Goal: Communication & Community: Answer question/provide support

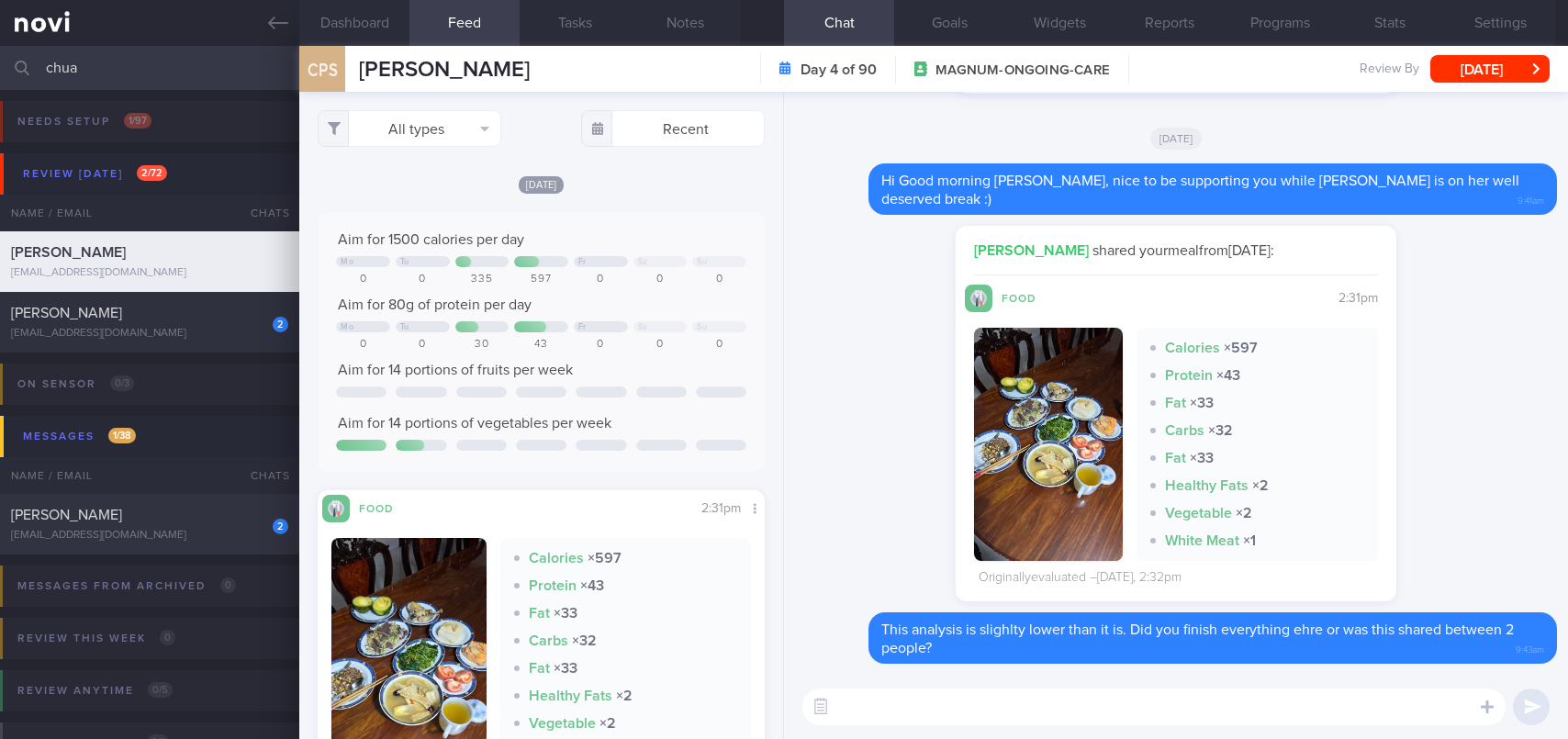
select select "8"
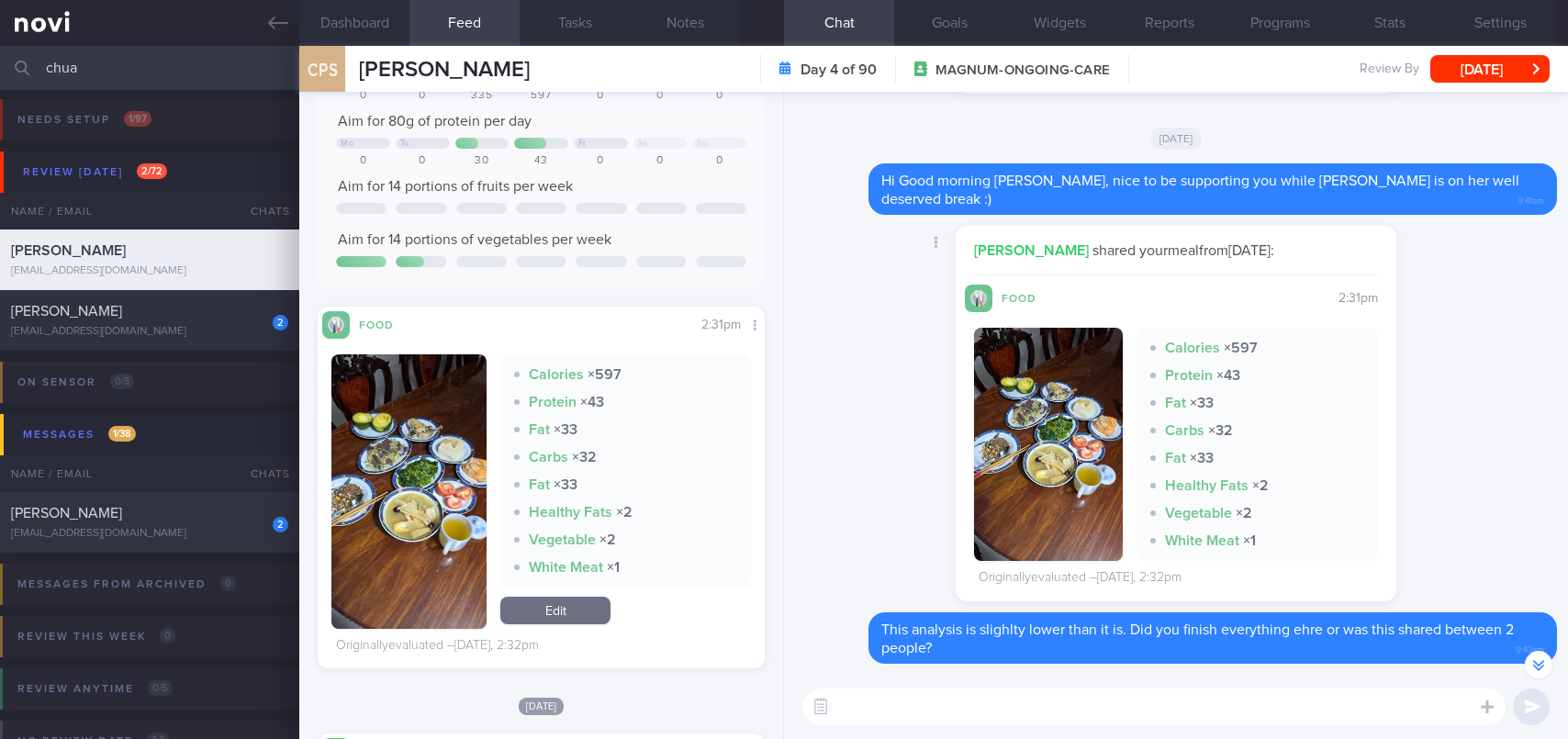
scroll to position [-275, 0]
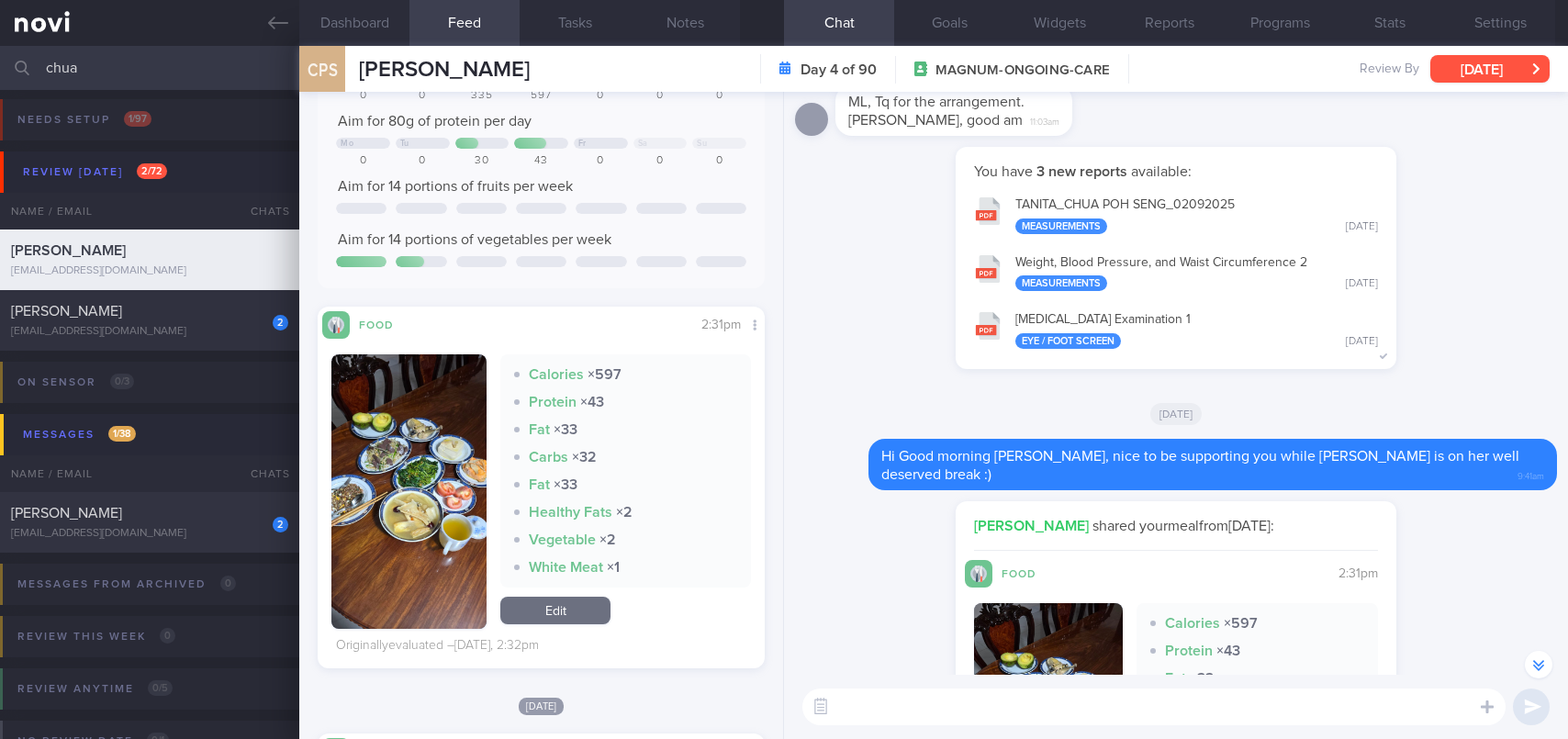
click at [1460, 74] on button "[DATE]" at bounding box center [1490, 69] width 120 height 28
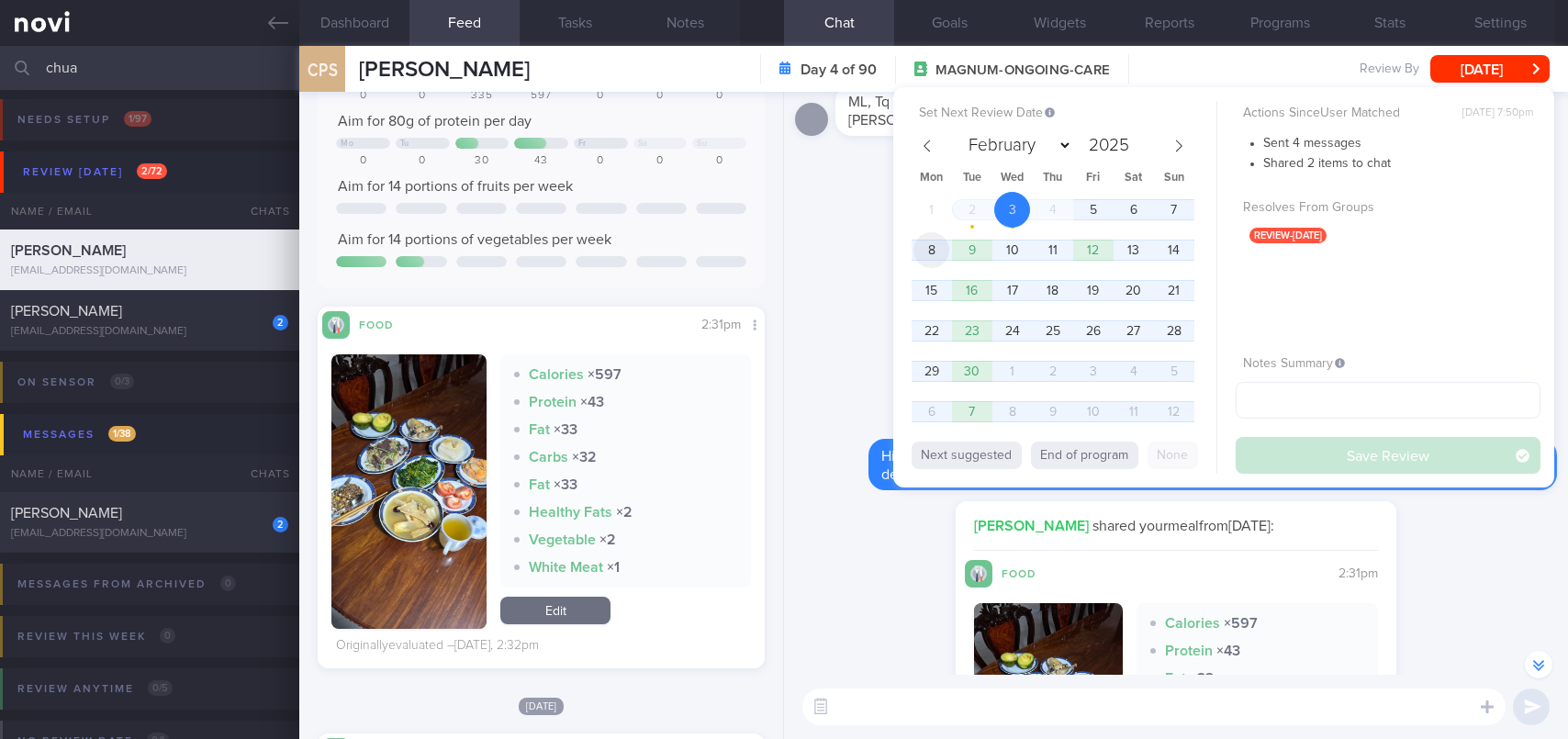
click at [937, 246] on span "8" at bounding box center [930, 249] width 36 height 36
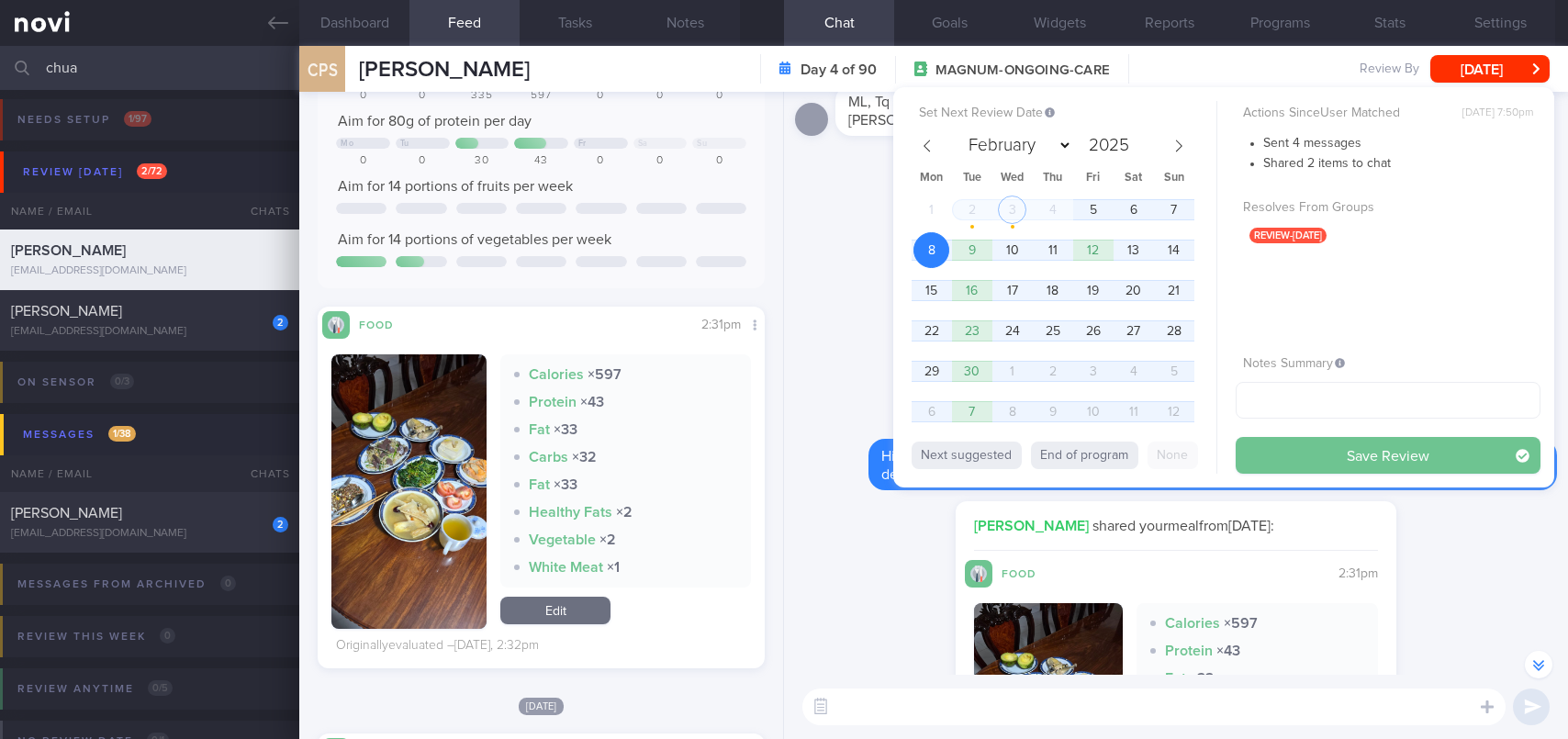
click at [1305, 456] on button "Save Review" at bounding box center [1388, 456] width 305 height 37
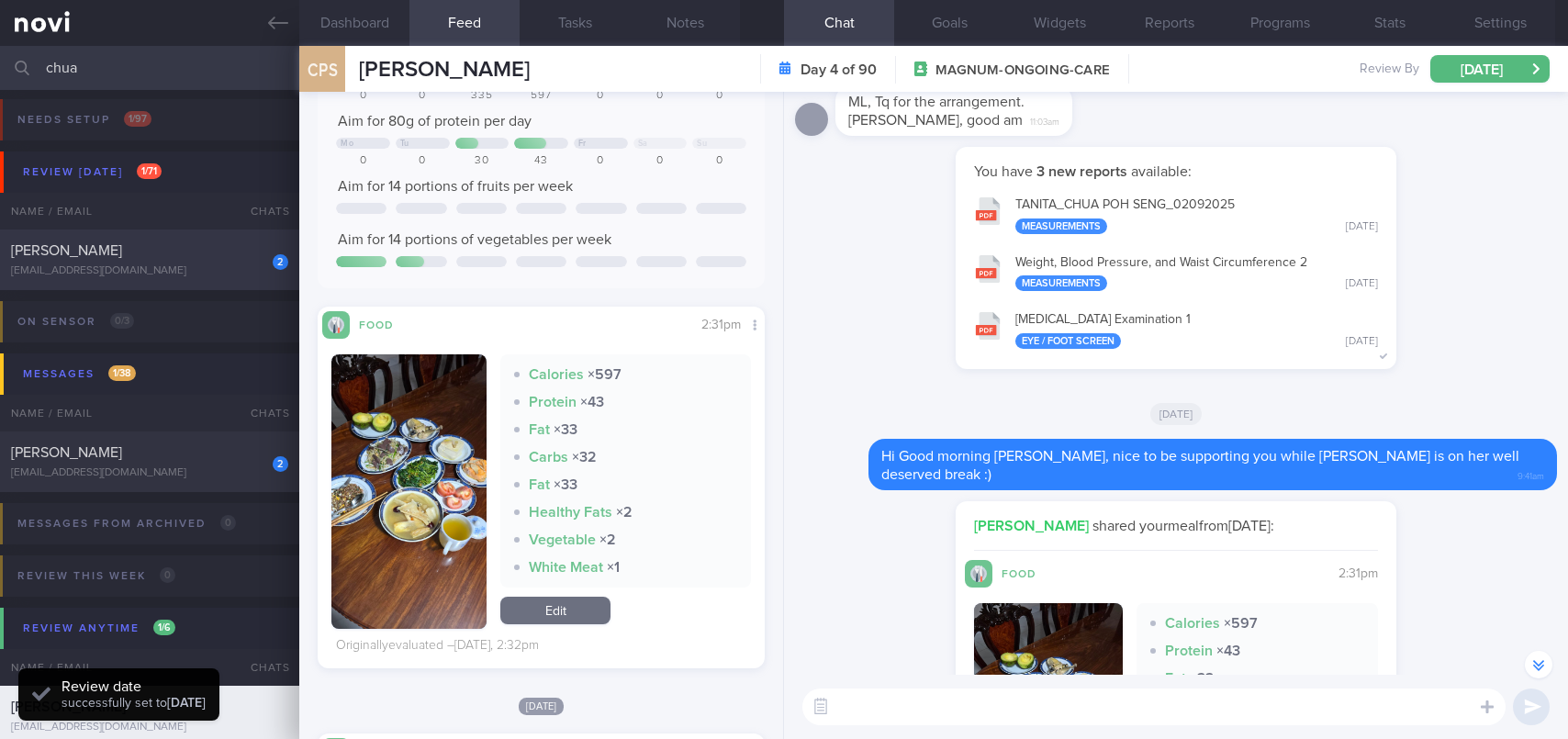
click at [70, 265] on div "[EMAIL_ADDRESS][DOMAIN_NAME]" at bounding box center [149, 271] width 277 height 14
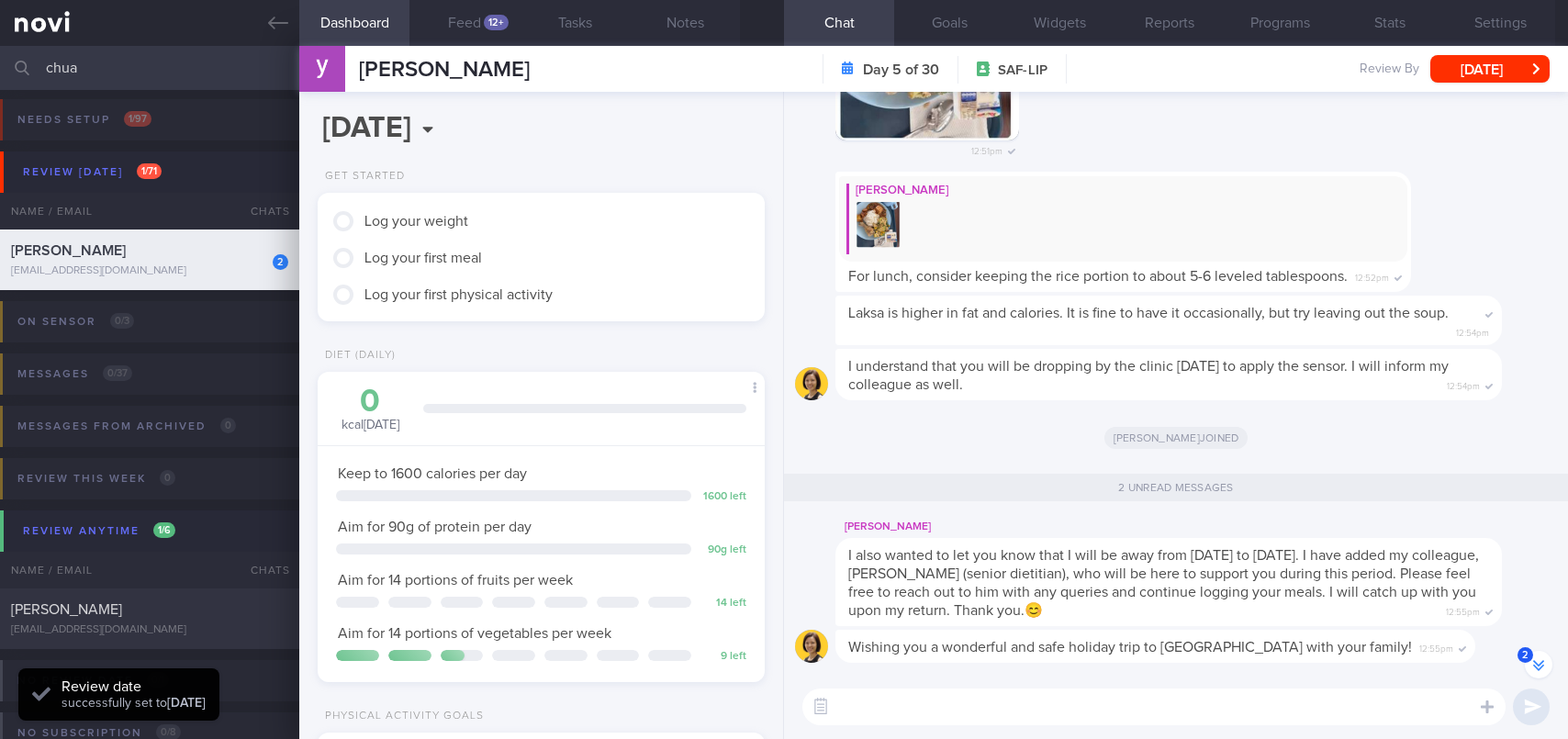
scroll to position [917775, 917461]
click at [1021, 719] on textarea at bounding box center [1154, 707] width 703 height 37
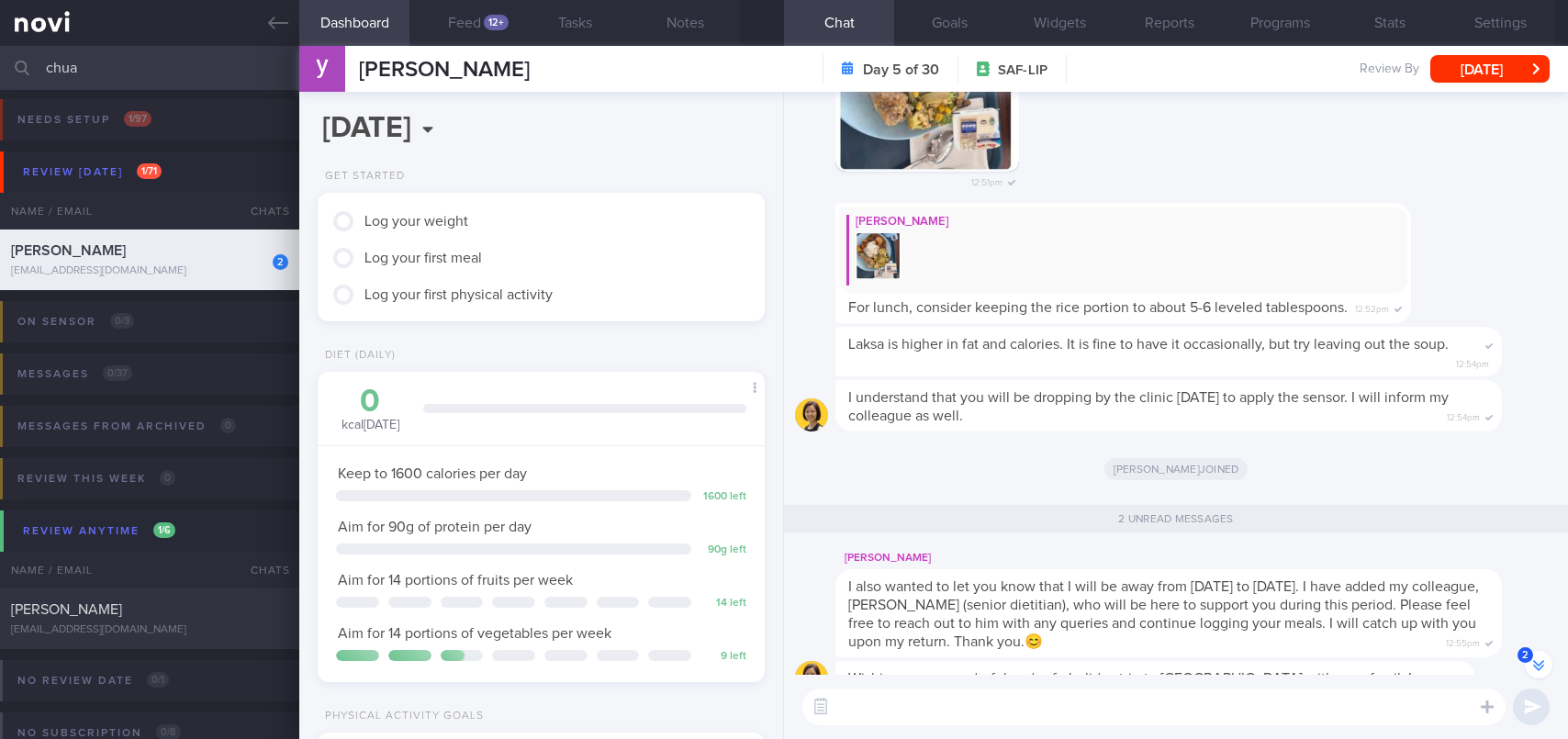
scroll to position [0, 0]
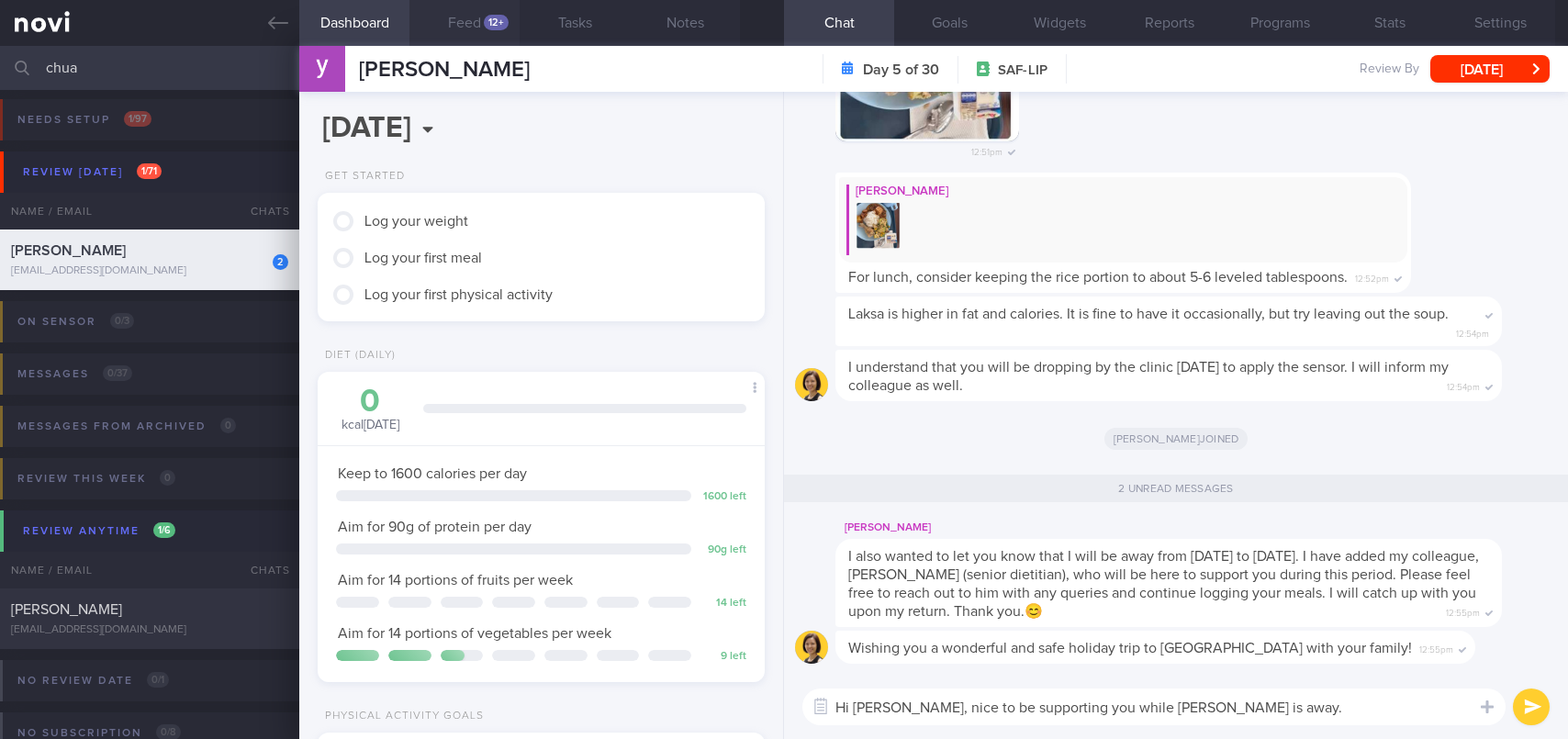
type textarea "Hi [PERSON_NAME], nice to be supporting you while [PERSON_NAME] is away."
click at [473, 17] on button "Feed 12+" at bounding box center [465, 23] width 110 height 46
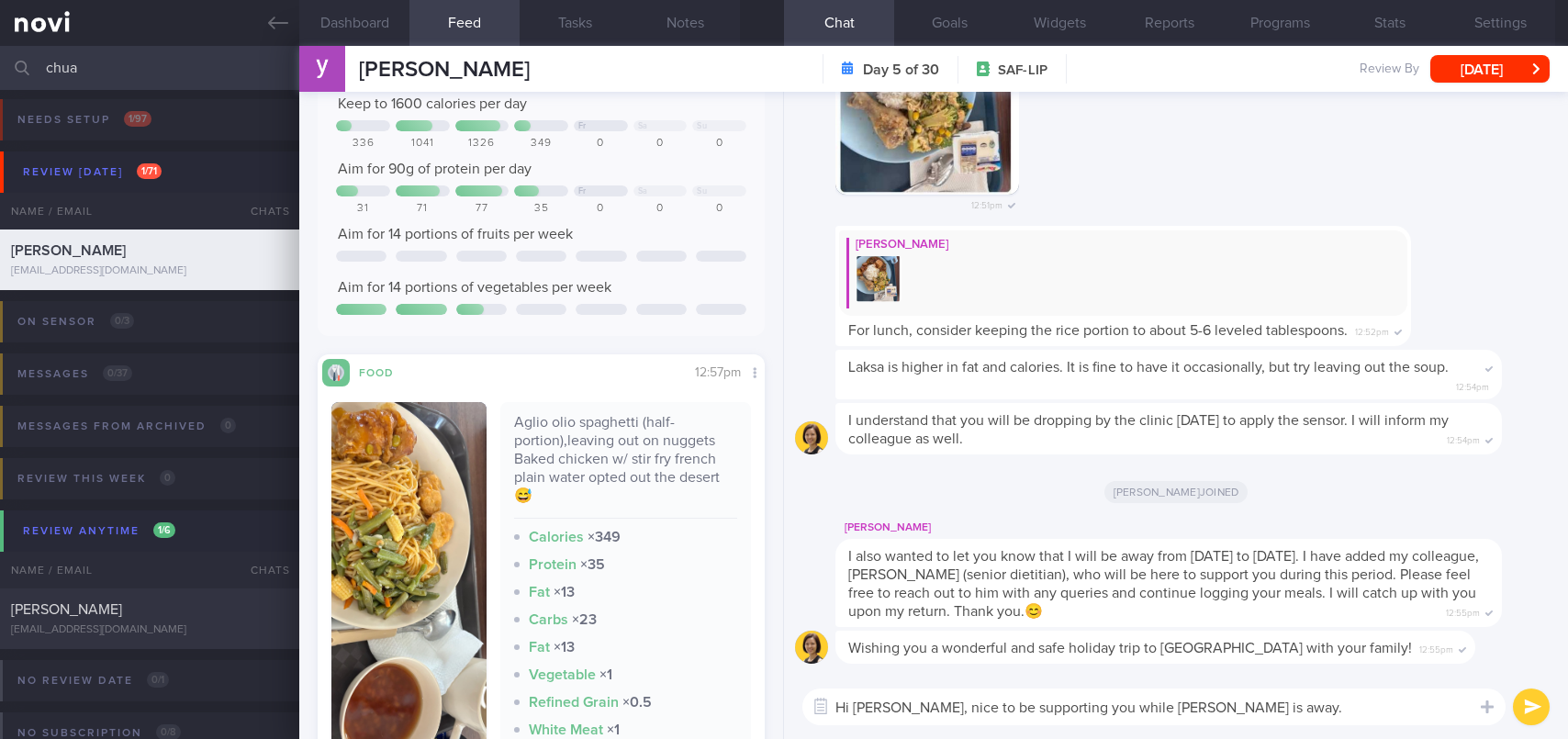
scroll to position [367, 0]
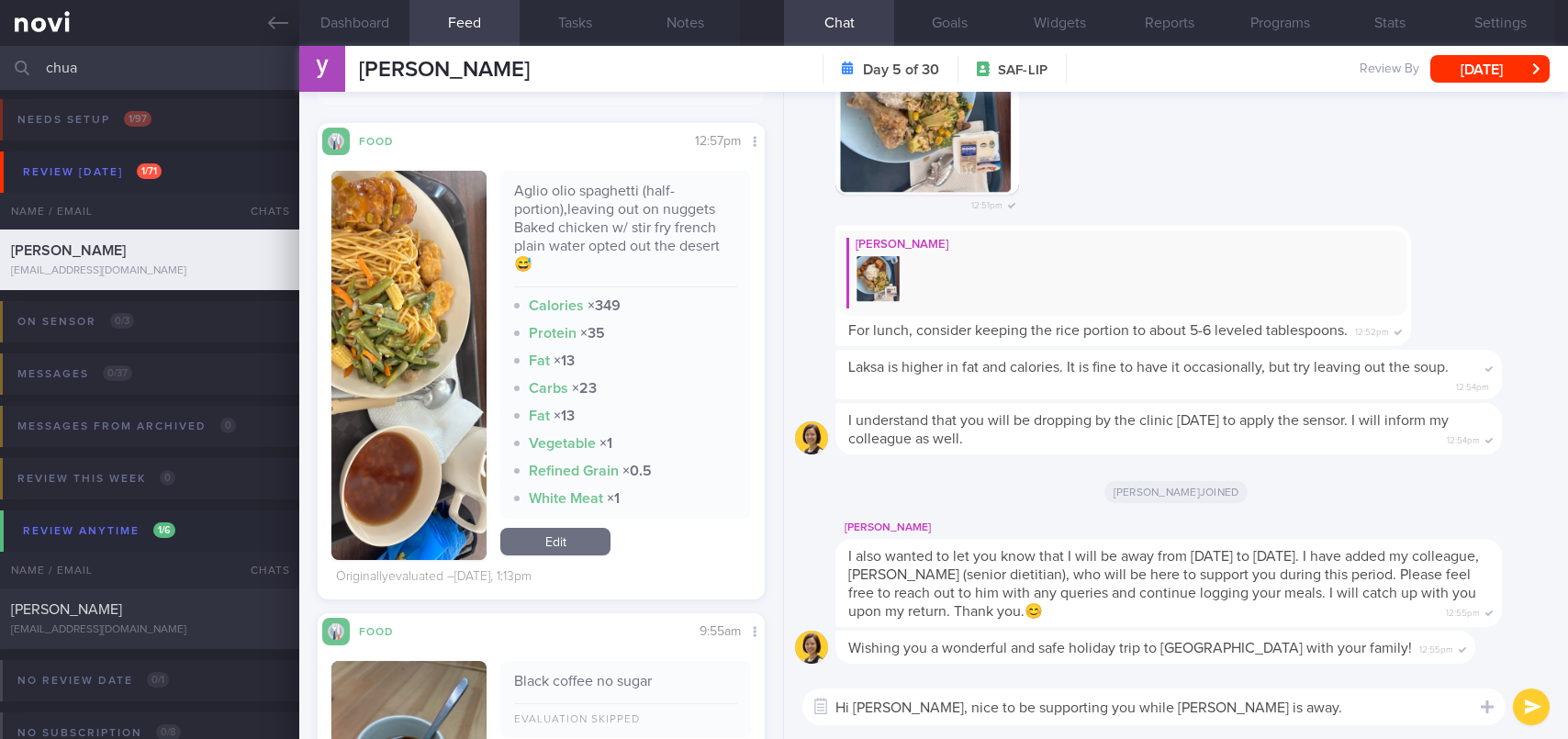
click at [1528, 709] on button "submit" at bounding box center [1531, 707] width 37 height 37
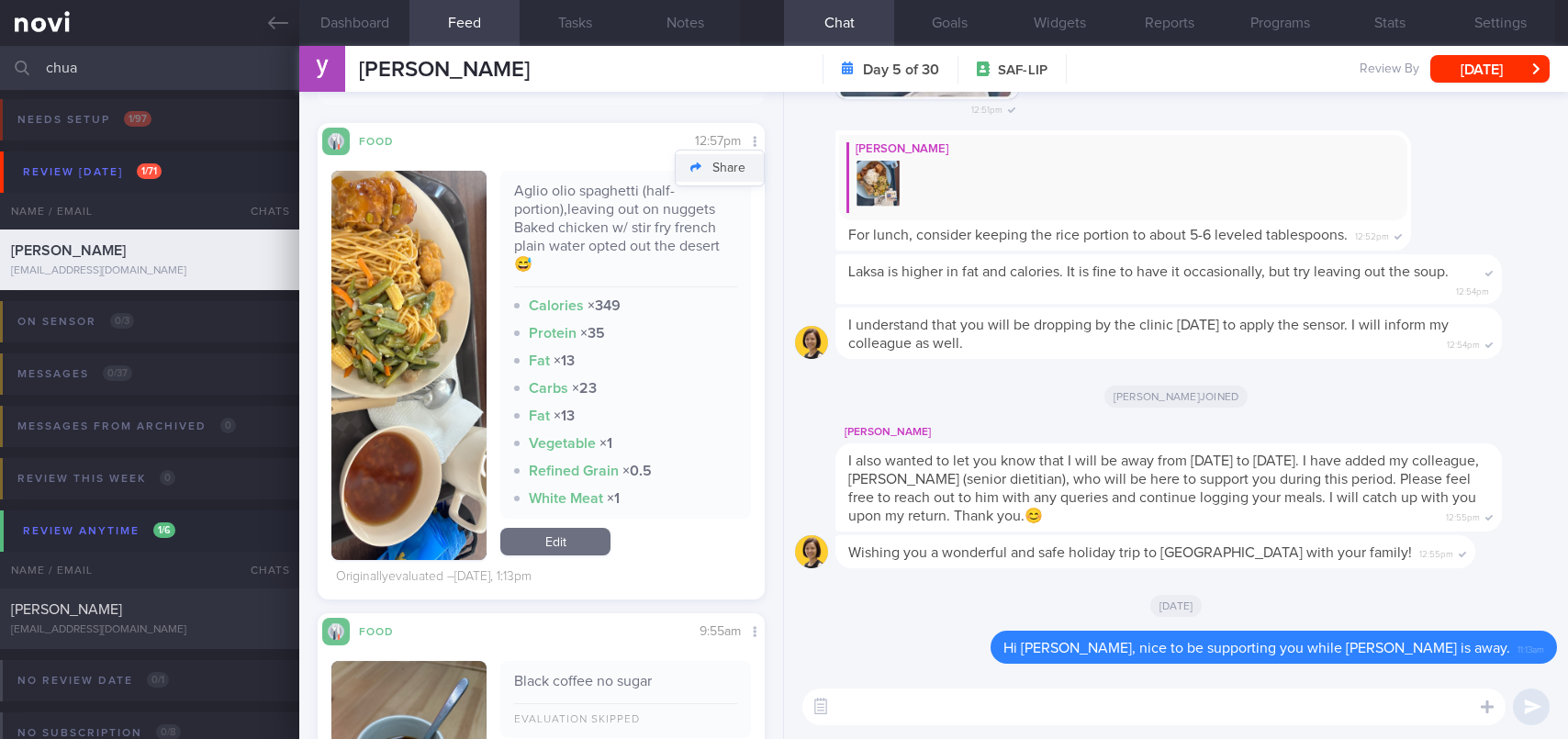
click at [728, 161] on button "Share" at bounding box center [720, 168] width 88 height 28
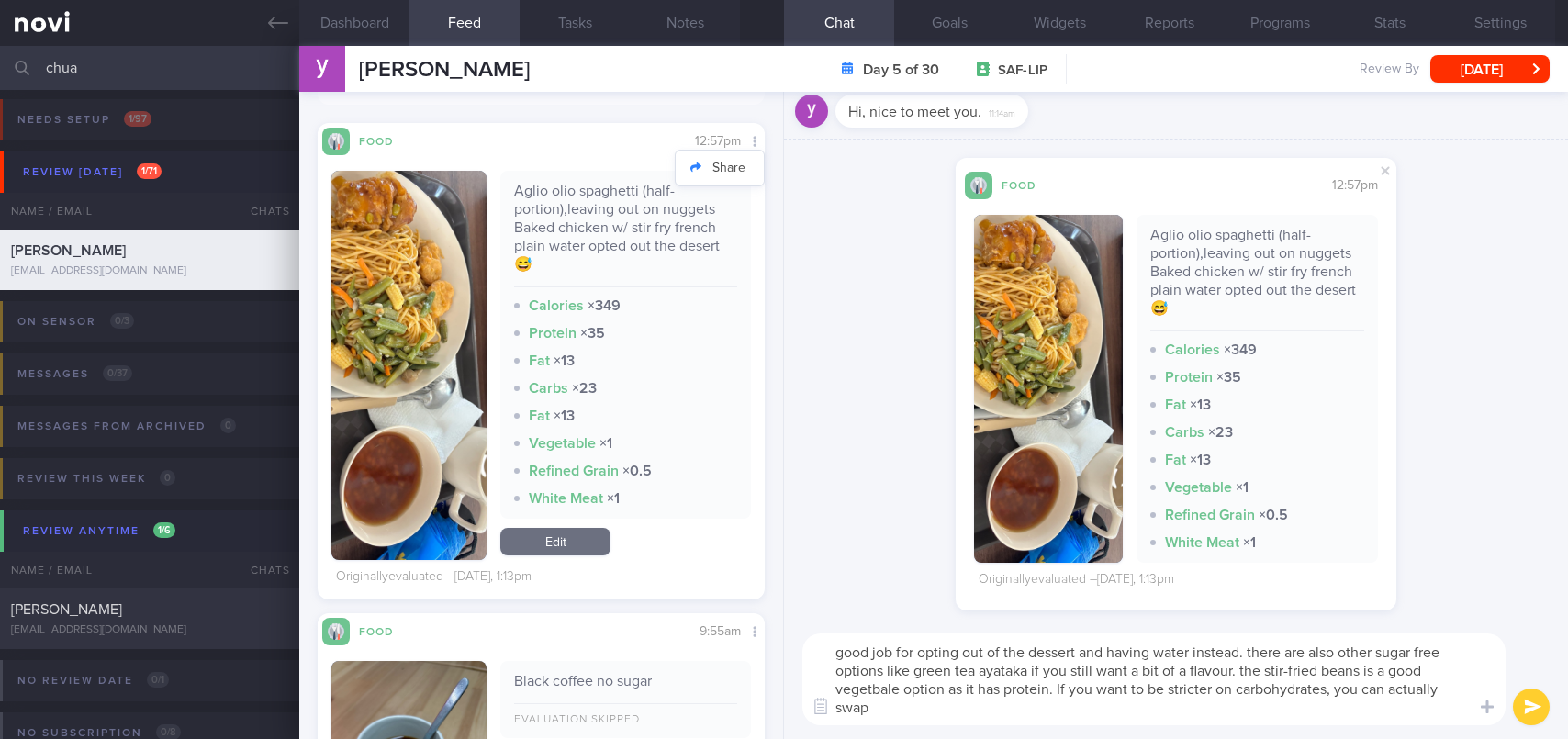
scroll to position [0, 0]
type textarea "good job for opting out of the dessert and having water instead. there are also…"
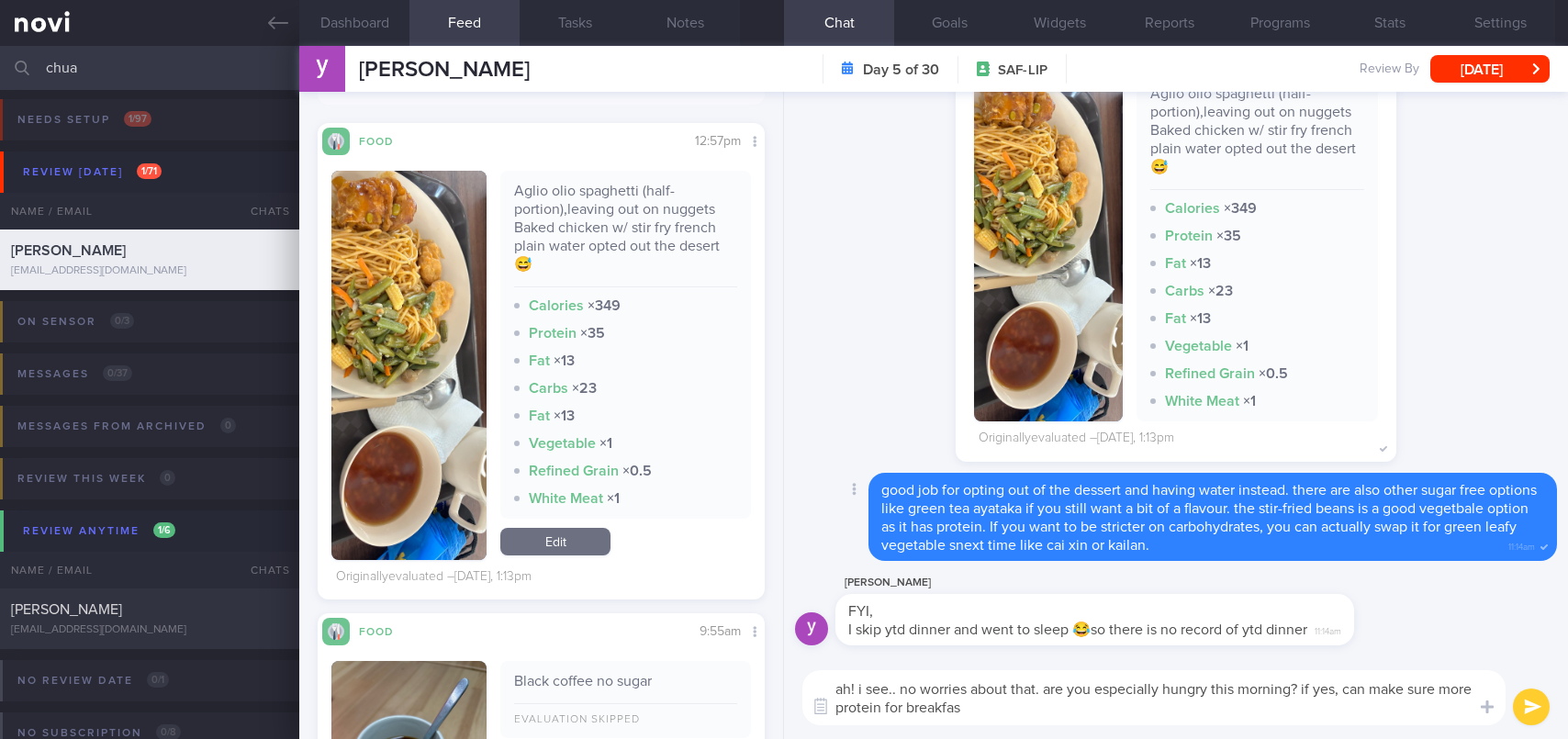
type textarea "ah! i see.. no worries about that. are you especially hungry this morning? if y…"
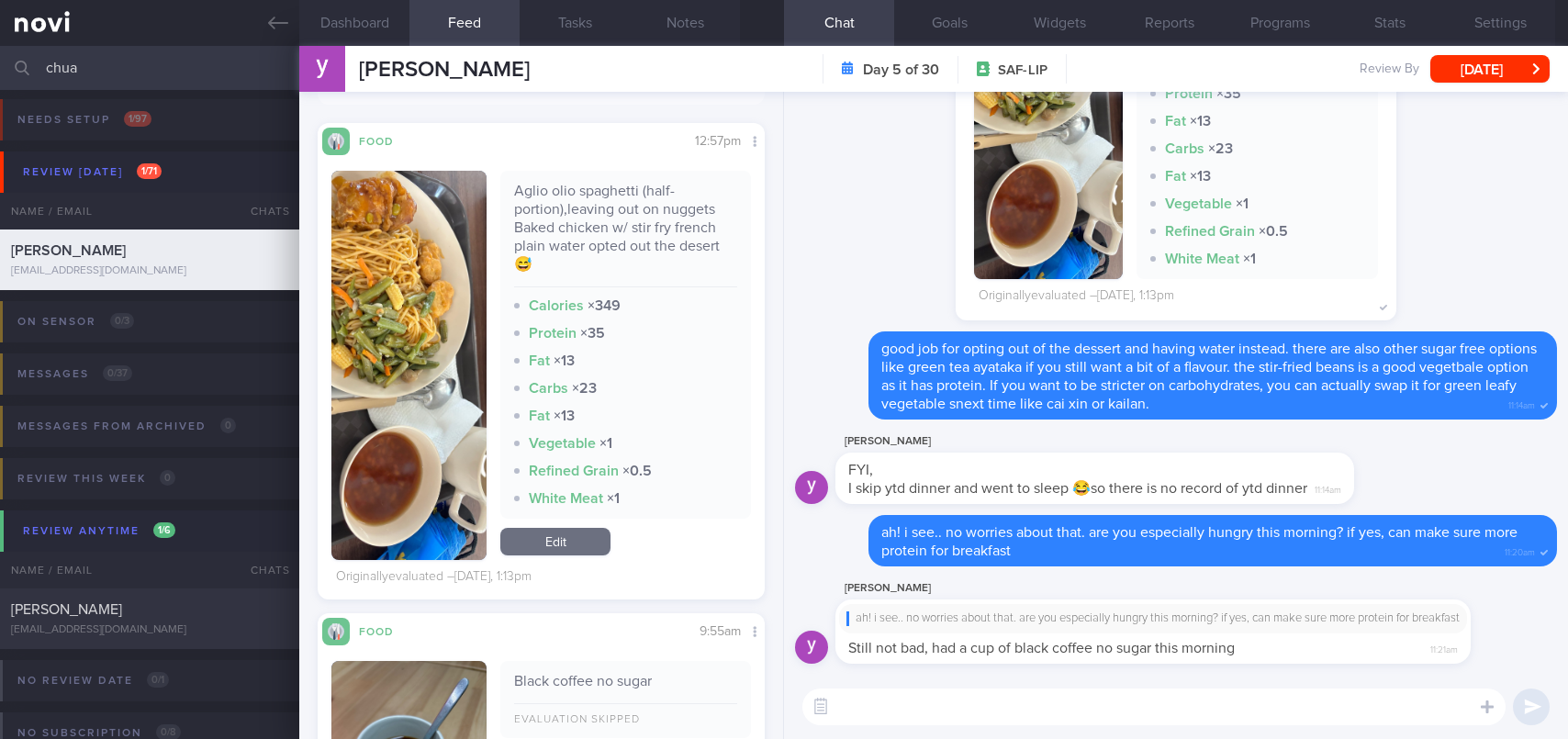
click at [1193, 711] on textarea at bounding box center [1154, 707] width 703 height 37
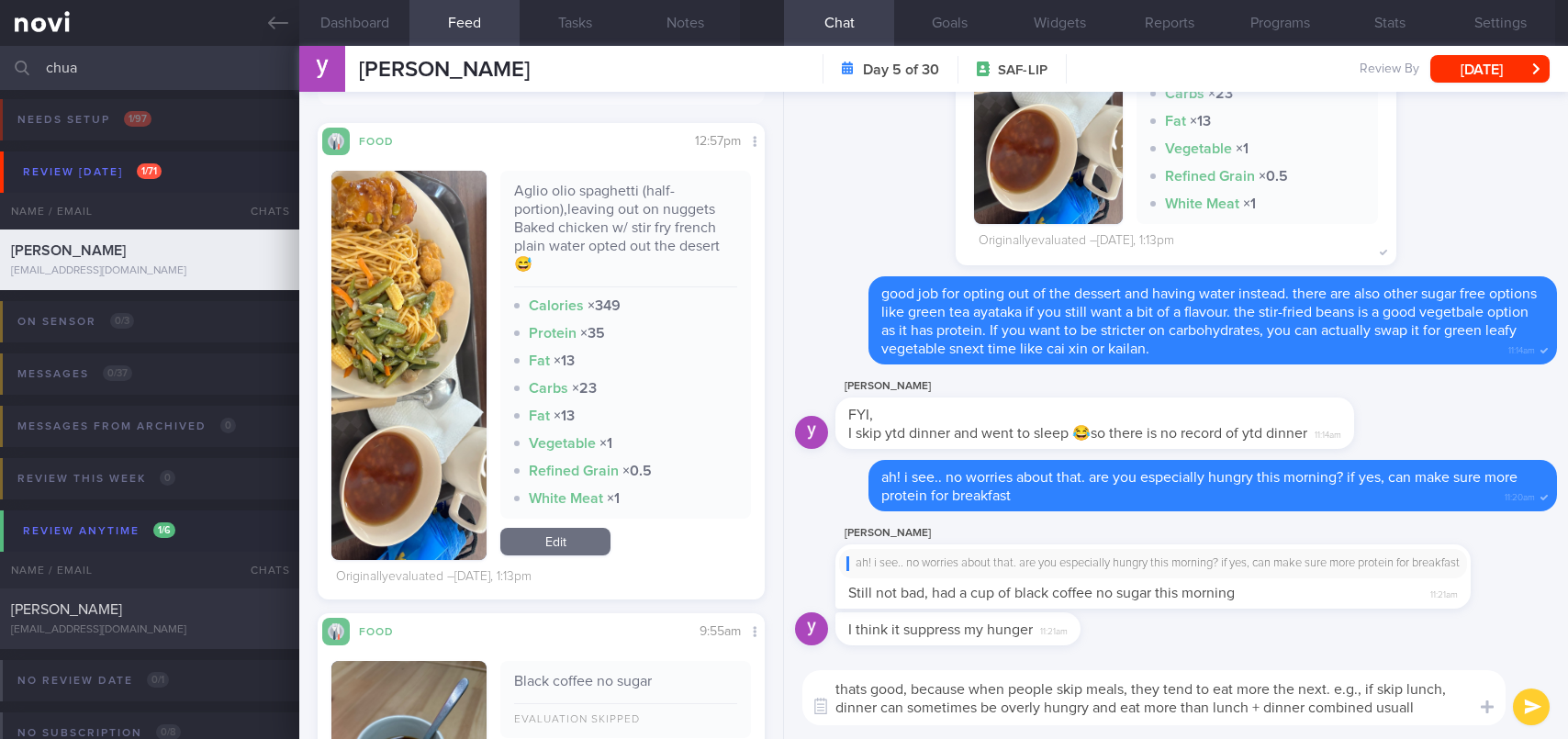
type textarea "thats good, because when people skip meals, they tend to eat more the next. e.g…"
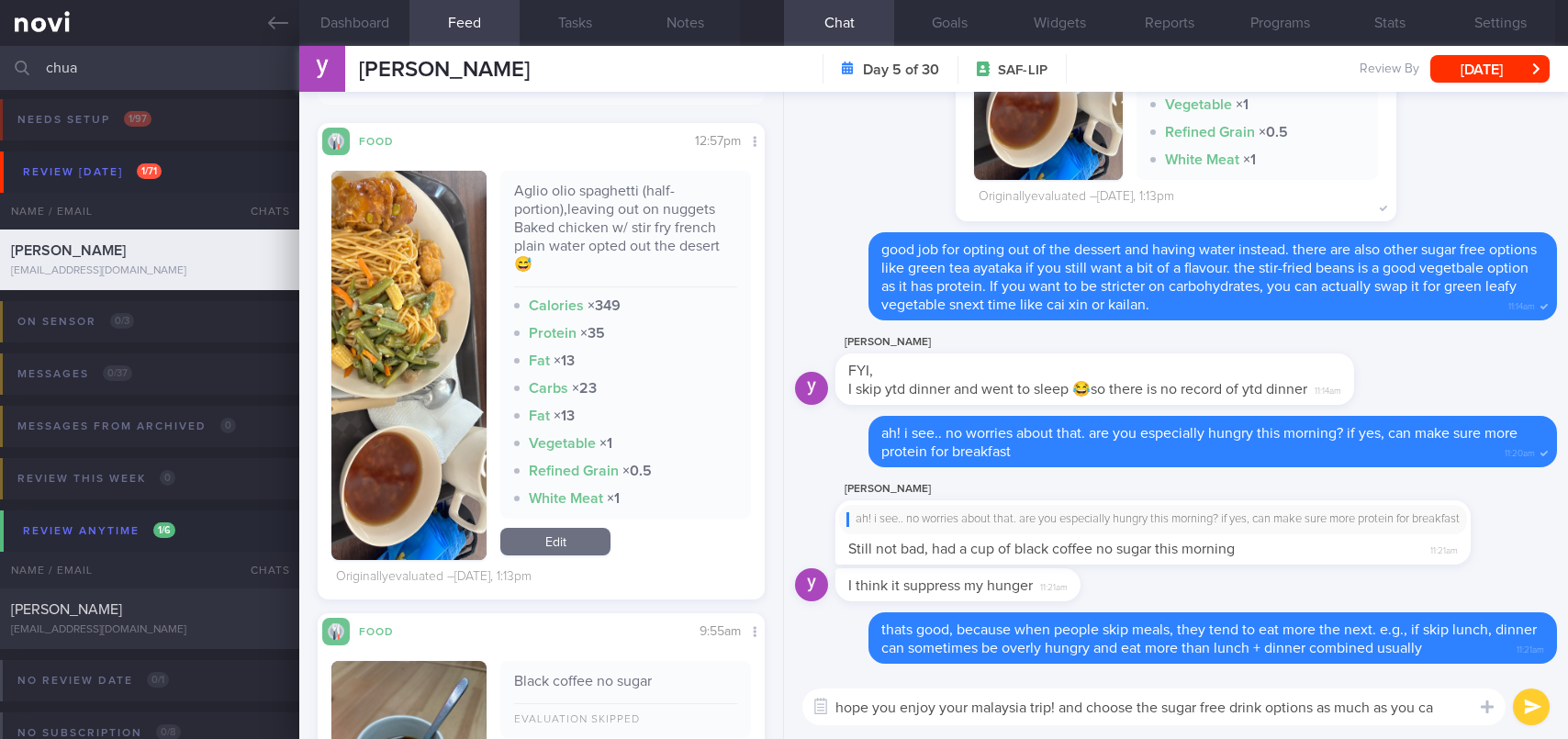
type textarea "hope you enjoy your malaysia trip! and choose the sugar free drink options as m…"
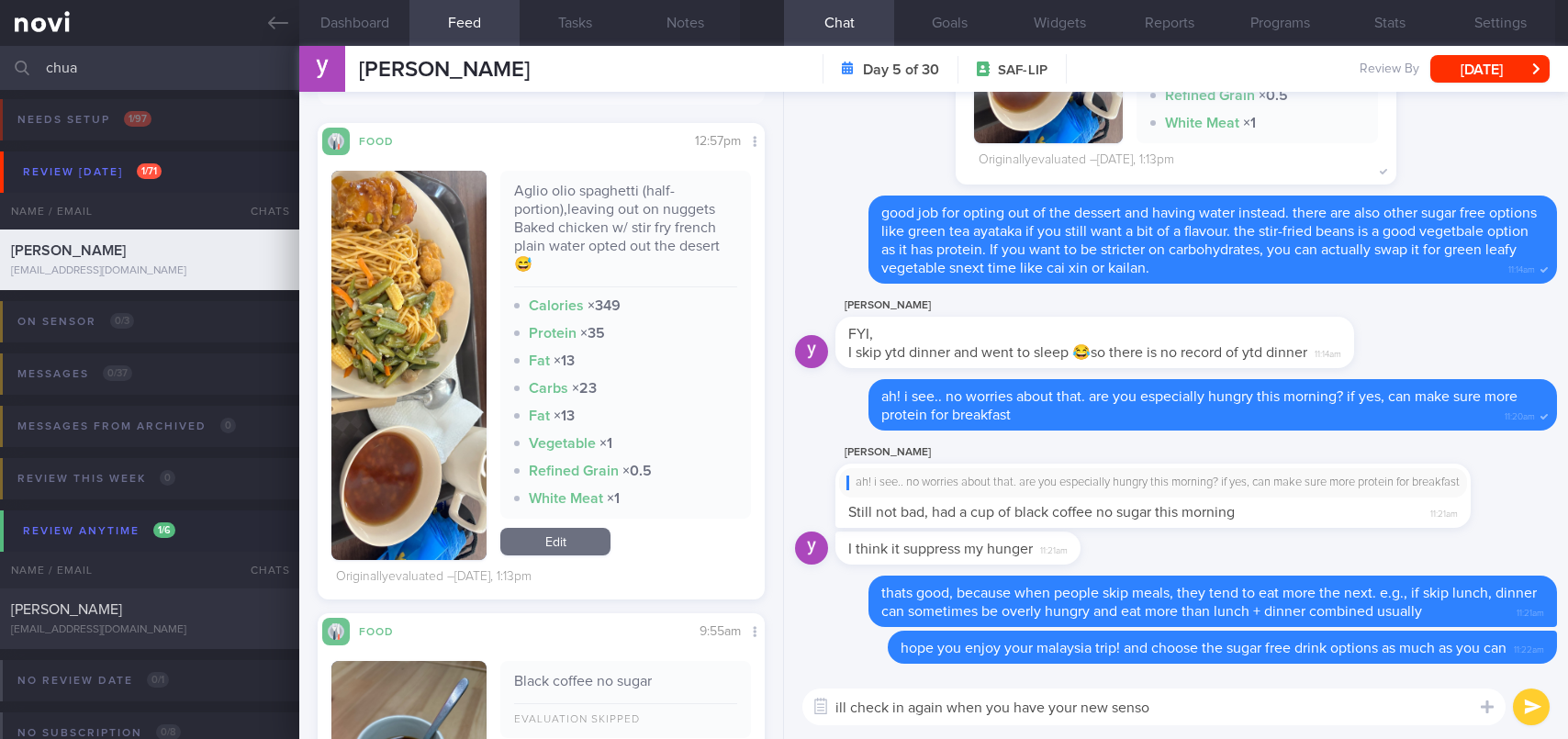
type textarea "ill check in again when you have your new sensor"
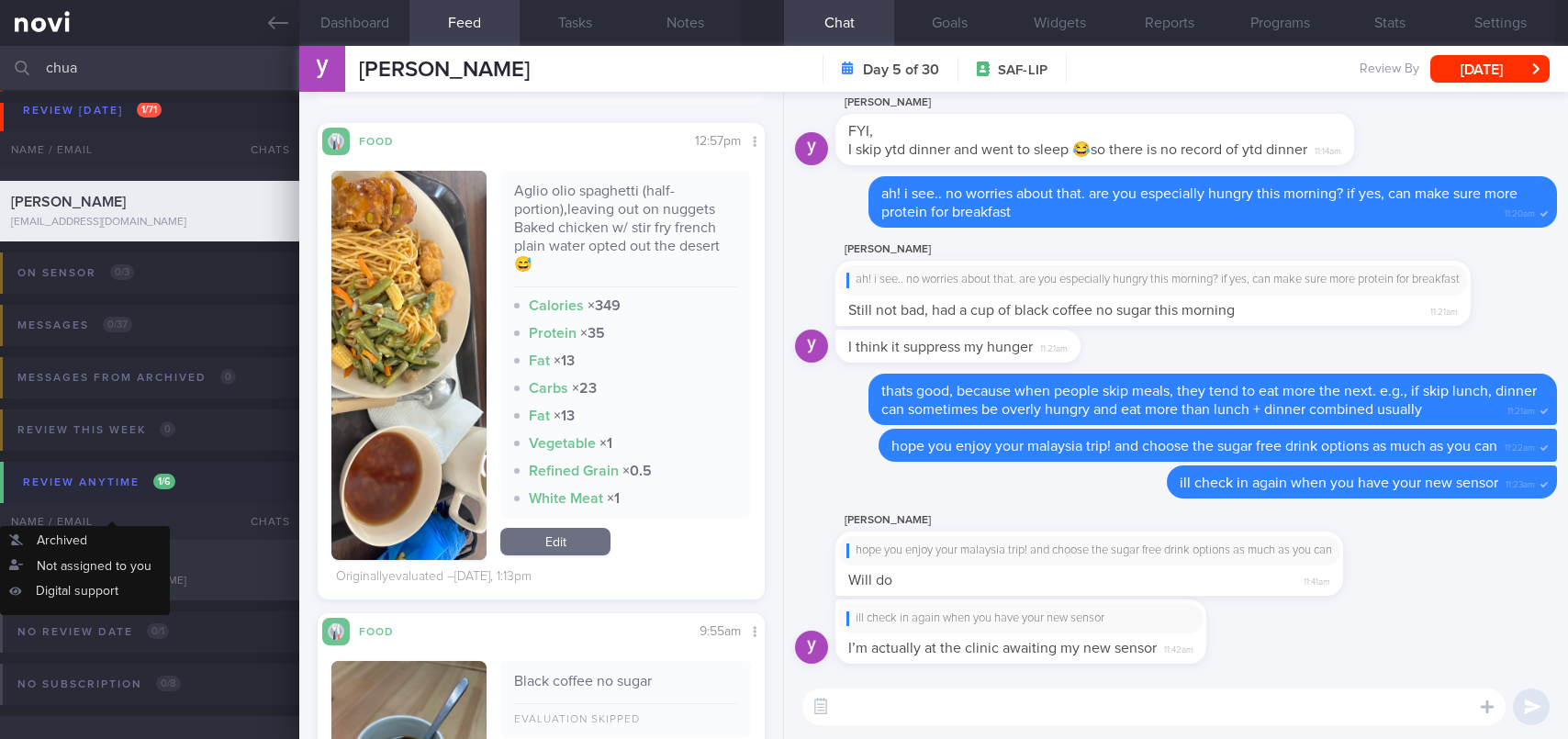
scroll to position [77, 0]
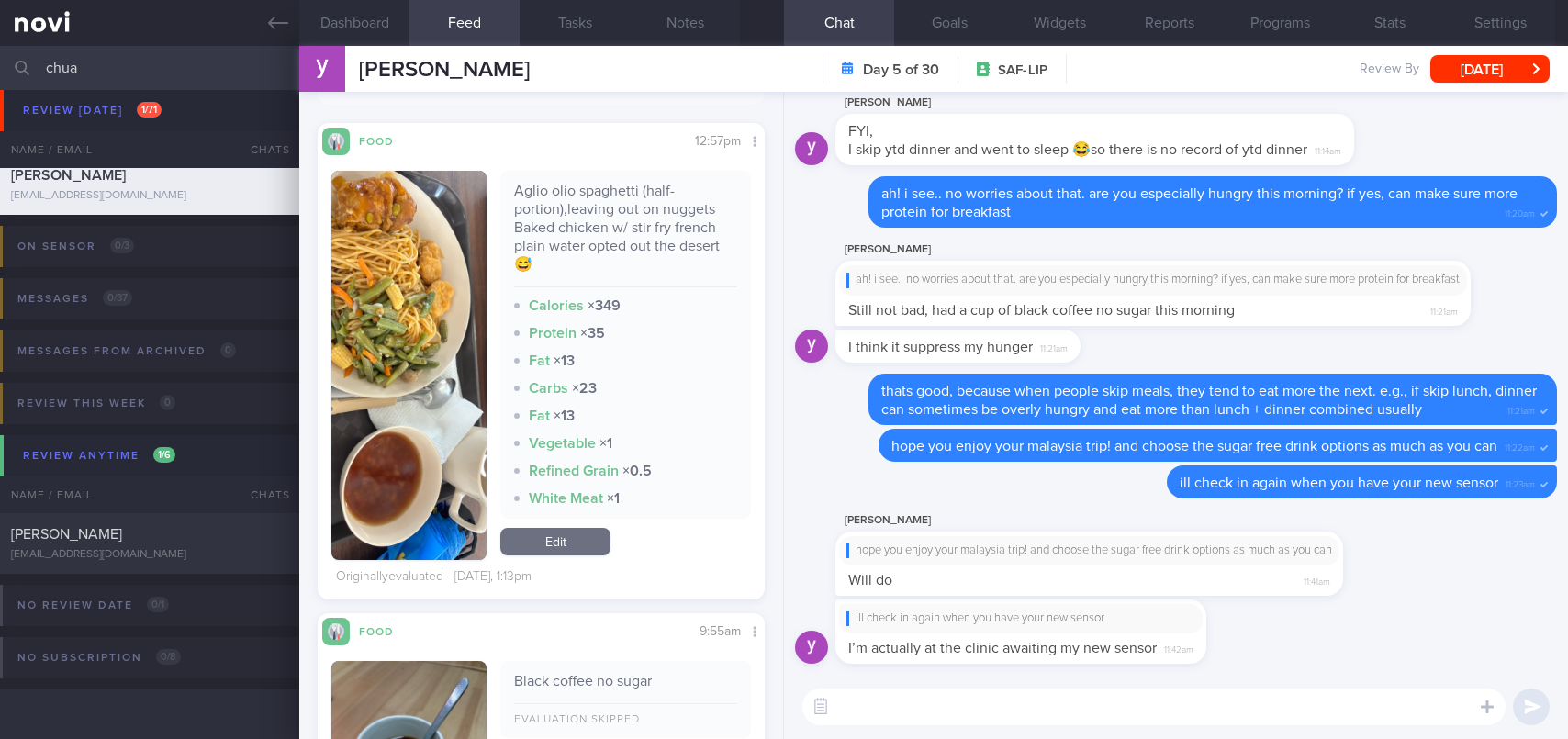
click at [1062, 715] on textarea at bounding box center [1154, 707] width 703 height 37
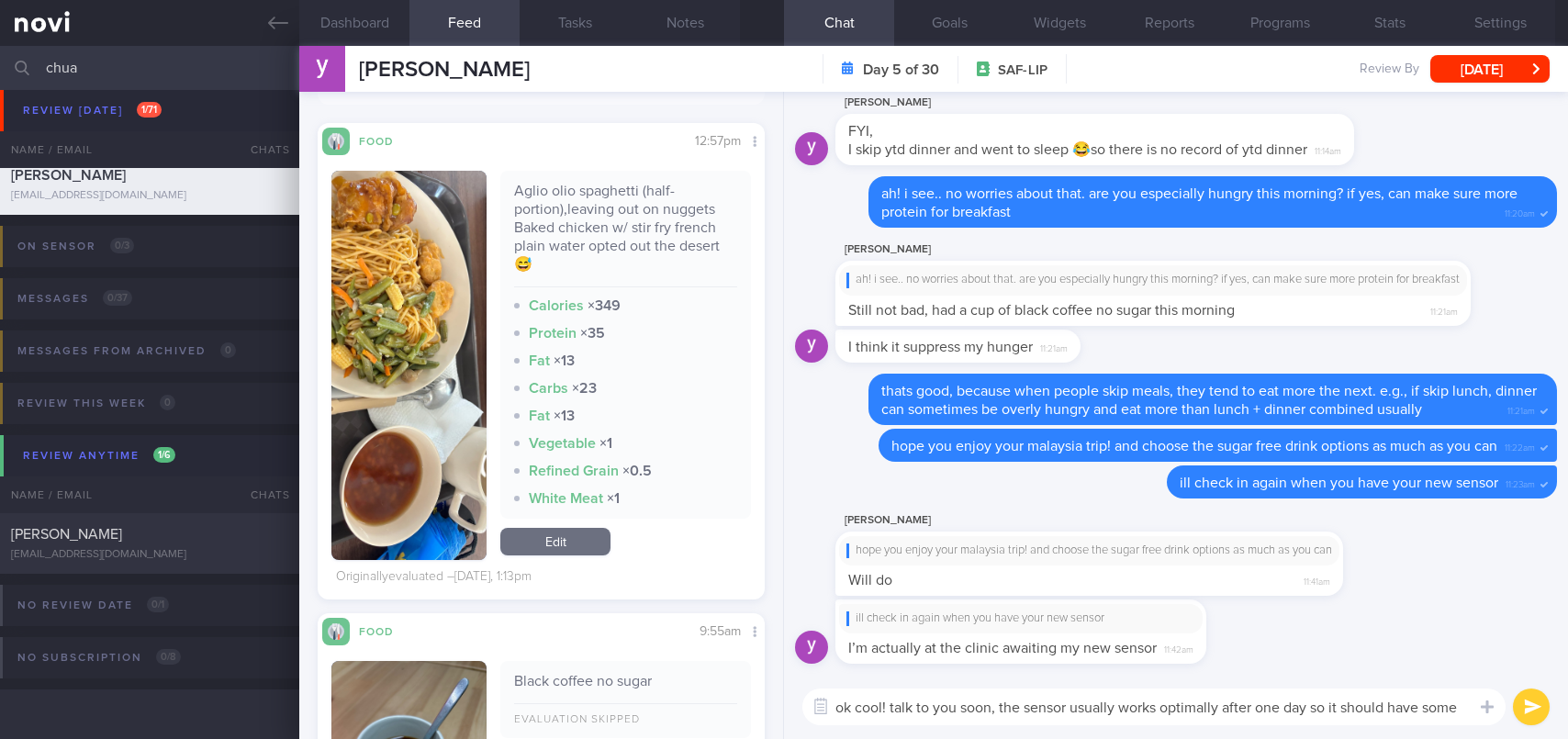
scroll to position [0, 0]
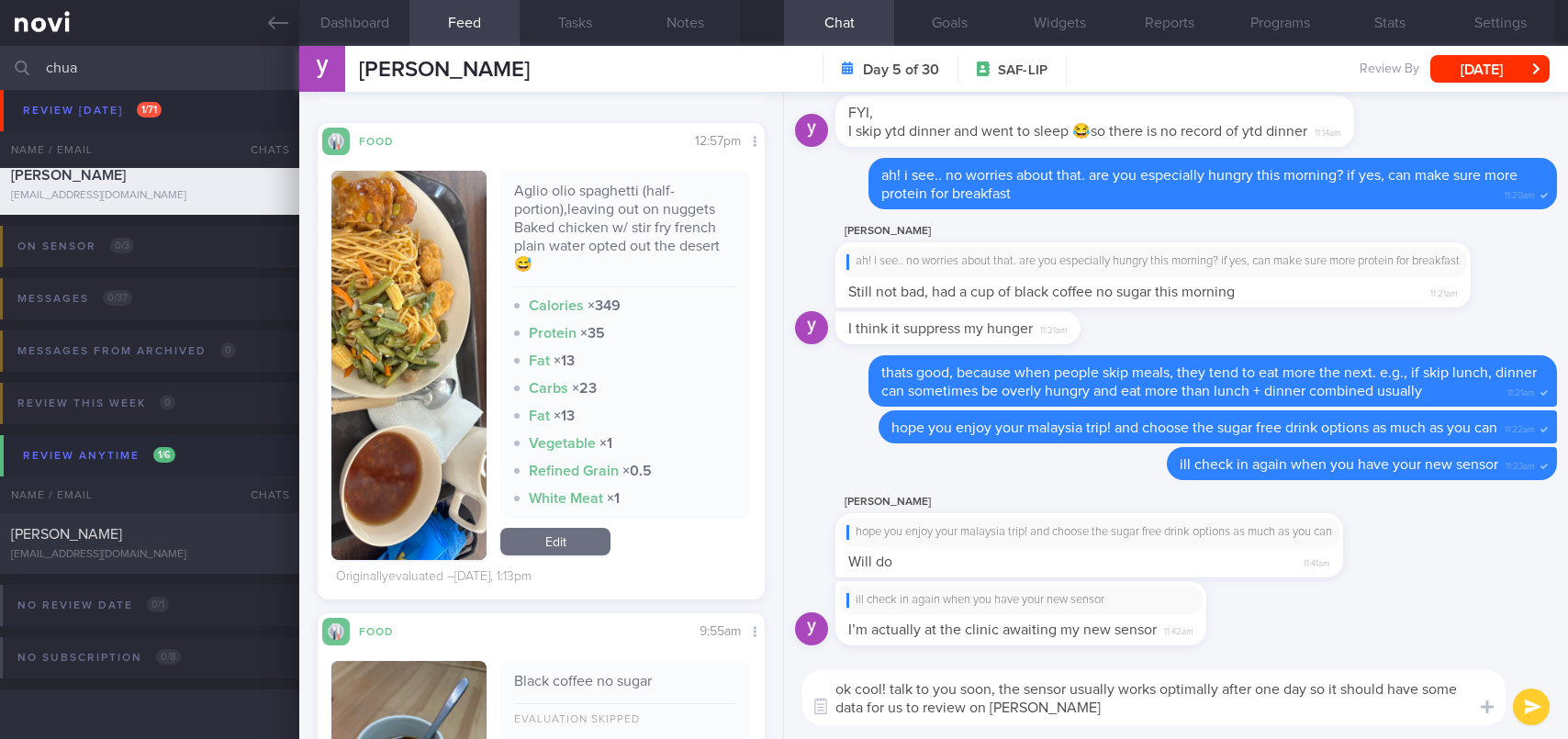
type textarea "ok cool! talk to you soon, the sensor usually works optimally after one day so …"
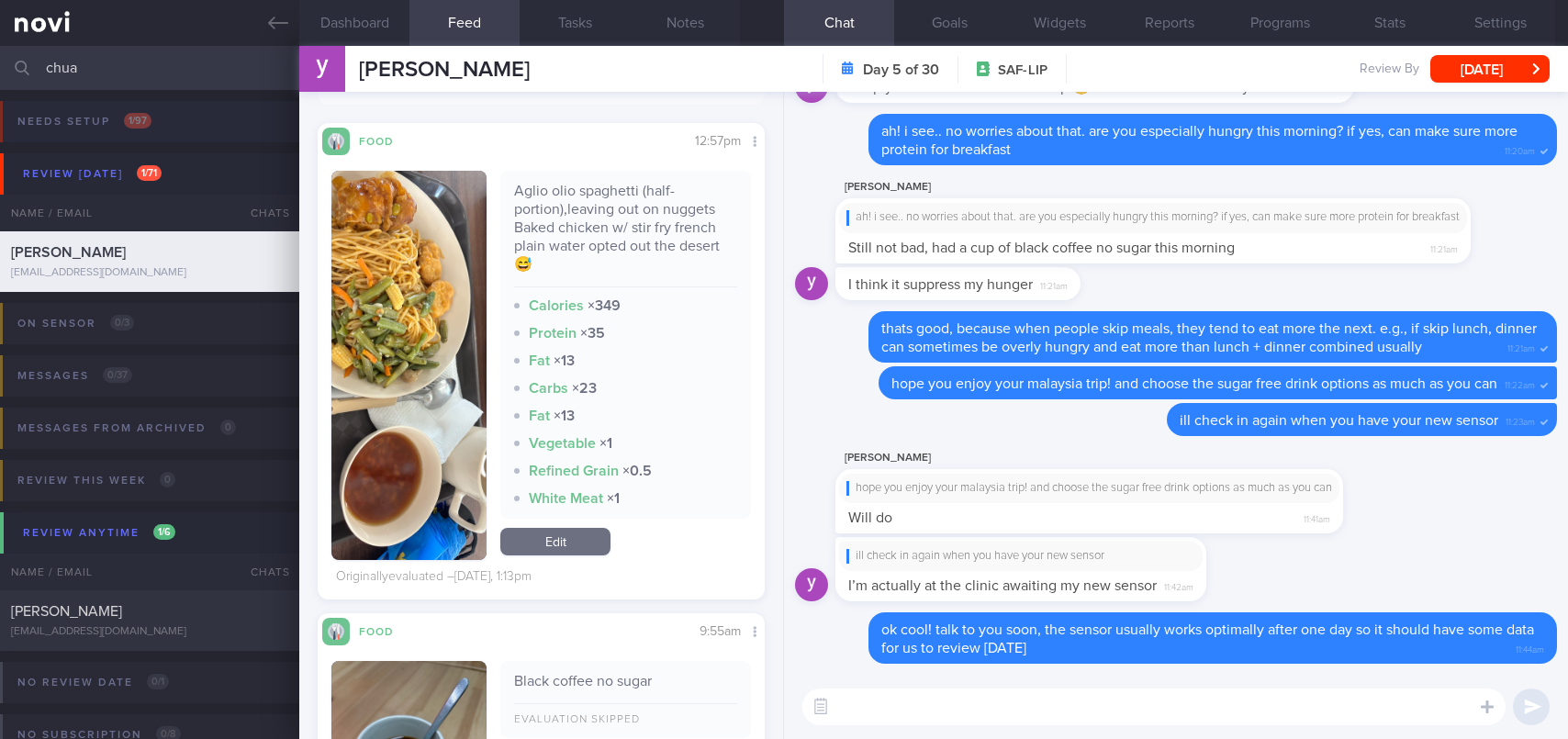
click at [275, 27] on icon at bounding box center [278, 23] width 20 height 20
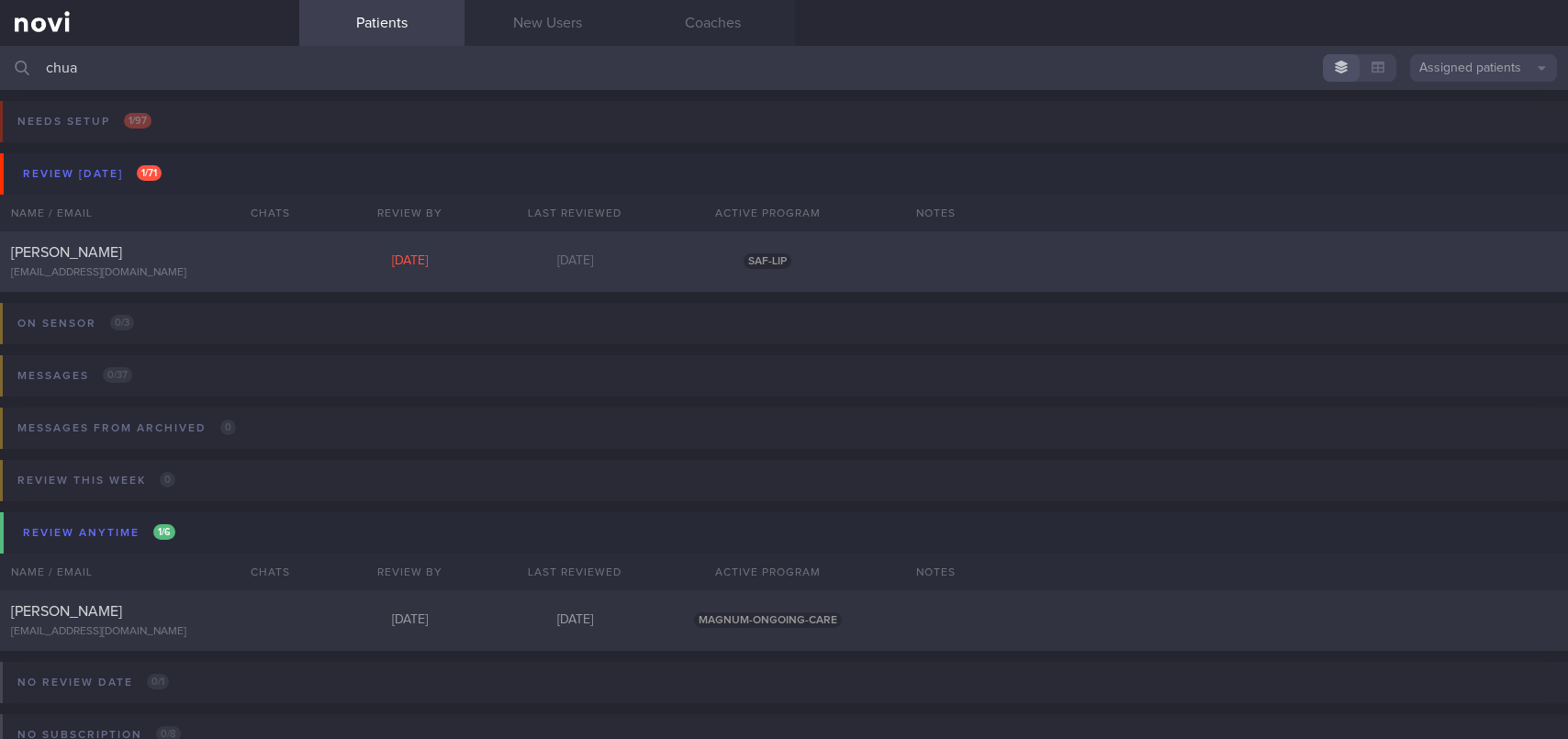
click at [66, 251] on span "[PERSON_NAME]" at bounding box center [66, 252] width 111 height 15
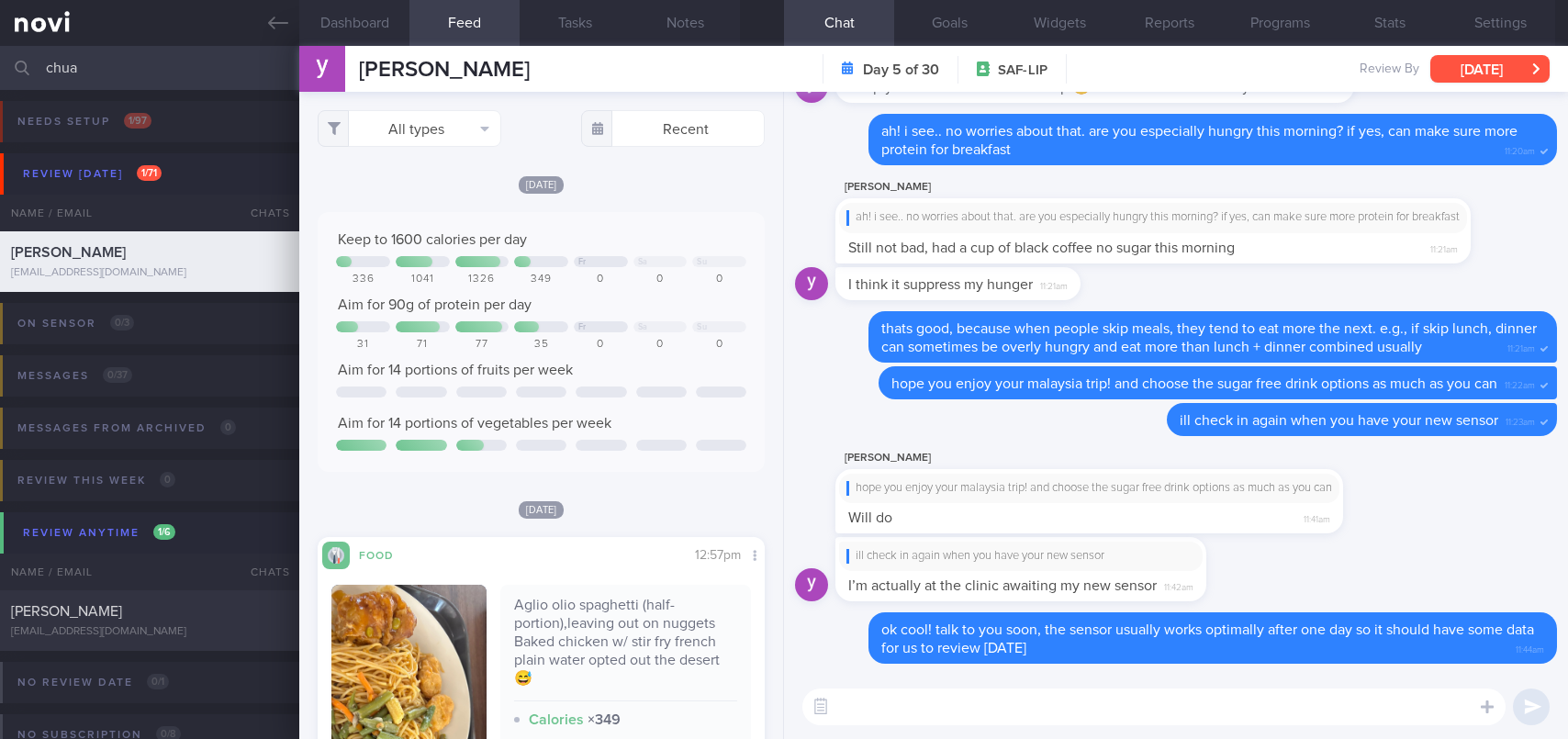
click at [1505, 64] on button "[DATE]" at bounding box center [1490, 69] width 120 height 28
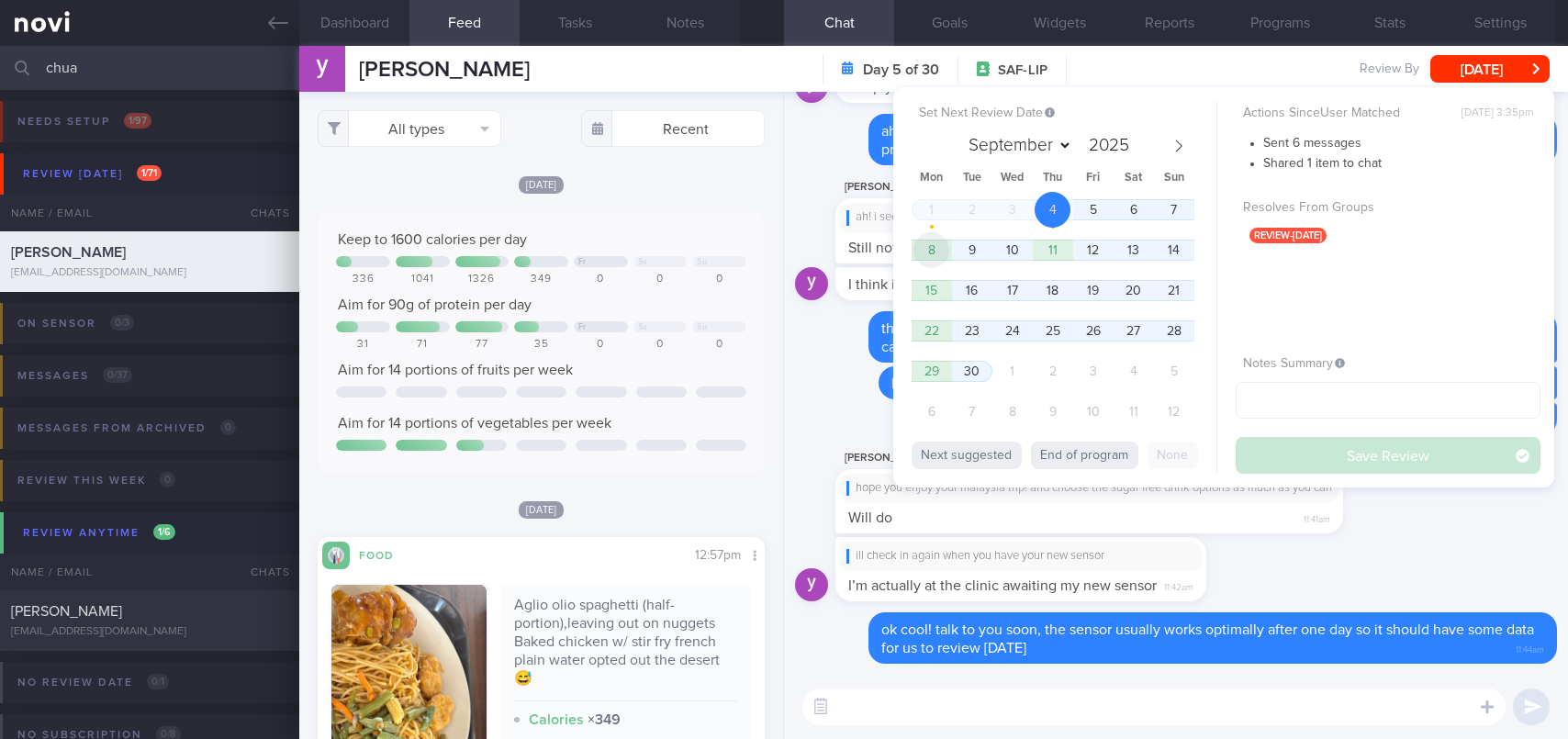
click at [921, 252] on span "8" at bounding box center [930, 249] width 36 height 36
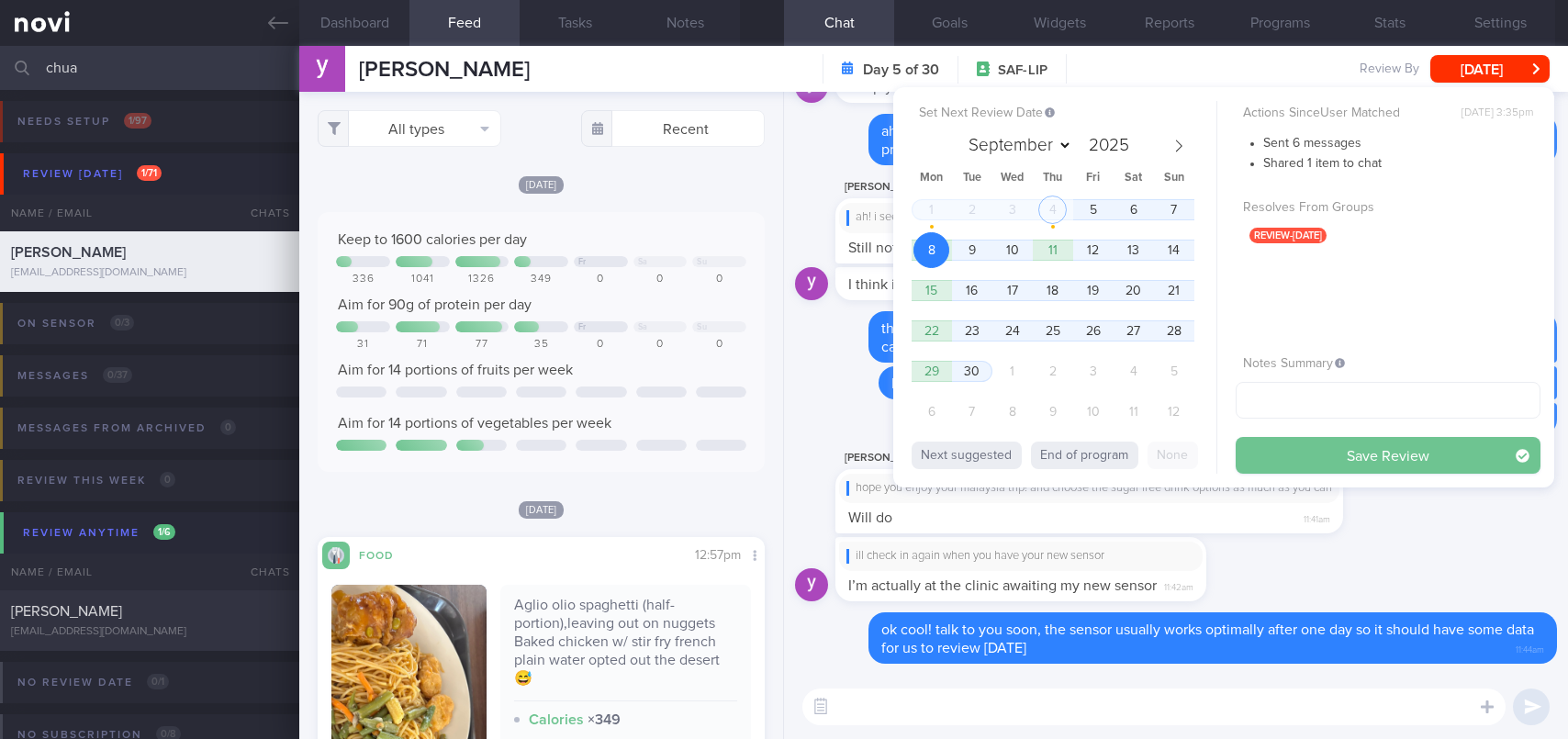
click at [1299, 461] on button "Save Review" at bounding box center [1388, 456] width 305 height 37
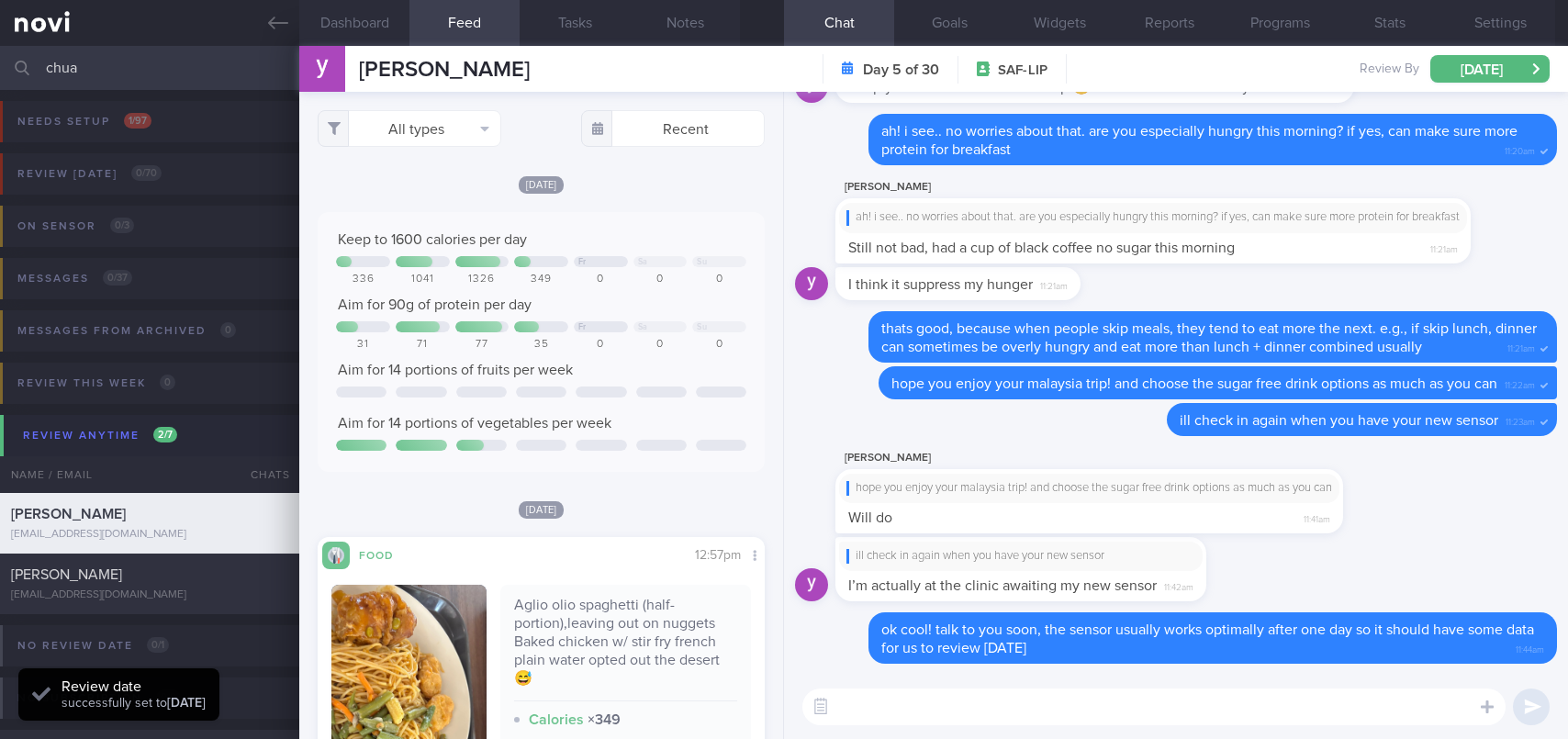
click at [218, 70] on input "chua" at bounding box center [784, 68] width 1568 height 44
click at [224, 70] on input "chua" at bounding box center [784, 68] width 1568 height 44
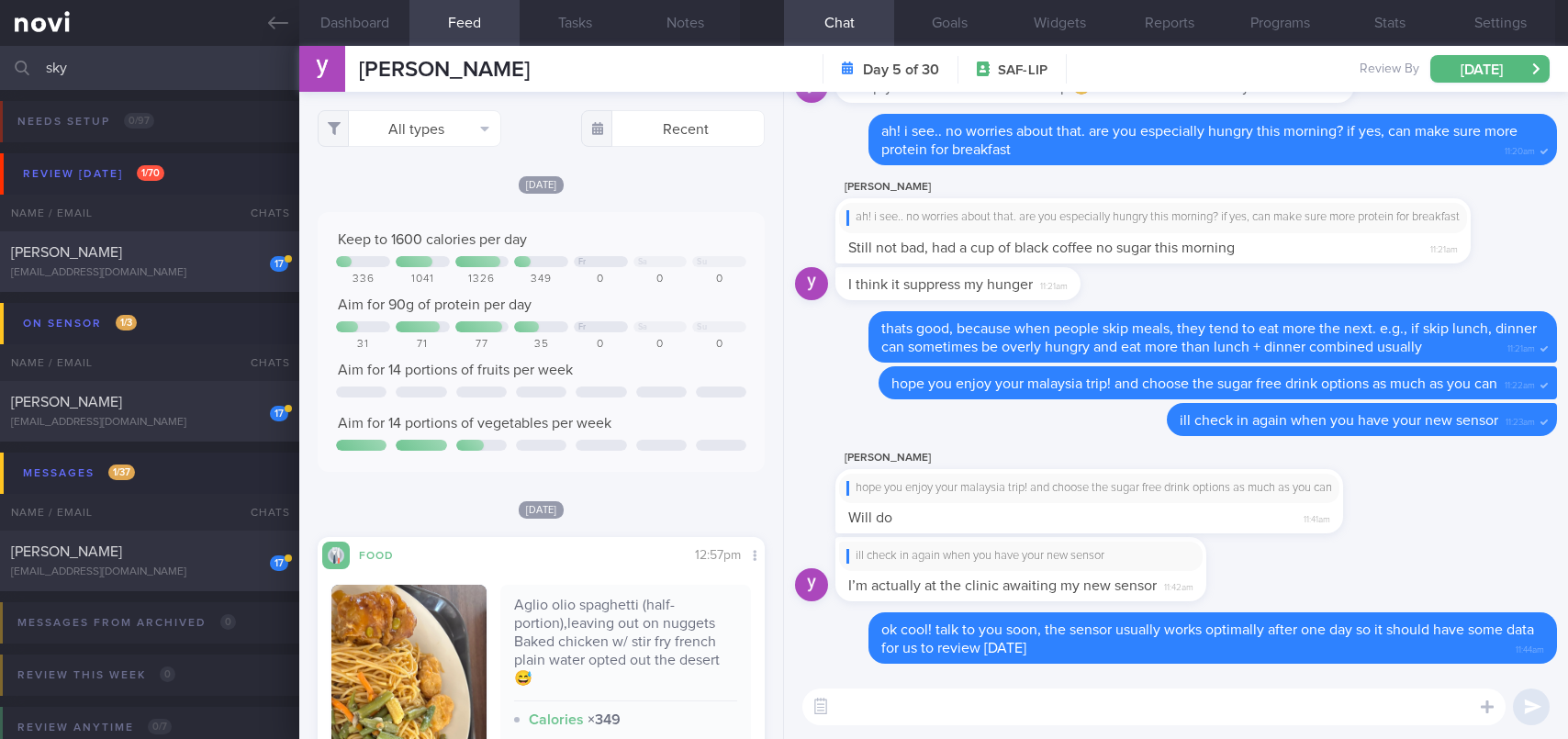
type input "sky"
click at [133, 274] on div "[EMAIL_ADDRESS][DOMAIN_NAME]" at bounding box center [149, 272] width 277 height 14
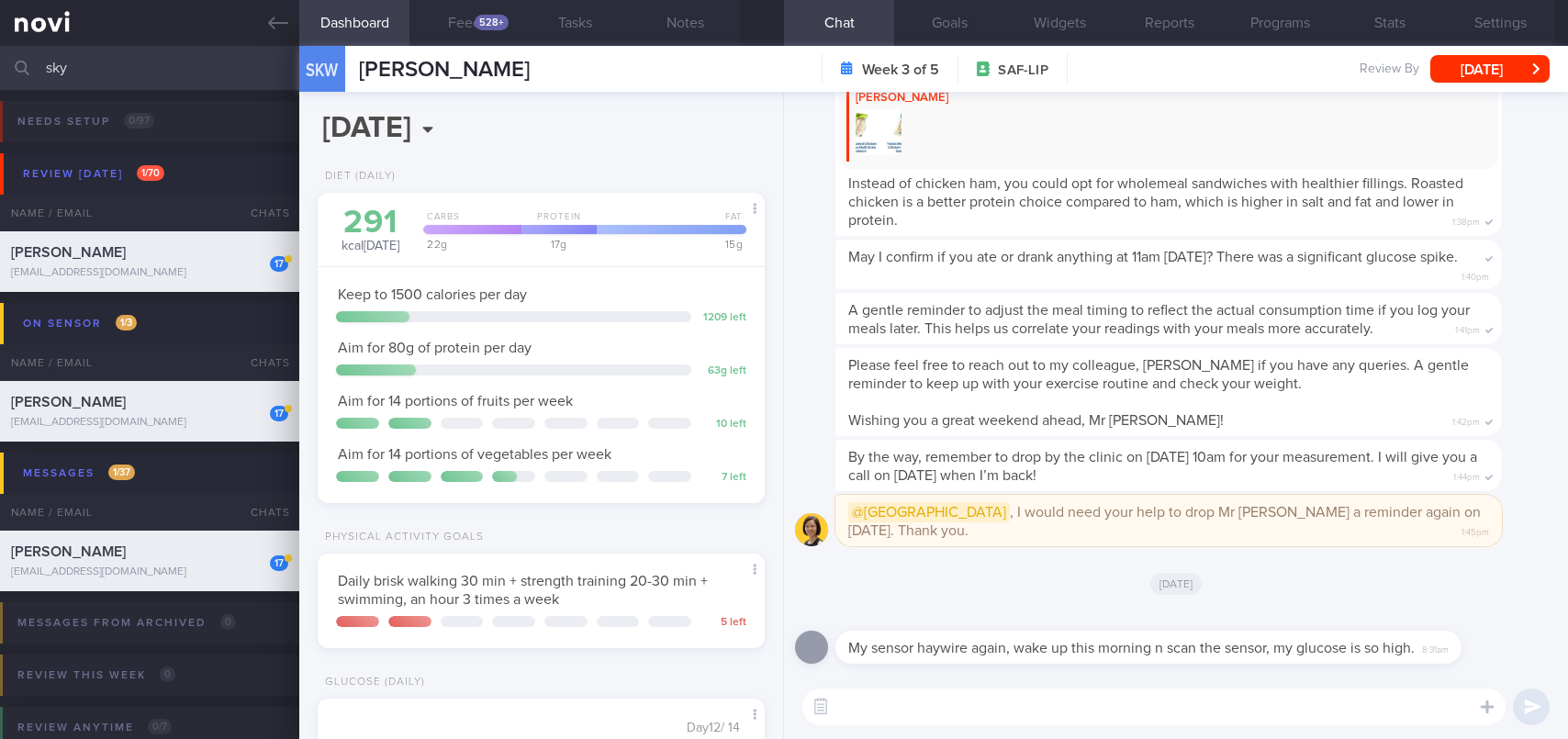
scroll to position [252, 408]
click at [1101, 705] on textarea at bounding box center [1154, 707] width 703 height 37
click at [489, 24] on div "528+" at bounding box center [491, 22] width 34 height 16
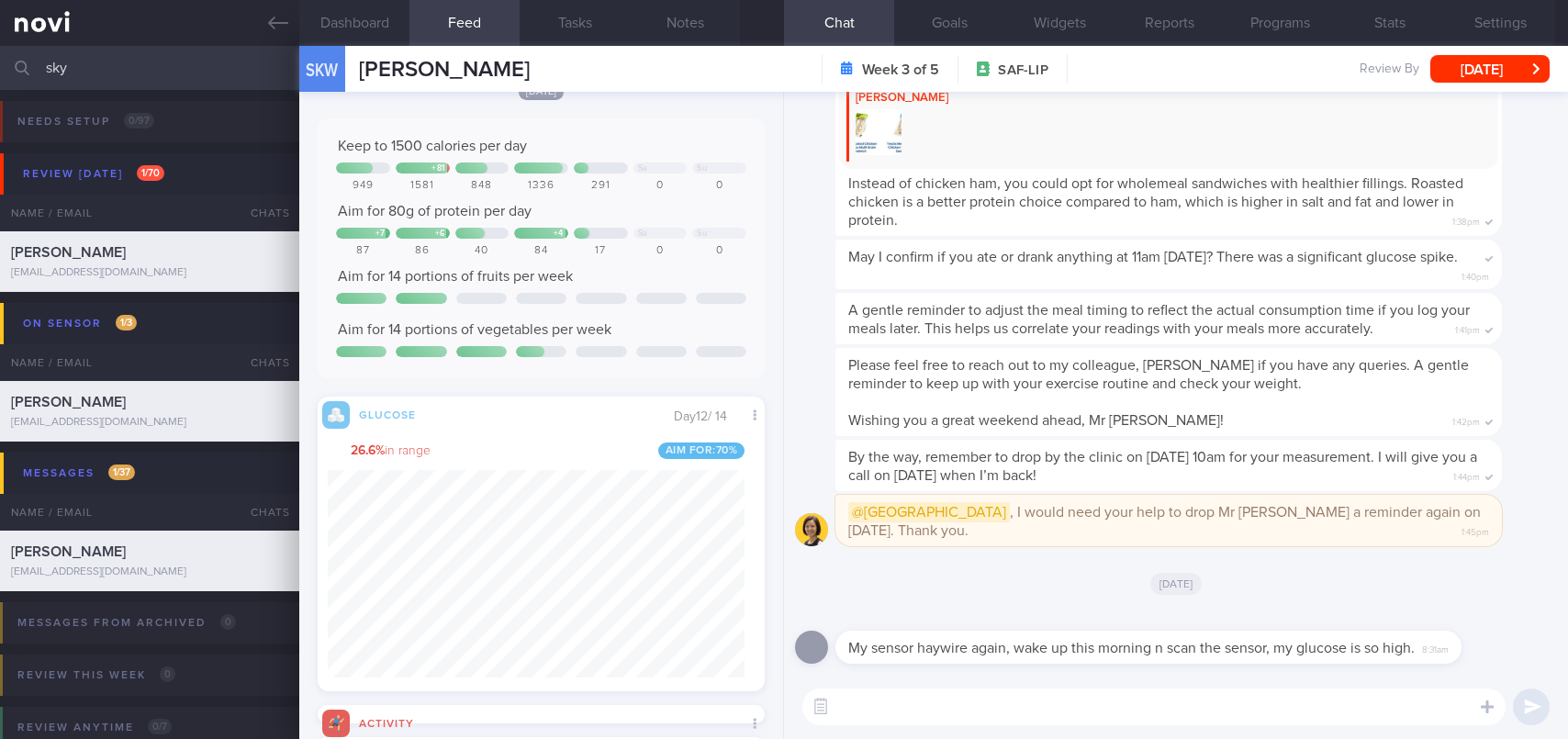
scroll to position [275, 0]
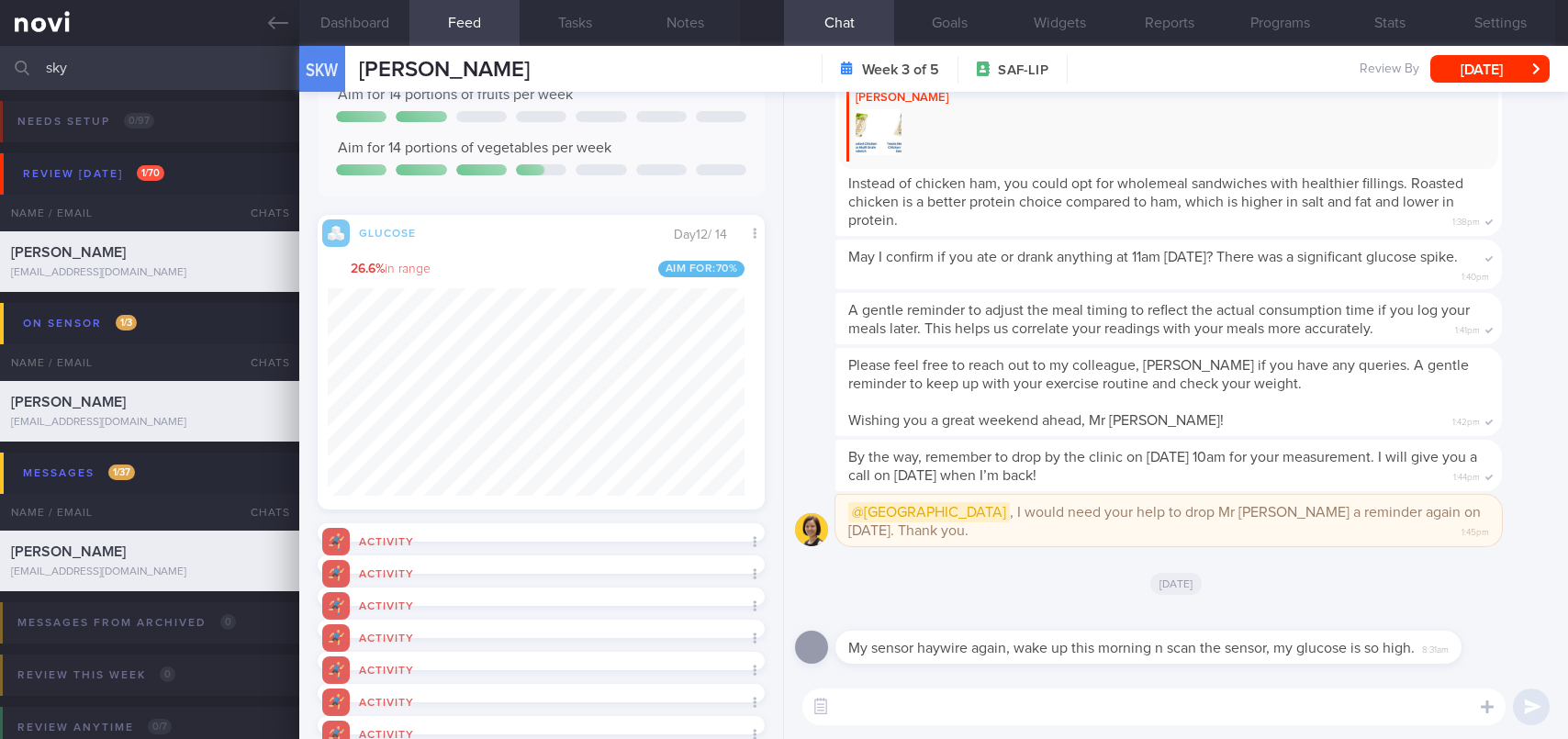
click at [967, 704] on textarea at bounding box center [1154, 707] width 703 height 37
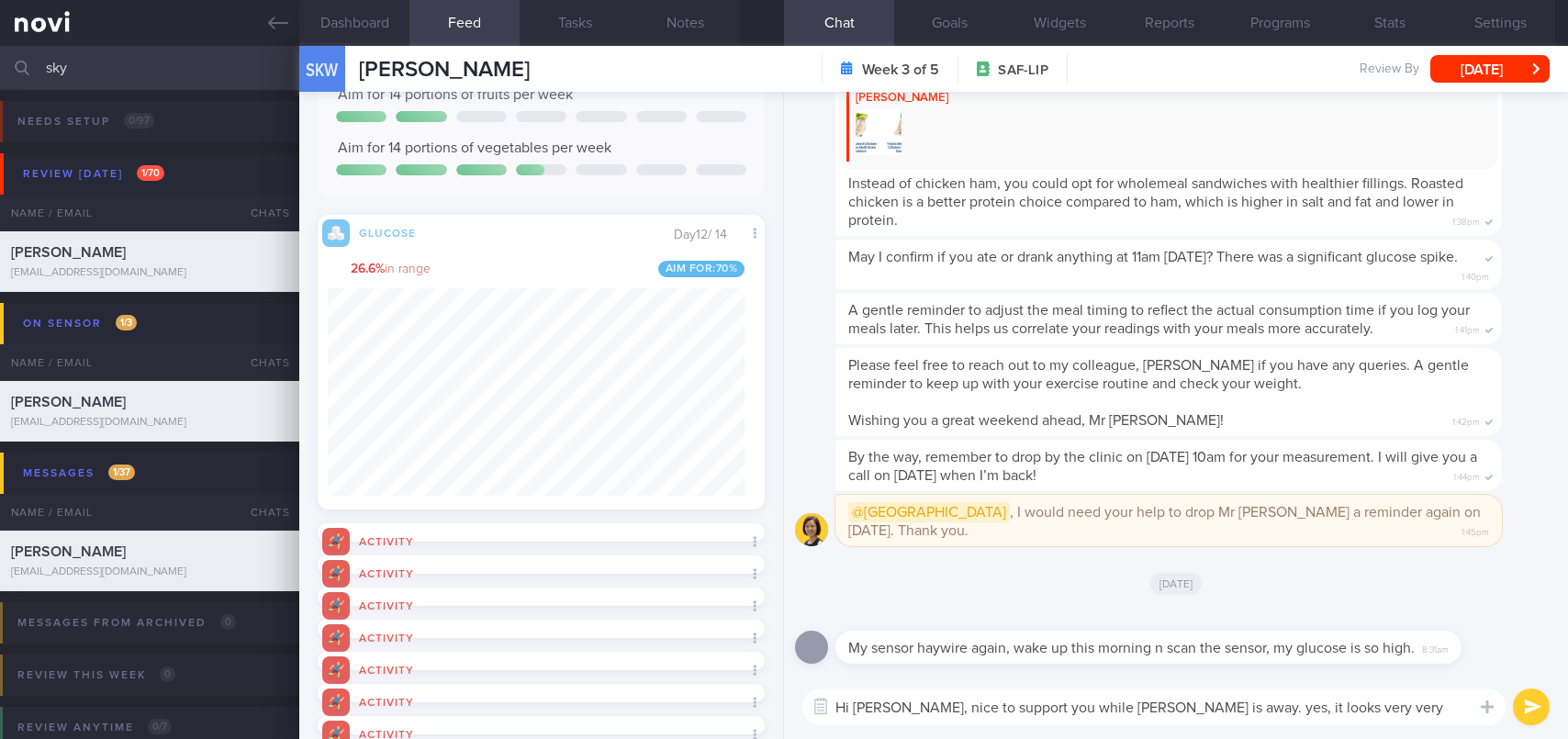
type textarea "Hi [PERSON_NAME], nice to support you while [PERSON_NAME] is away. yes, it look…"
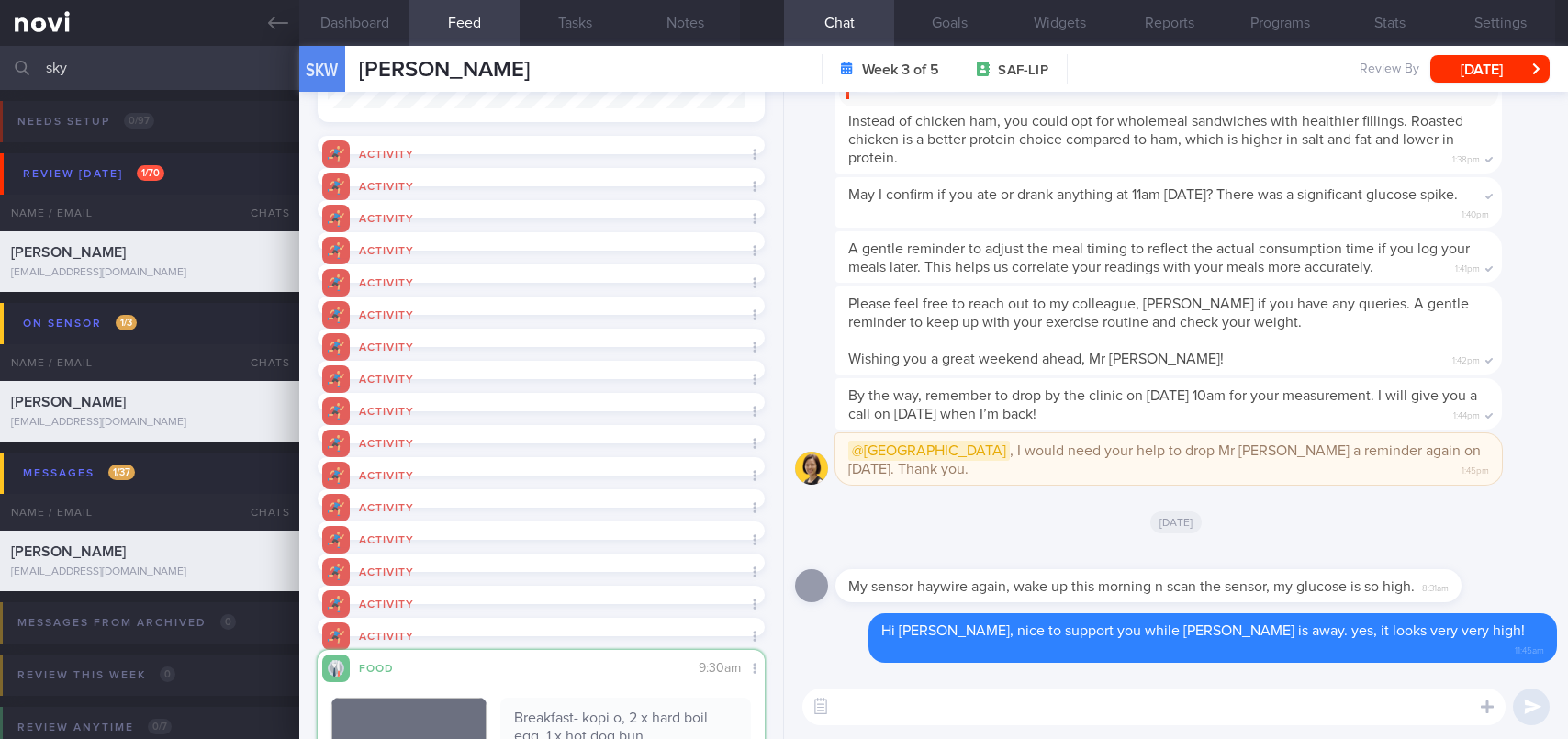
scroll to position [270, 417]
click at [927, 719] on textarea at bounding box center [1154, 707] width 703 height 37
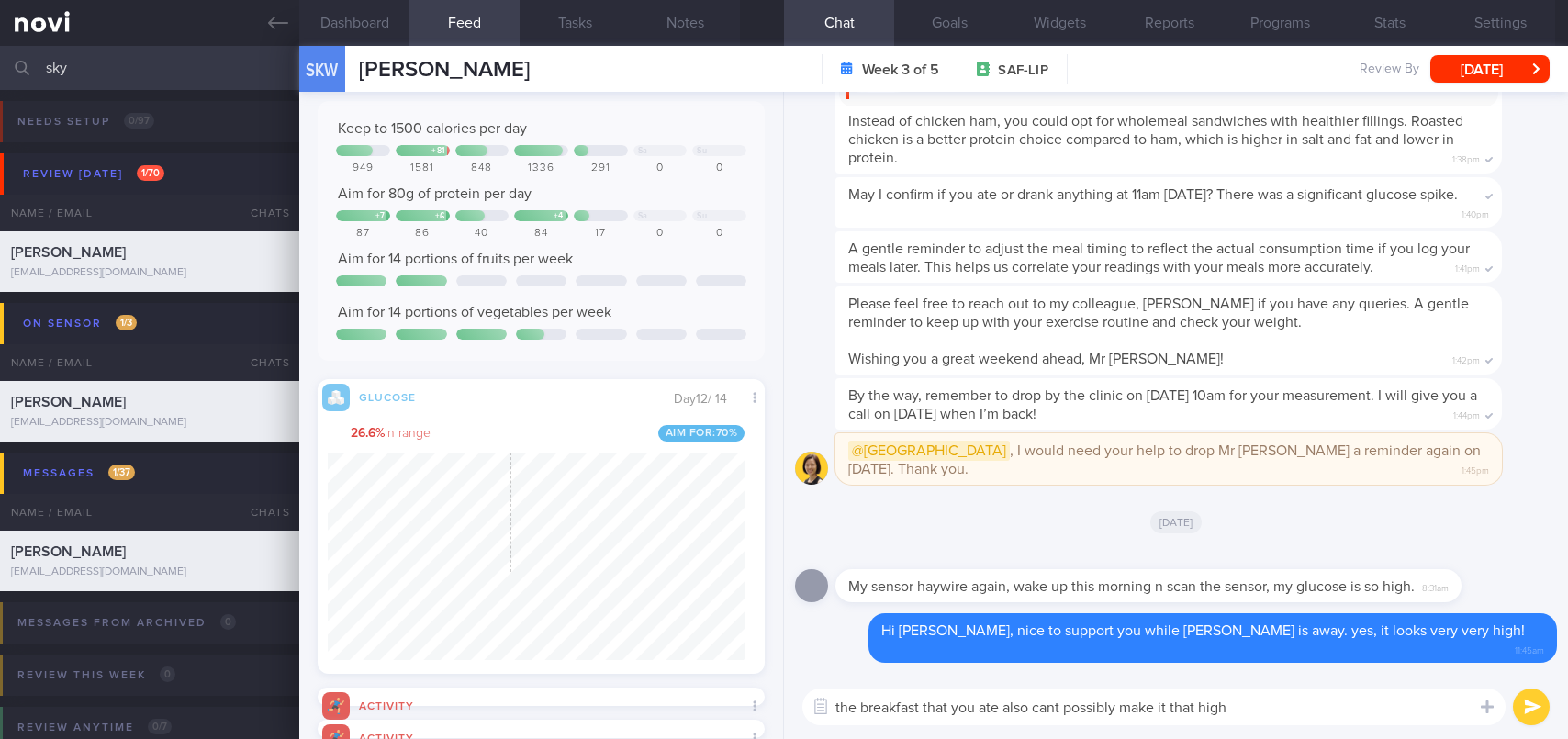
scroll to position [112, 0]
click at [839, 706] on textarea "the breakfast that you ate also cant possibly make it that high" at bounding box center [1154, 707] width 703 height 37
type textarea "it started rising so high at 3am, and the breakfast that you ate also cant poss…"
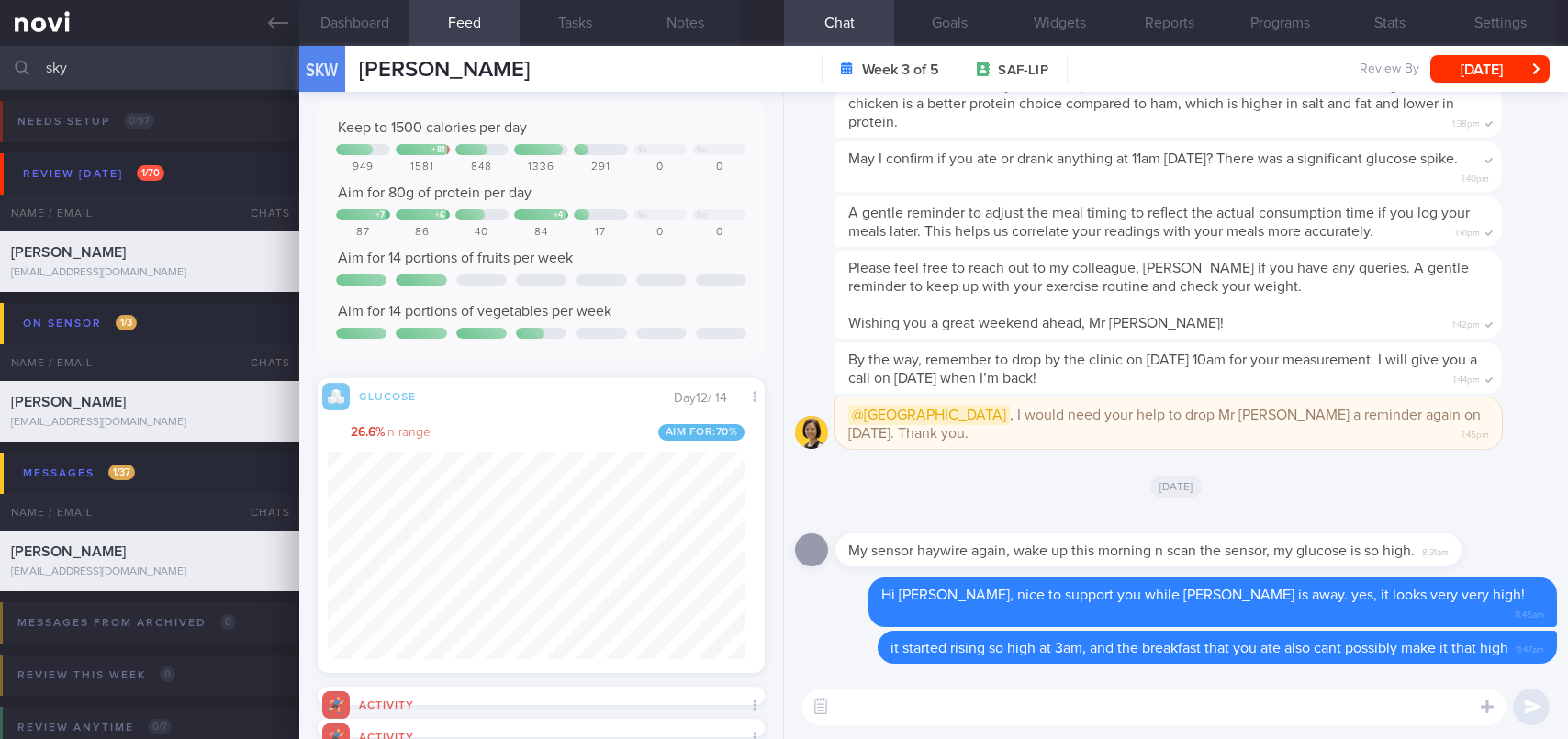
scroll to position [0, 0]
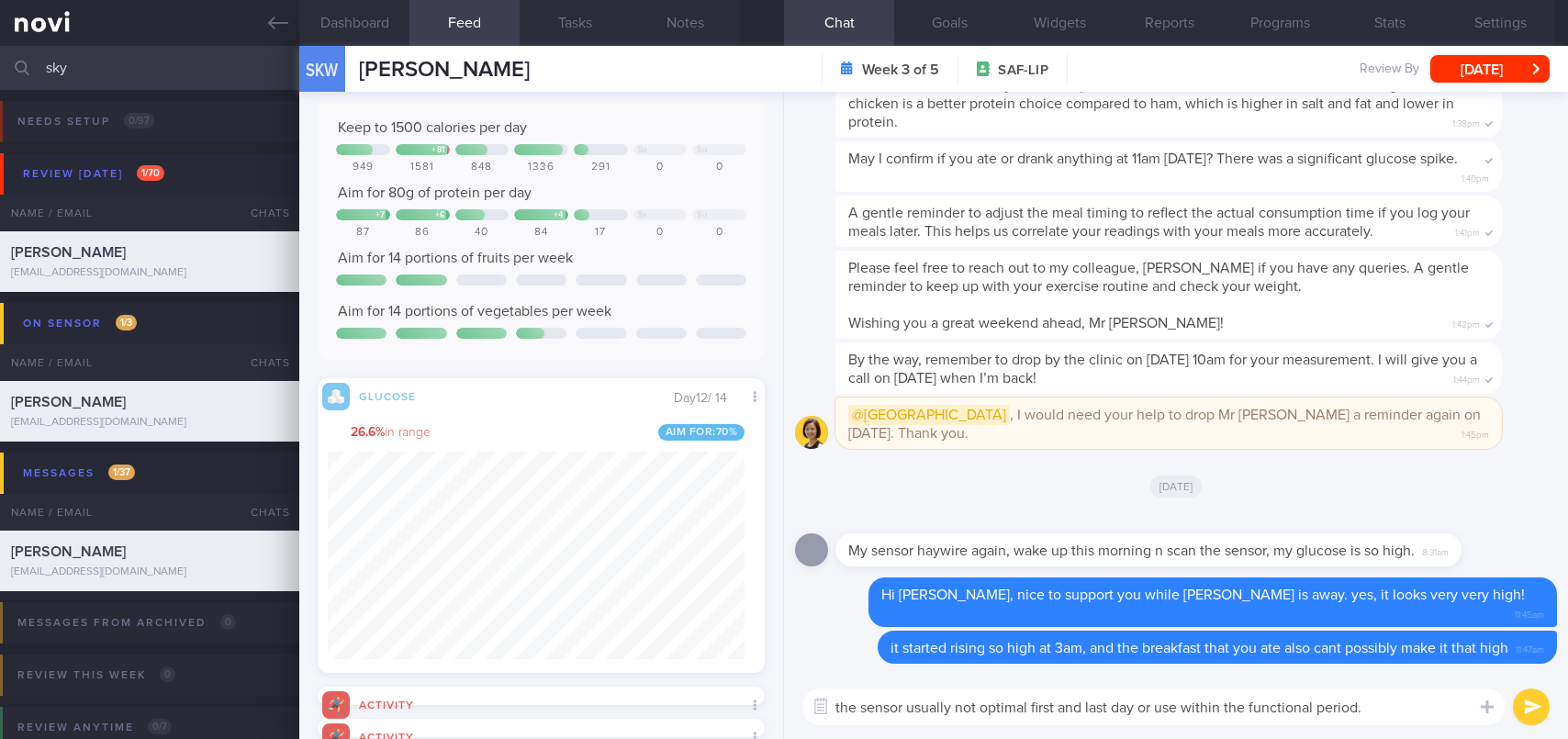
type textarea "the sensor usually not optimal first and last day or use within the functional …"
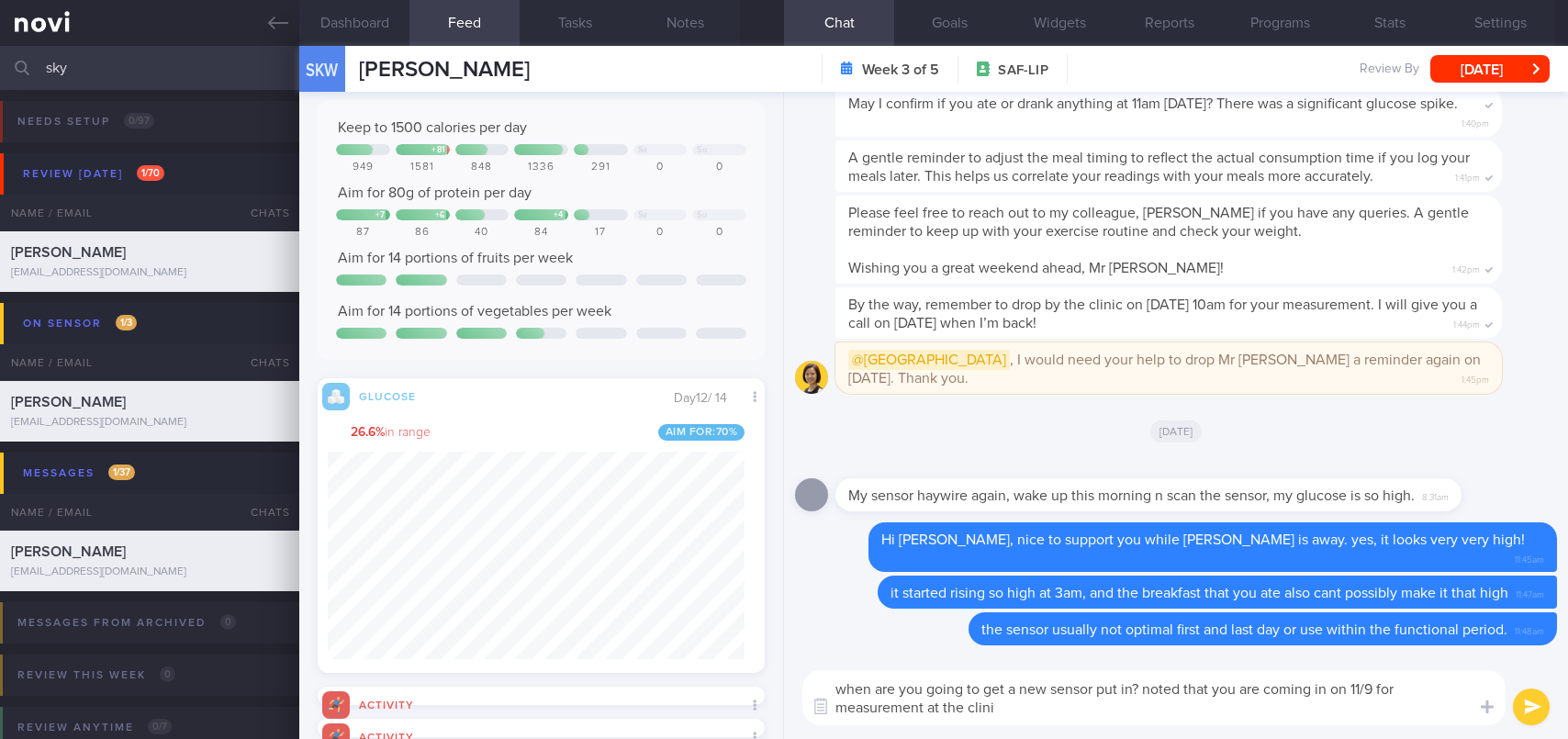
type textarea "when are you going to get a new sensor put in? noted that you are coming in on …"
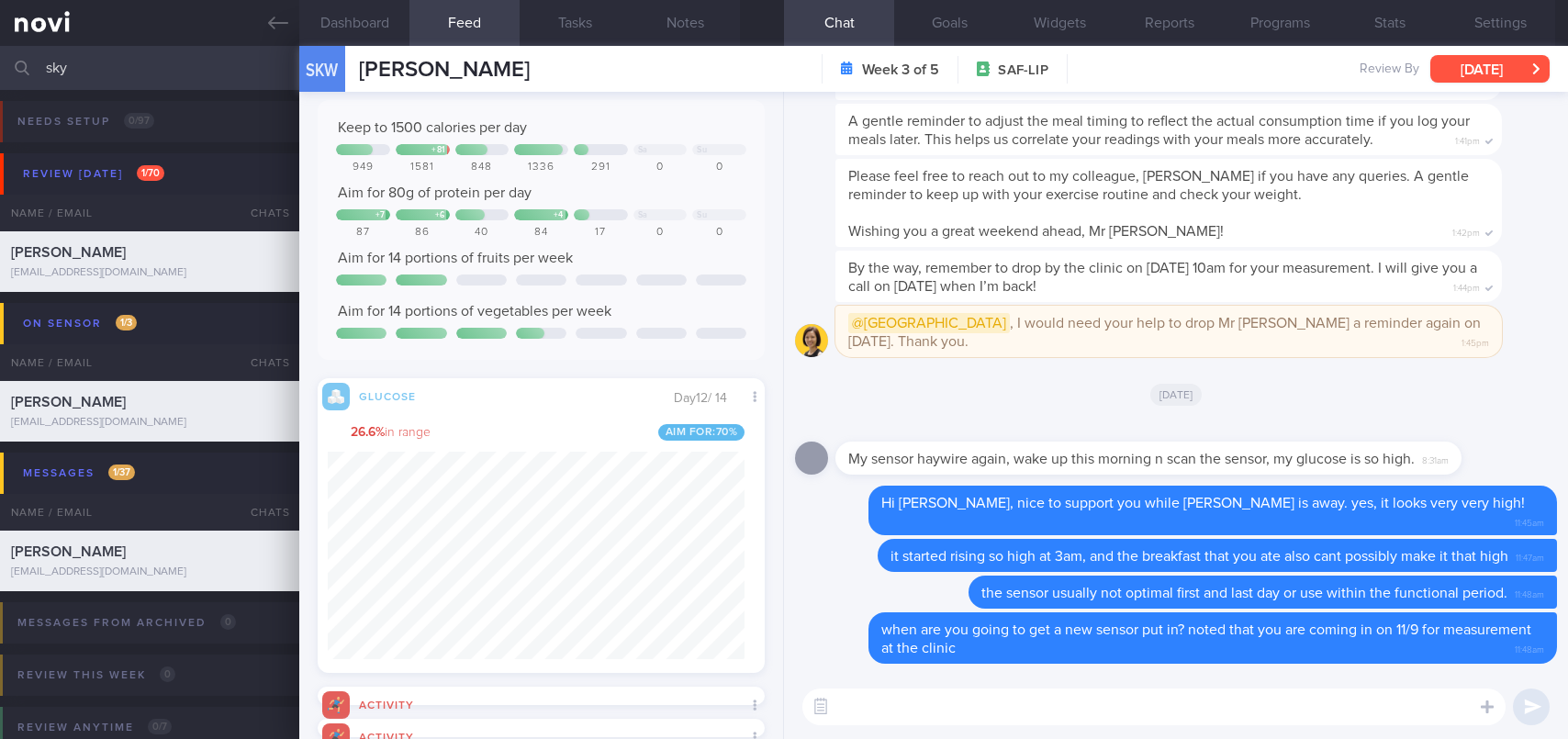
click at [1487, 61] on button "[DATE]" at bounding box center [1490, 69] width 120 height 28
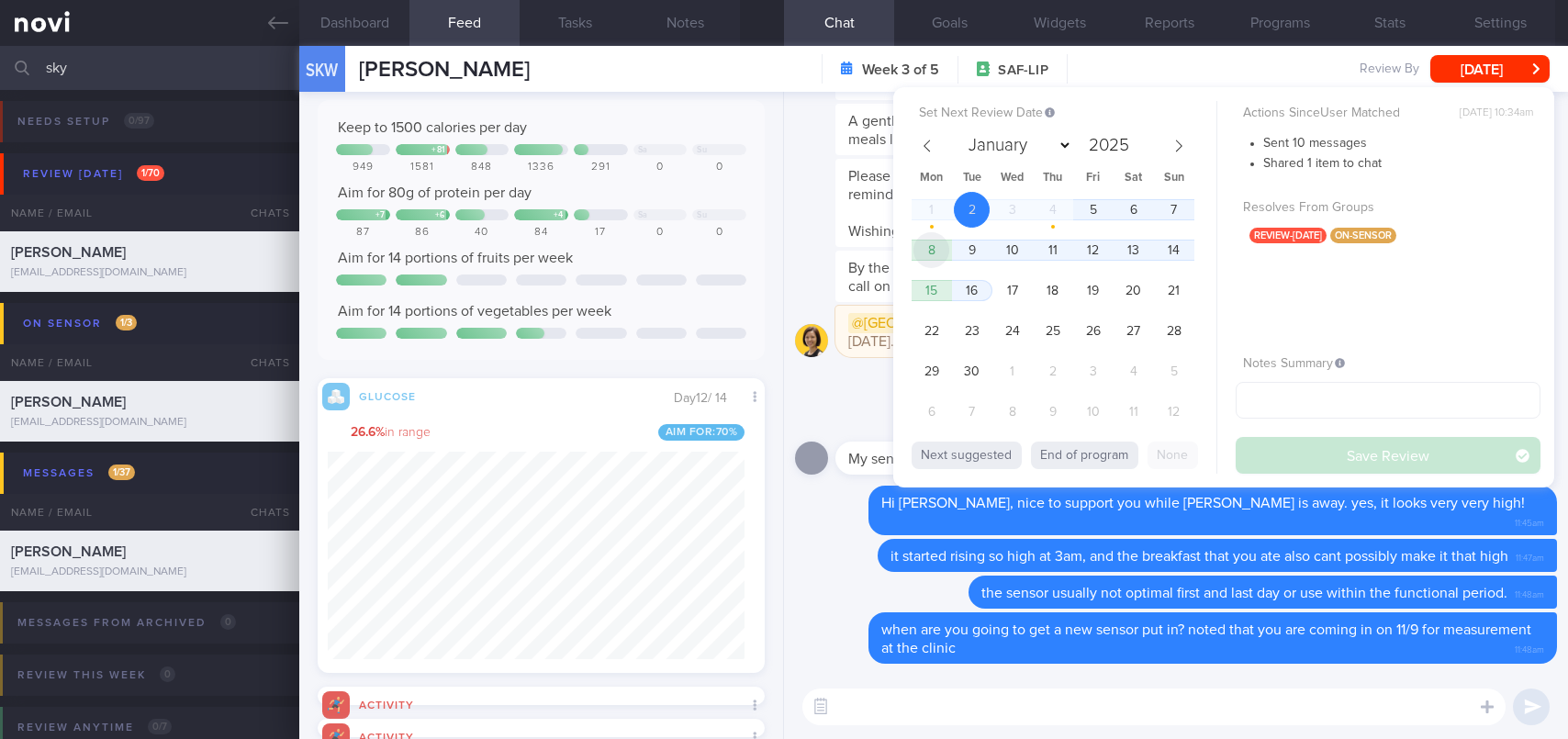
click at [933, 250] on span "8" at bounding box center [930, 249] width 36 height 36
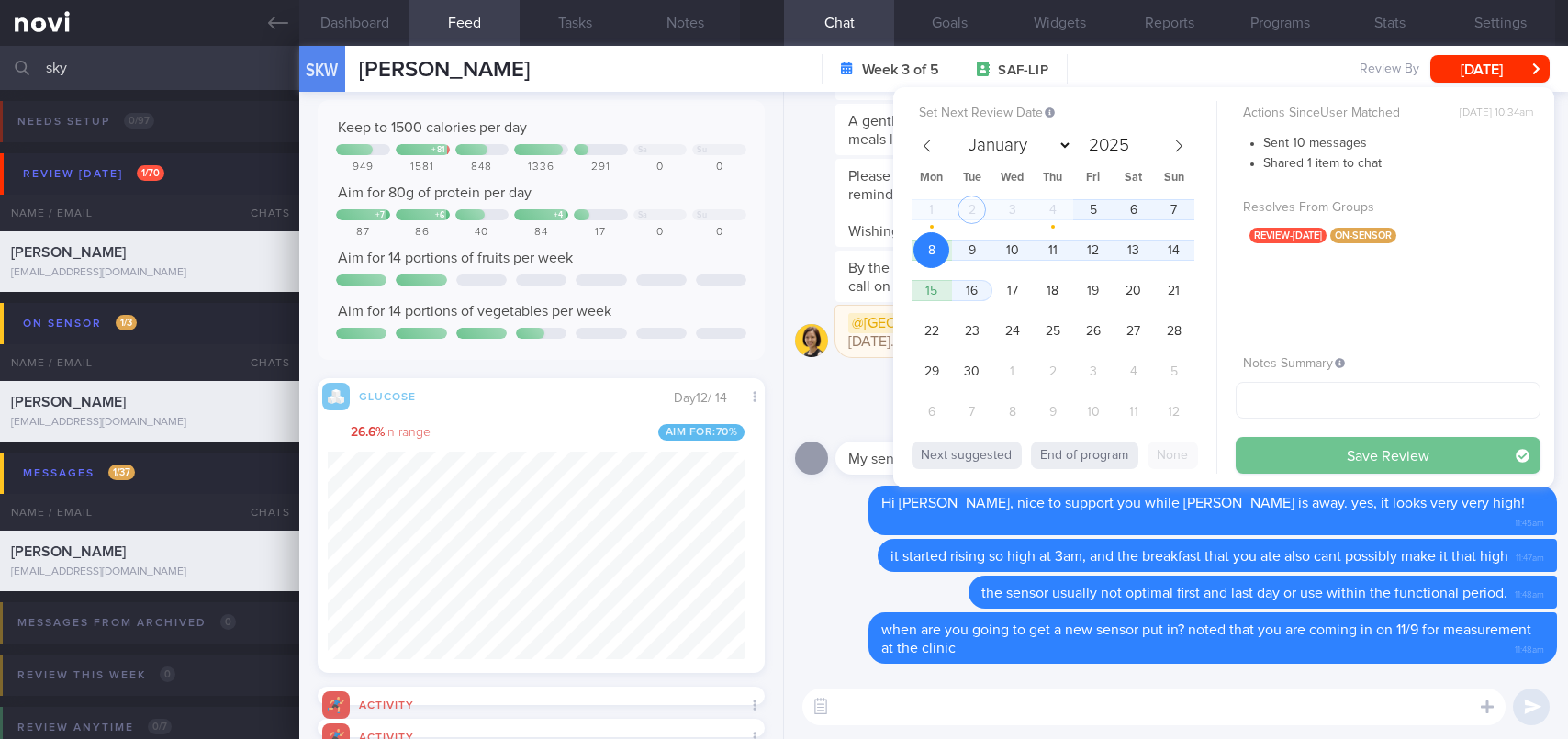
click at [1304, 460] on button "Save Review" at bounding box center [1388, 456] width 305 height 37
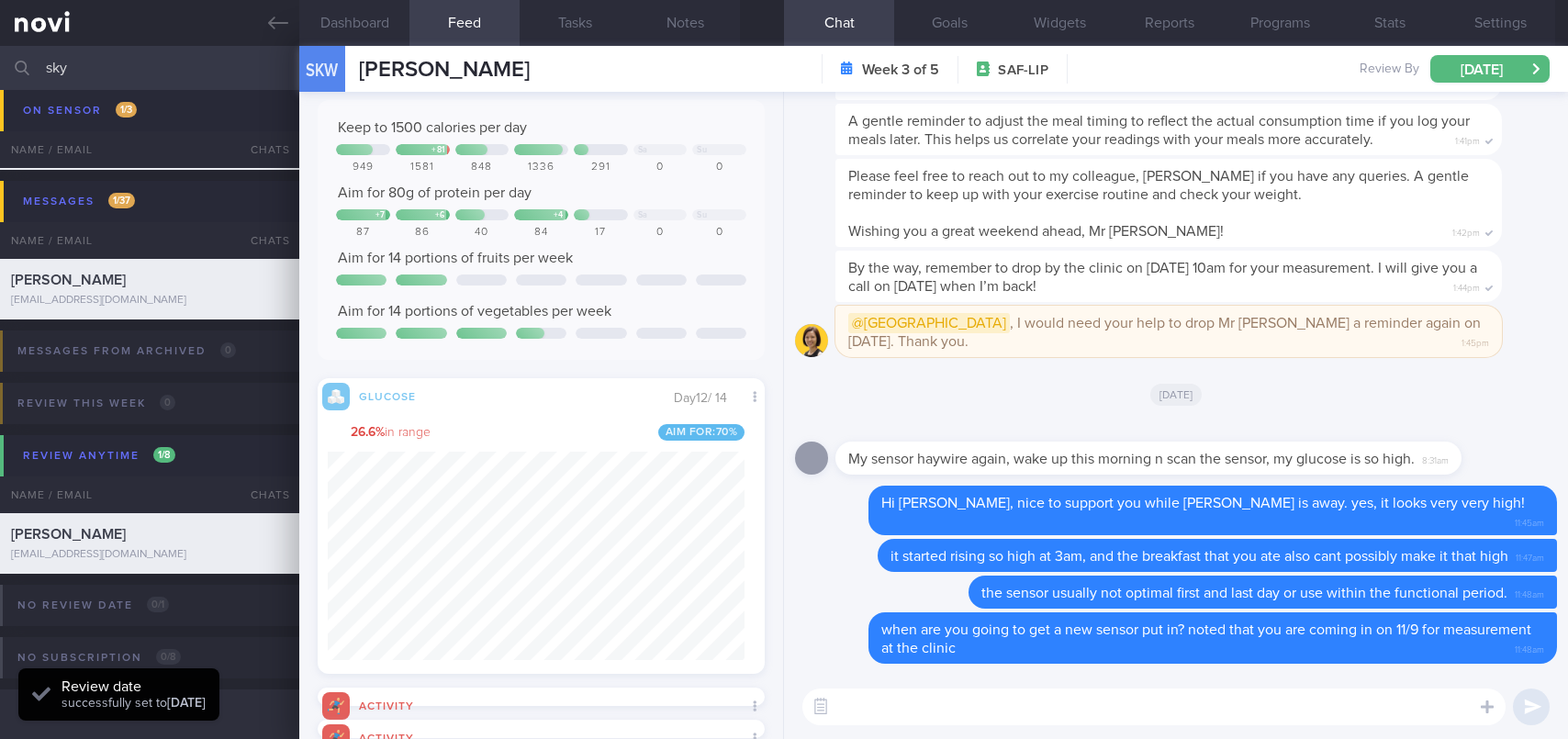
scroll to position [271, 417]
click at [179, 63] on input "sky" at bounding box center [784, 68] width 1568 height 44
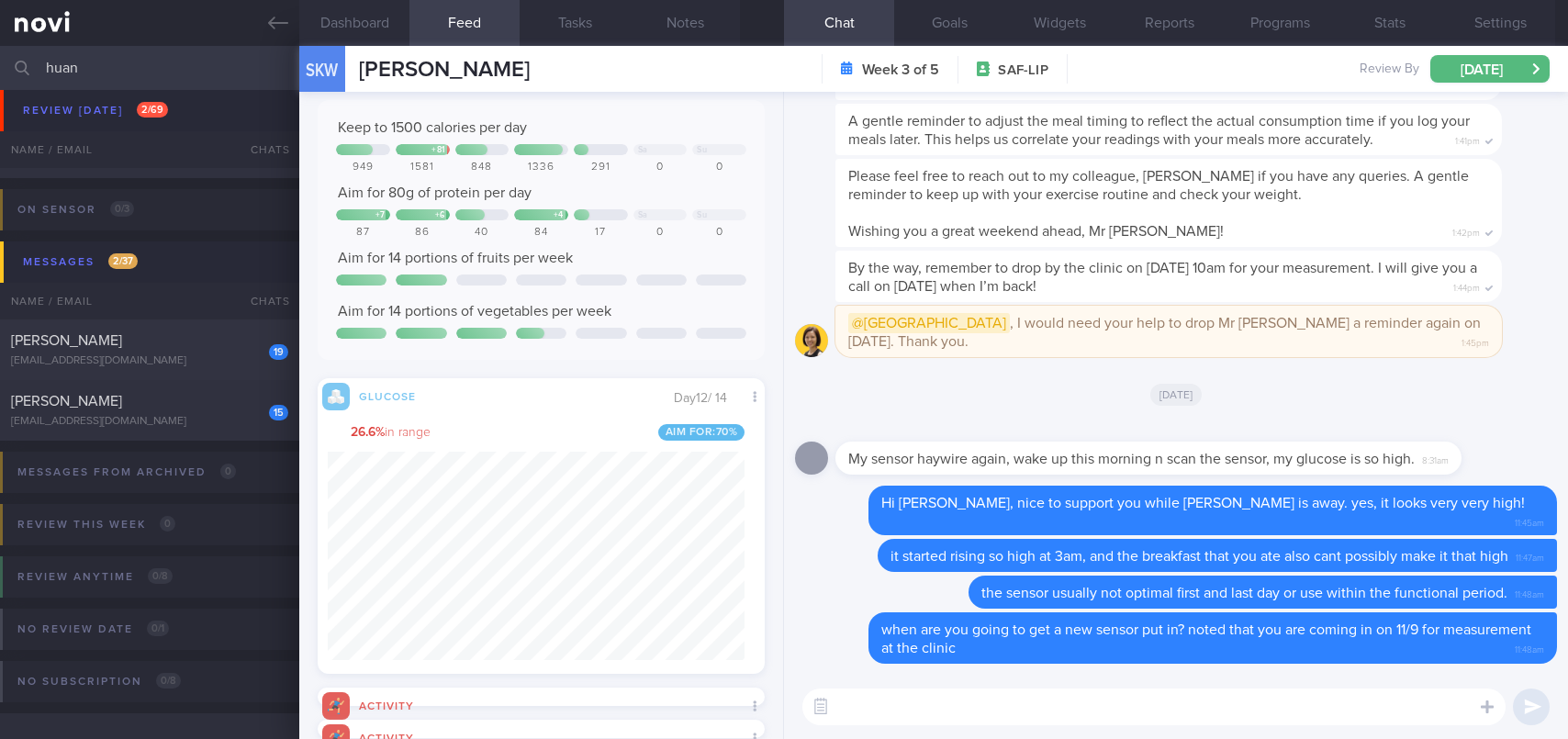
scroll to position [198, 0]
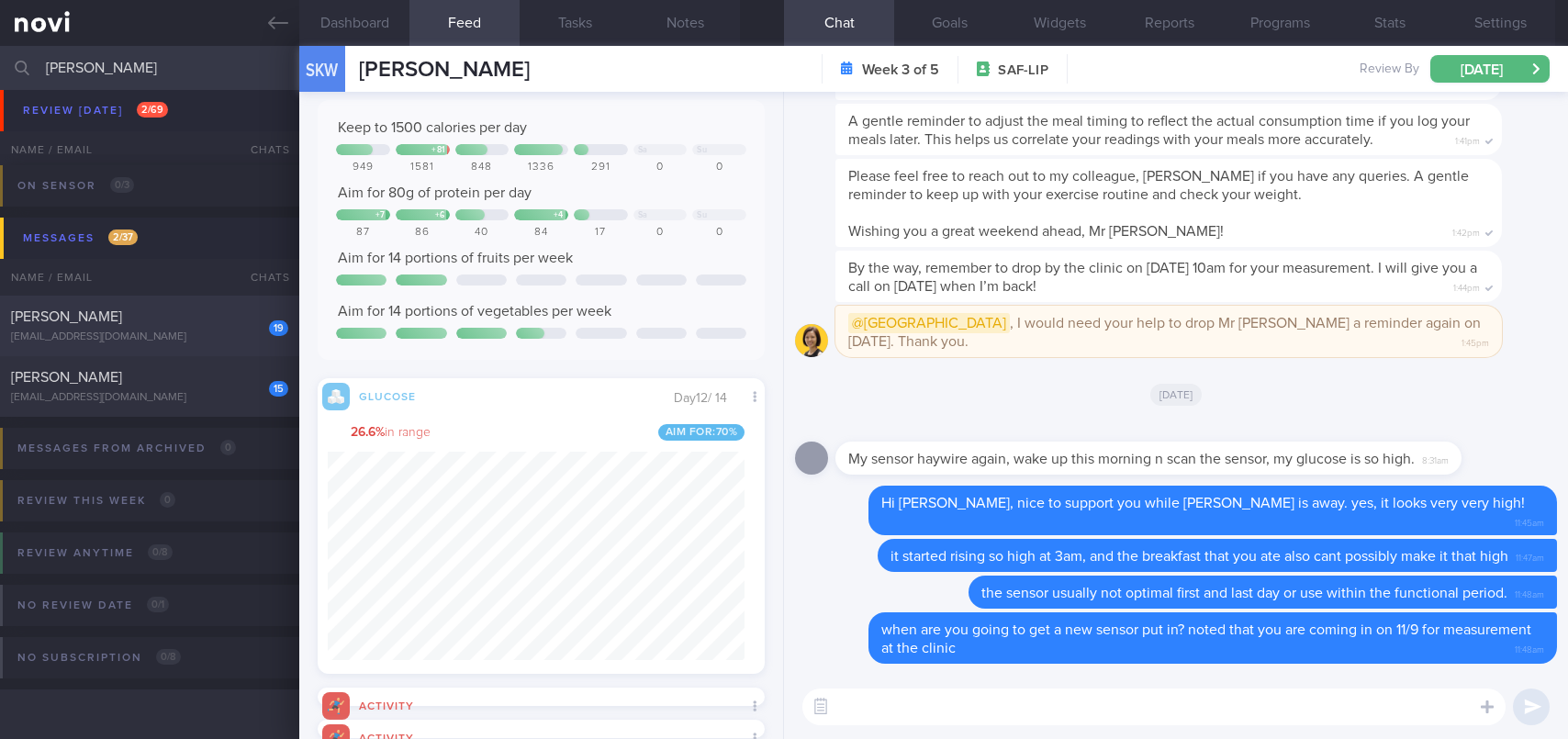
type input "[PERSON_NAME]"
click at [179, 321] on div "[PERSON_NAME]" at bounding box center [147, 317] width 272 height 18
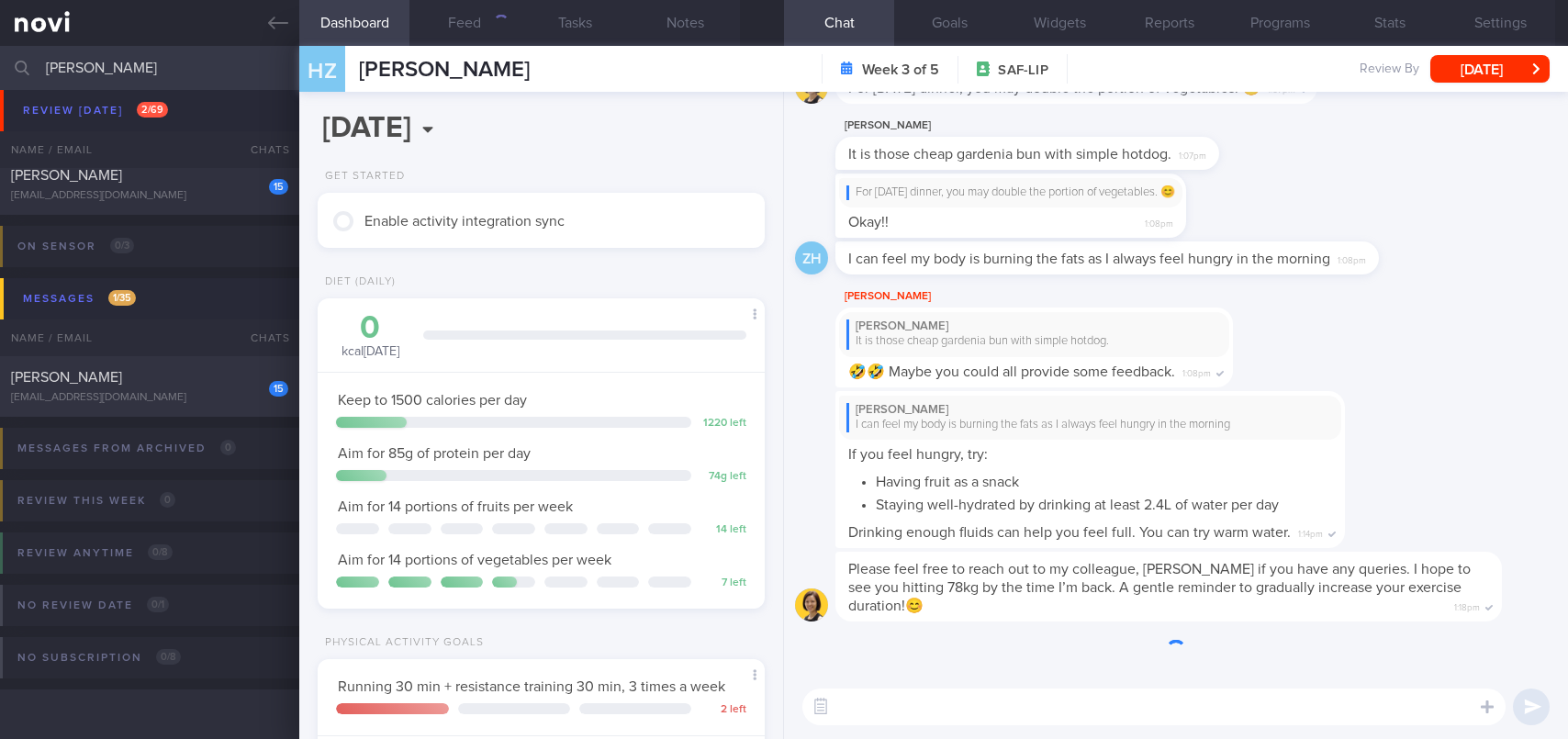
scroll to position [226, 400]
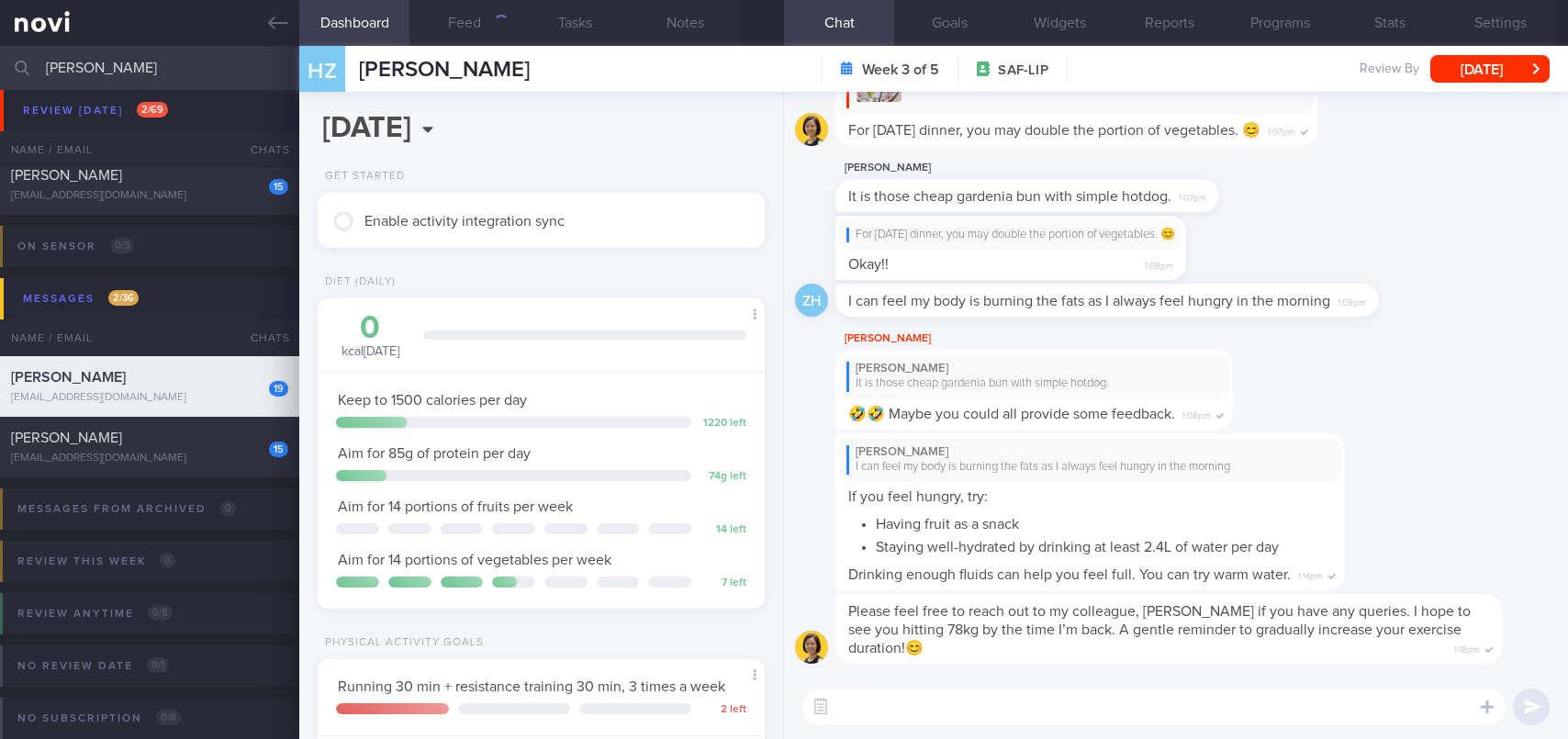
click at [932, 708] on textarea at bounding box center [1154, 707] width 703 height 37
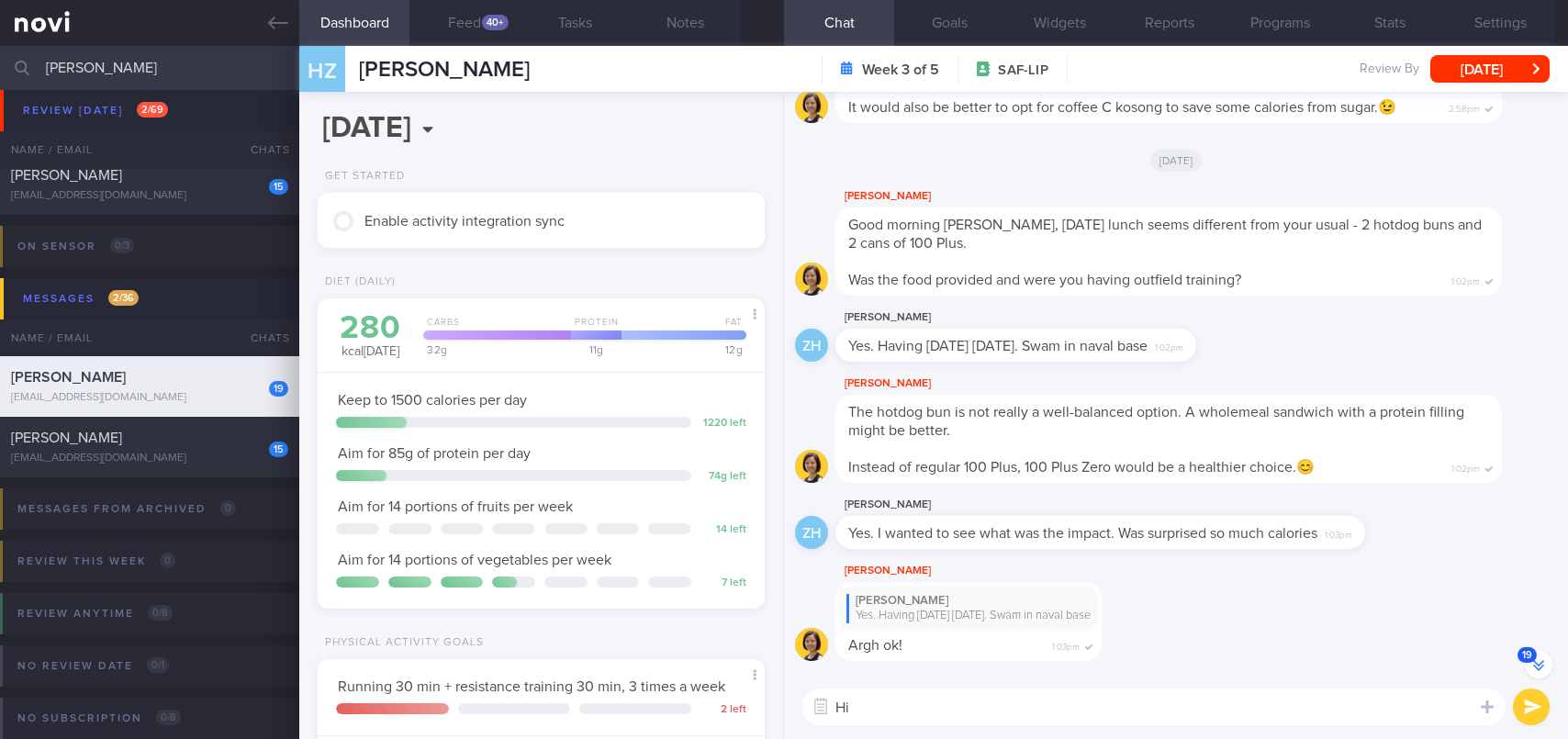
scroll to position [-1287, 0]
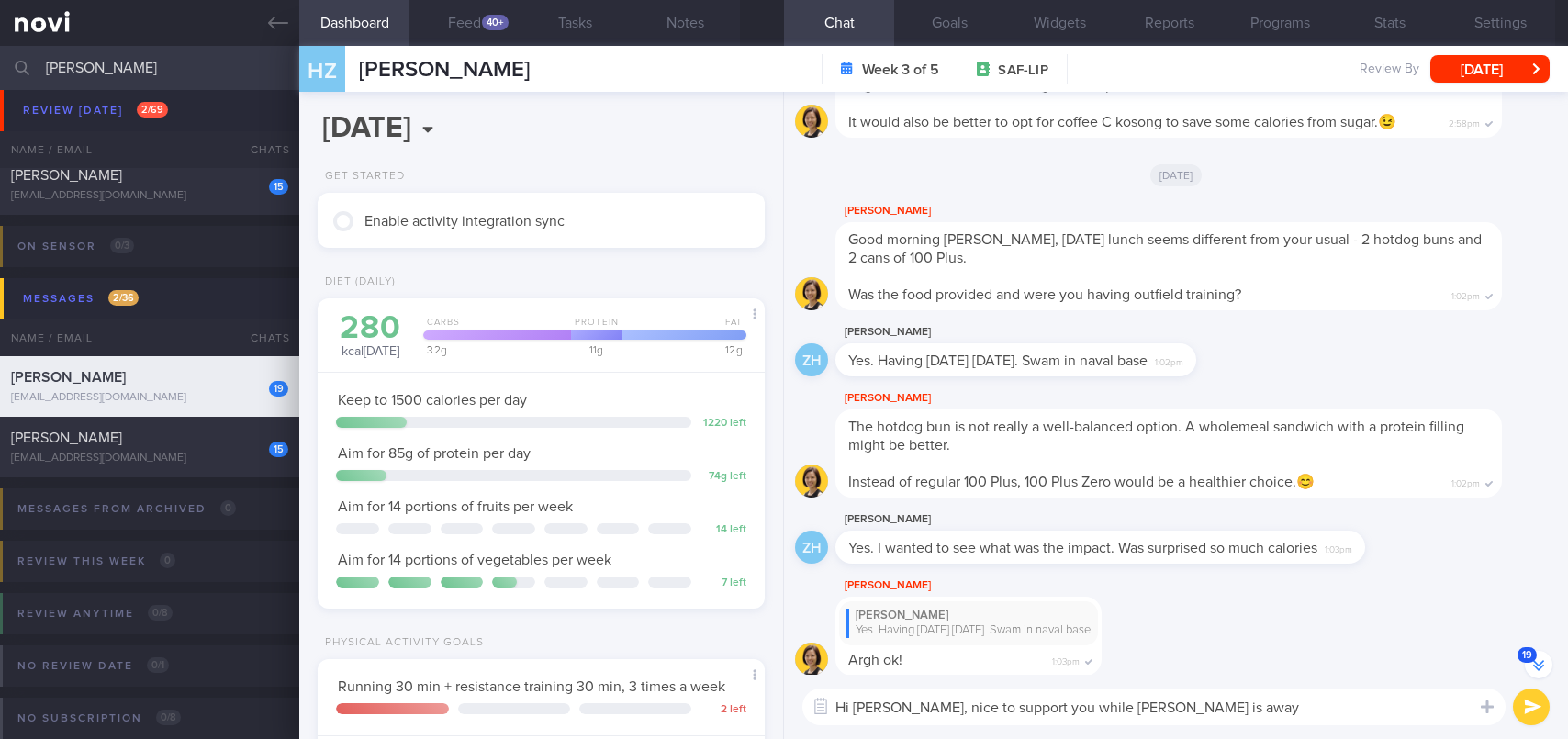
type textarea "Hi [PERSON_NAME], nice to support you while [PERSON_NAME] is away."
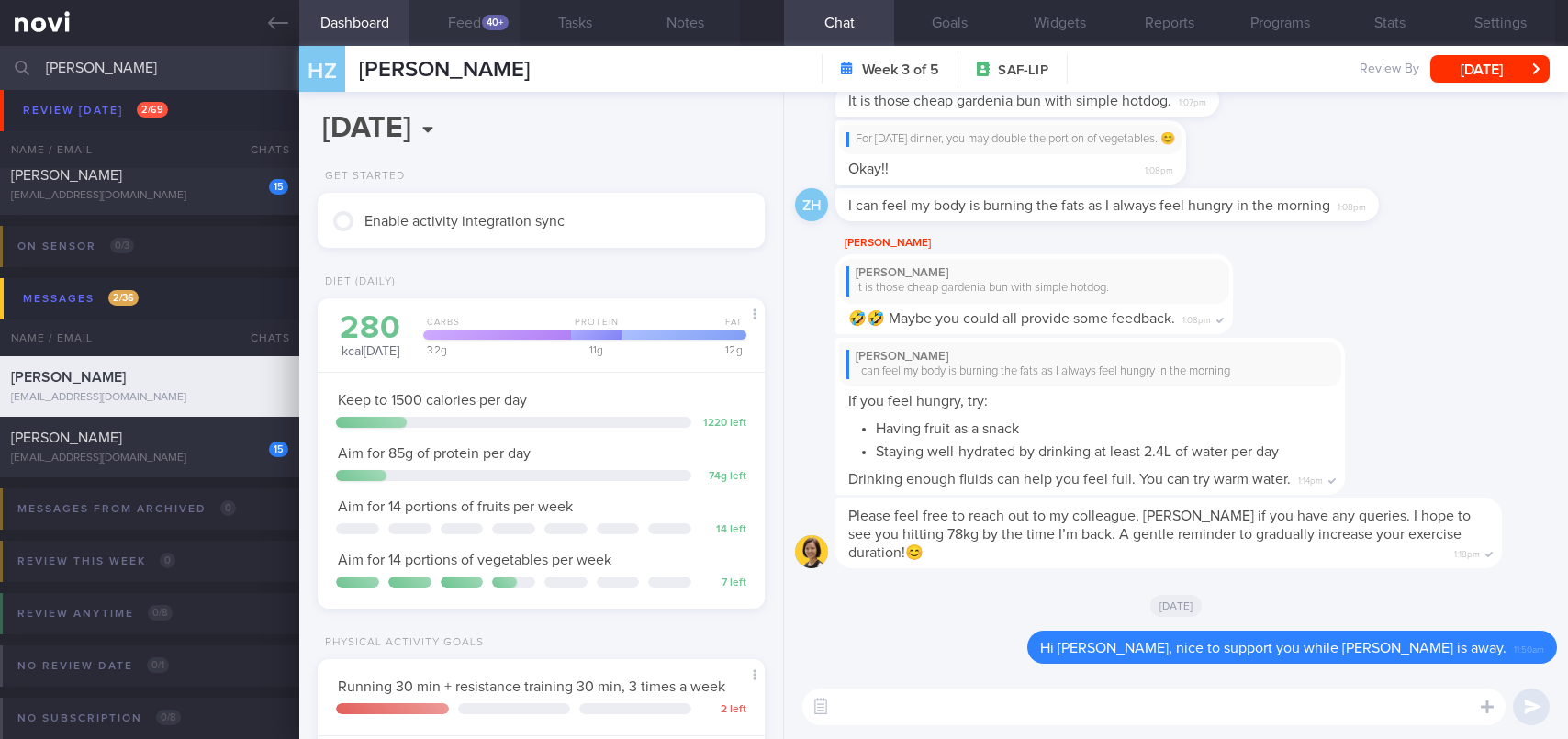
click at [491, 22] on div "40+" at bounding box center [495, 22] width 27 height 16
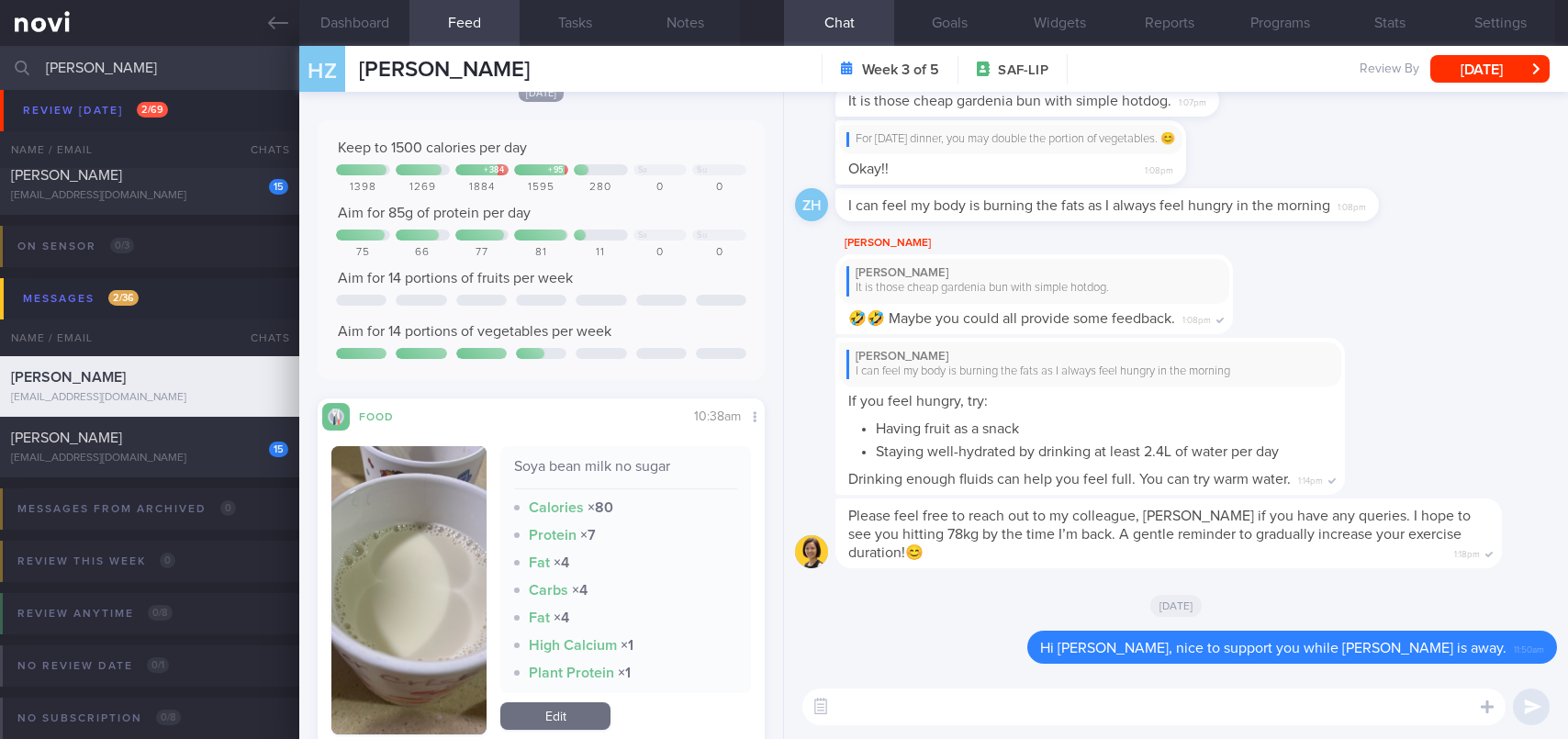
scroll to position [275, 0]
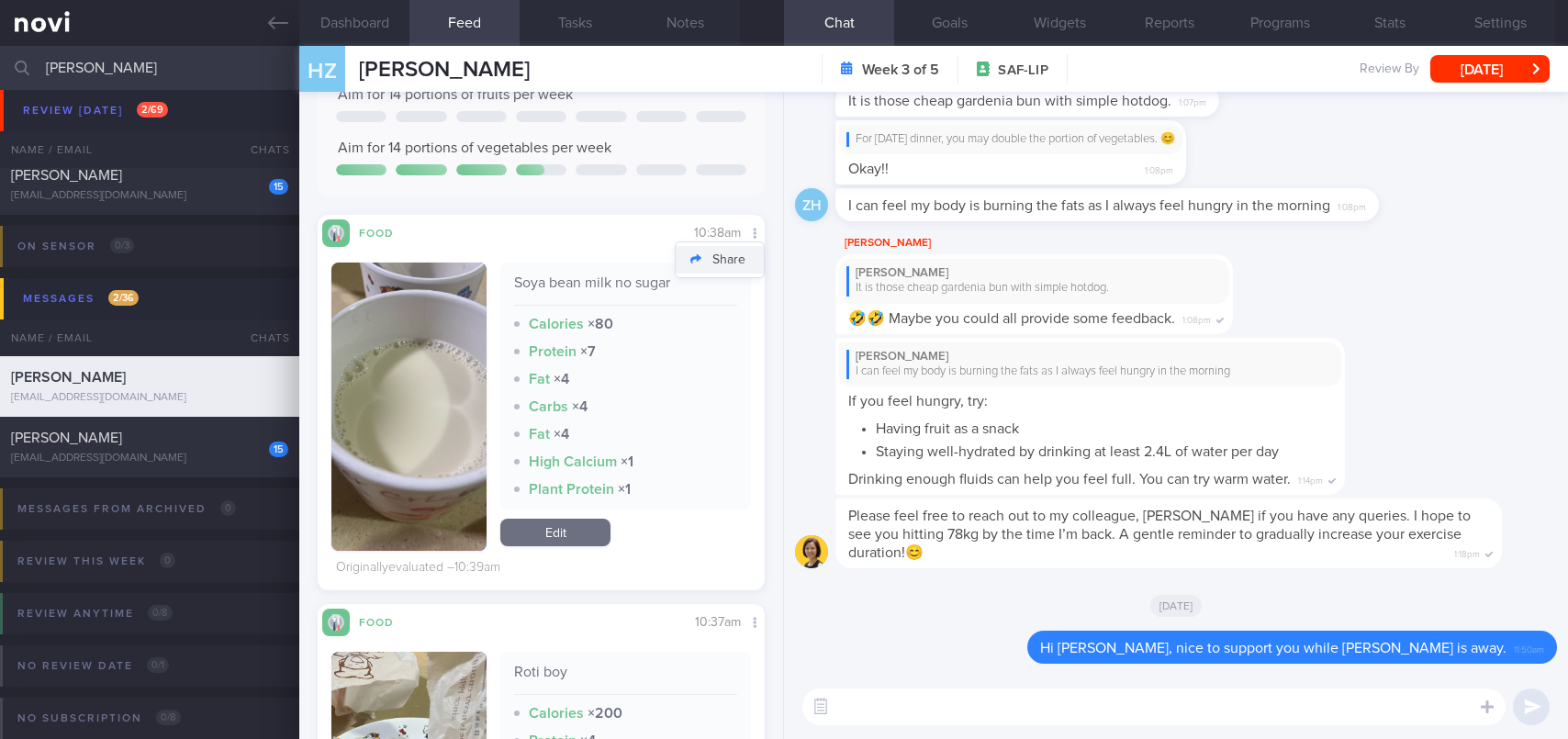
click at [724, 256] on button "Share" at bounding box center [720, 260] width 88 height 28
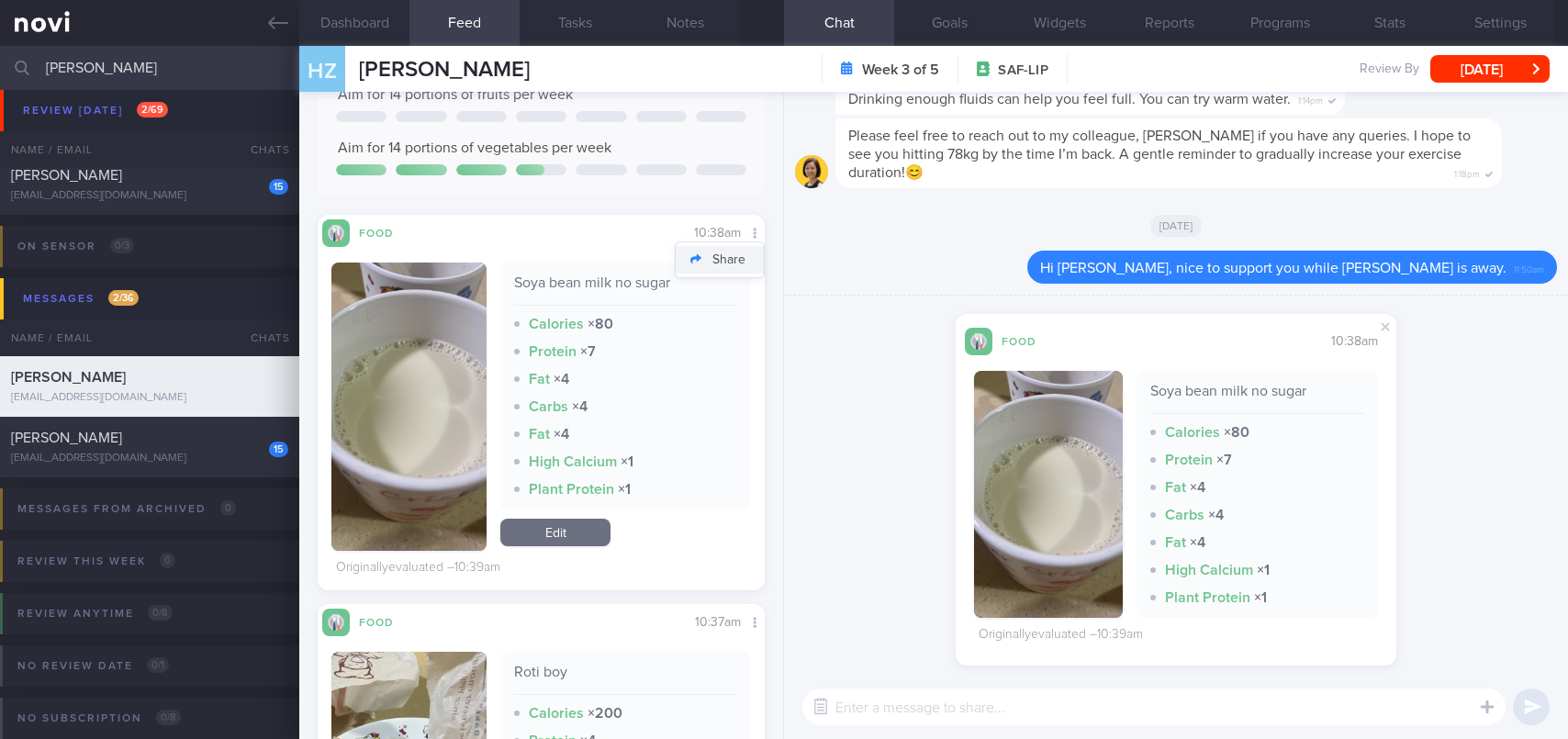
type textarea "I"
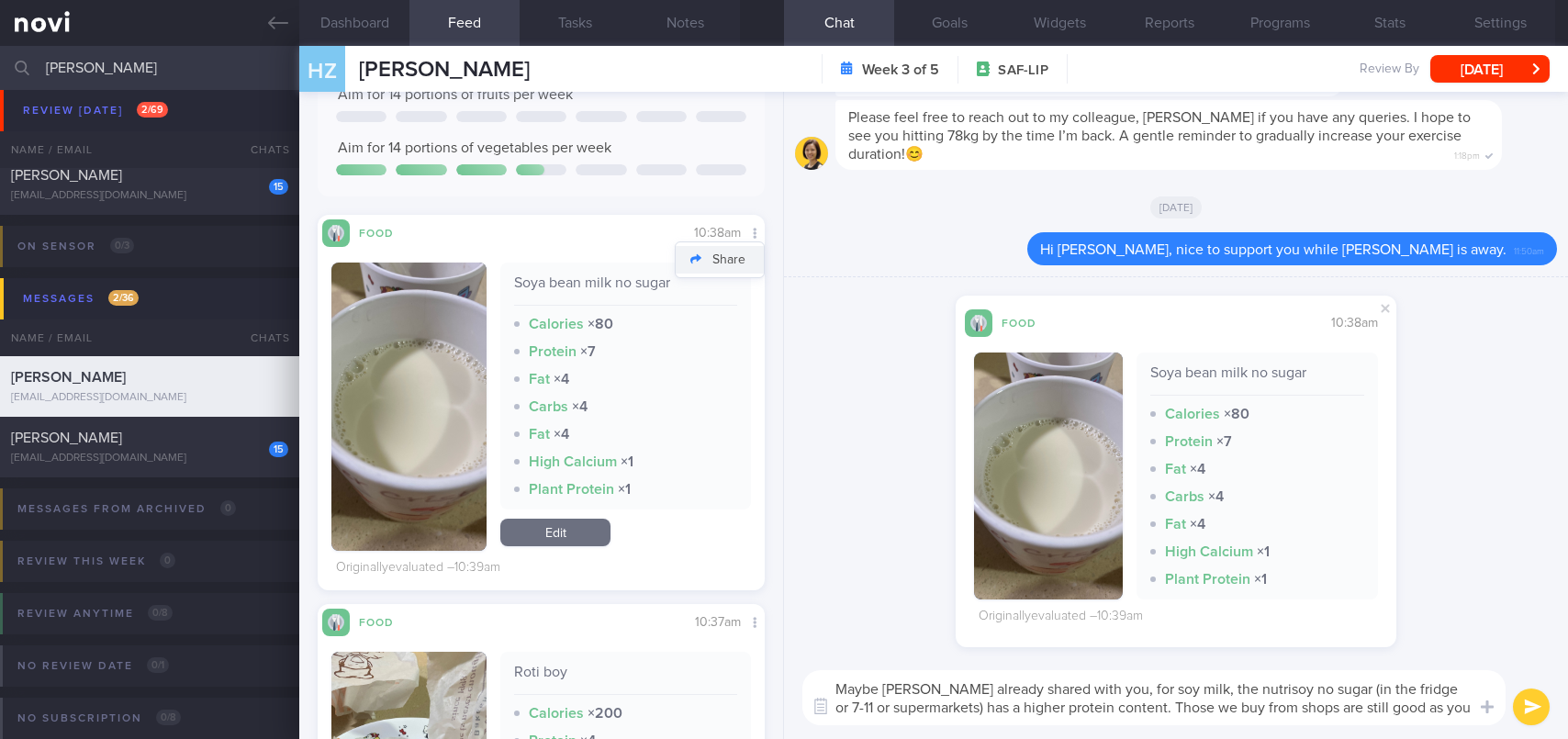
scroll to position [0, 0]
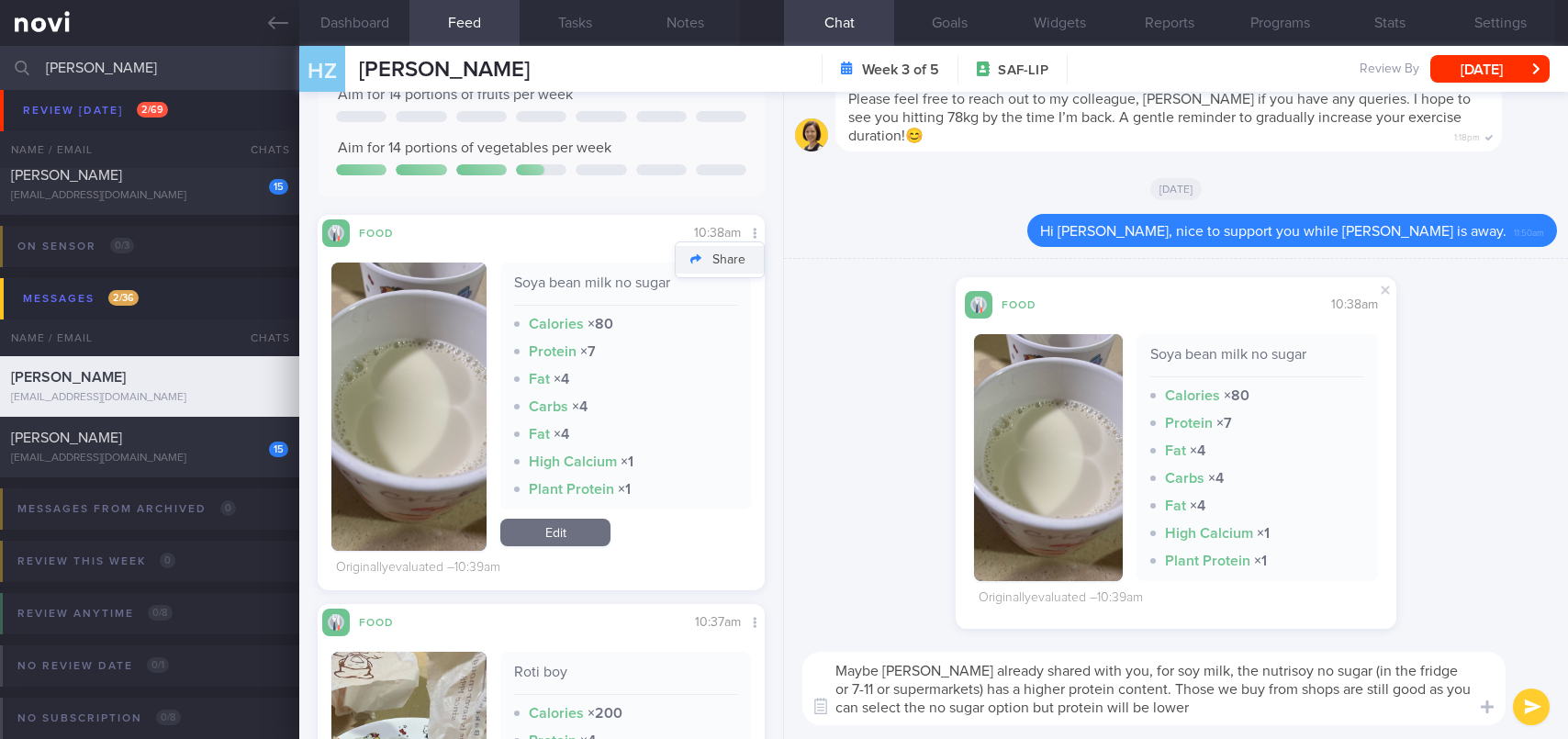
type textarea "Maybe [PERSON_NAME] already shared with you, for soy milk, the nutrisoy no suga…"
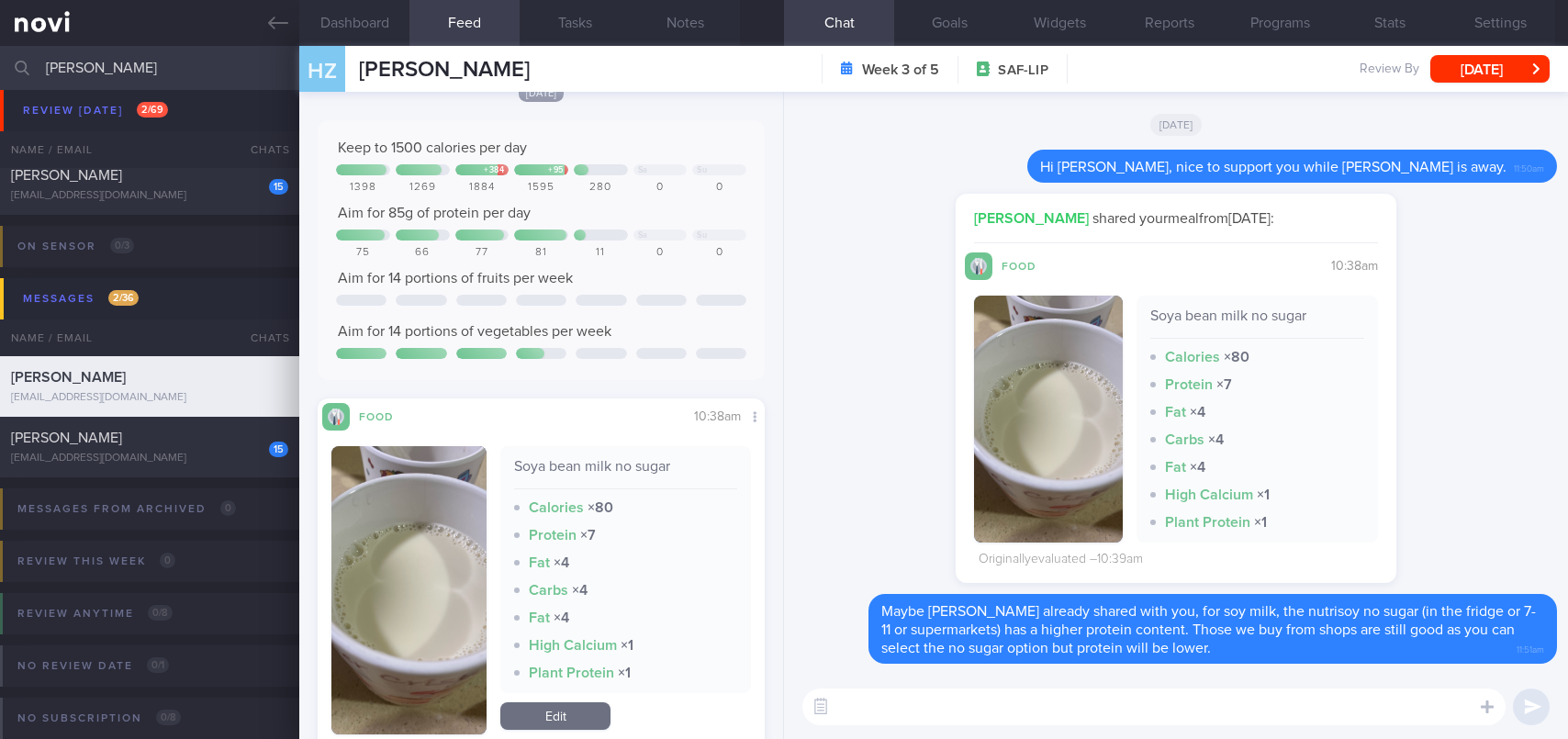
scroll to position [367, 0]
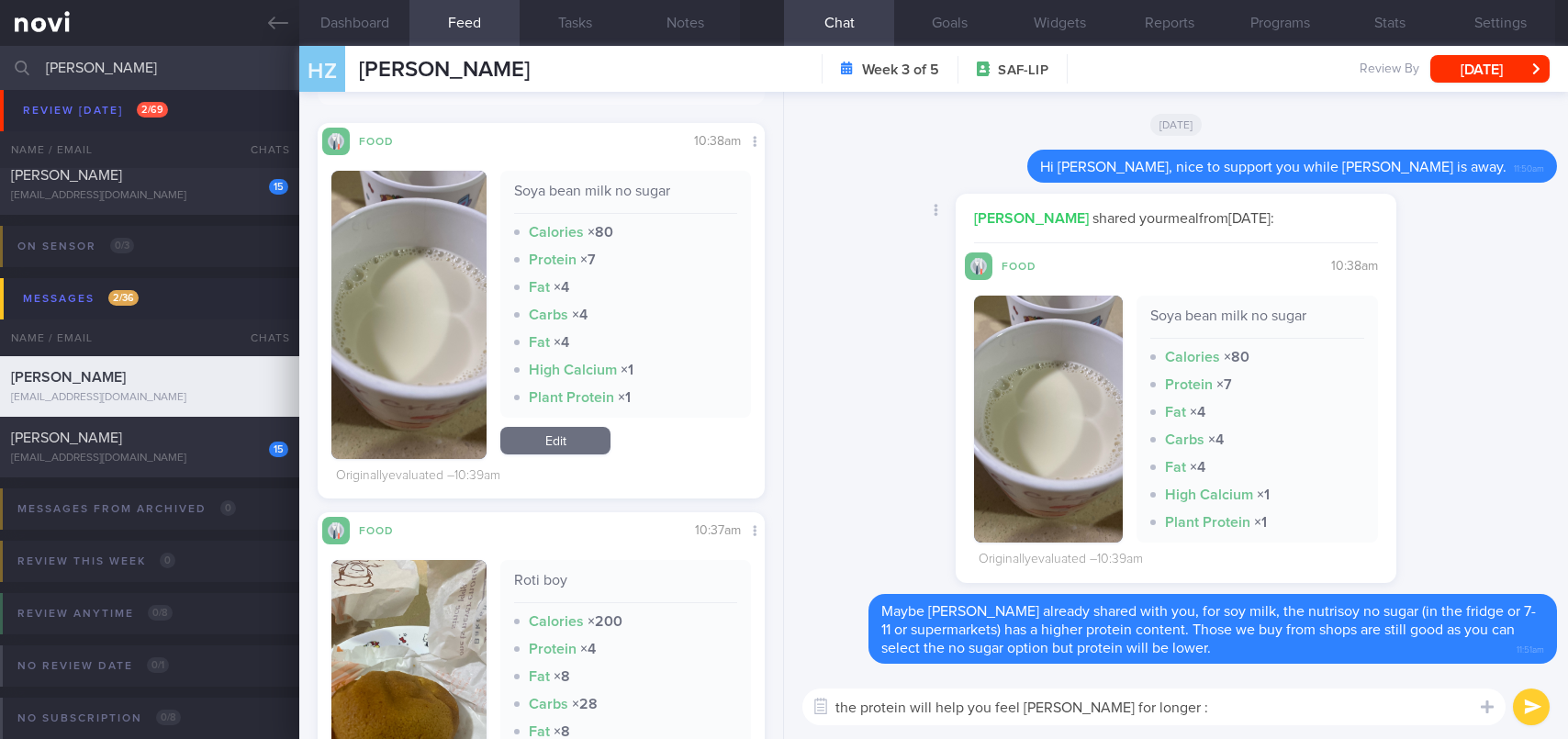
type textarea "the protein will help you feel [PERSON_NAME] for longer :D"
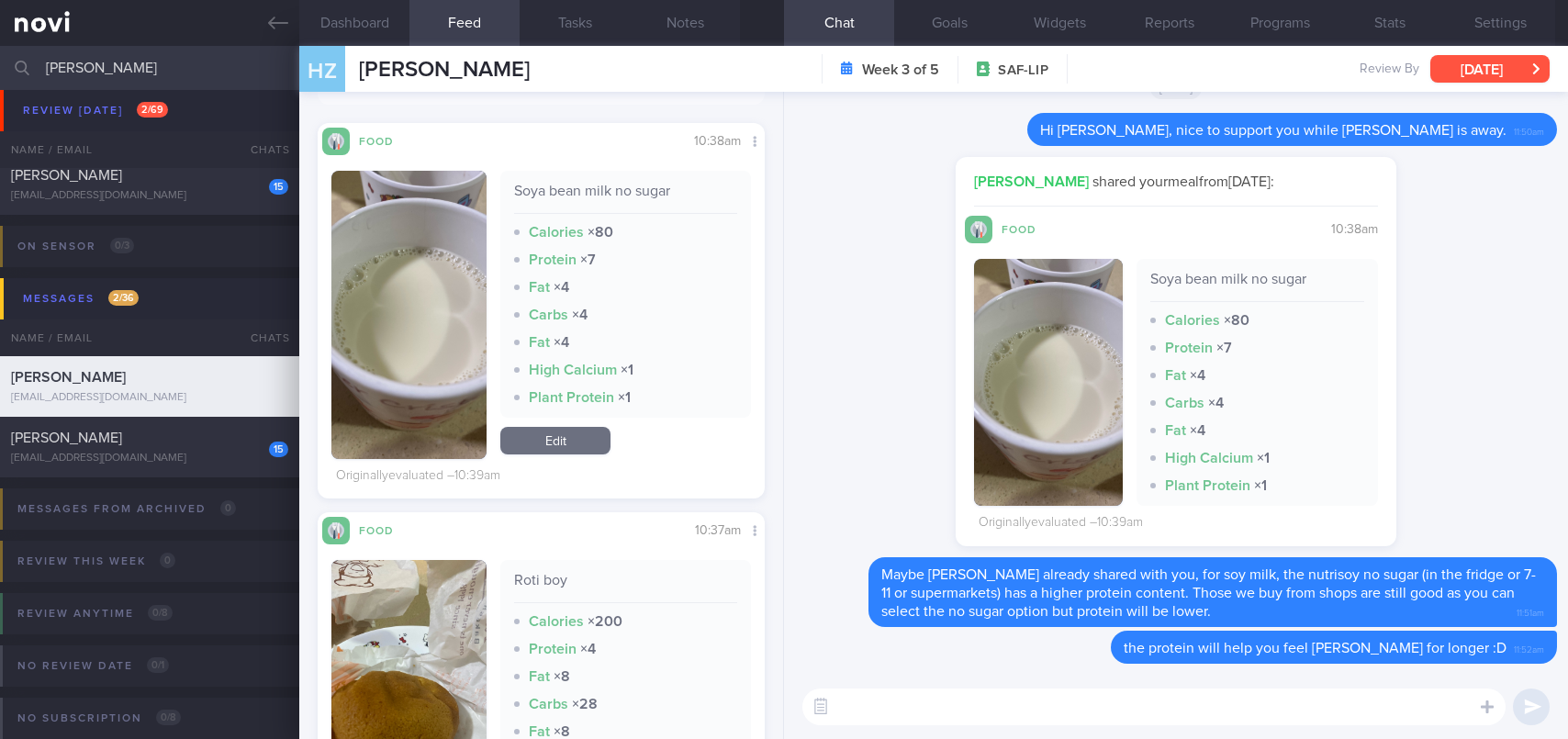
click at [1486, 78] on button "[DATE]" at bounding box center [1490, 69] width 120 height 28
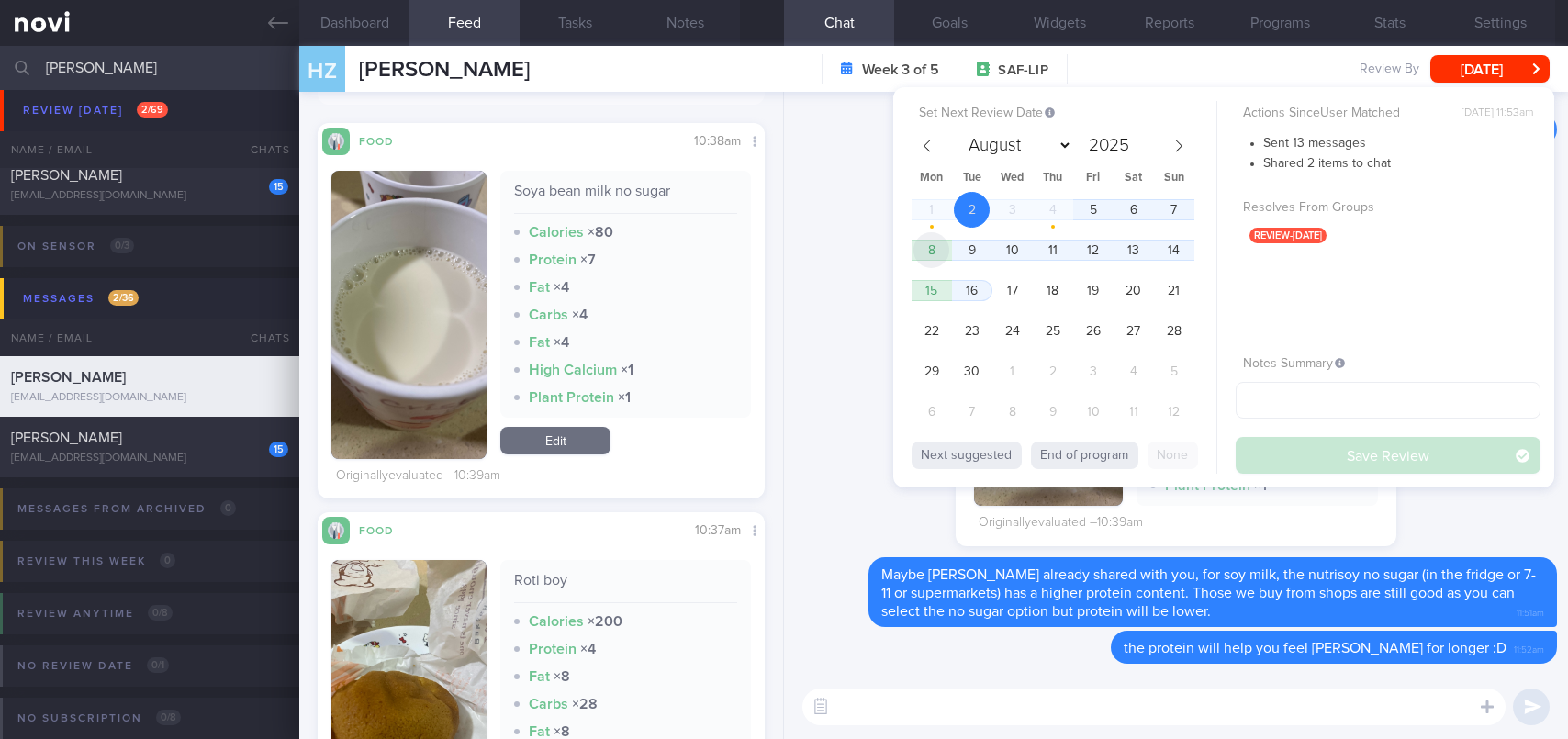
click at [944, 245] on span "8" at bounding box center [930, 249] width 36 height 36
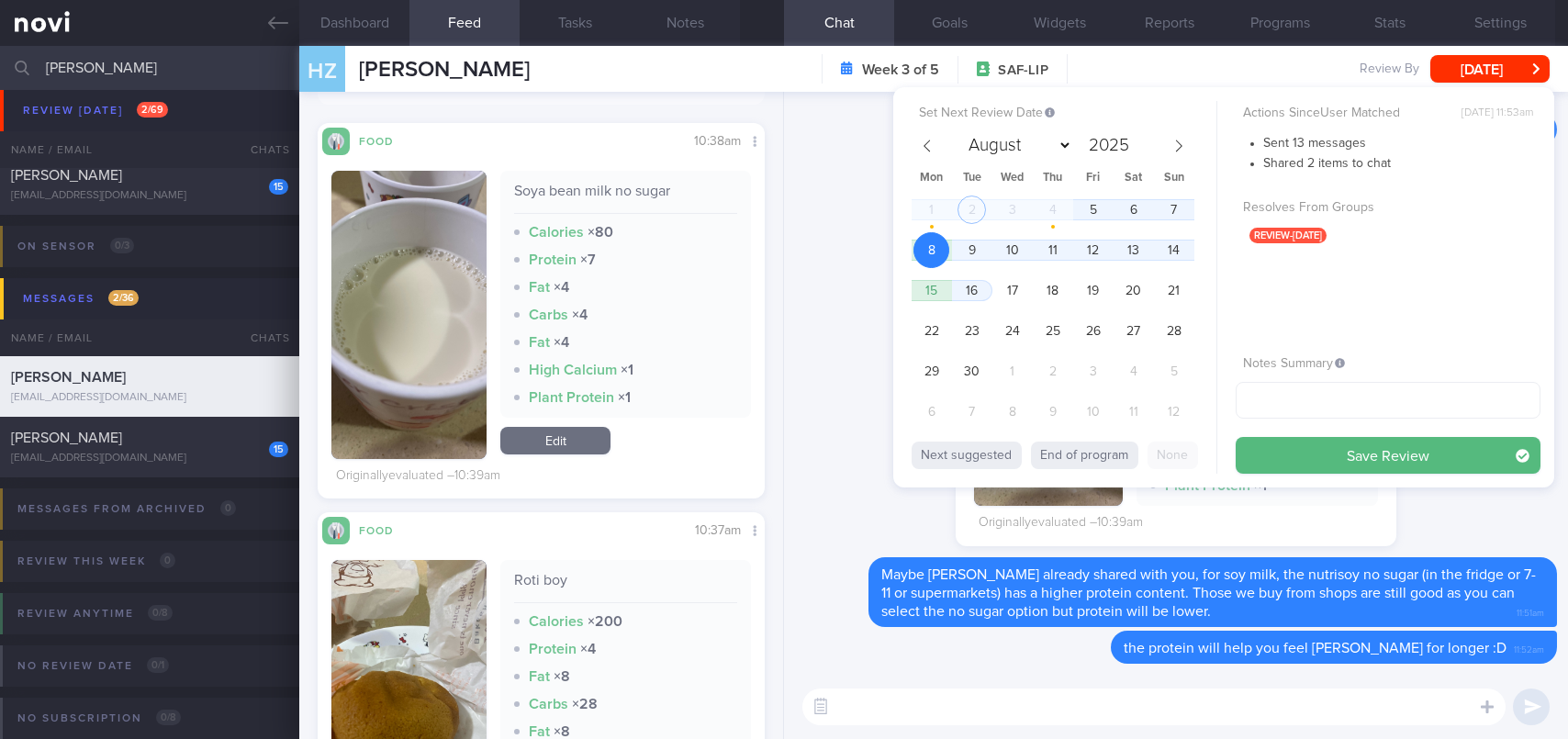
click at [1276, 444] on button "Save Review" at bounding box center [1388, 456] width 305 height 37
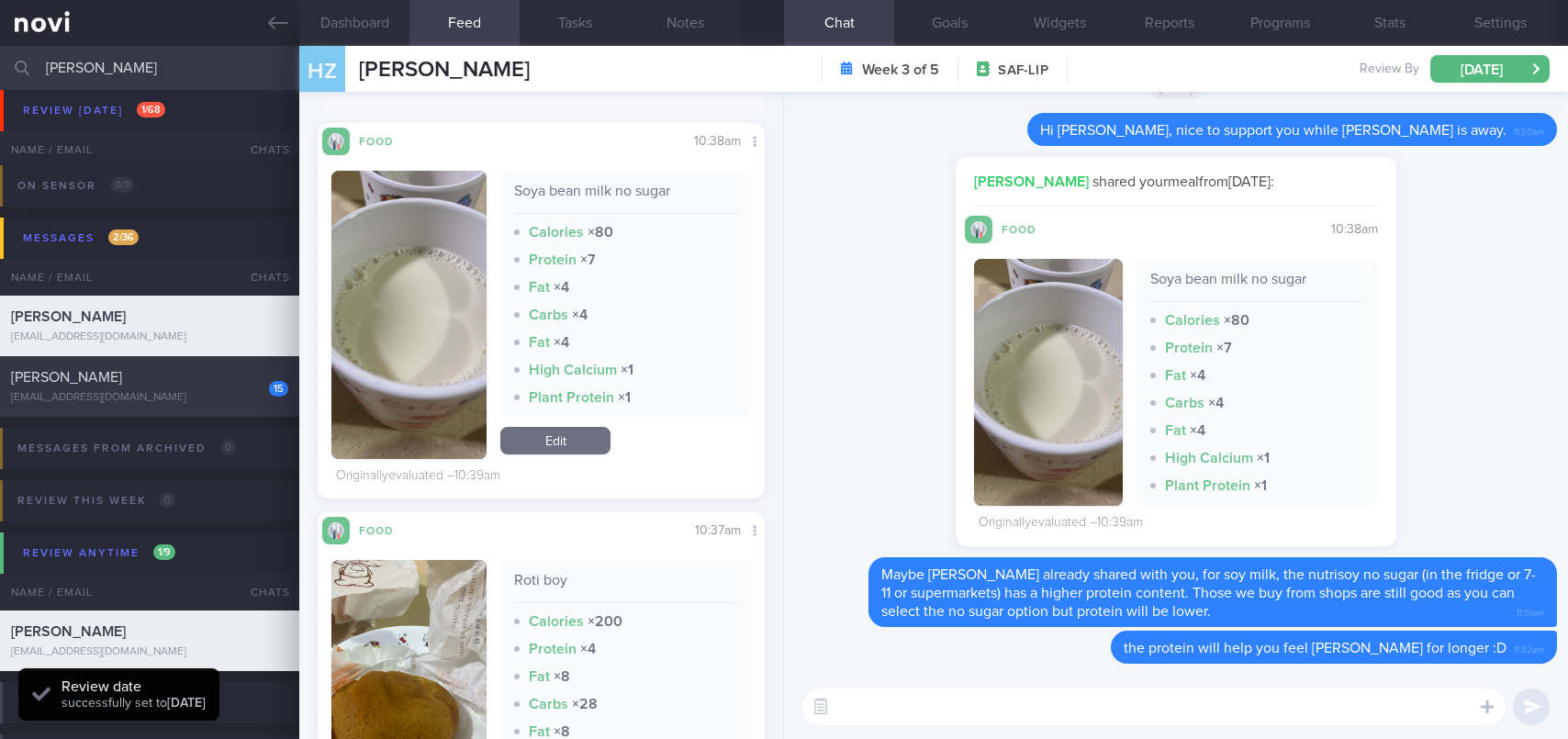
scroll to position [203, 408]
click at [137, 394] on div "[EMAIL_ADDRESS][DOMAIN_NAME]" at bounding box center [149, 398] width 277 height 14
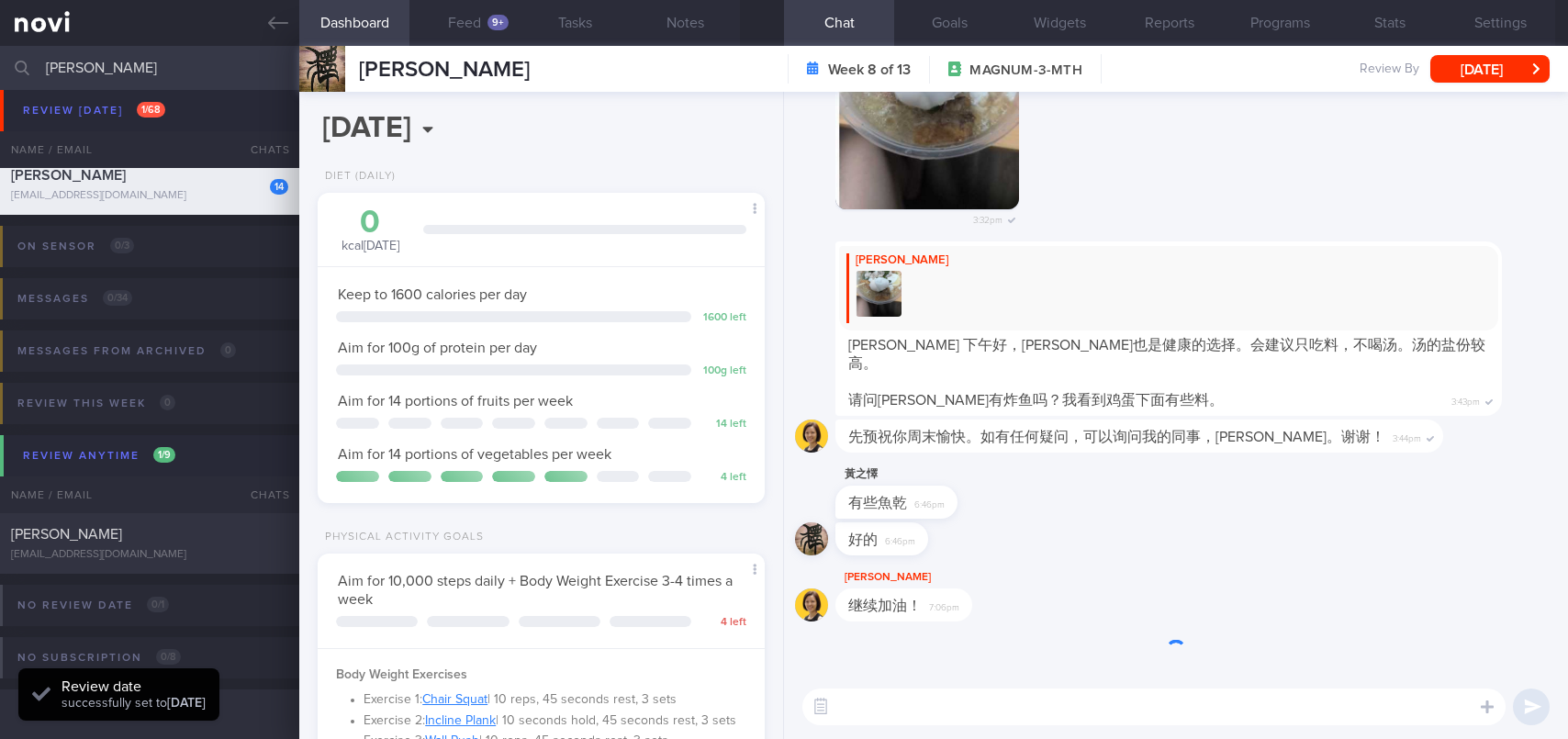
scroll to position [917752, 917469]
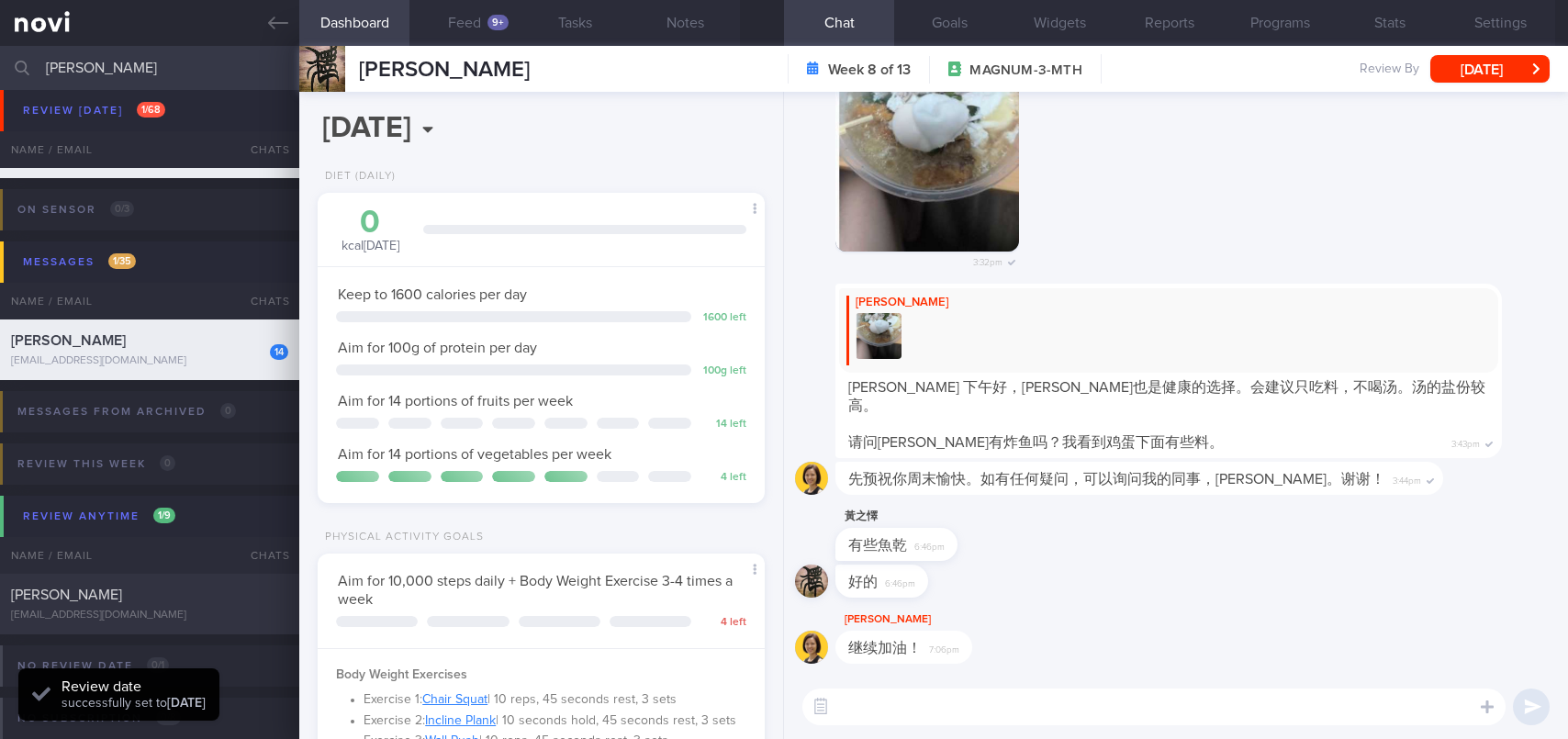
click at [957, 702] on textarea at bounding box center [1154, 707] width 703 height 37
click at [1055, 699] on textarea at bounding box center [1154, 707] width 703 height 37
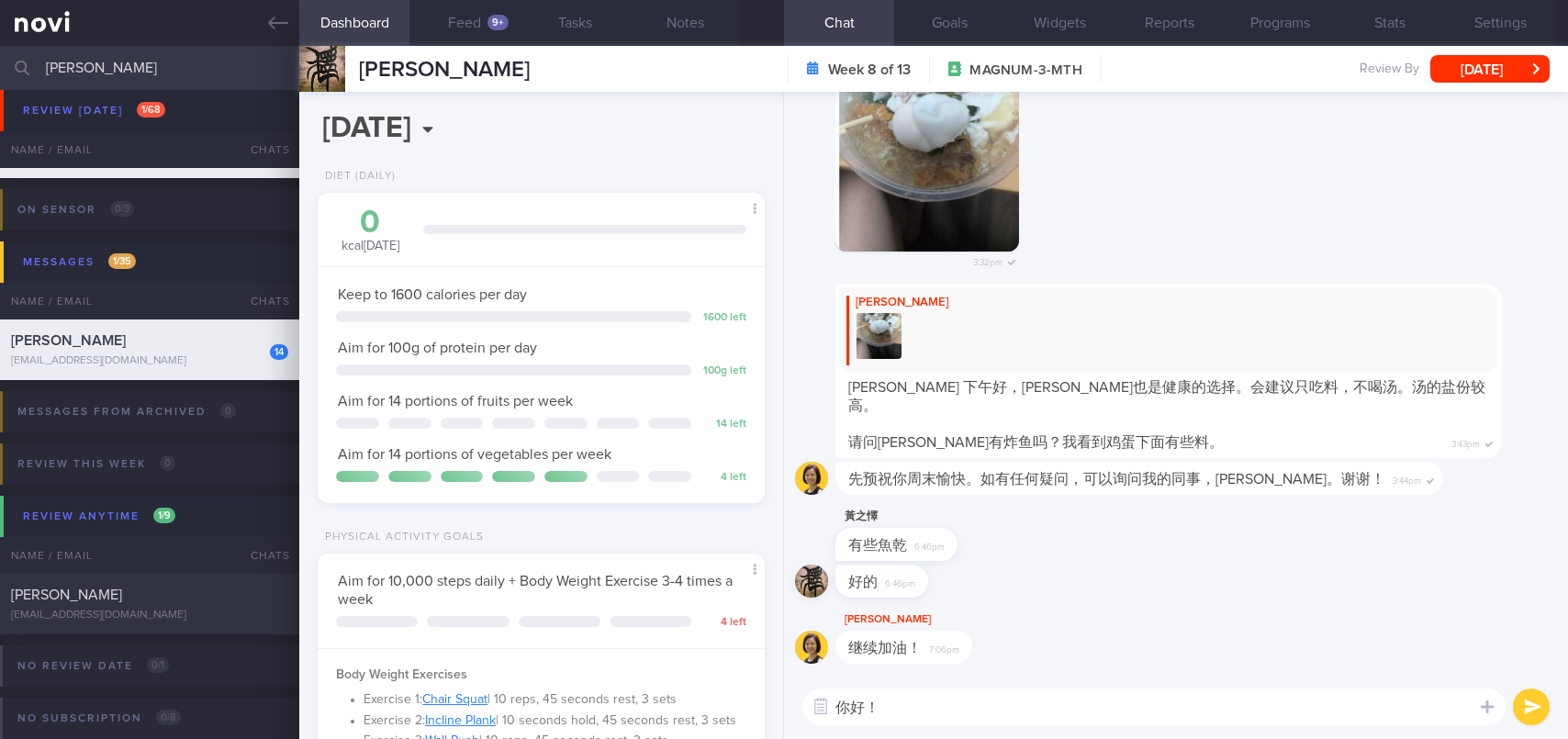
click at [910, 710] on textarea "你好！" at bounding box center [1154, 707] width 703 height 37
paste textarea "很高兴在 [PERSON_NAME] 不在的时候帮你进行饮食指导和锻炼"
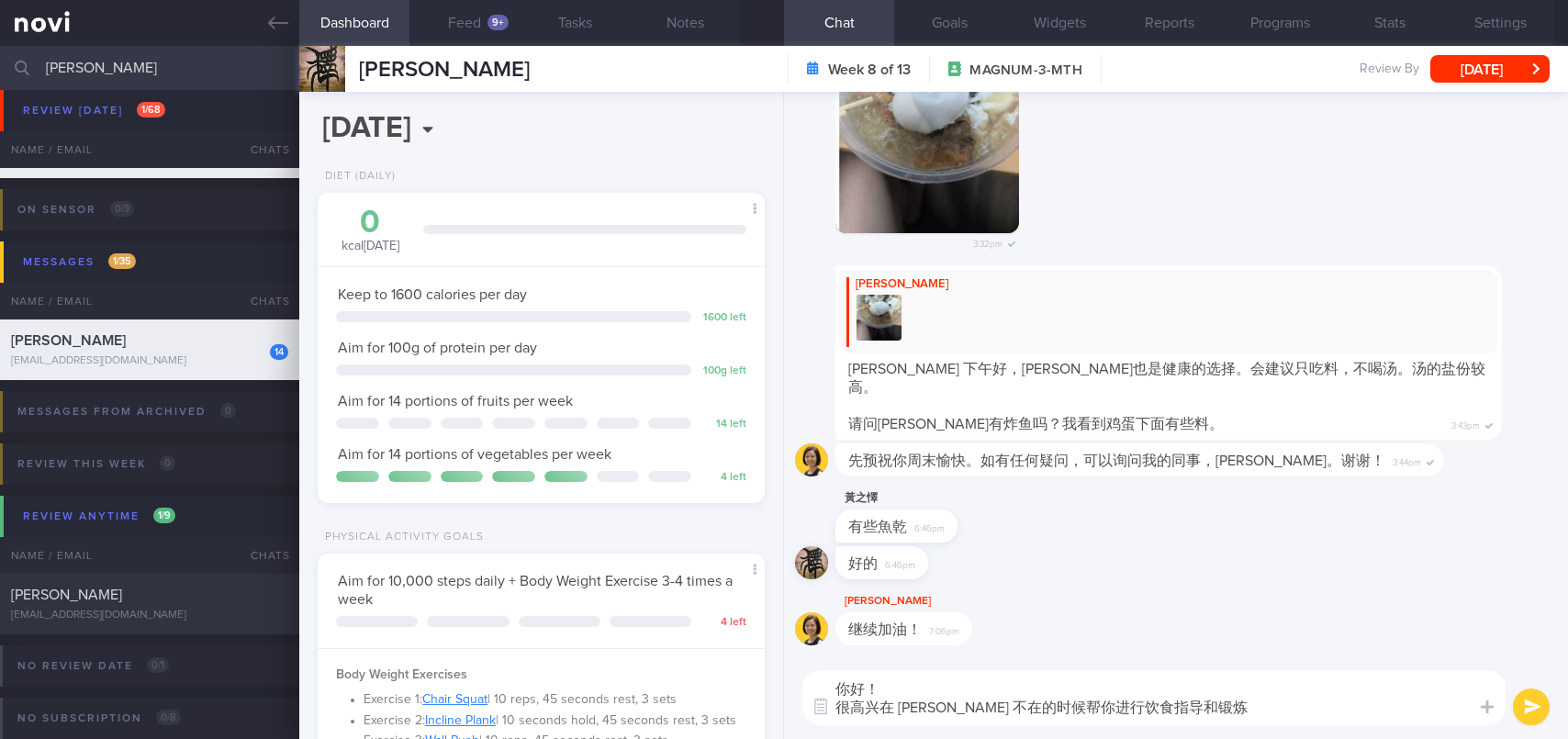
scroll to position [0, 0]
click at [891, 690] on textarea "你好！ 很高兴在 [PERSON_NAME] 不在的时候帮你进行饮食指导和锻炼" at bounding box center [1154, 698] width 703 height 55
click at [1013, 707] on textarea "你好！ 很高兴在 [PERSON_NAME] 不在的时候帮你进行饮食指导和锻炼" at bounding box center [1154, 698] width 703 height 55
drag, startPoint x: 1129, startPoint y: 707, endPoint x: 1103, endPoint y: 707, distance: 26.0
click at [1103, 707] on textarea "你好！ 很高兴在 [PERSON_NAME] 不在的时候帮你进行饮食指导和锻炼" at bounding box center [1154, 698] width 703 height 55
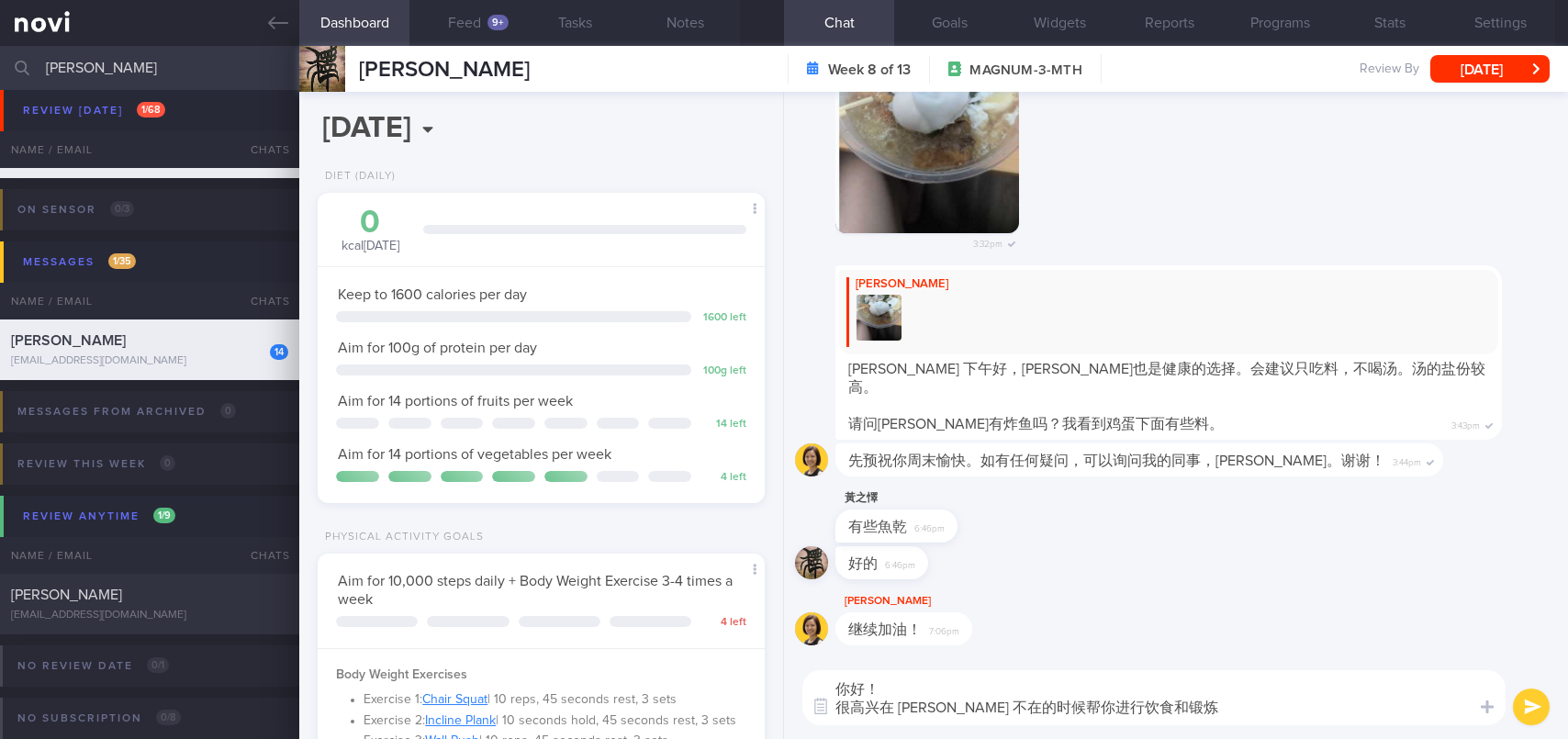
click at [1043, 706] on textarea "你好！ 很高兴在 [PERSON_NAME] 不在的时候帮你进行饮食和锻炼" at bounding box center [1154, 698] width 703 height 55
paste textarea "指导"
drag, startPoint x: 1103, startPoint y: 710, endPoint x: 1079, endPoint y: 708, distance: 24.1
click at [1079, 708] on textarea "你好！ 很高兴在 [PERSON_NAME] 不在的时候帮你指导进行饮食和锻炼" at bounding box center [1154, 698] width 703 height 55
type textarea "你好！ 很高兴在 [PERSON_NAME] 不在的时候帮你"
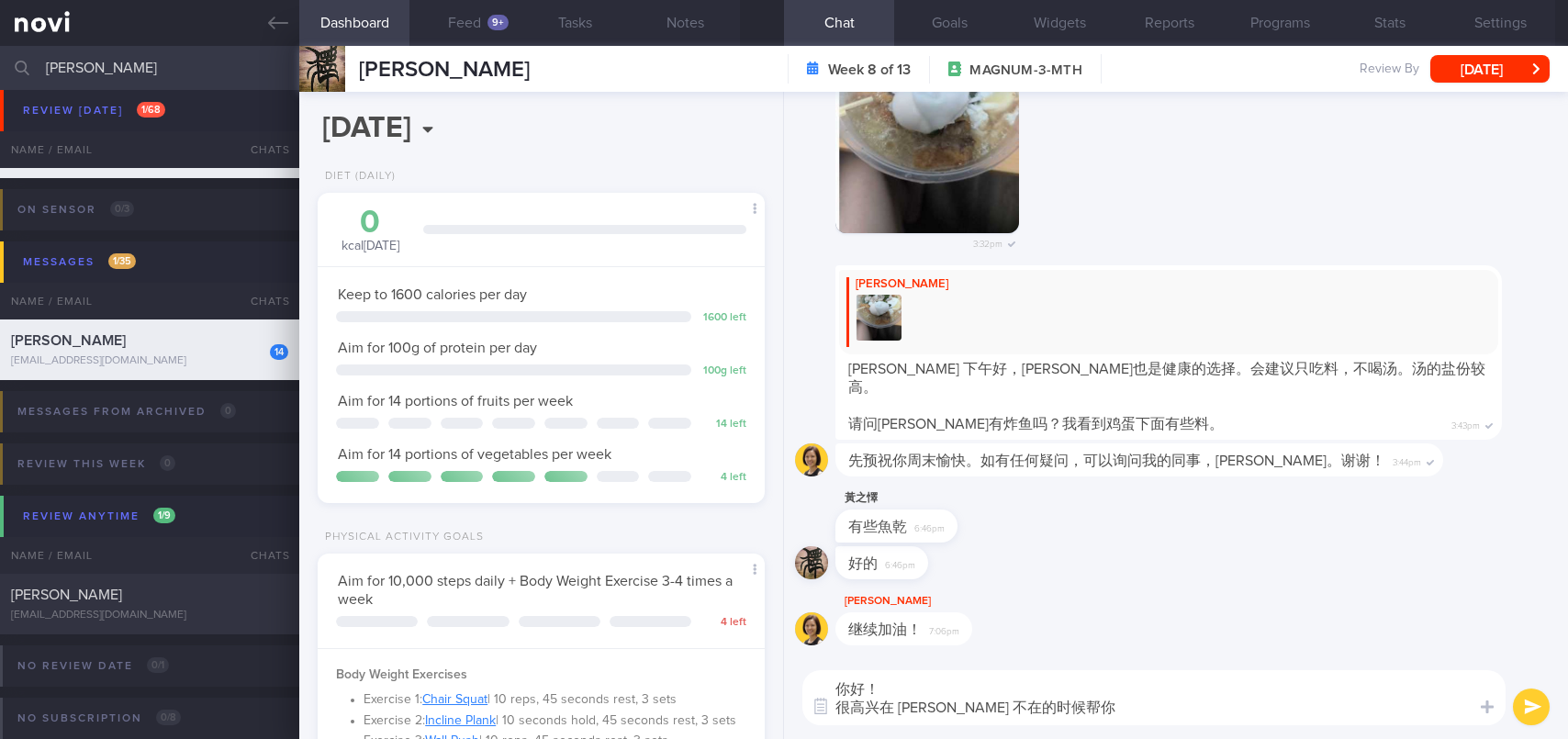
click at [1538, 713] on button "submit" at bounding box center [1531, 707] width 37 height 37
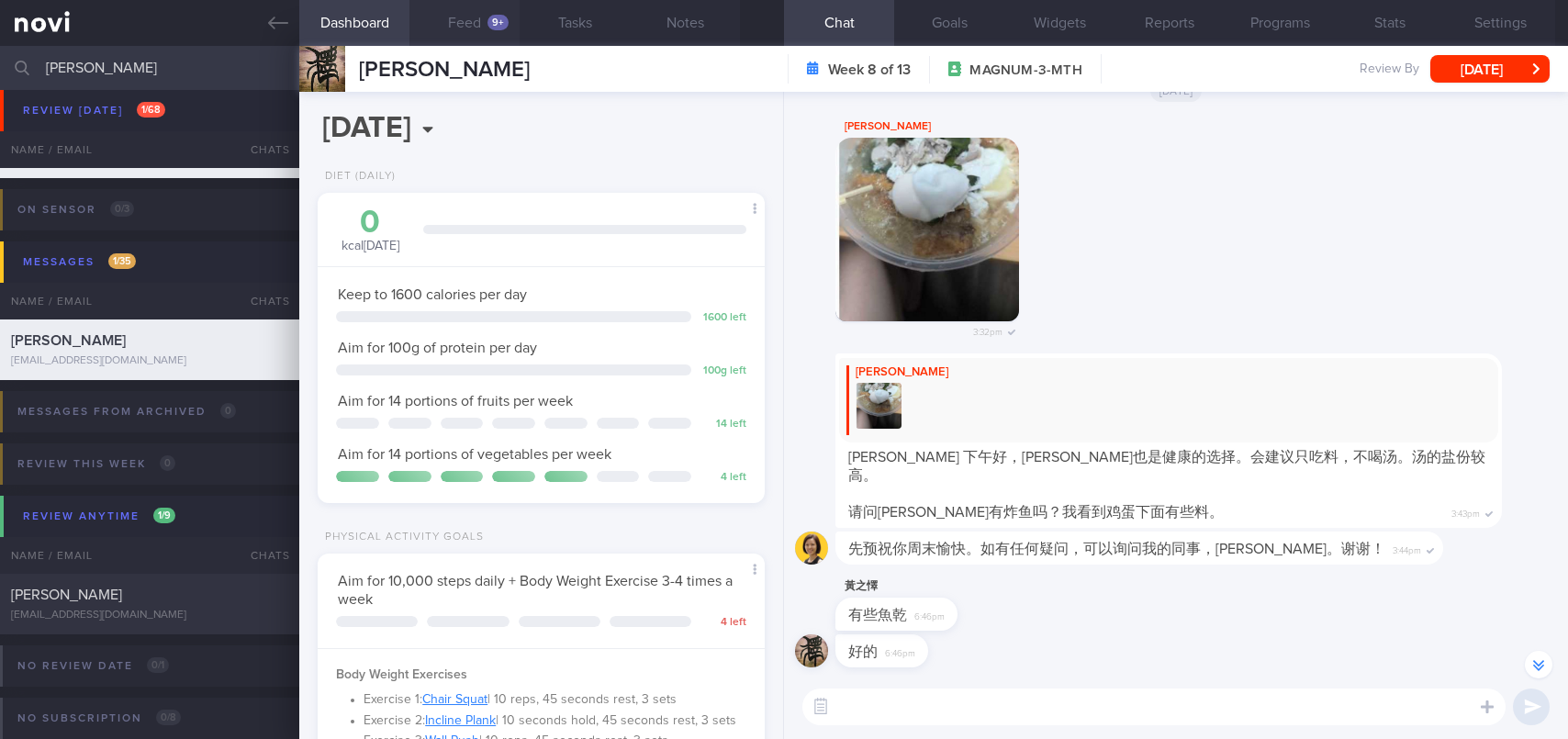
click at [473, 20] on button "Feed 9+" at bounding box center [465, 23] width 110 height 46
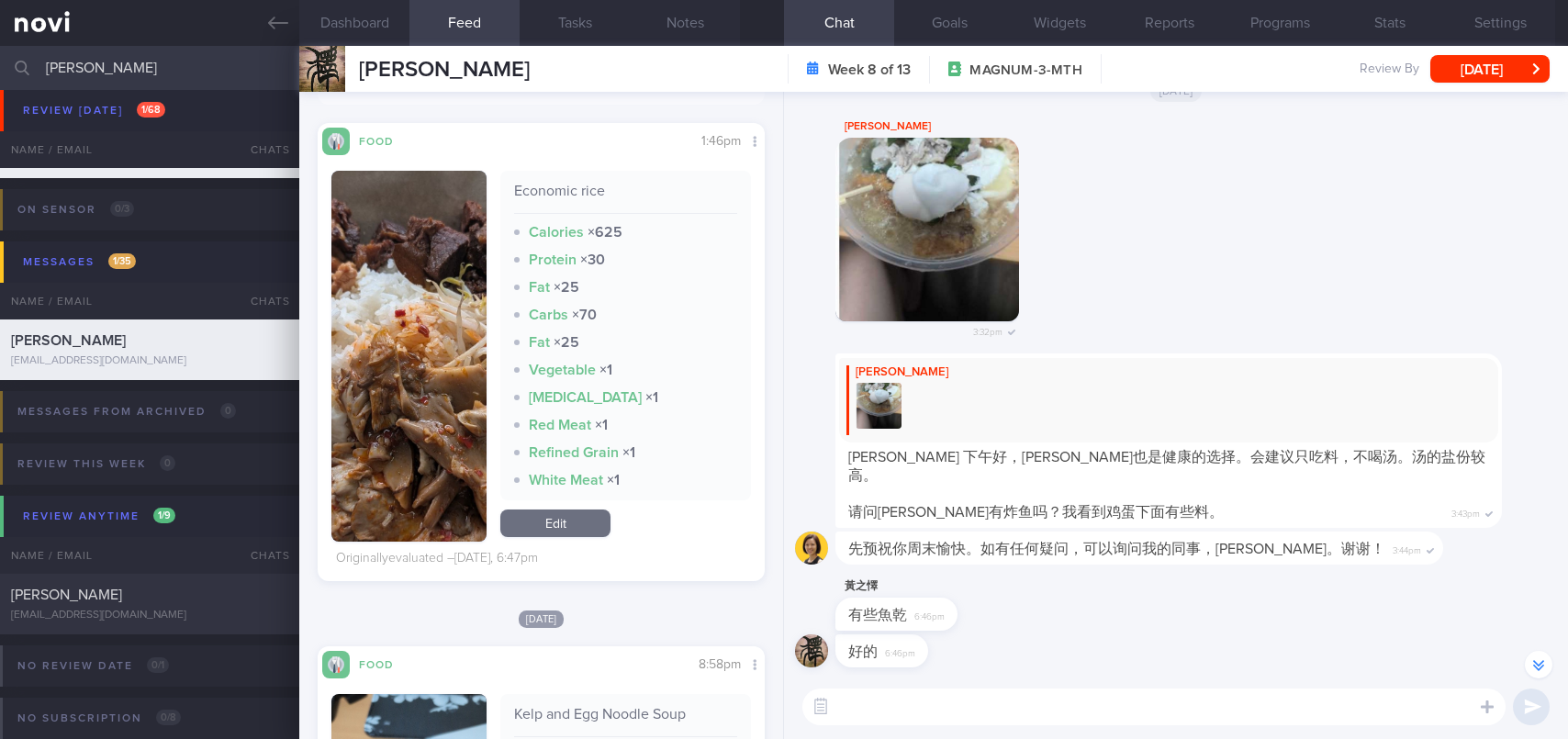
scroll to position [203, 408]
click at [436, 329] on button "button" at bounding box center [409, 356] width 156 height 371
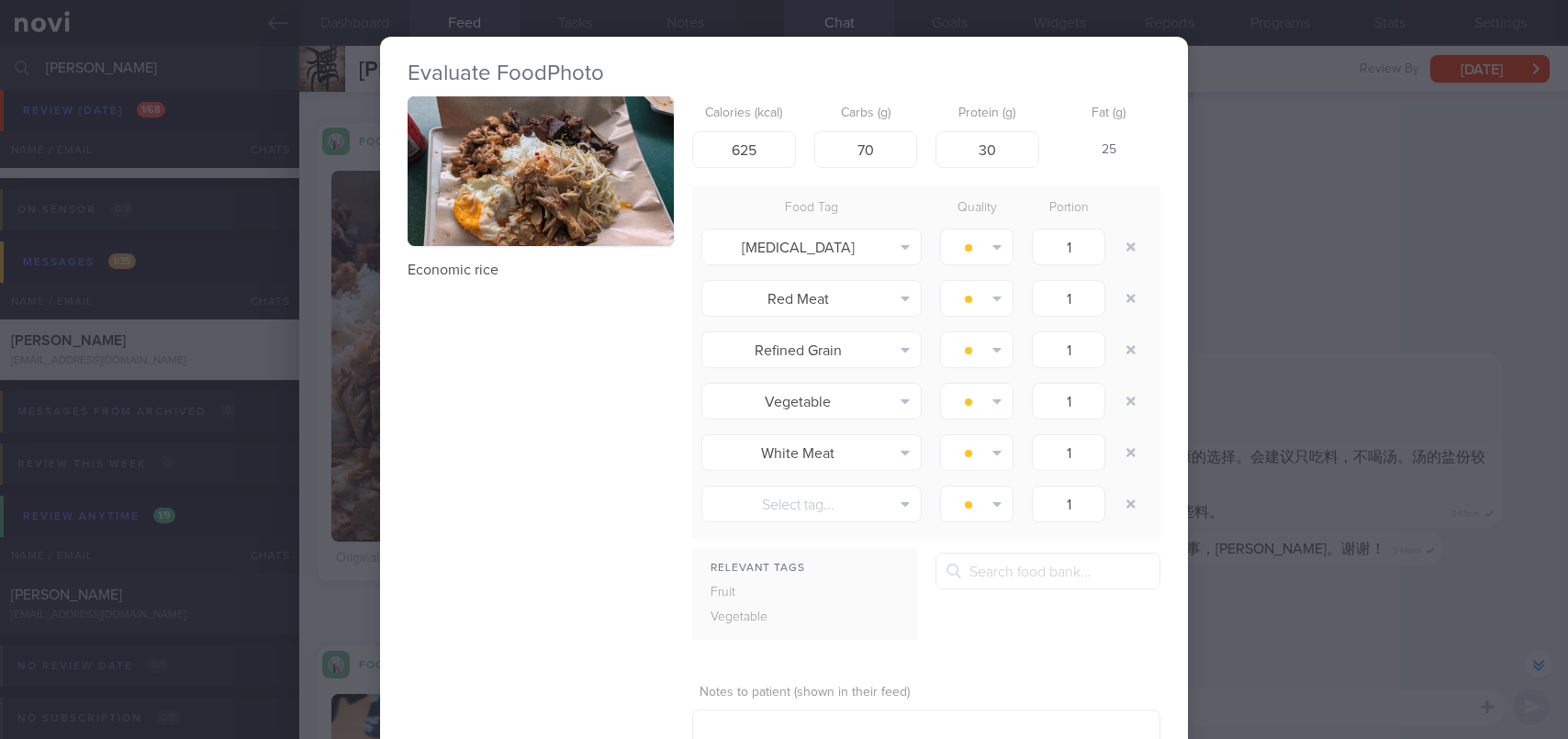
click at [558, 178] on button "button" at bounding box center [540, 171] width 266 height 150
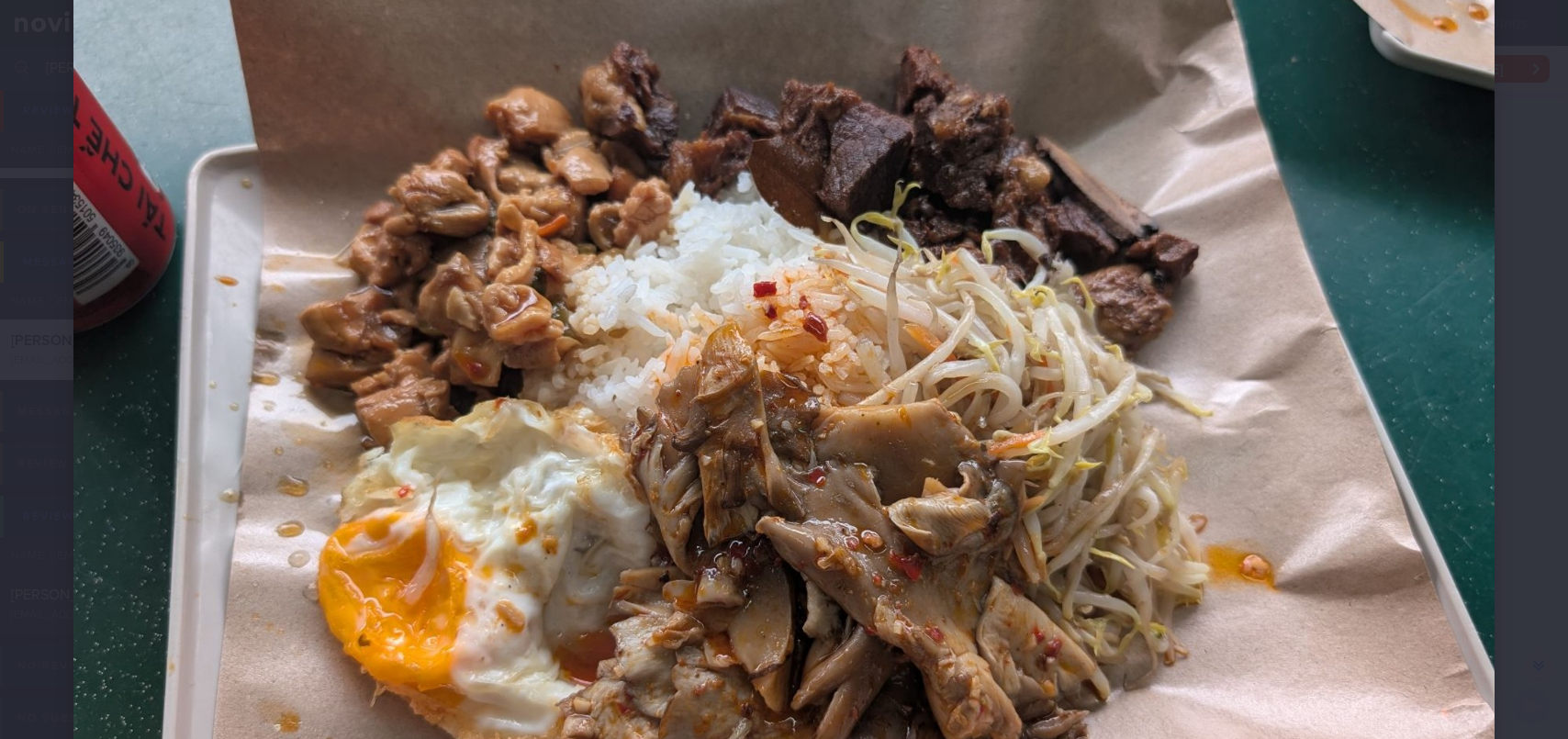
scroll to position [183, 0]
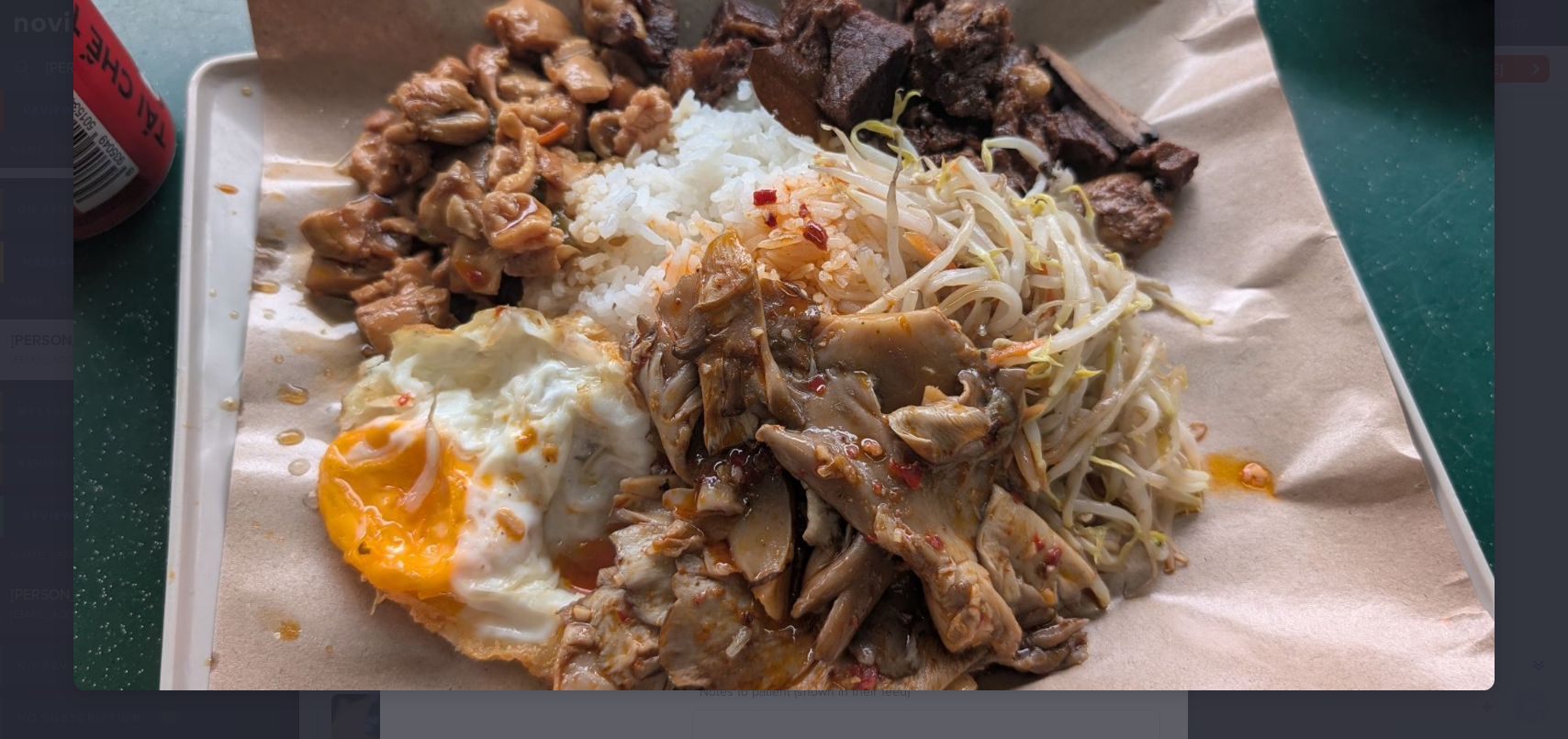
click at [1507, 320] on div at bounding box center [784, 290] width 1568 height 947
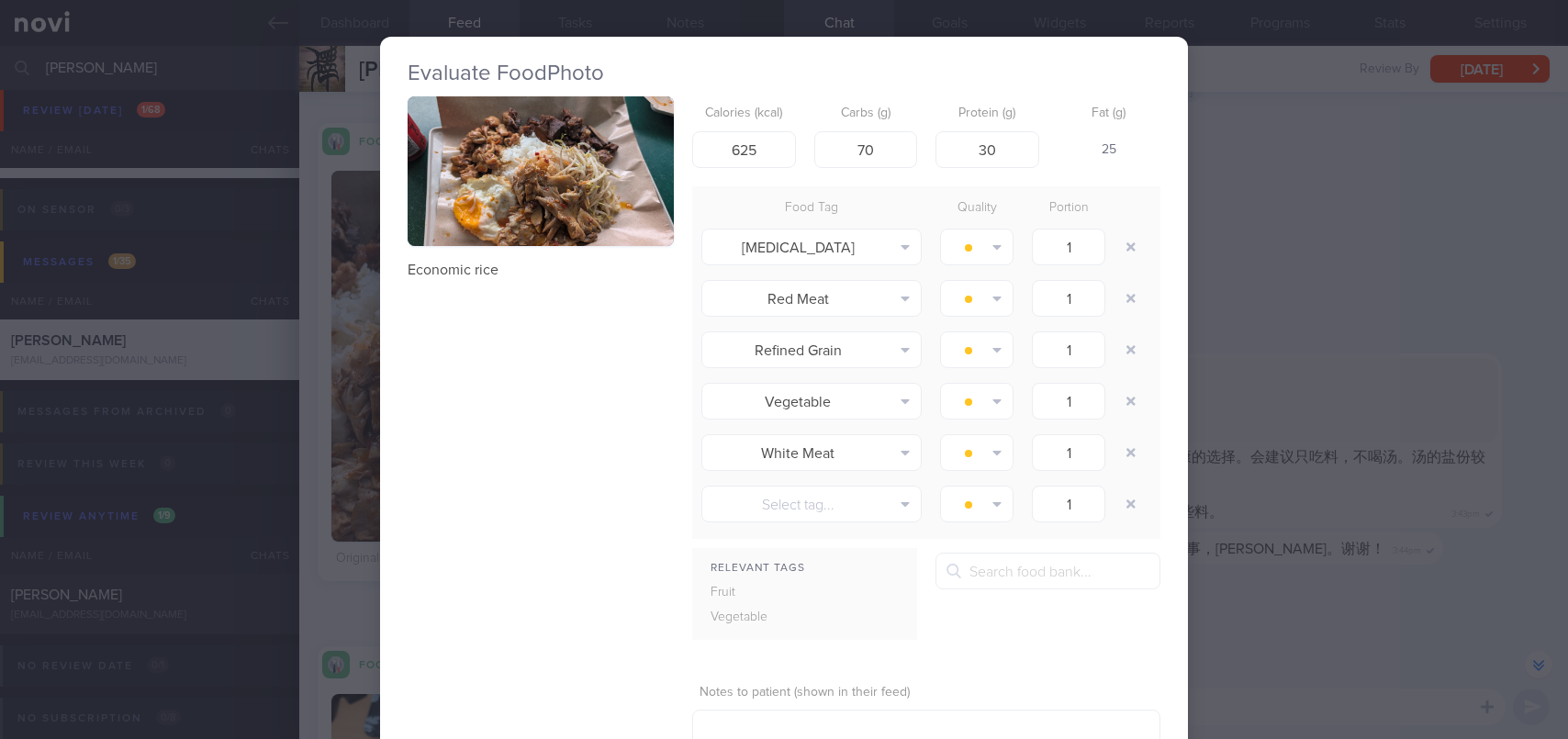
drag, startPoint x: 1330, startPoint y: 237, endPoint x: 1277, endPoint y: 240, distance: 53.1
click at [1331, 237] on div "Evaluate Food Photo Economic rice Calories (kcal) 625 Carbs (g) 70 Protein (g) …" at bounding box center [784, 369] width 1568 height 739
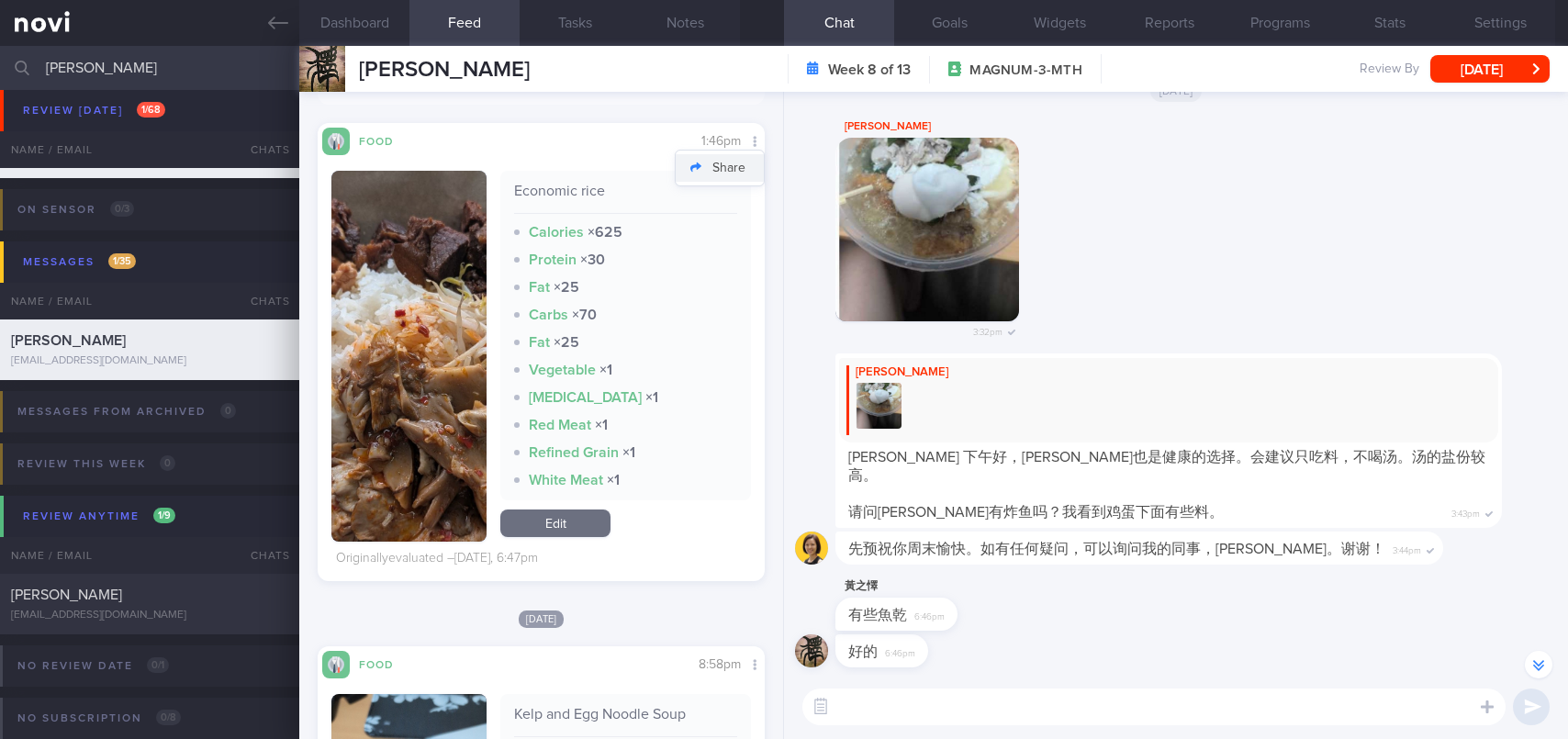
click at [716, 169] on button "Share" at bounding box center [720, 168] width 88 height 28
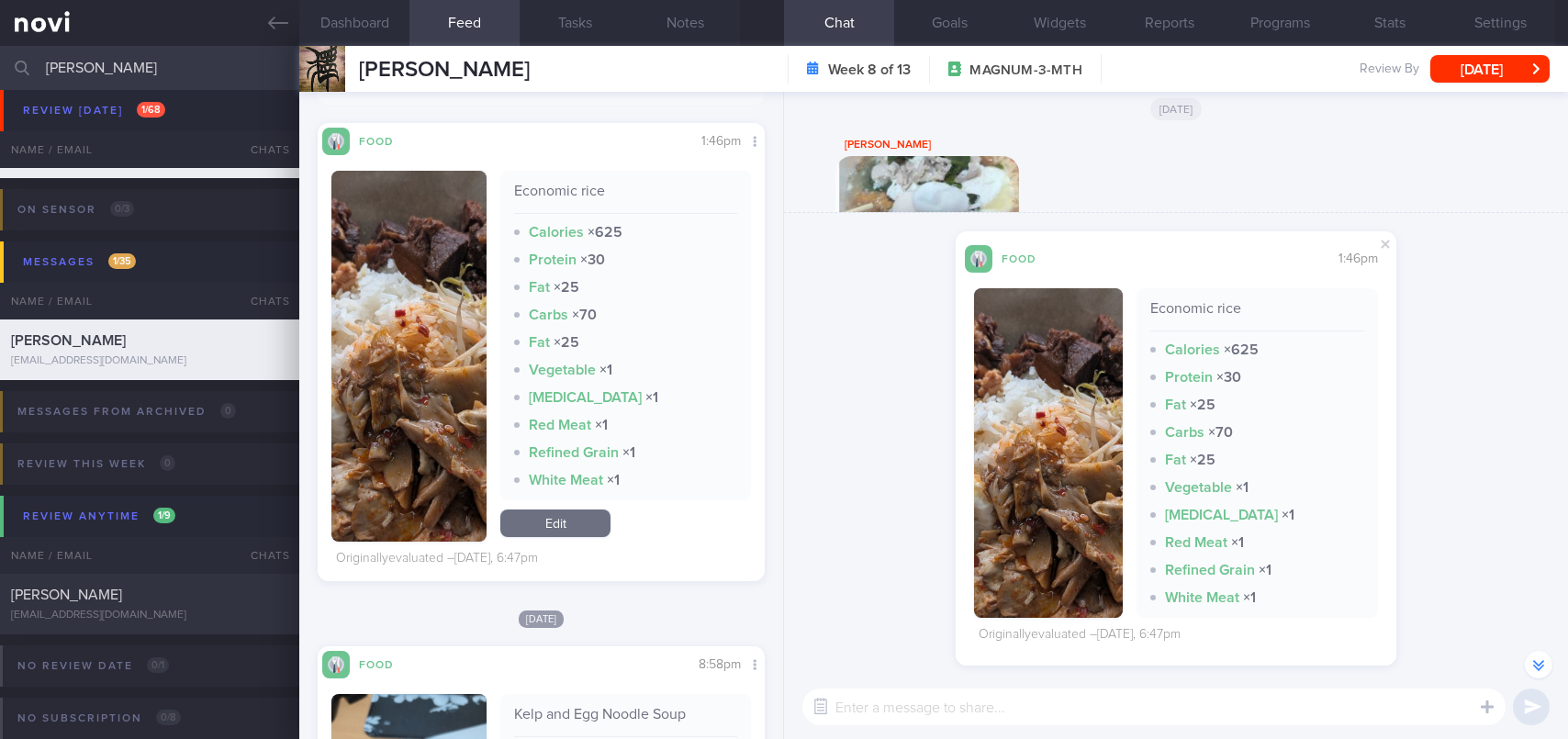
paste textarea "如果可以的话，尽量选择绿叶蔬菜。炒西兰花和花椰菜通常脂肪含量较低，因为它们用较少的油来烹饪"
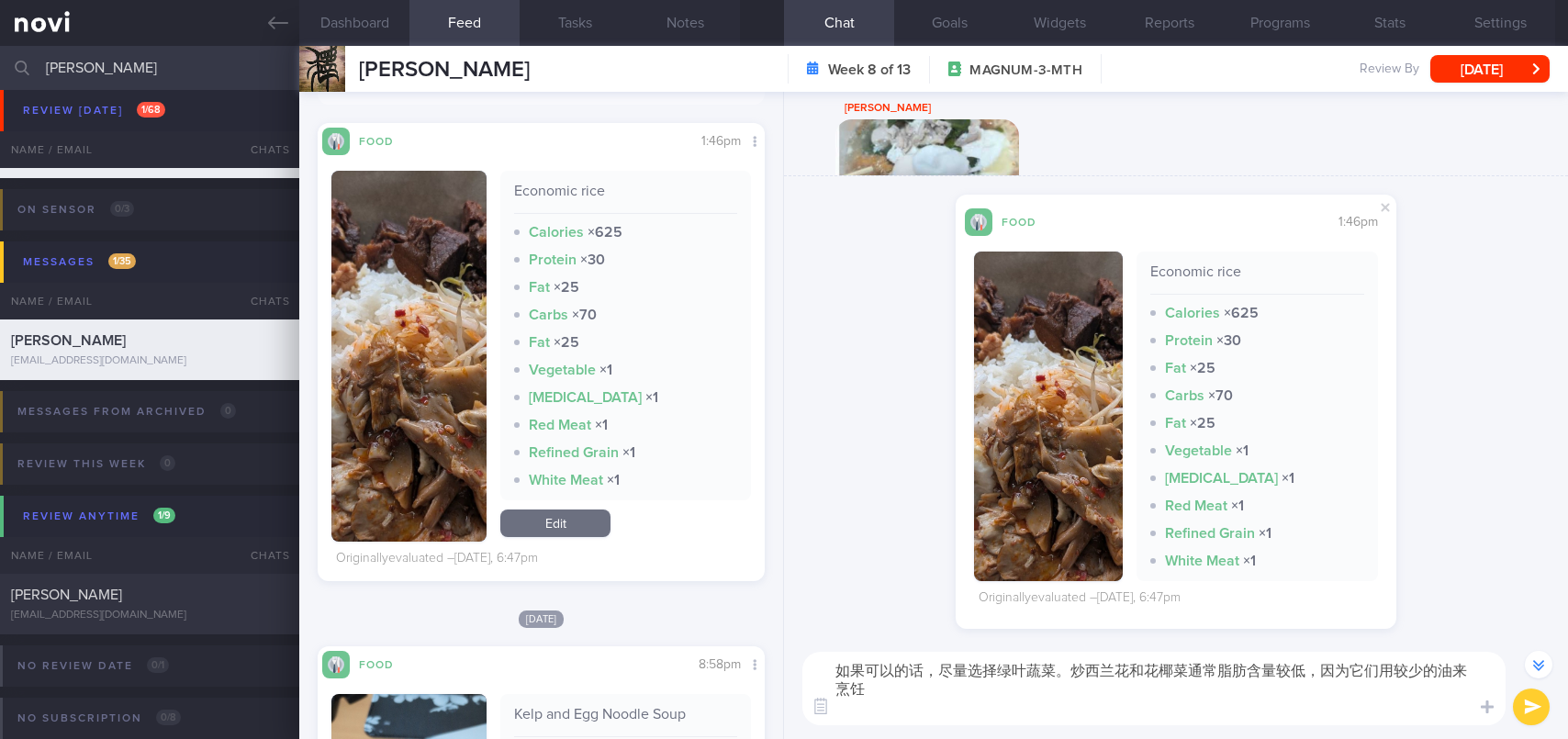
scroll to position [-683, 0]
type textarea "如果可以的话，尽量选择绿叶蔬菜。炒西兰花和花椰菜通常脂肪含量较低，因为它们用较少的油来烹饪"
click at [1536, 709] on button "submit" at bounding box center [1531, 707] width 37 height 37
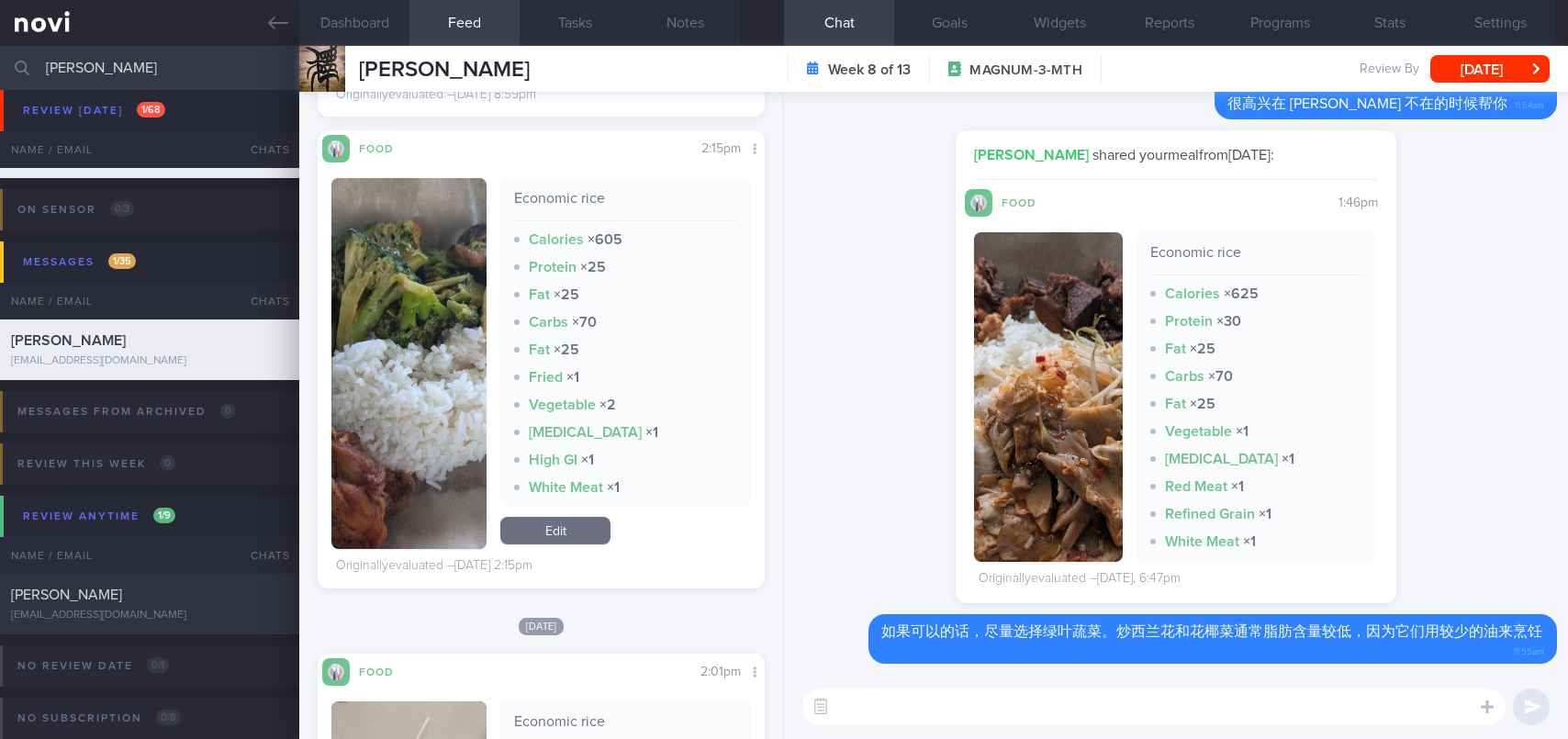
scroll to position [1194, 0]
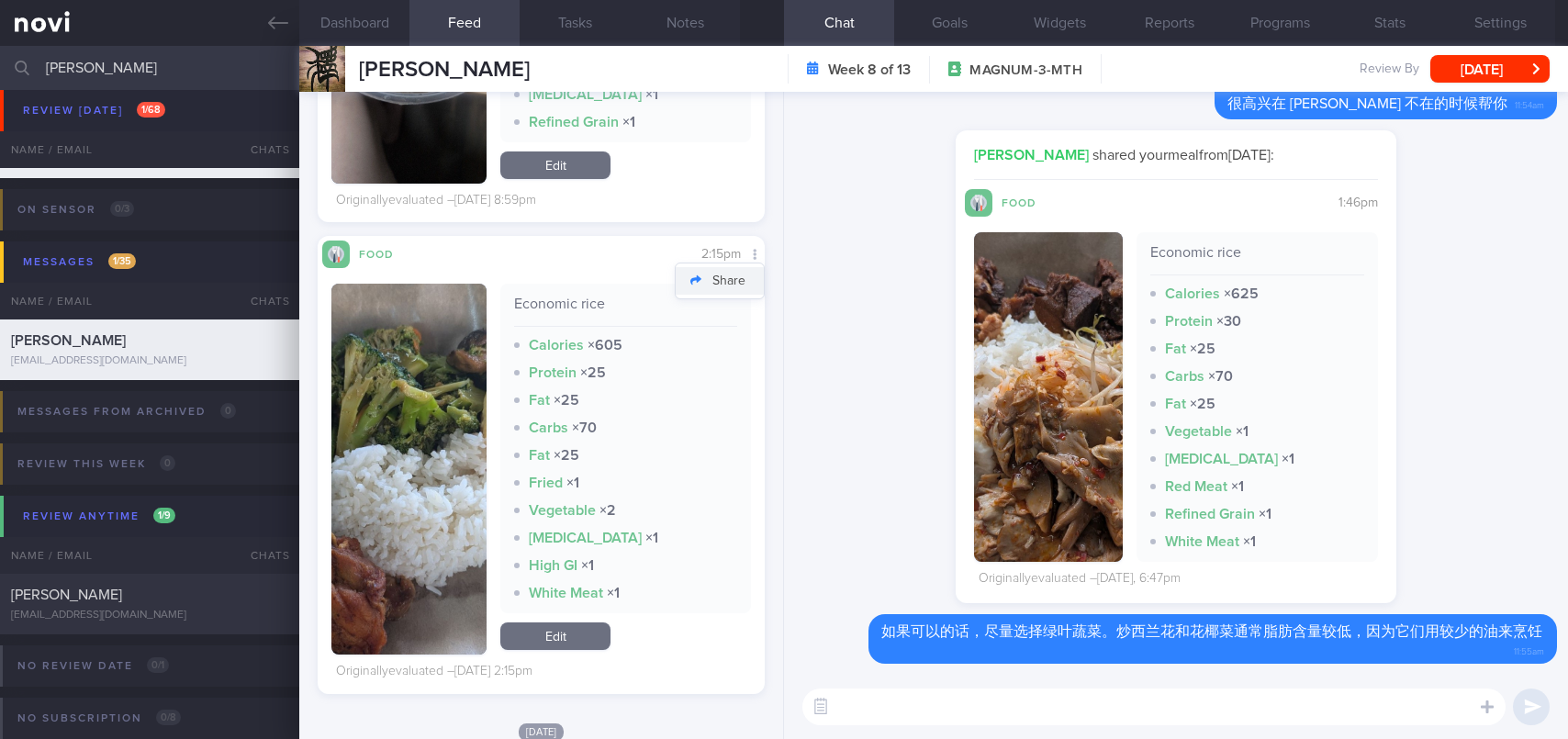
click at [731, 274] on button "Share" at bounding box center [720, 281] width 88 height 28
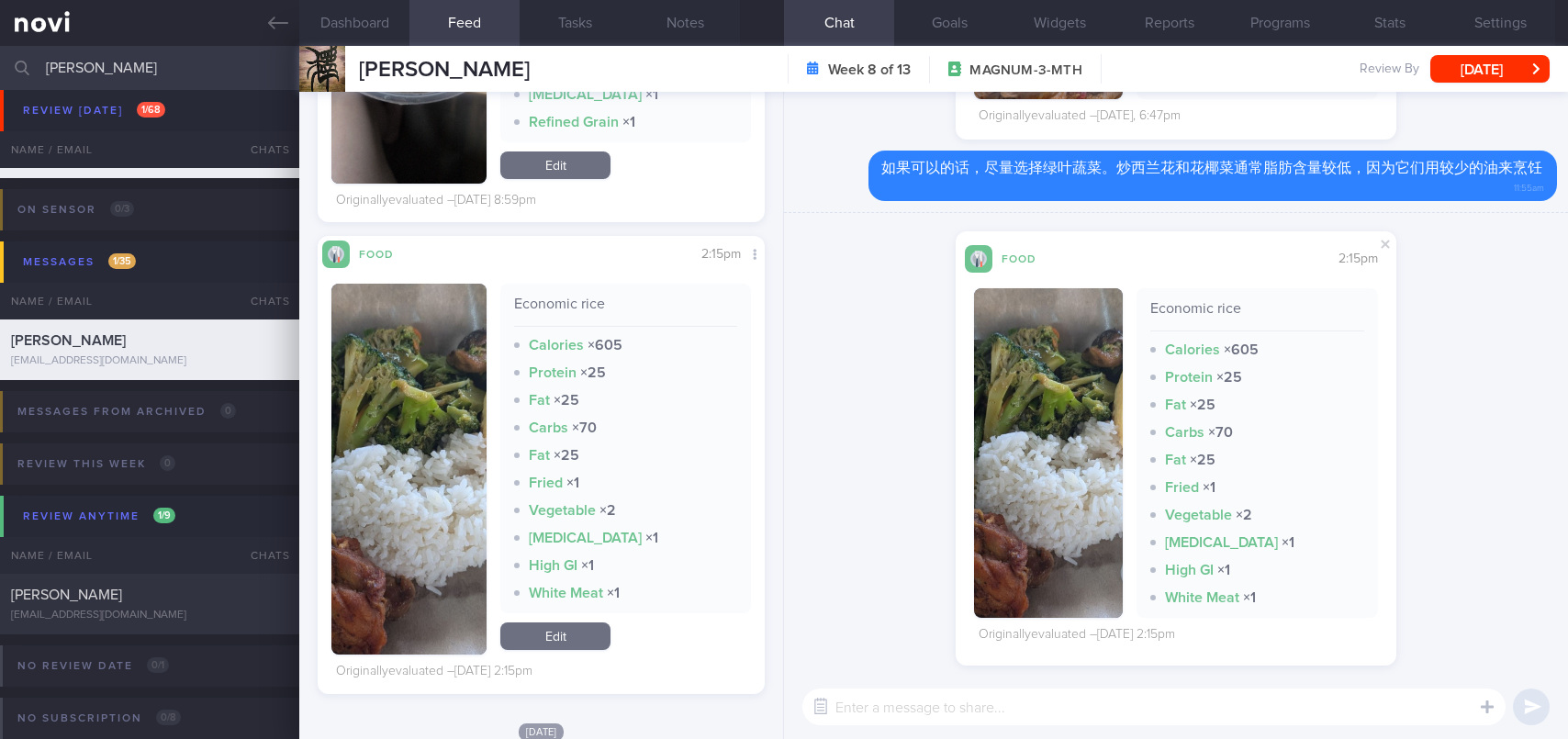
paste textarea "就像这个选项一样"
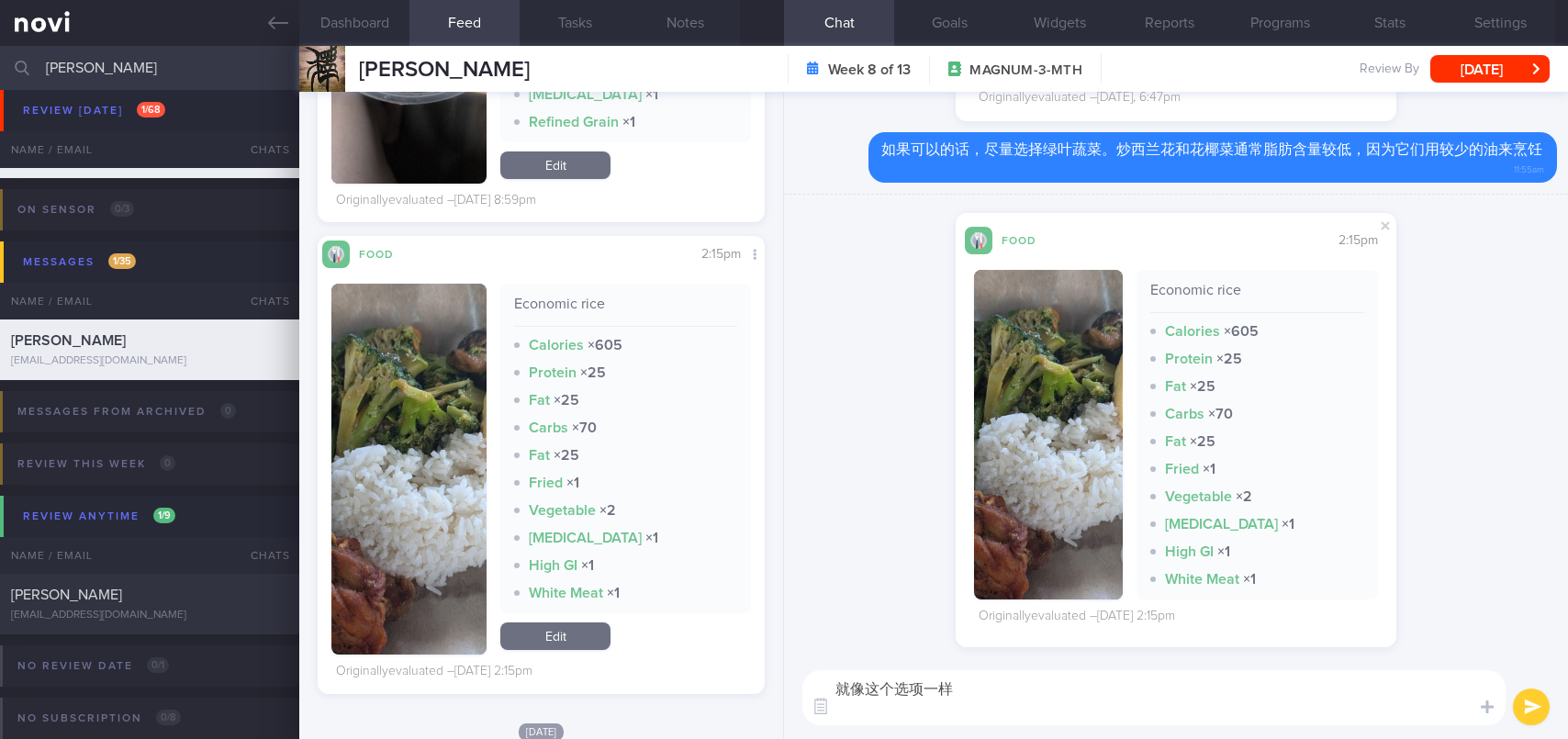
scroll to position [0, 0]
type textarea "就像这个选项一样"
click at [1527, 705] on button "submit" at bounding box center [1531, 707] width 37 height 37
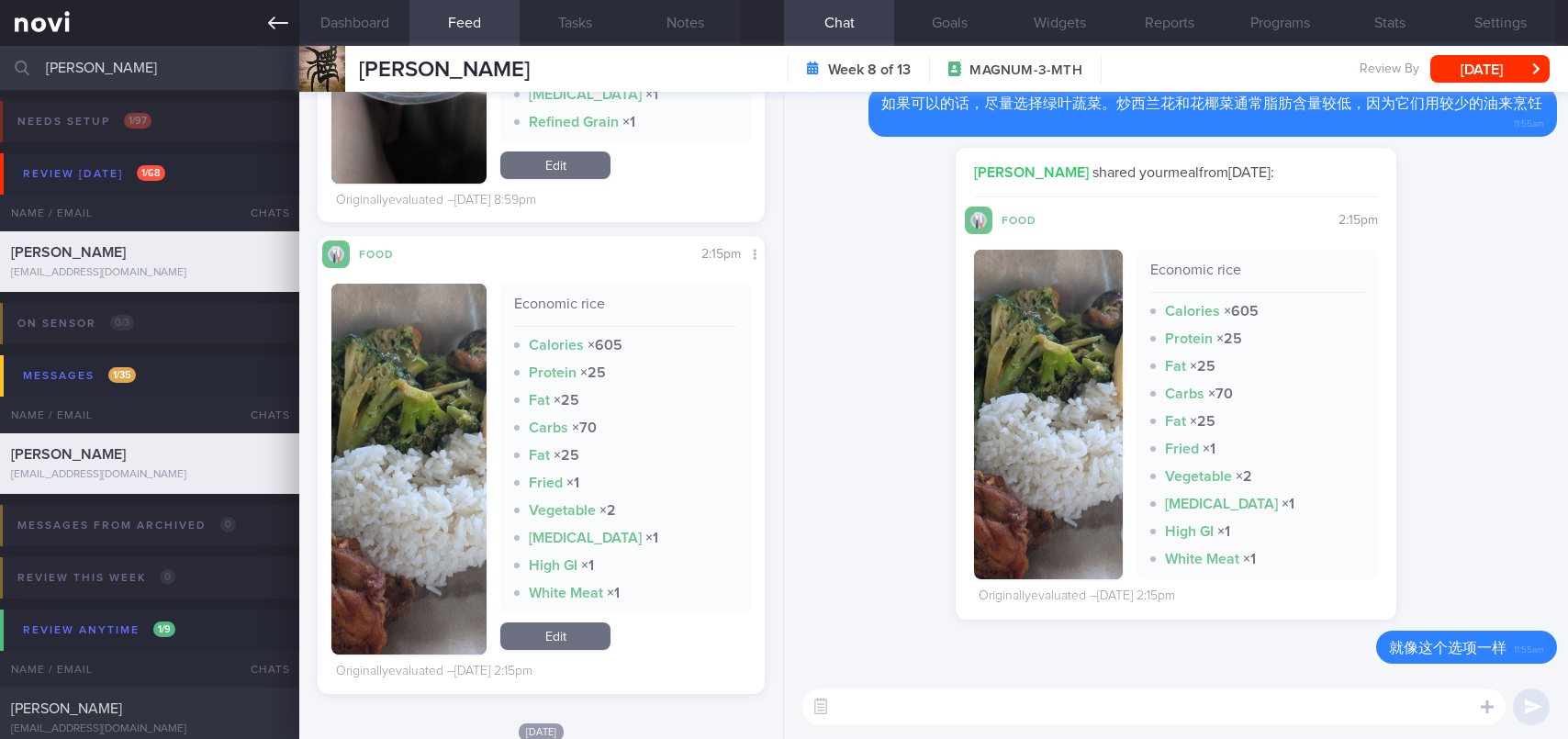
click at [270, 34] on link at bounding box center [149, 23] width 299 height 46
click at [1510, 69] on button "[DATE]" at bounding box center [1490, 69] width 120 height 28
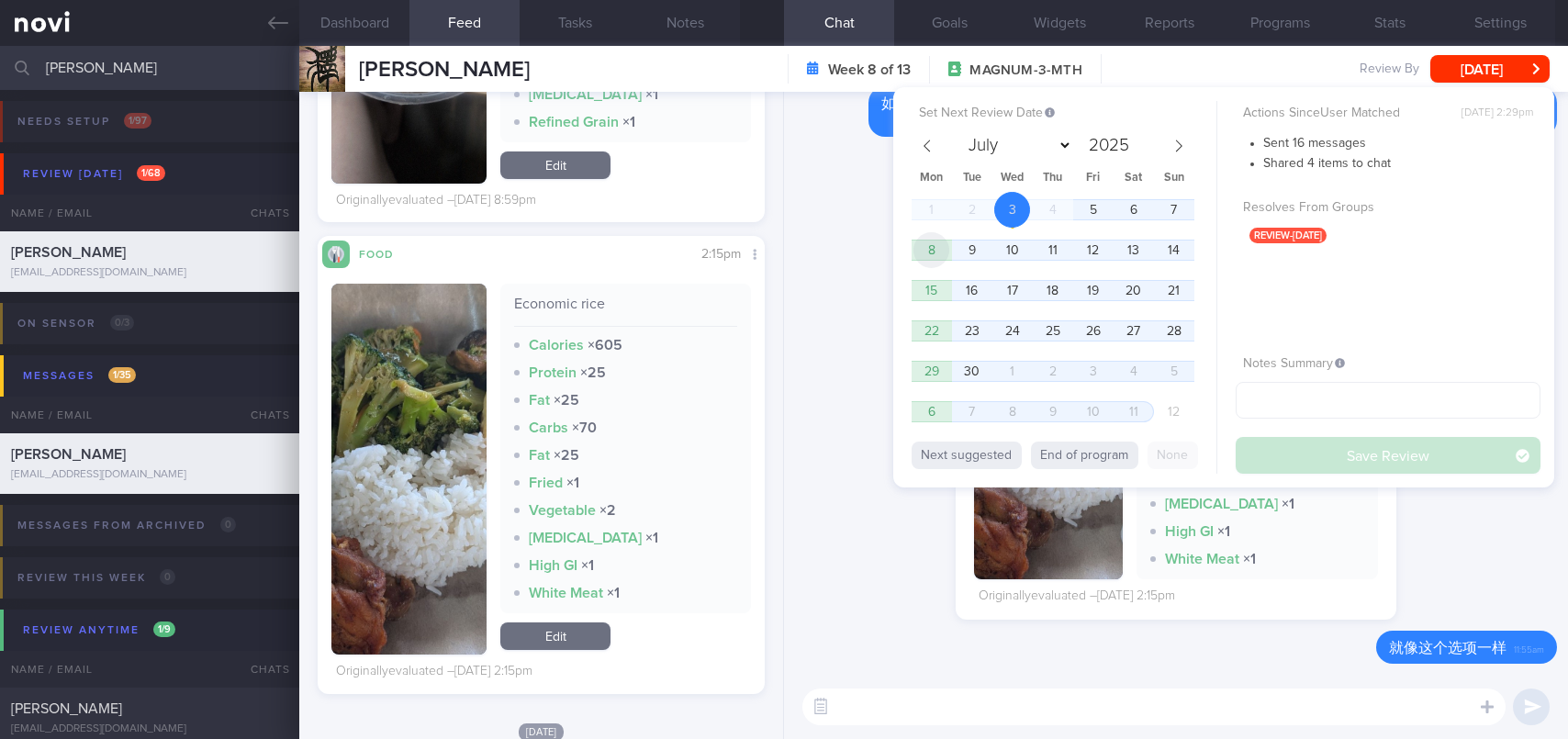
click at [937, 245] on span "8" at bounding box center [930, 249] width 36 height 36
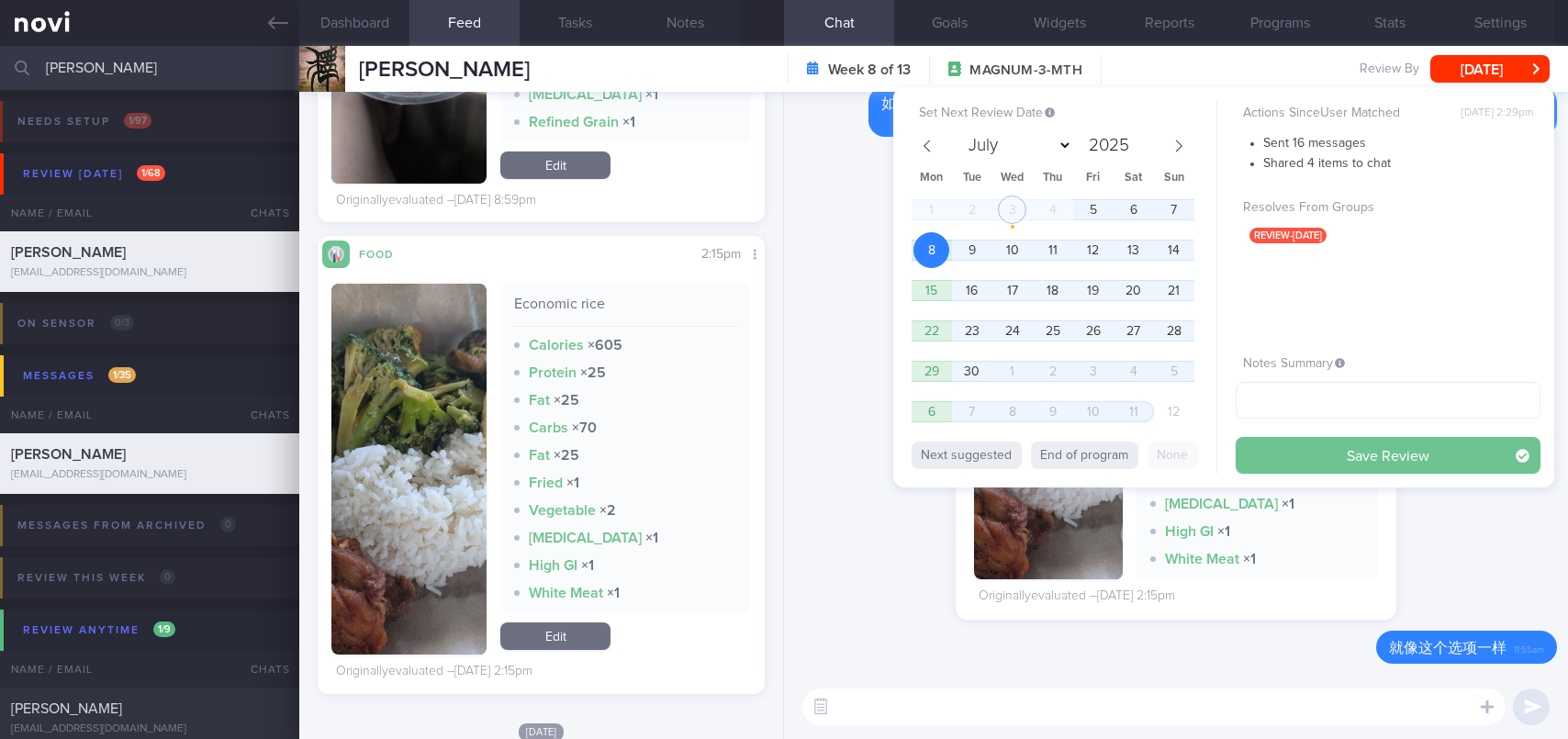
click at [1282, 445] on button "Save Review" at bounding box center [1388, 456] width 305 height 37
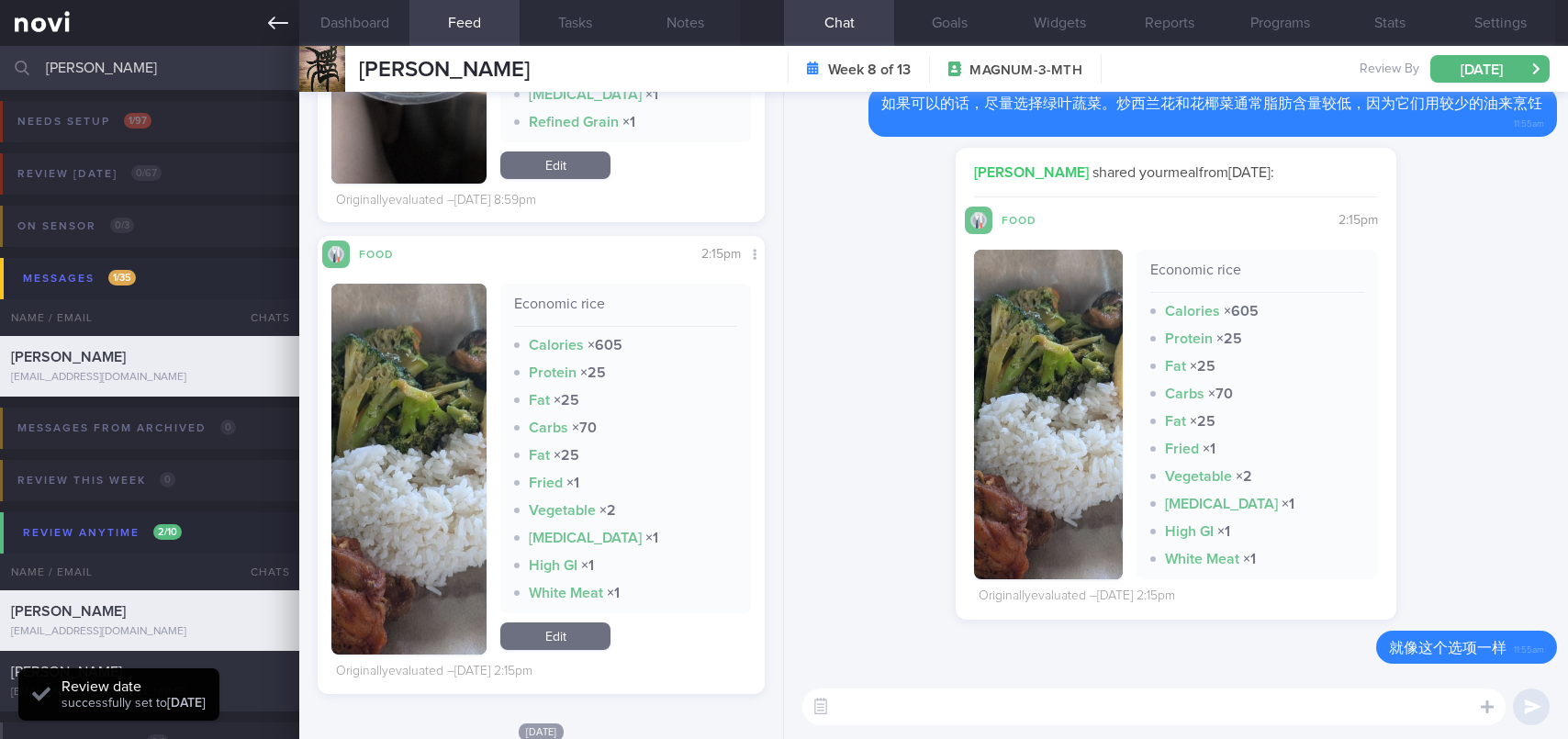
scroll to position [203, 408]
drag, startPoint x: 272, startPoint y: 18, endPoint x: 259, endPoint y: 63, distance: 46.8
click at [273, 19] on icon at bounding box center [278, 23] width 20 height 13
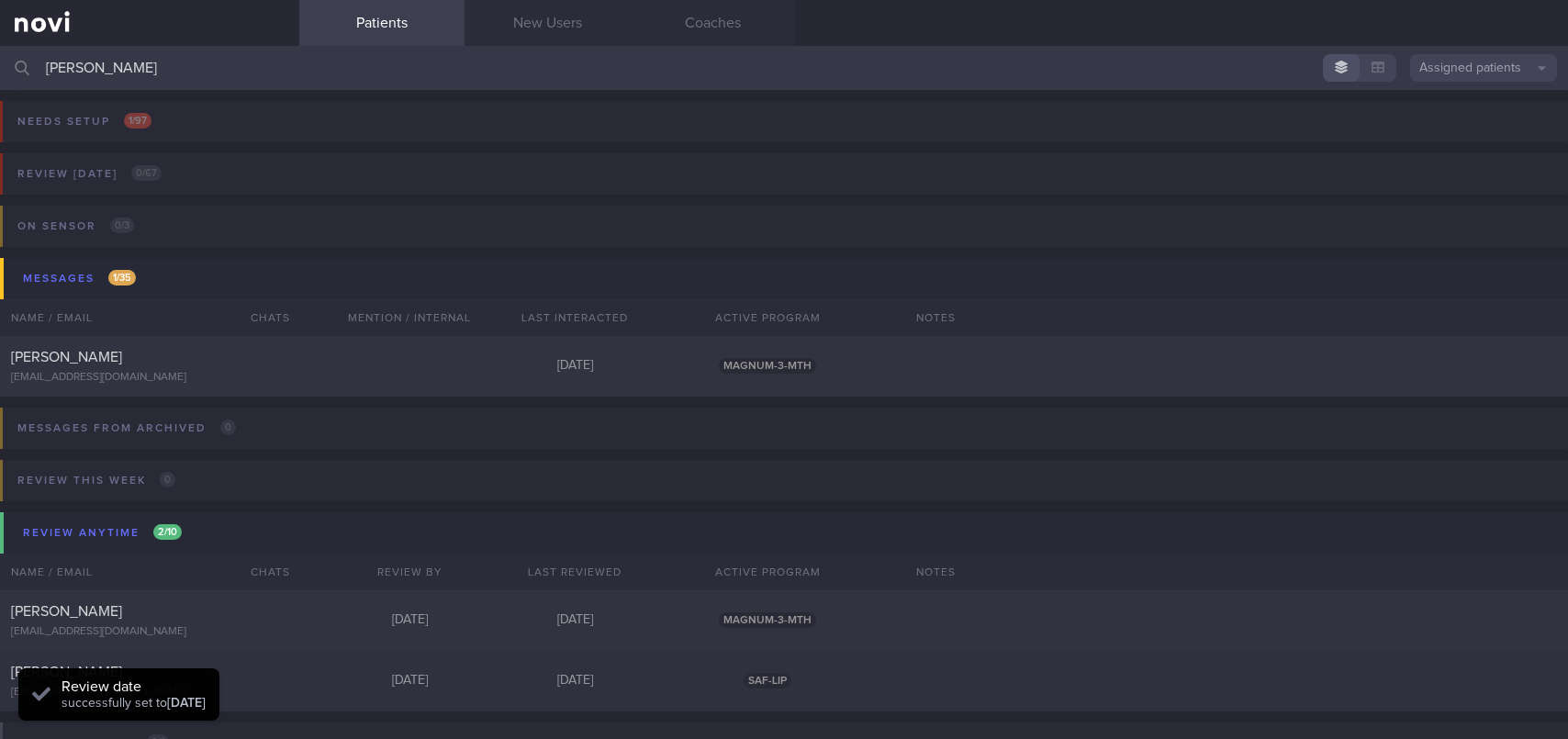
click at [172, 74] on input "[PERSON_NAME]" at bounding box center [784, 68] width 1568 height 44
click at [177, 75] on input "[PERSON_NAME]" at bounding box center [784, 68] width 1568 height 44
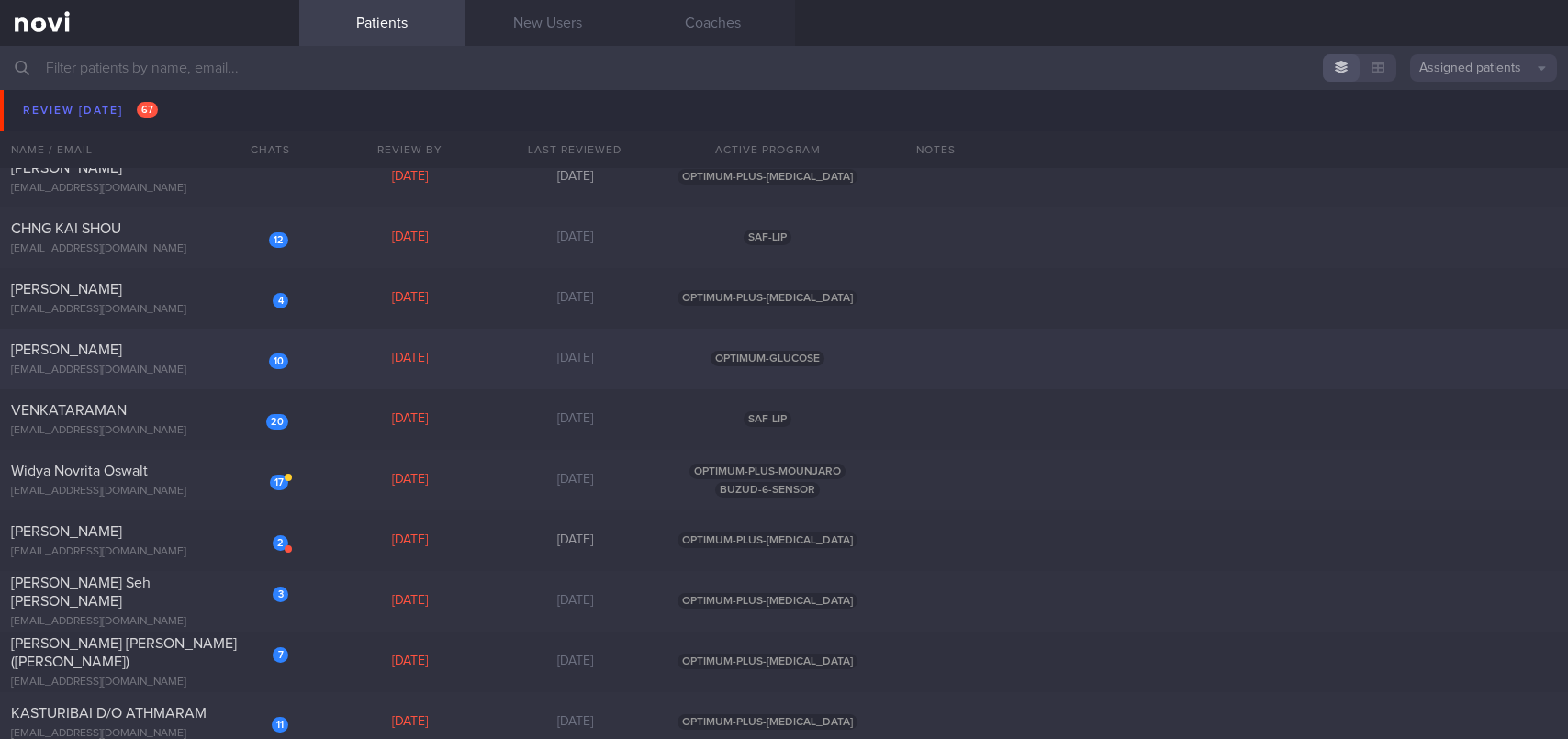
scroll to position [1928, 0]
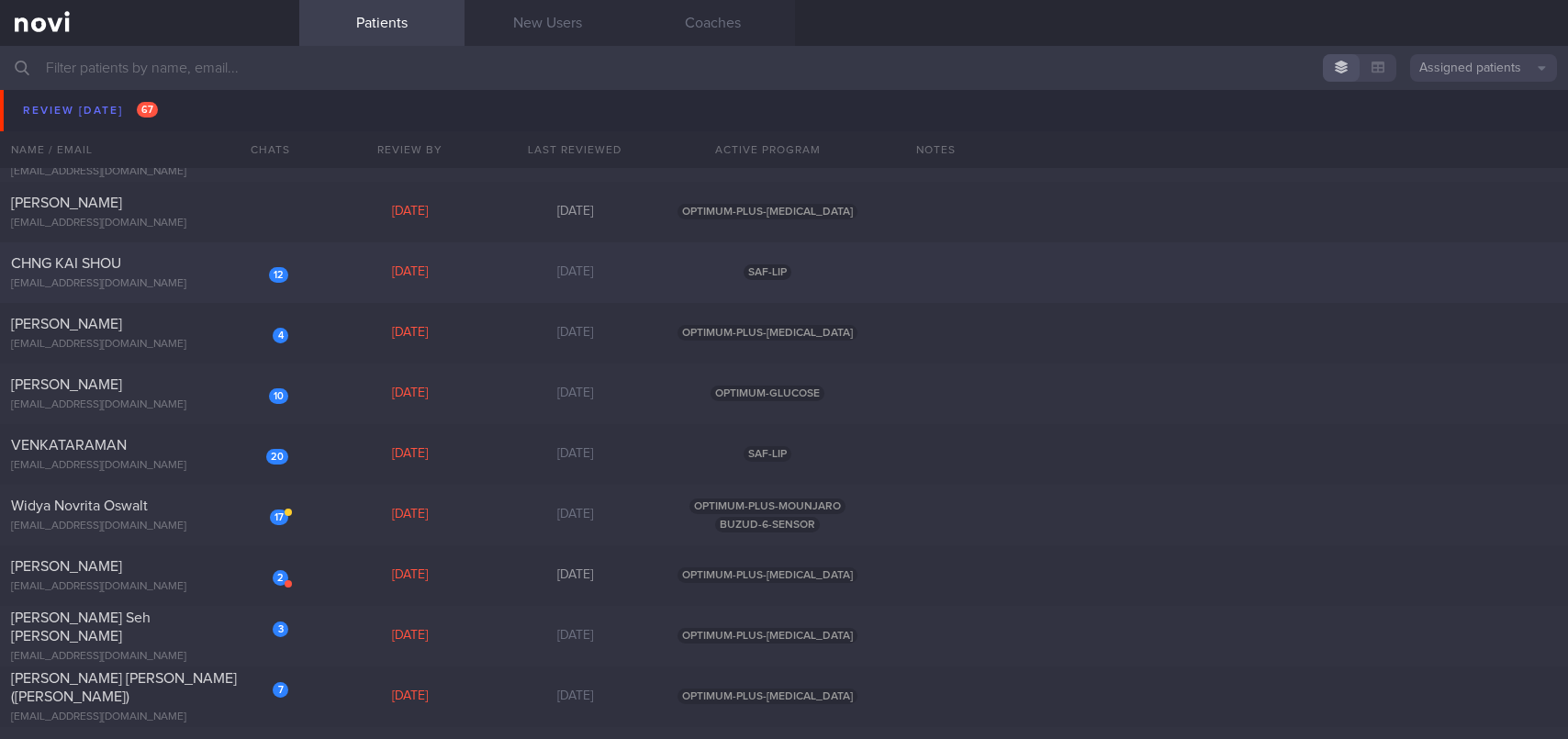
click at [135, 284] on div "[EMAIL_ADDRESS][DOMAIN_NAME]" at bounding box center [149, 283] width 277 height 14
select select "8"
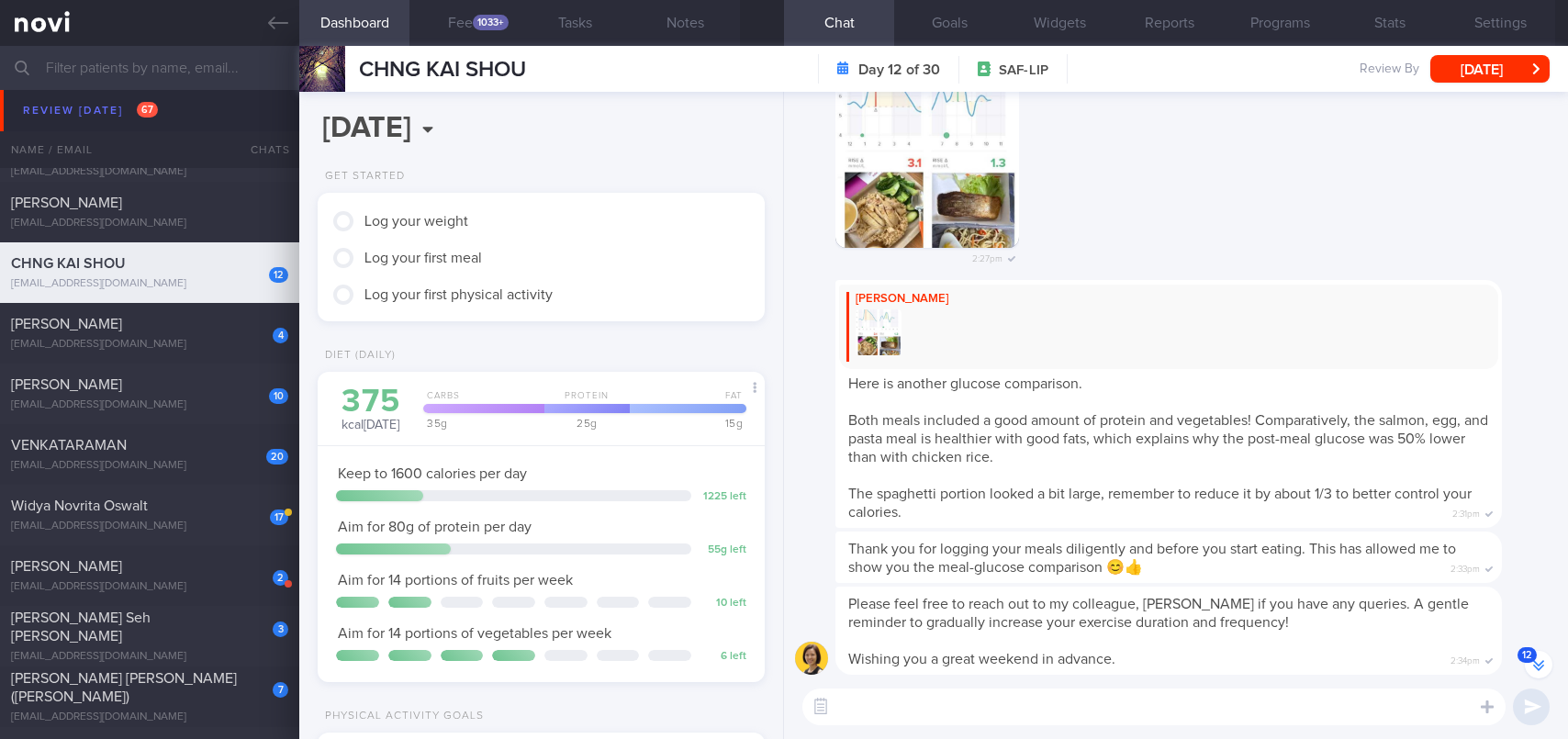
scroll to position [1, 0]
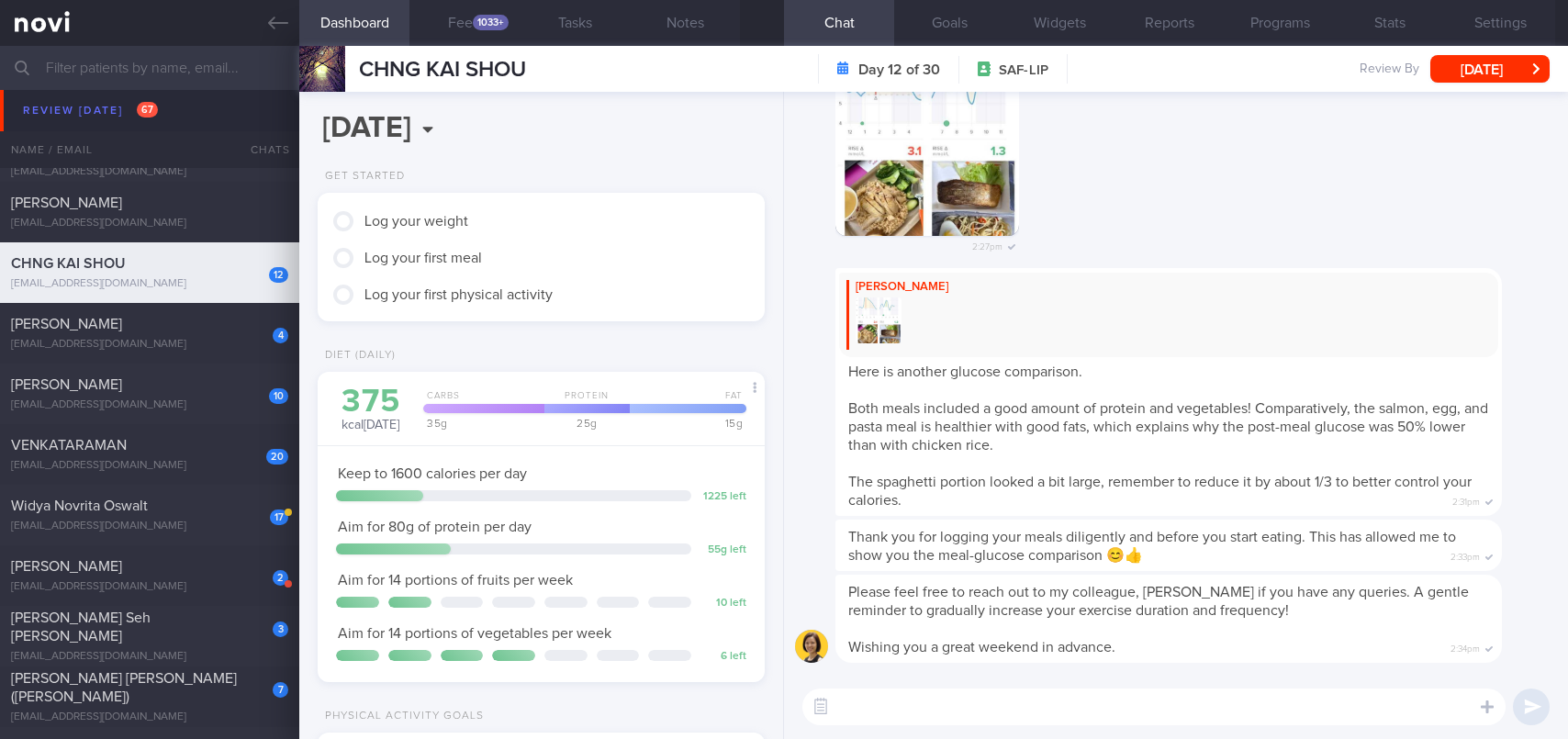
click at [955, 708] on textarea at bounding box center [1154, 707] width 703 height 37
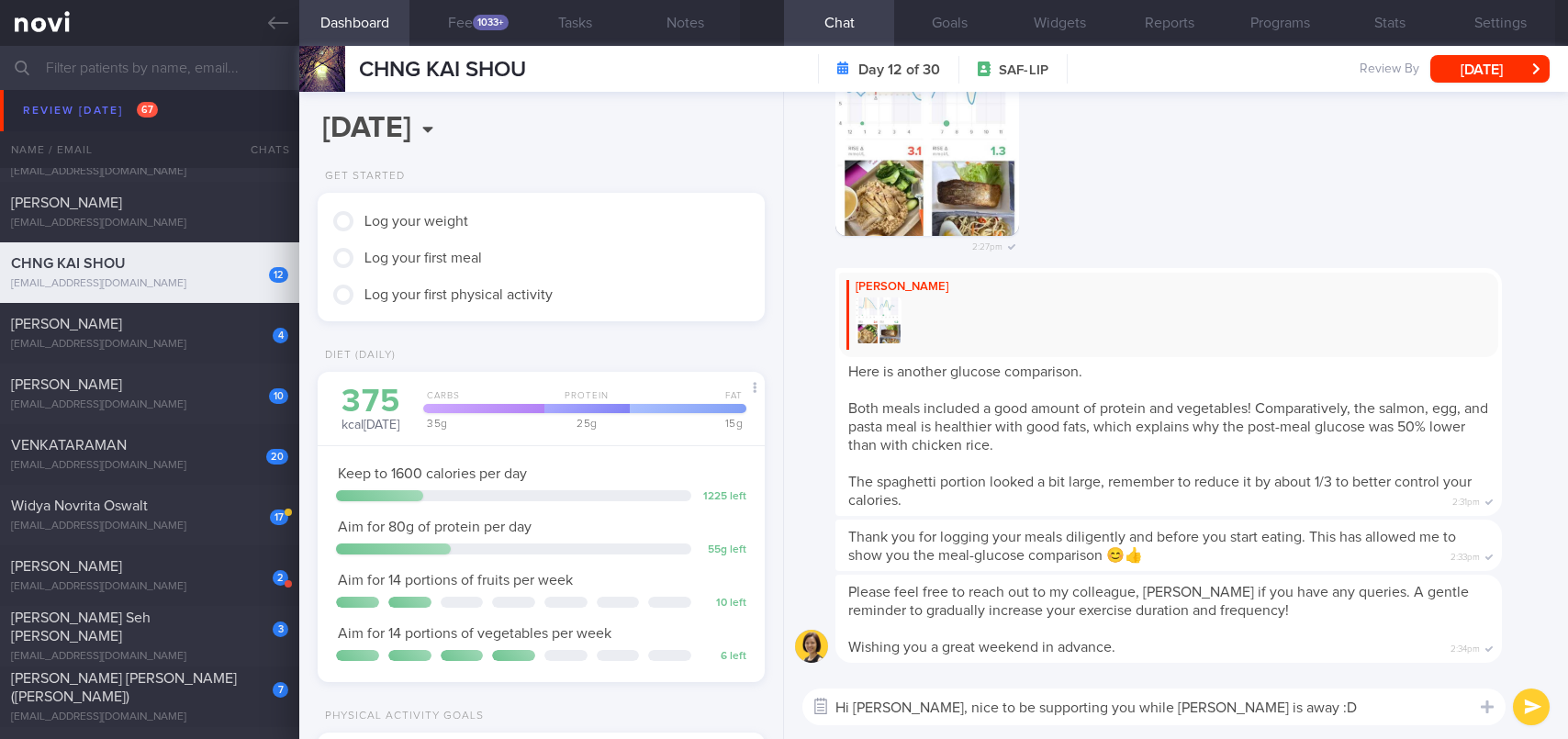
drag, startPoint x: 1261, startPoint y: 705, endPoint x: 815, endPoint y: 703, distance: 446.0
click at [815, 703] on div "Chat Templates Admin [MEDICAL_DATA] Weight Nutrition Physical Activity Infograp…" at bounding box center [1176, 707] width 784 height 64
type textarea "Hi [PERSON_NAME], nice to be supporting you while [PERSON_NAME] is away :D"
click at [1532, 699] on button "submit" at bounding box center [1531, 707] width 37 height 37
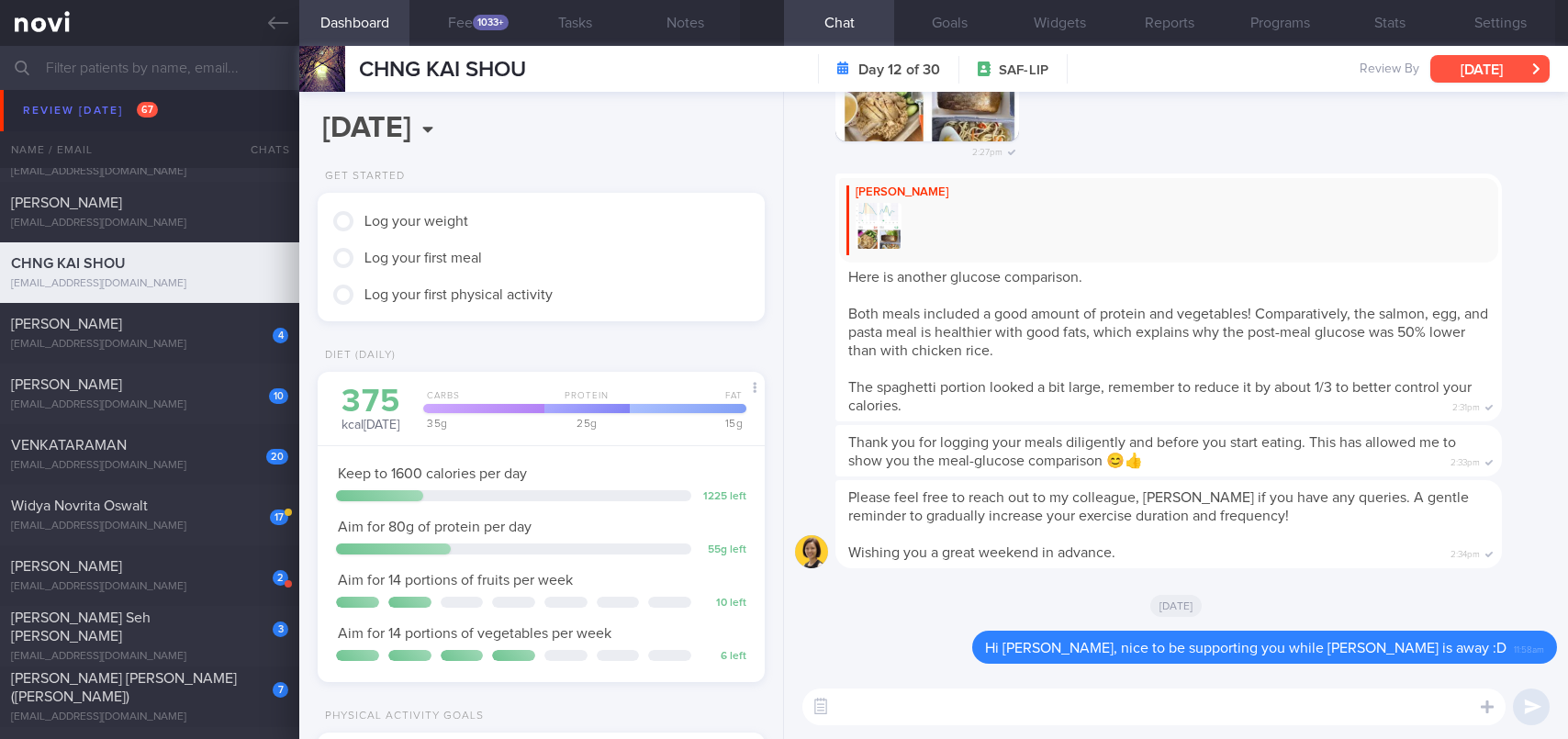
click at [1506, 73] on button "[DATE]" at bounding box center [1490, 69] width 120 height 28
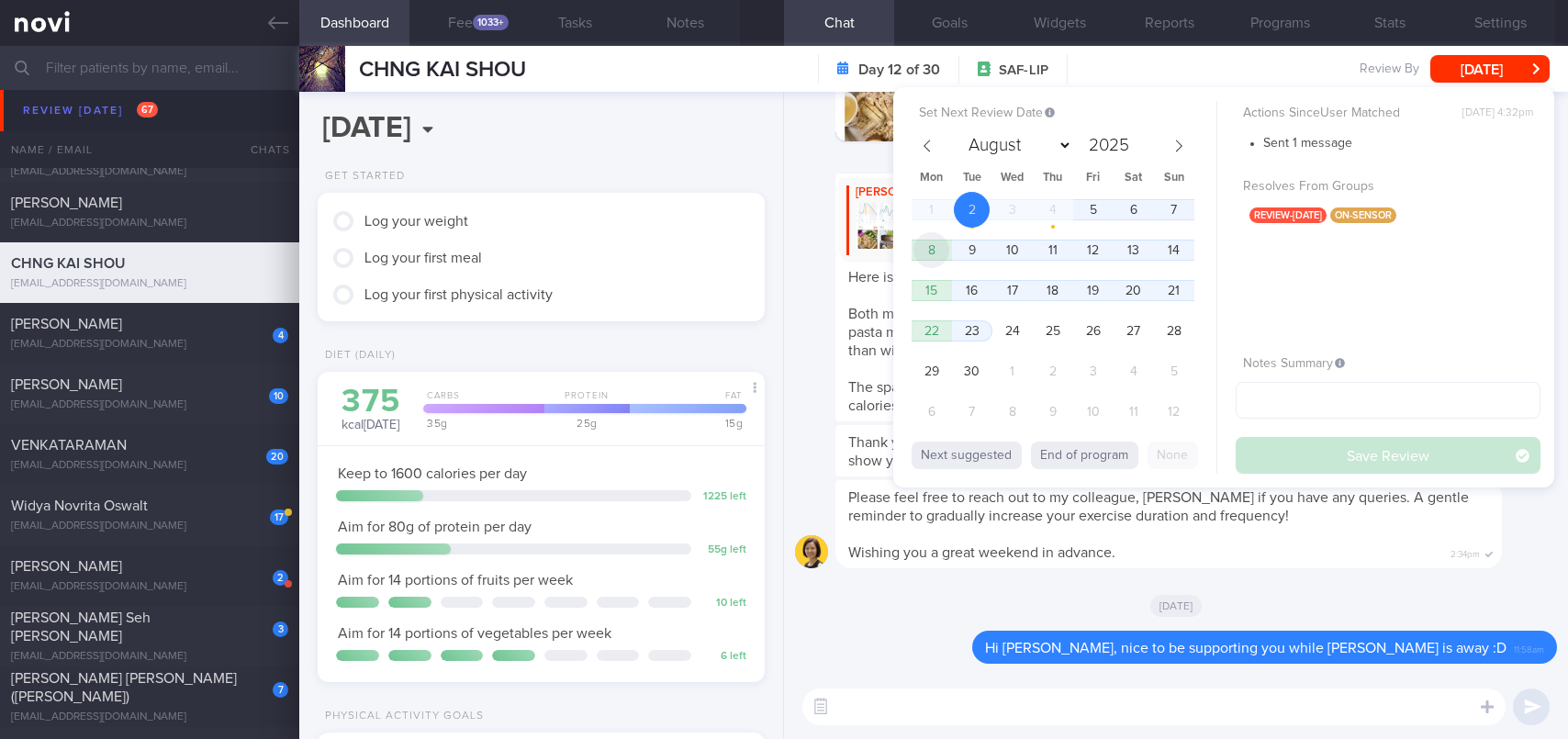
click at [935, 247] on span "8" at bounding box center [930, 249] width 36 height 36
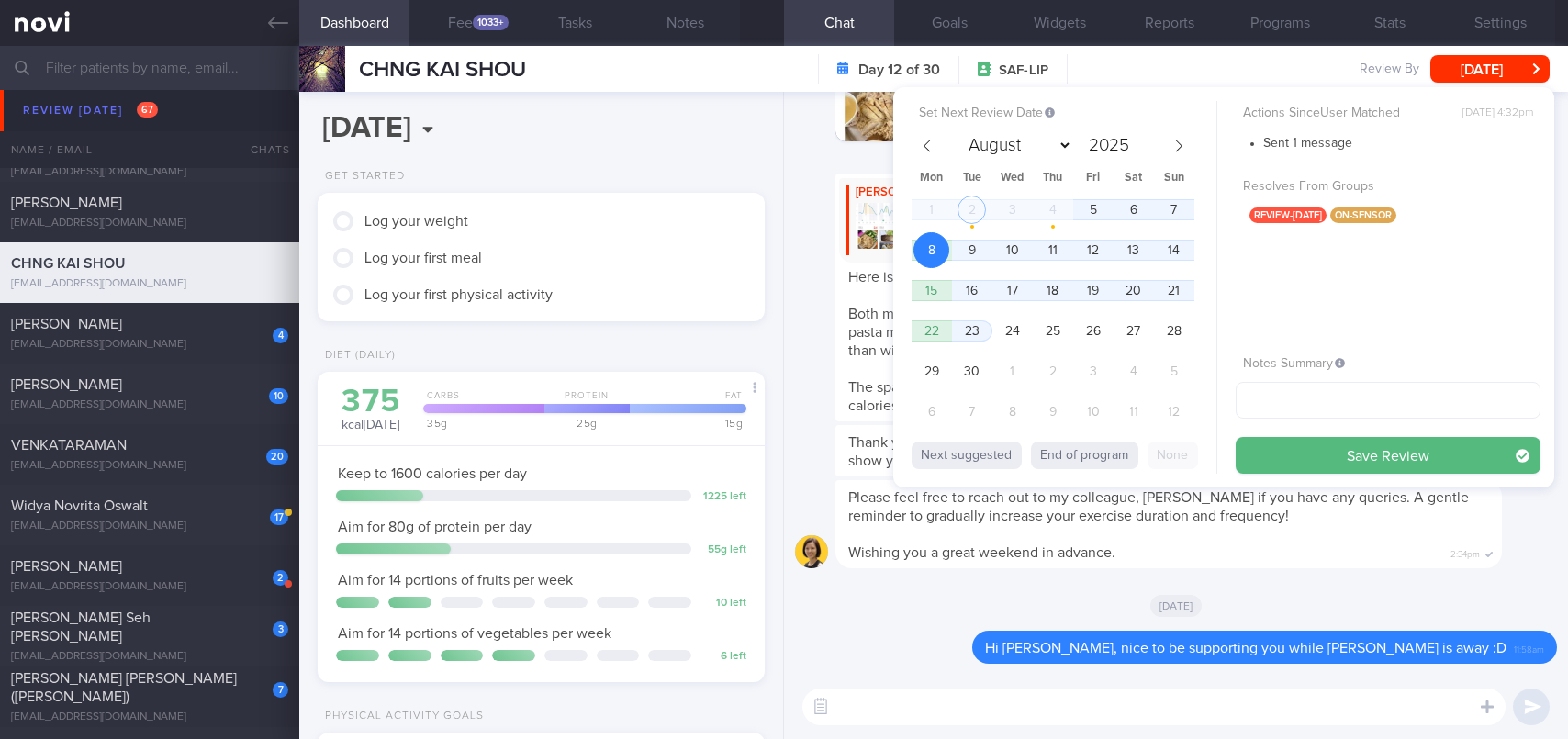
click at [1256, 440] on button "Save Review" at bounding box center [1388, 456] width 305 height 37
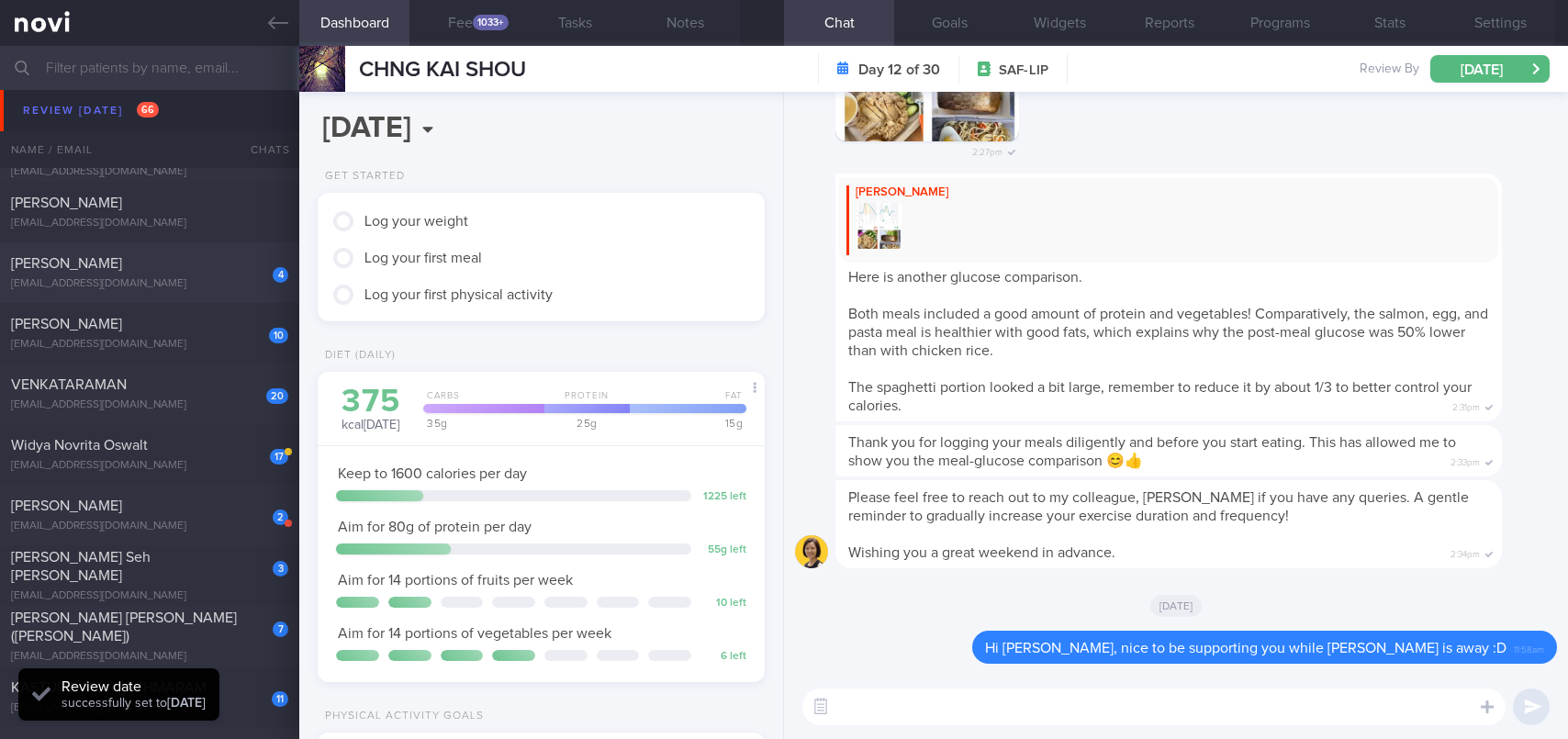
scroll to position [252, 408]
drag, startPoint x: 138, startPoint y: 267, endPoint x: 156, endPoint y: 271, distance: 18.4
click at [122, 267] on span "[PERSON_NAME]" at bounding box center [66, 263] width 111 height 15
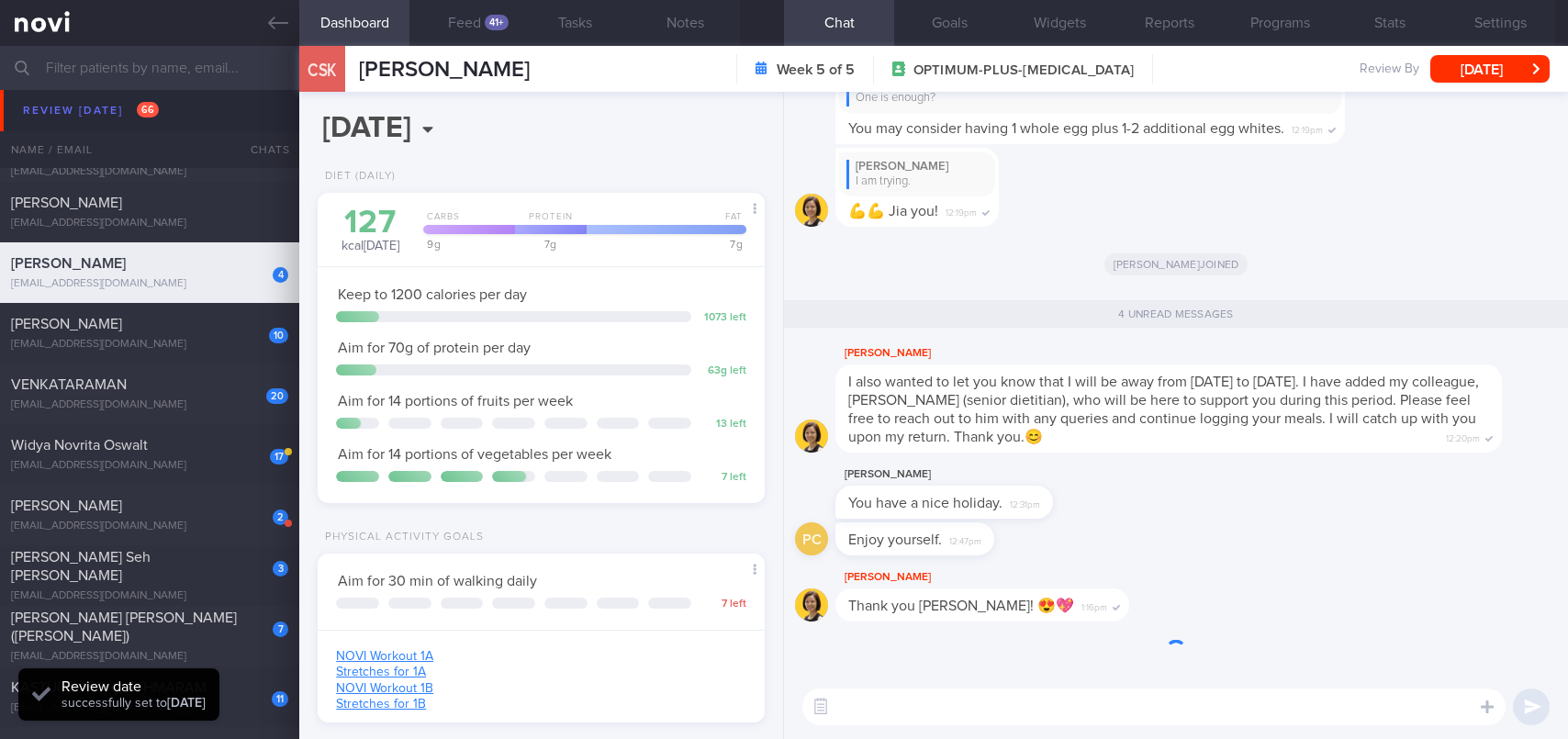
scroll to position [226, 400]
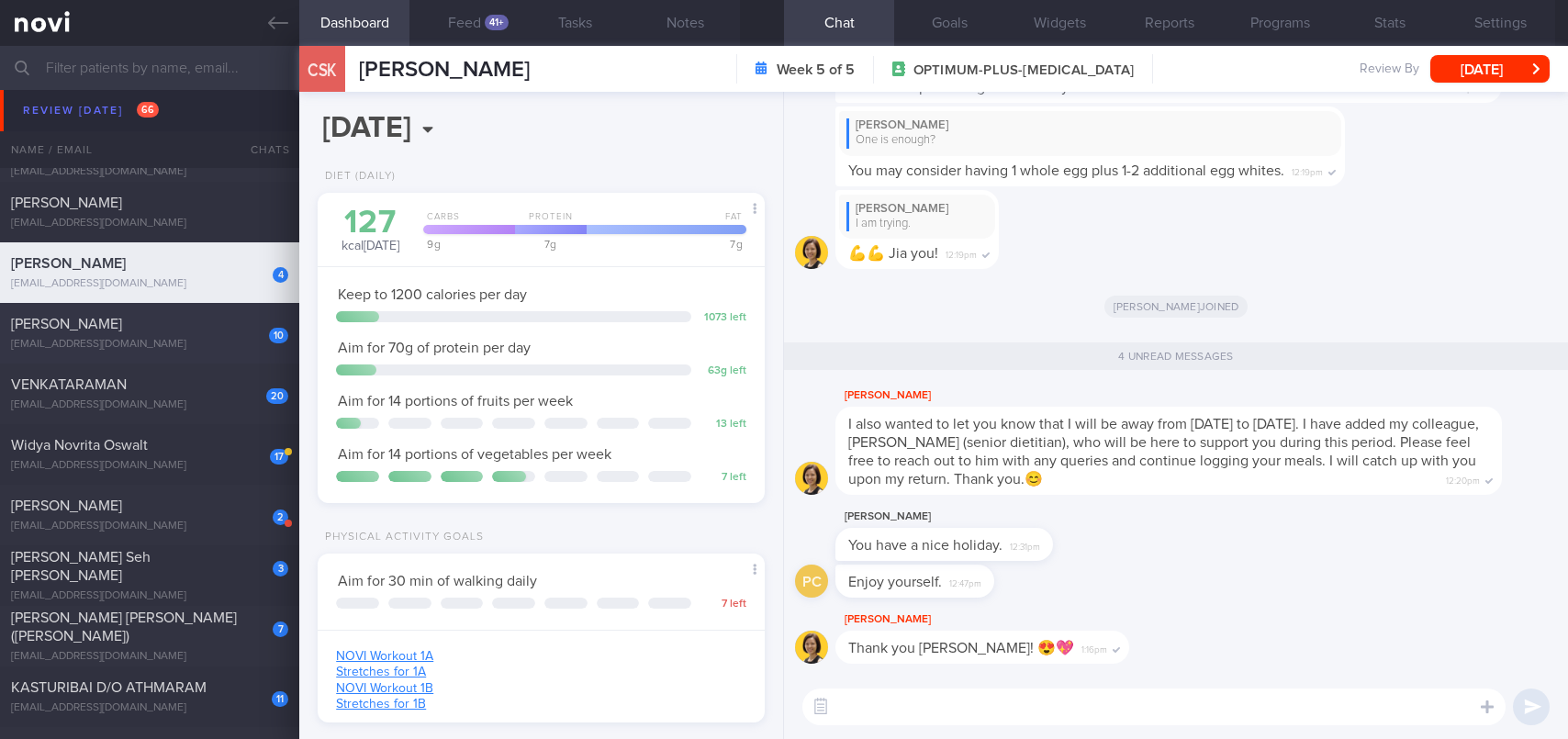
click at [202, 329] on div "[PERSON_NAME]" at bounding box center [147, 324] width 272 height 18
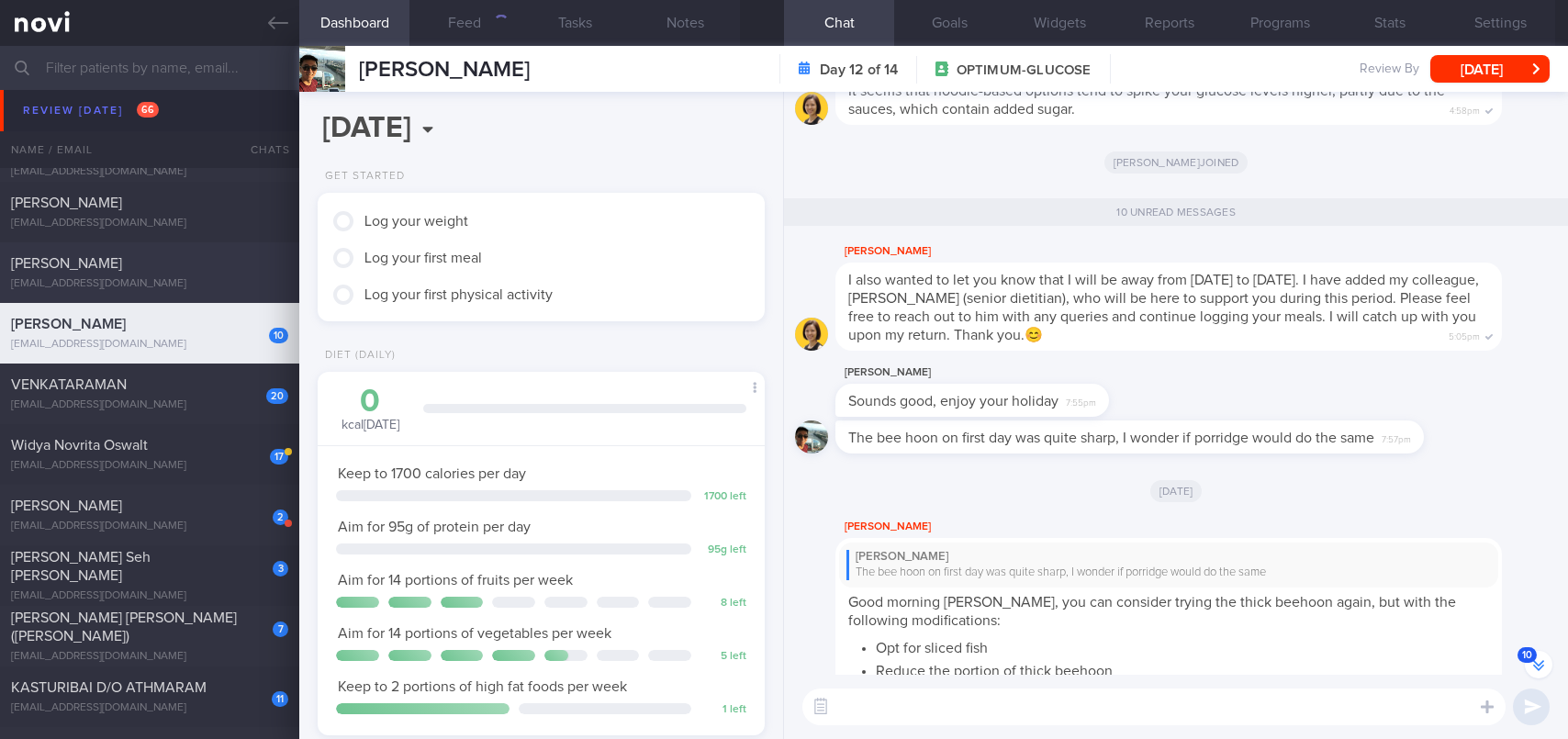
scroll to position [-914, 0]
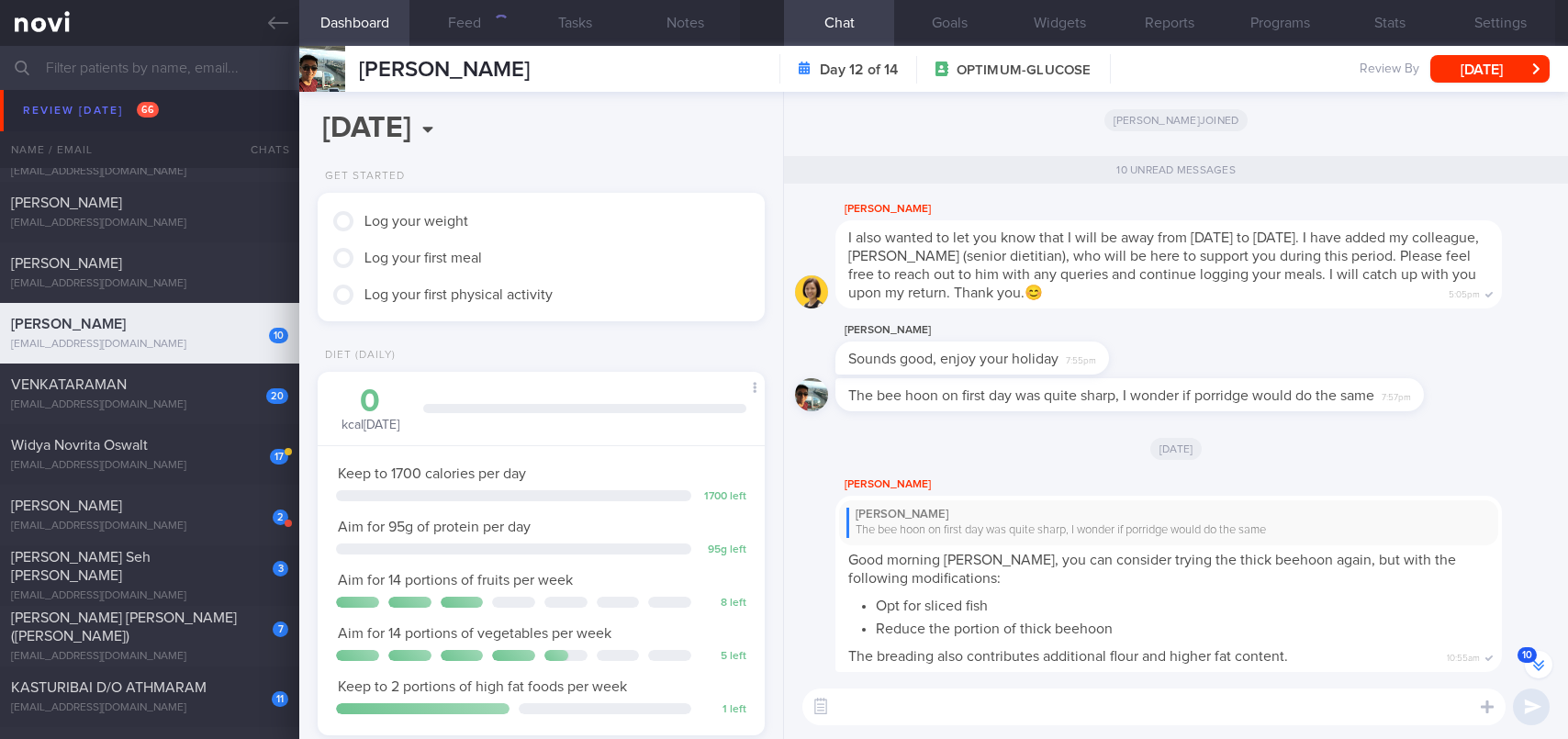
drag, startPoint x: 142, startPoint y: 262, endPoint x: 882, endPoint y: 140, distance: 750.0
click at [144, 262] on div "[PERSON_NAME]" at bounding box center [147, 263] width 272 height 18
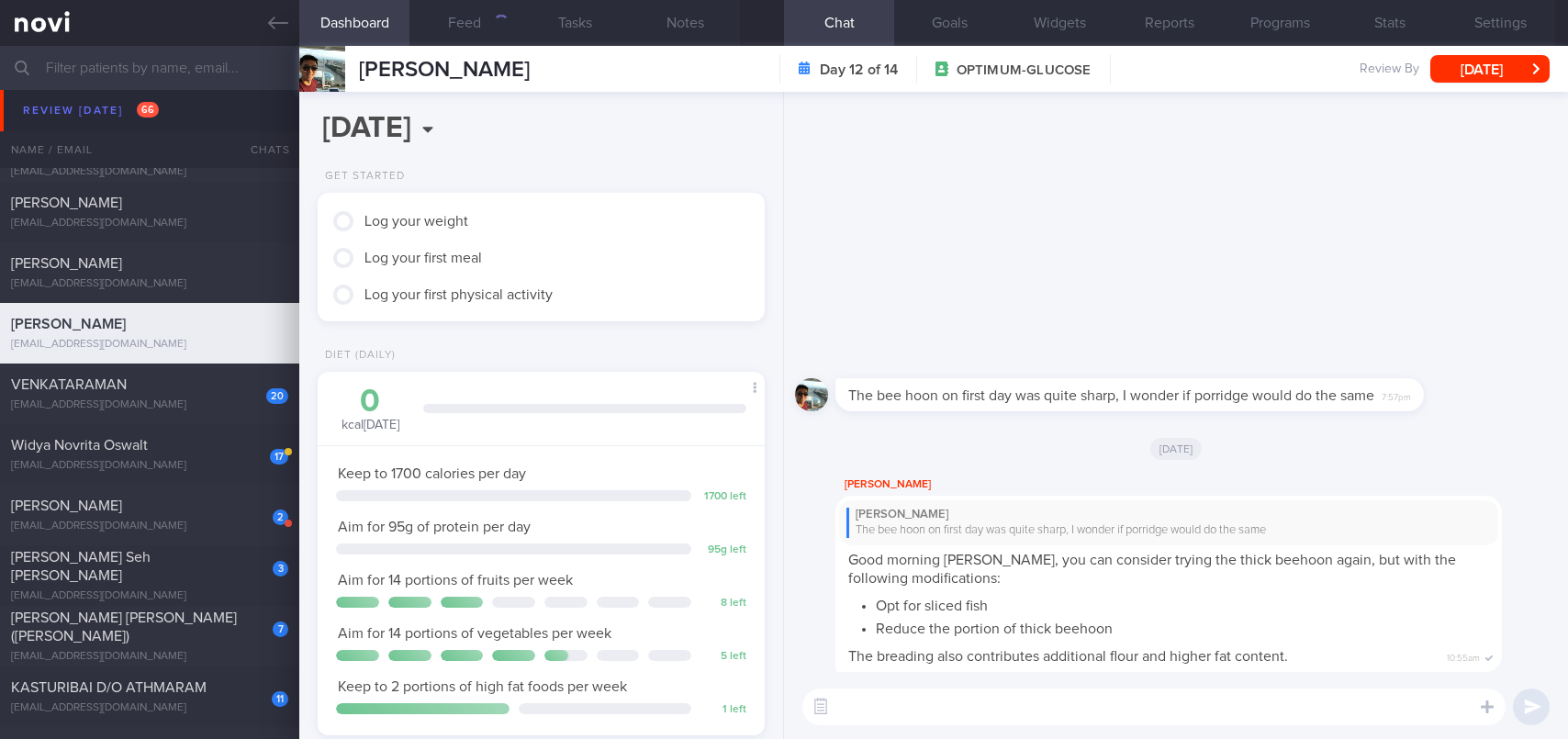
scroll to position [0, 0]
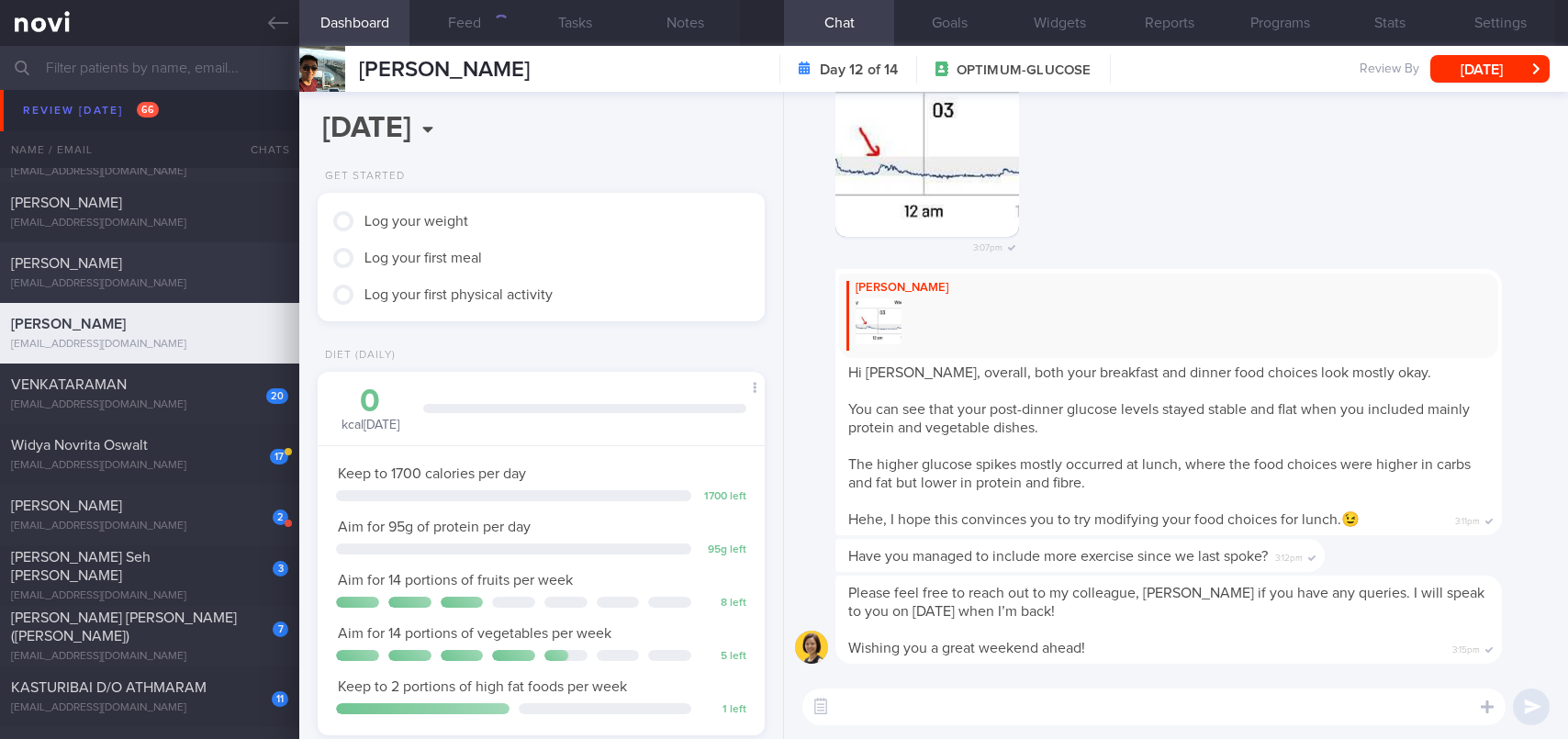
click at [198, 264] on div "[PERSON_NAME]" at bounding box center [147, 263] width 272 height 18
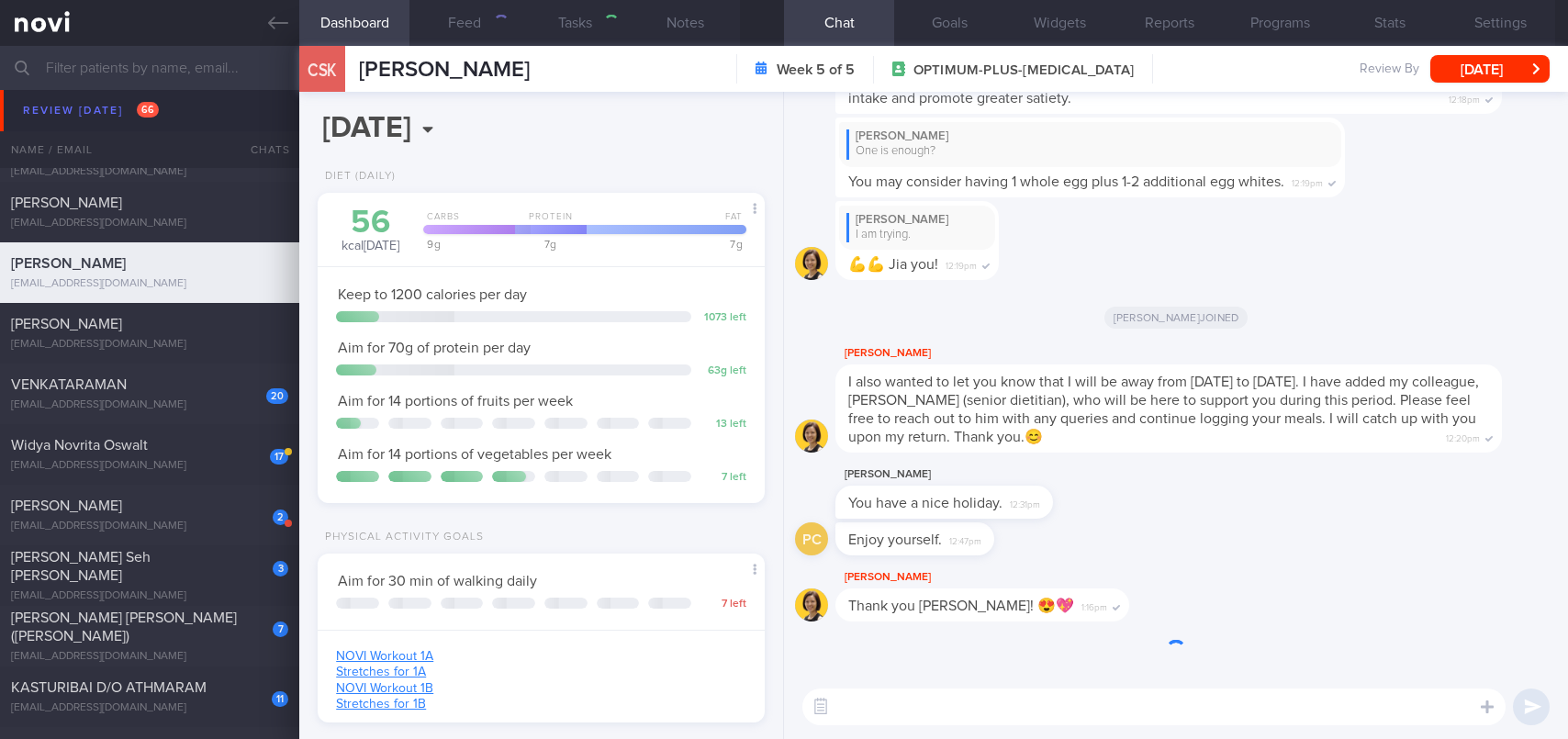
scroll to position [200, 400]
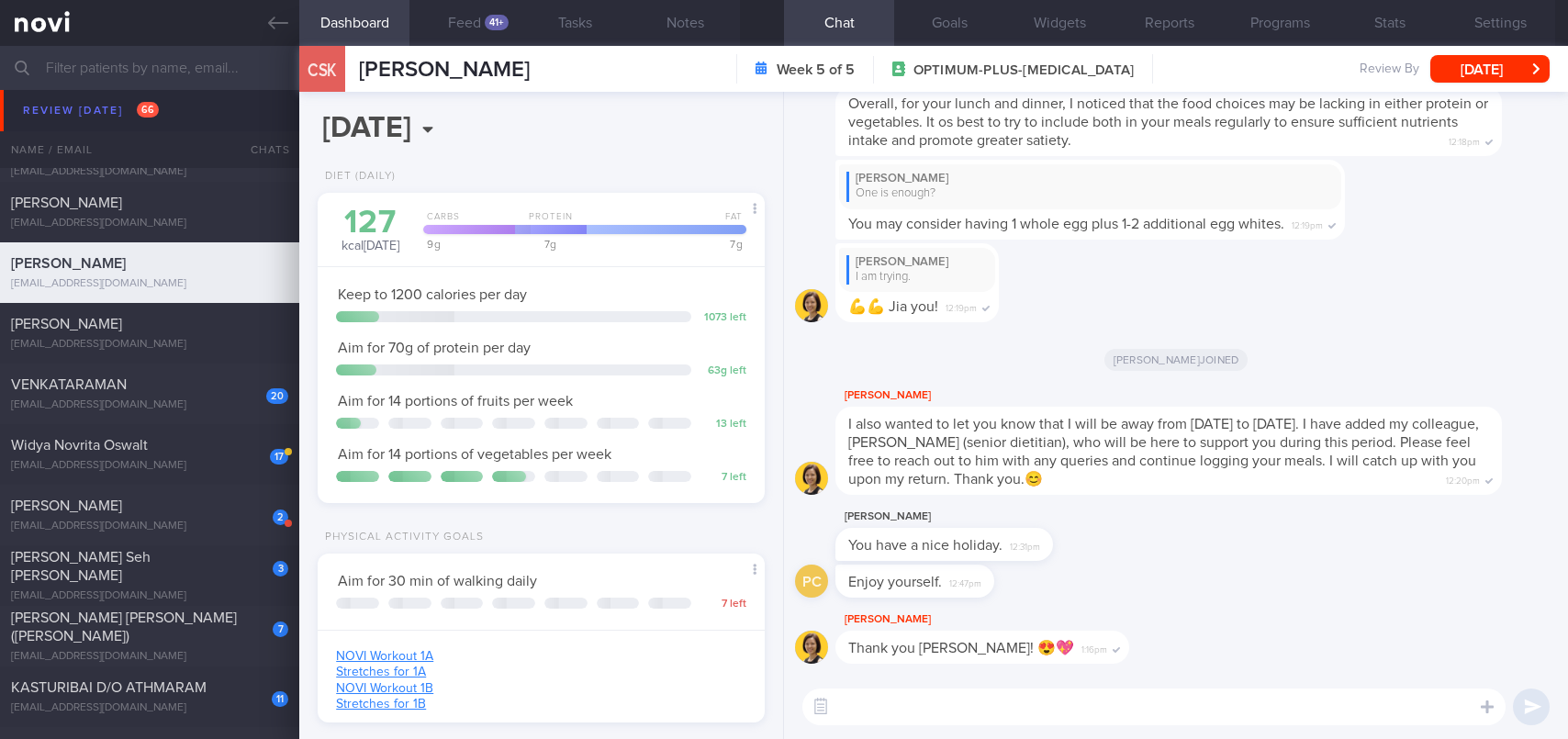
click at [971, 721] on textarea at bounding box center [1154, 707] width 703 height 37
paste textarea "Hi [PERSON_NAME], nice to be supporting you while [PERSON_NAME] is away :D"
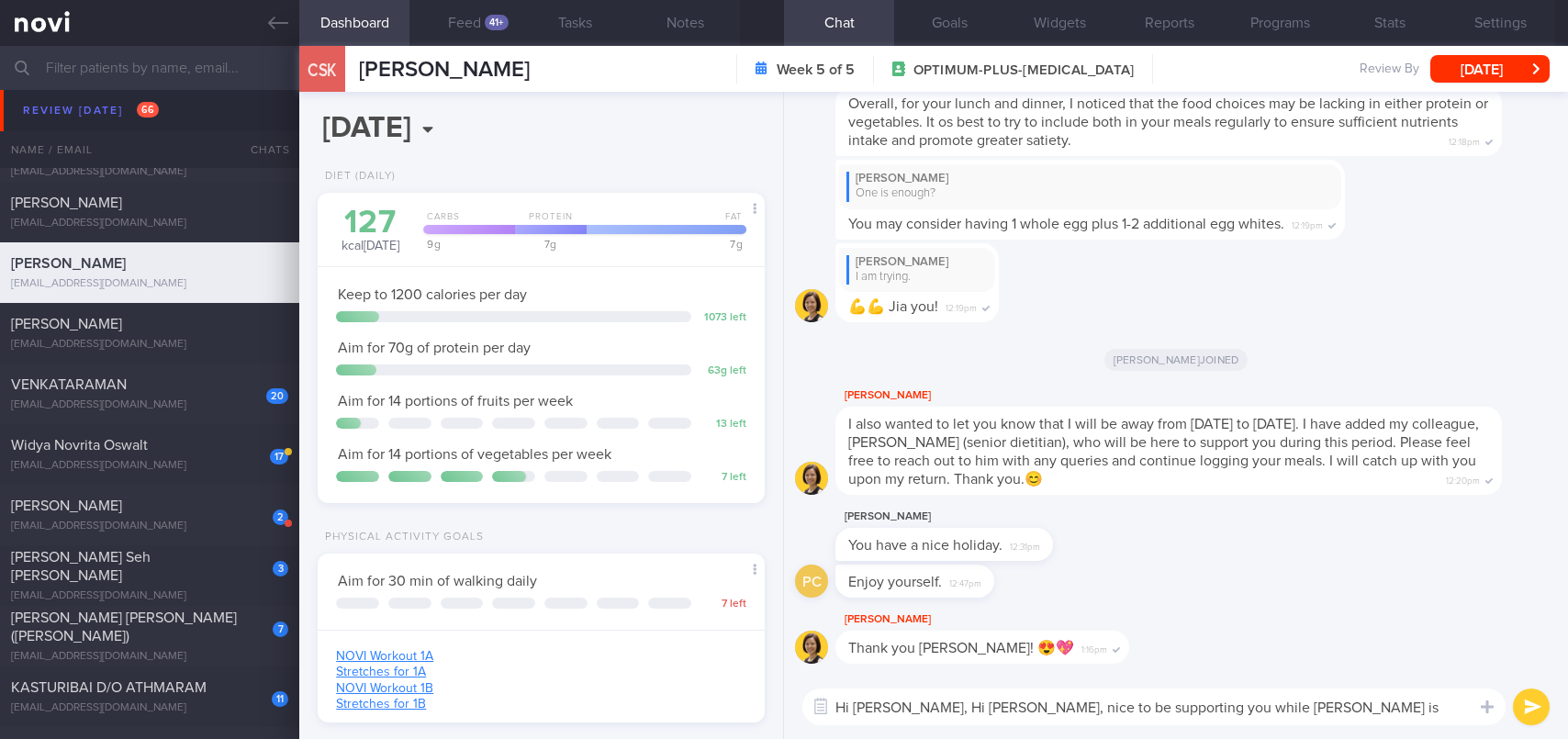
drag, startPoint x: 980, startPoint y: 710, endPoint x: 909, endPoint y: 702, distance: 71.4
click at [909, 702] on textarea "Hi [PERSON_NAME], Hi [PERSON_NAME], nice to be supporting you while [PERSON_NAM…" at bounding box center [1154, 707] width 703 height 37
type textarea "Hi [PERSON_NAME], nice to be supporting you while [PERSON_NAME] is away :D"
click at [1538, 702] on button "submit" at bounding box center [1531, 707] width 37 height 37
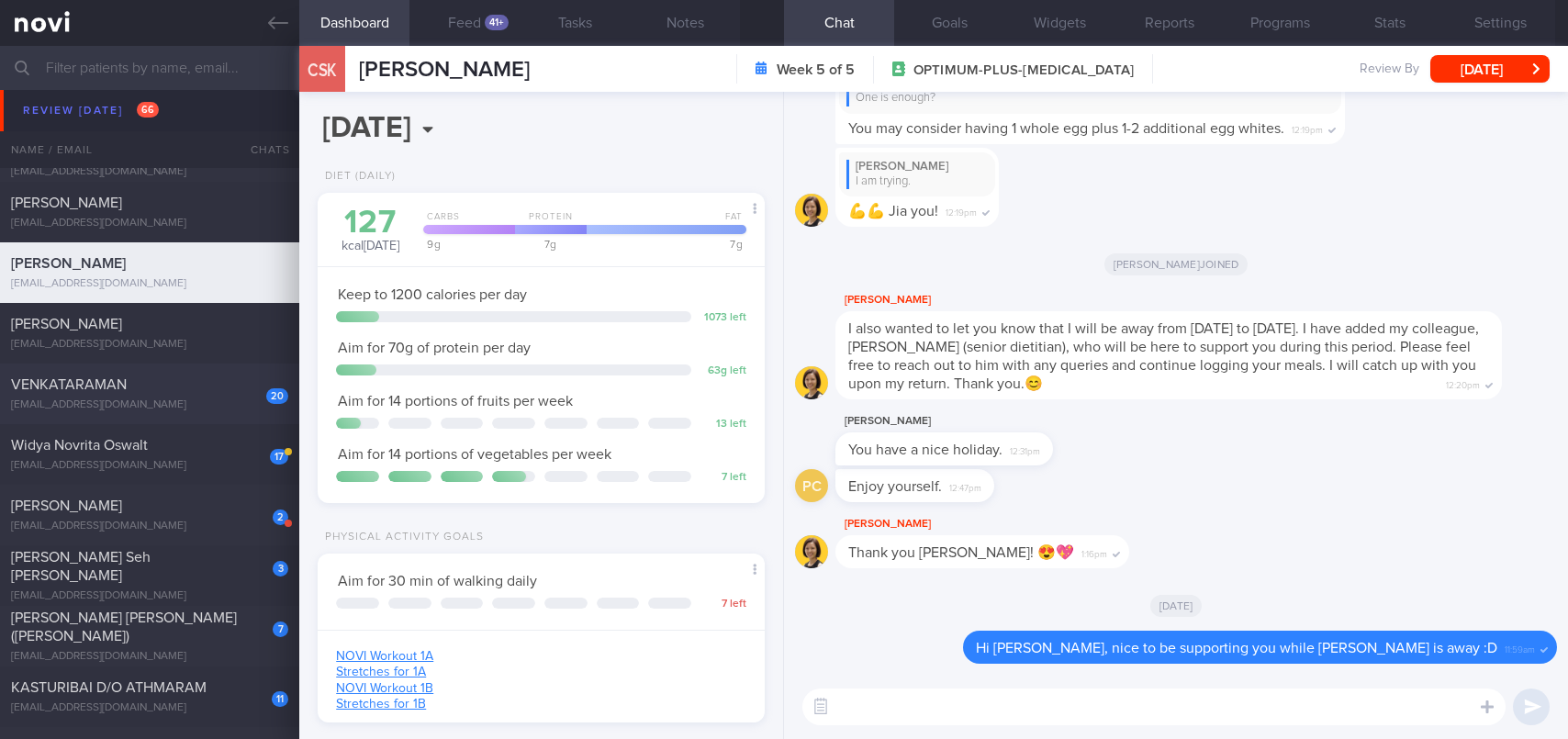
click at [169, 394] on div "20 [GEOGRAPHIC_DATA] [EMAIL_ADDRESS][DOMAIN_NAME]" at bounding box center [149, 394] width 299 height 37
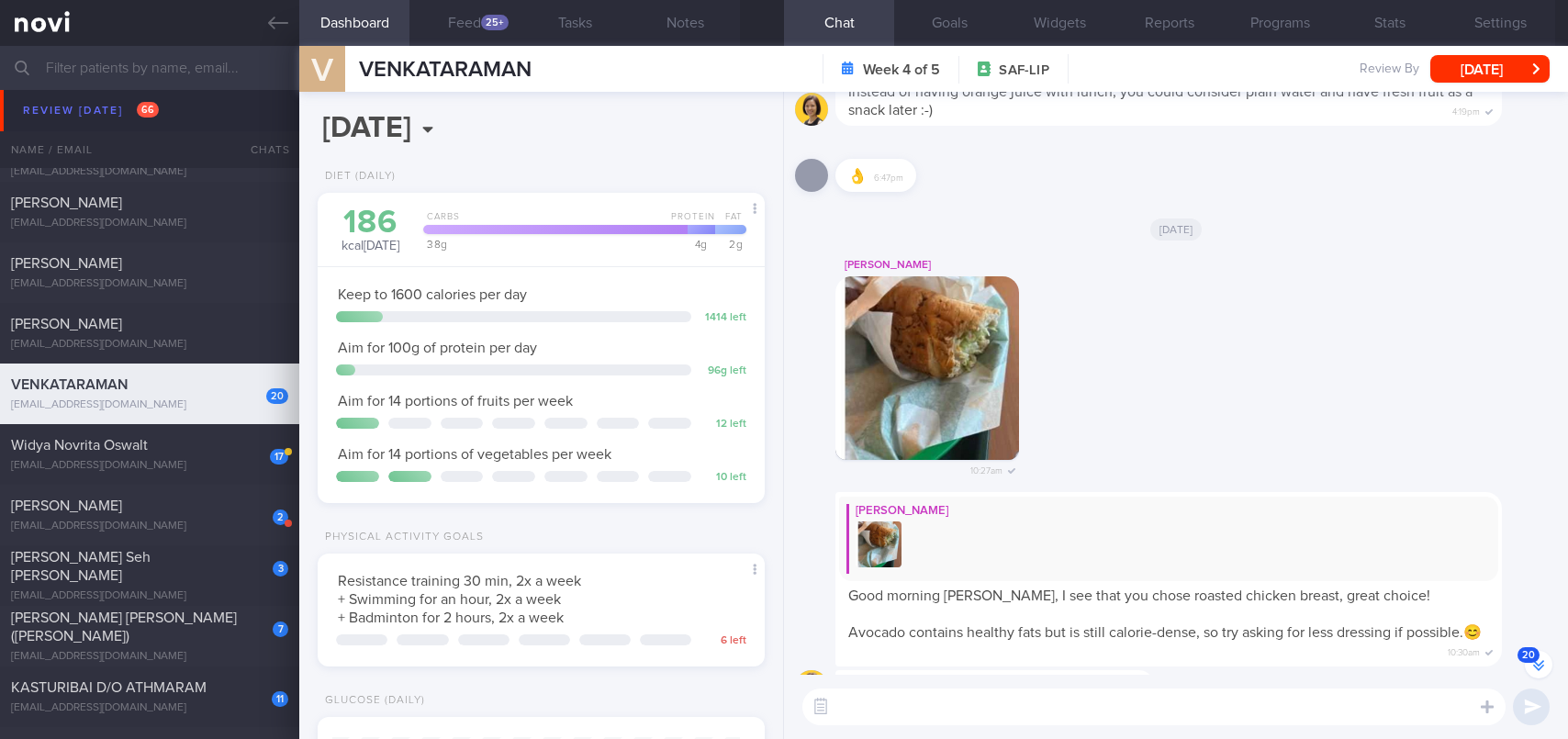
scroll to position [1, 0]
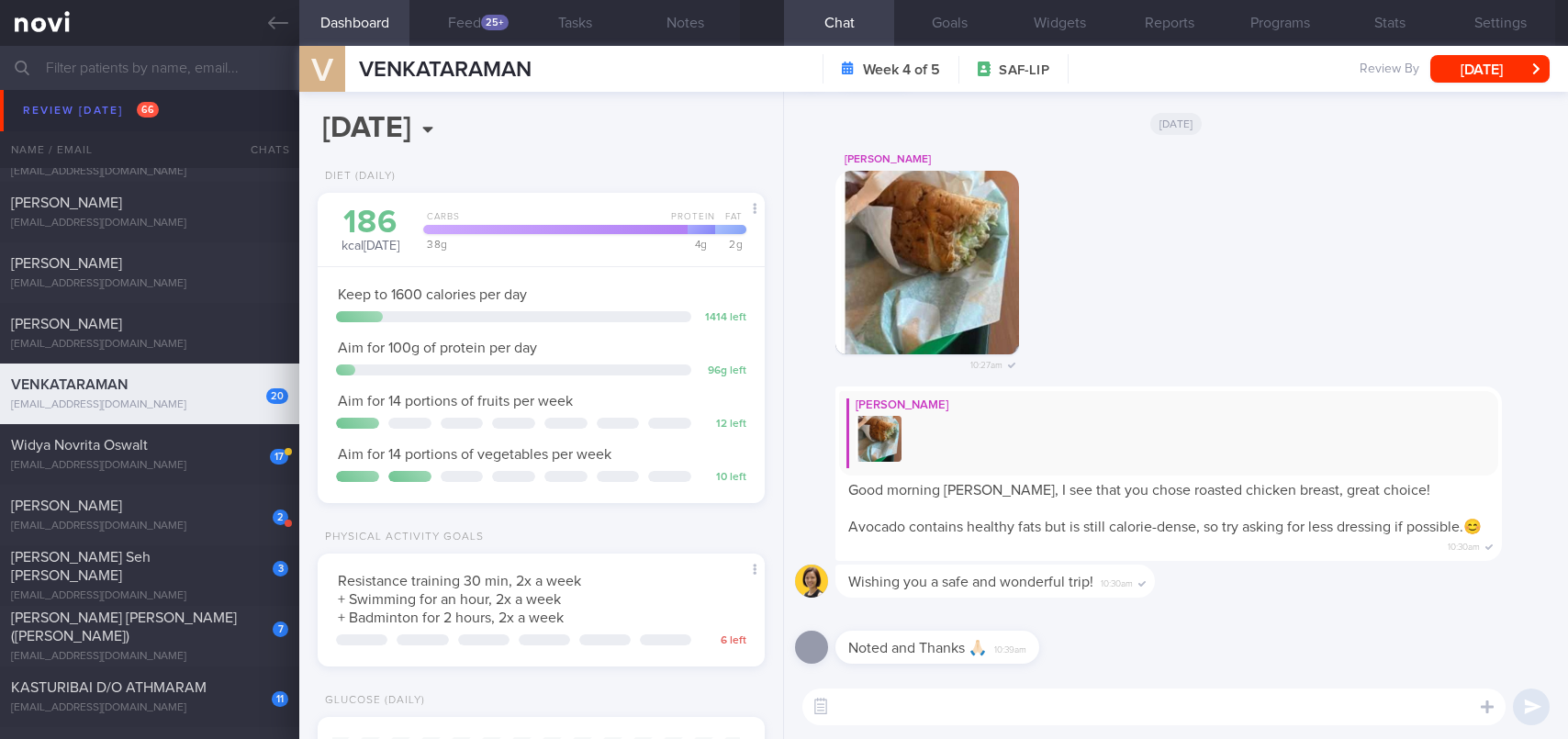
drag, startPoint x: 969, startPoint y: 697, endPoint x: 947, endPoint y: 709, distance: 25.1
click at [968, 698] on textarea at bounding box center [1154, 707] width 703 height 37
paste textarea "Hi [PERSON_NAME], nice to be supporting you while [PERSON_NAME] is away :D"
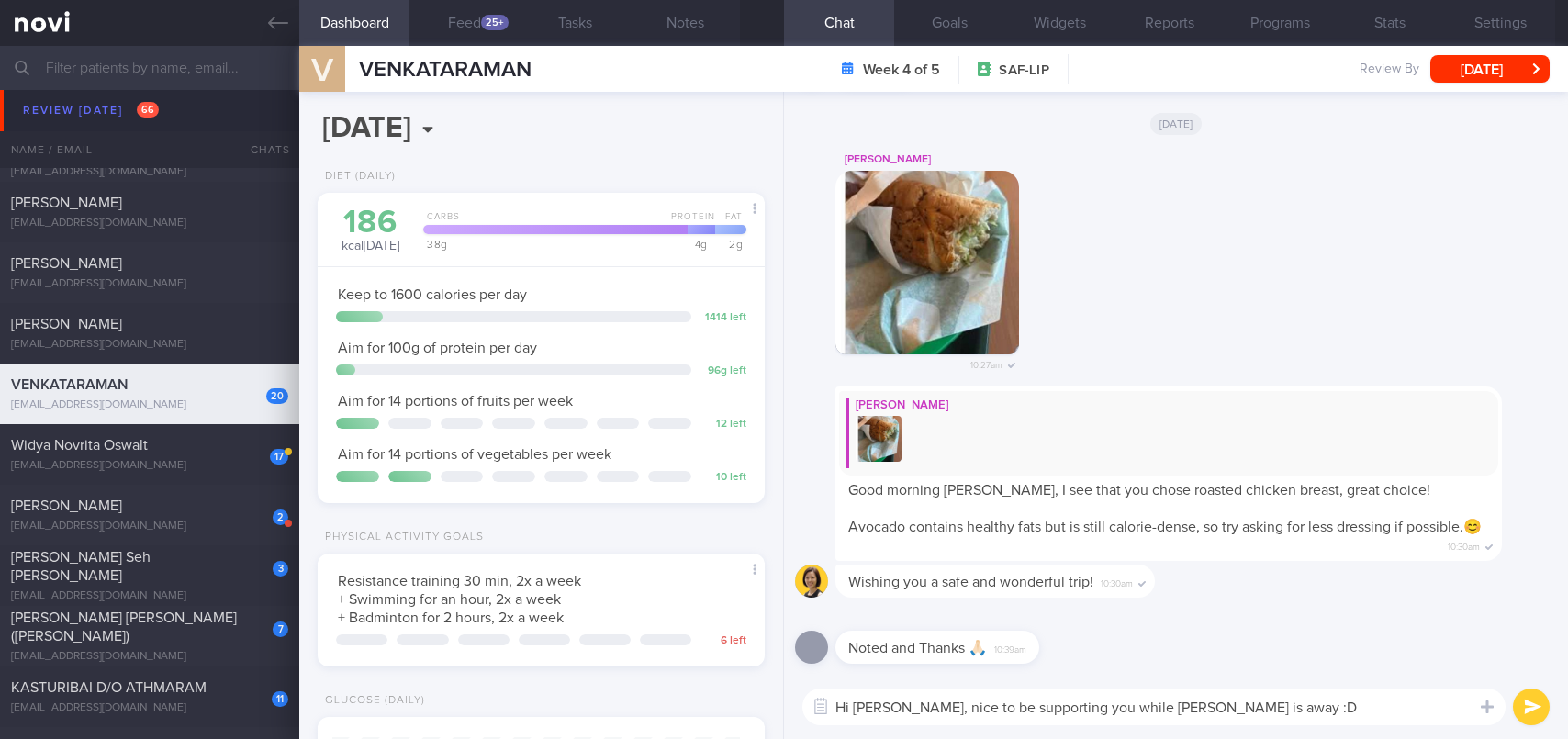
drag, startPoint x: 908, startPoint y: 712, endPoint x: 856, endPoint y: 708, distance: 52.2
click at [856, 708] on textarea "Hi [PERSON_NAME], nice to be supporting you while [PERSON_NAME] is away :D" at bounding box center [1154, 707] width 703 height 37
type textarea "Hi [PERSON_NAME], nice to be supporting you while [PERSON_NAME] is away :D"
click at [1531, 716] on button "submit" at bounding box center [1531, 707] width 37 height 37
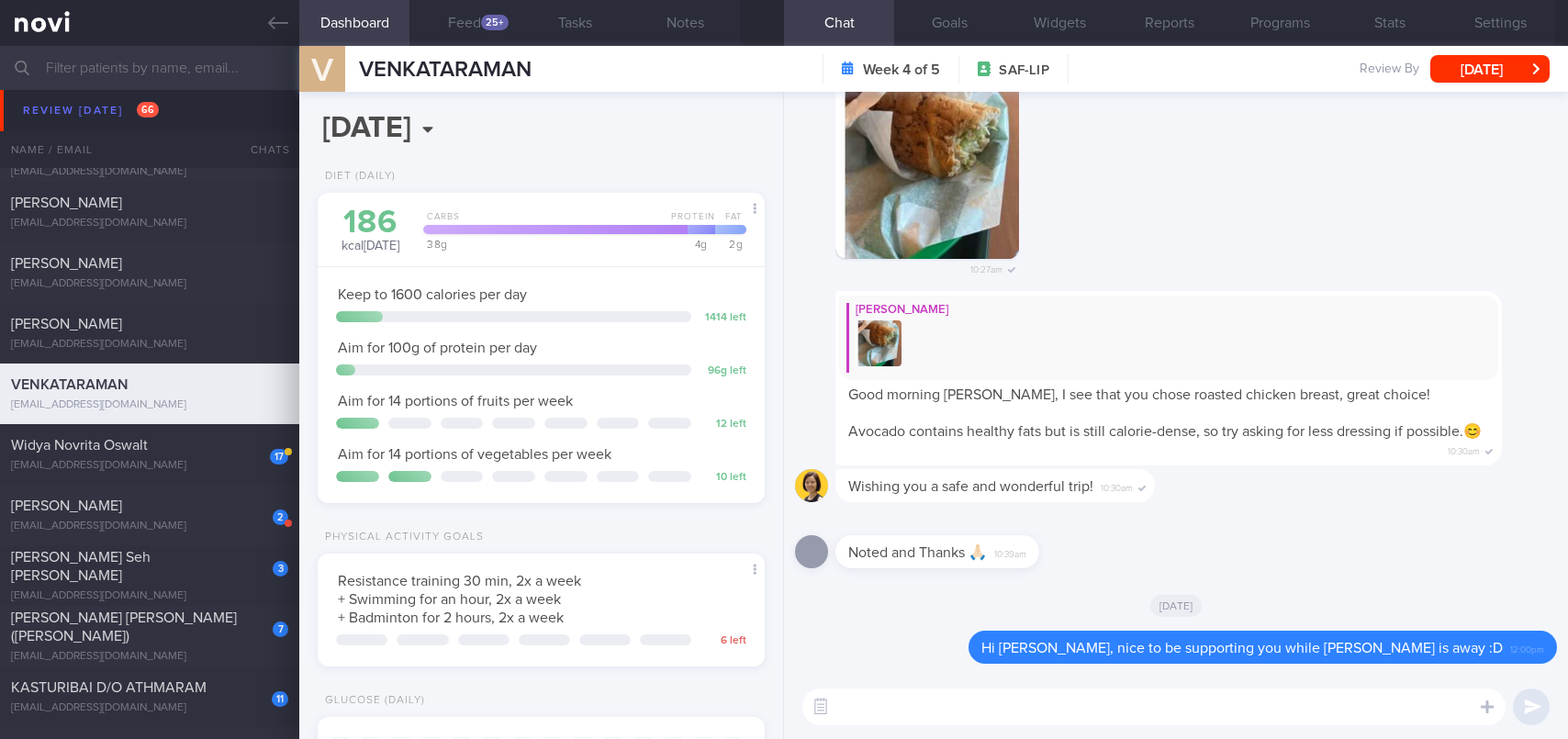
scroll to position [0, 0]
drag, startPoint x: 1521, startPoint y: 60, endPoint x: 1471, endPoint y: 77, distance: 52.8
click at [1520, 61] on button "[DATE]" at bounding box center [1490, 69] width 120 height 28
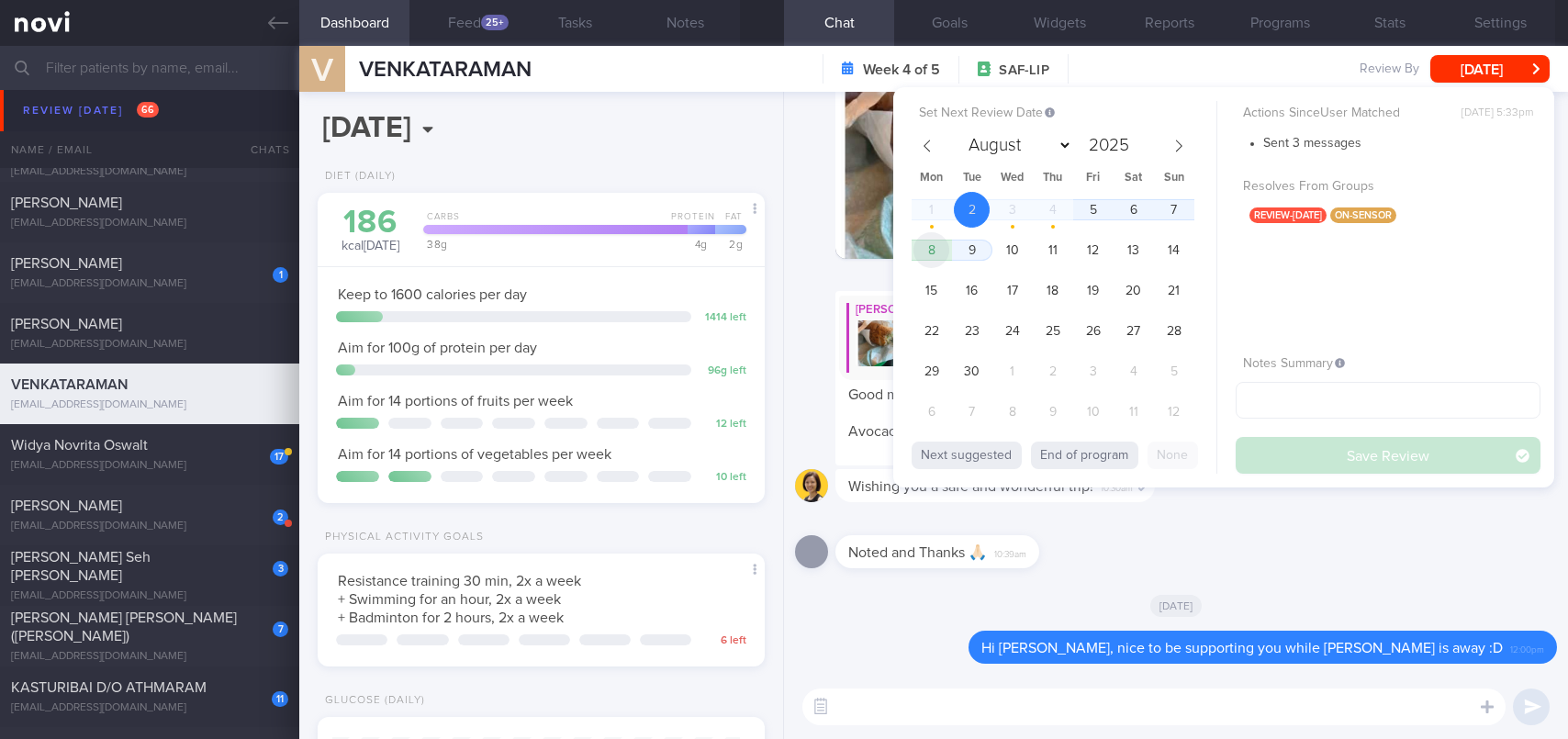
click at [941, 246] on span "8" at bounding box center [930, 249] width 36 height 36
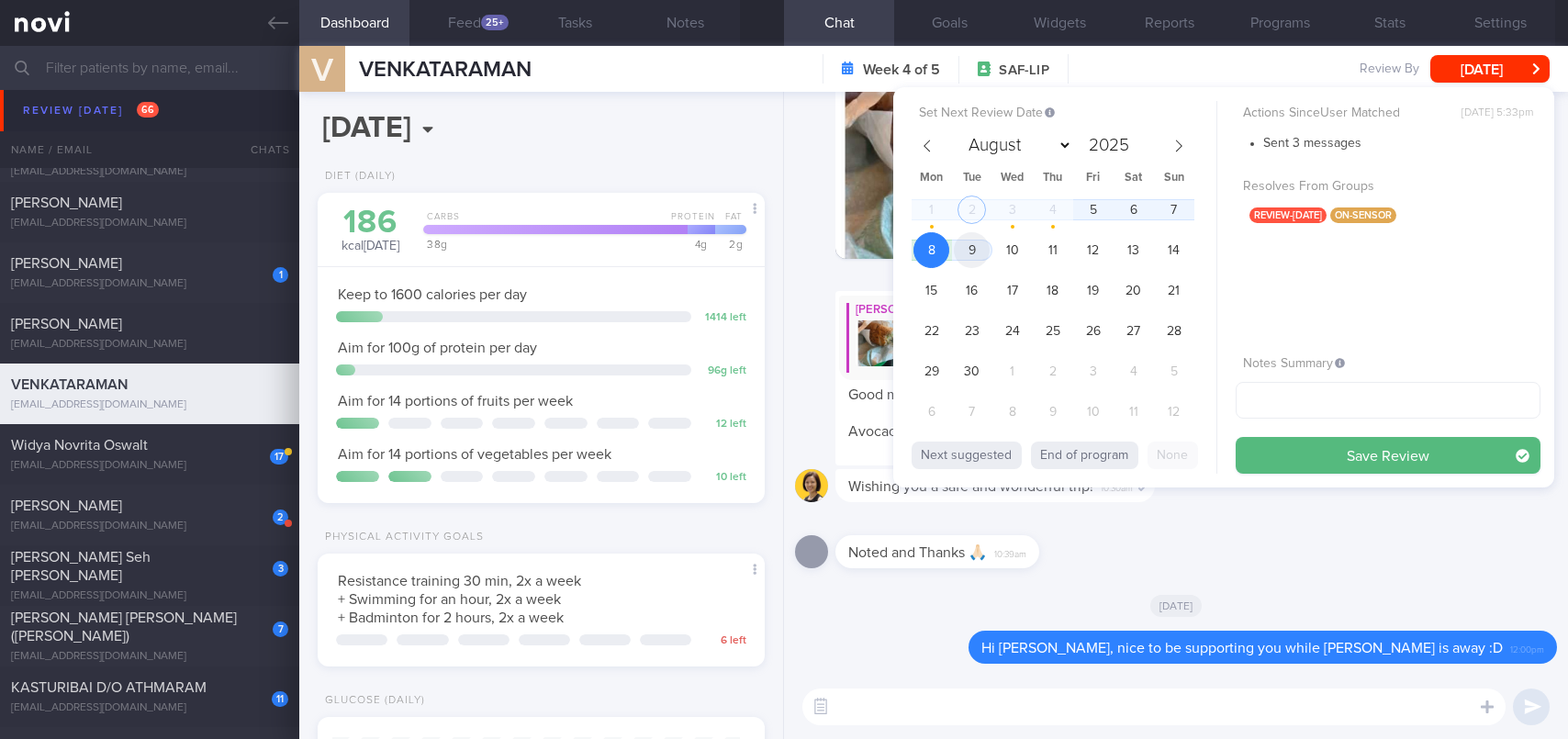
click at [963, 247] on span "9" at bounding box center [971, 249] width 36 height 36
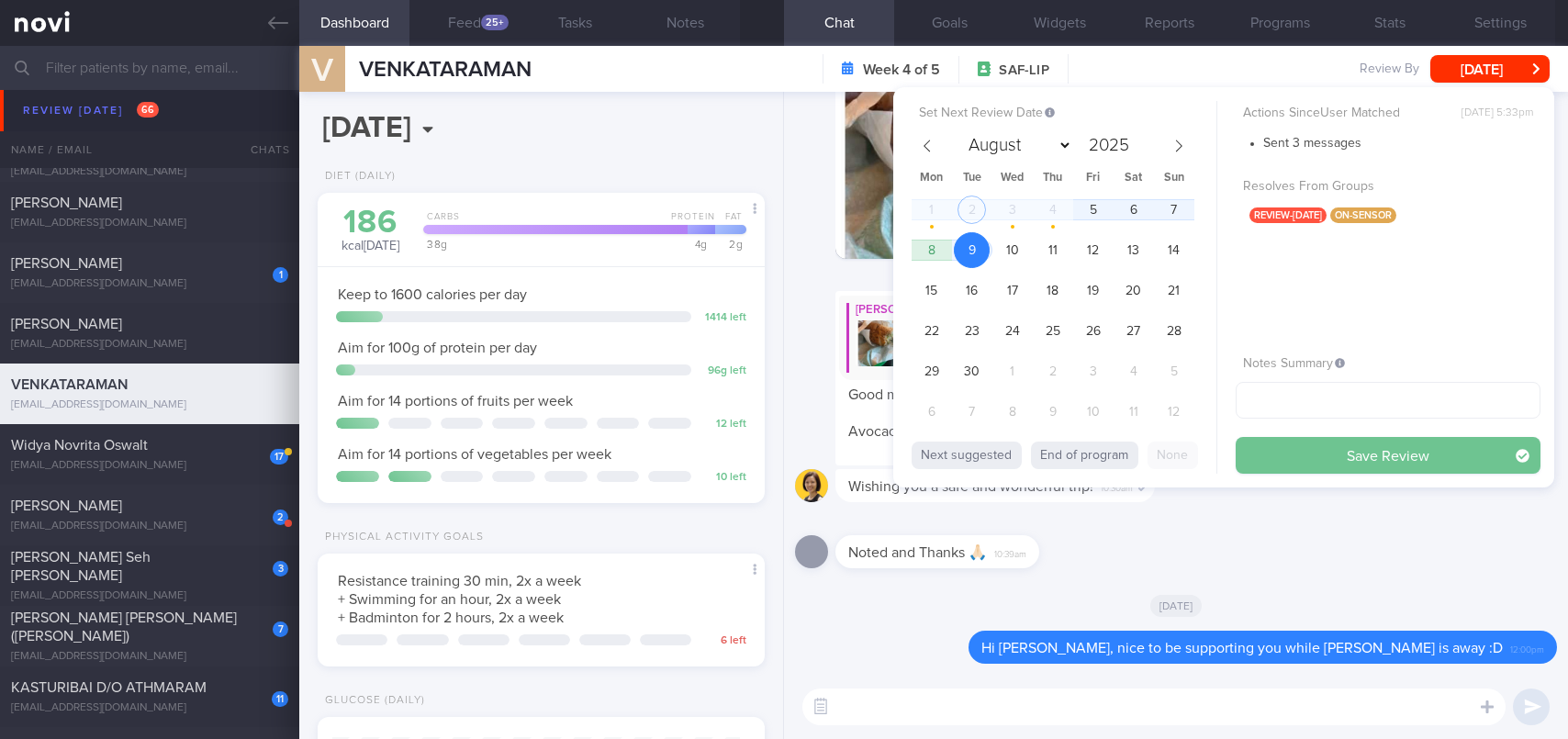
click at [1274, 456] on button "Save Review" at bounding box center [1388, 456] width 305 height 37
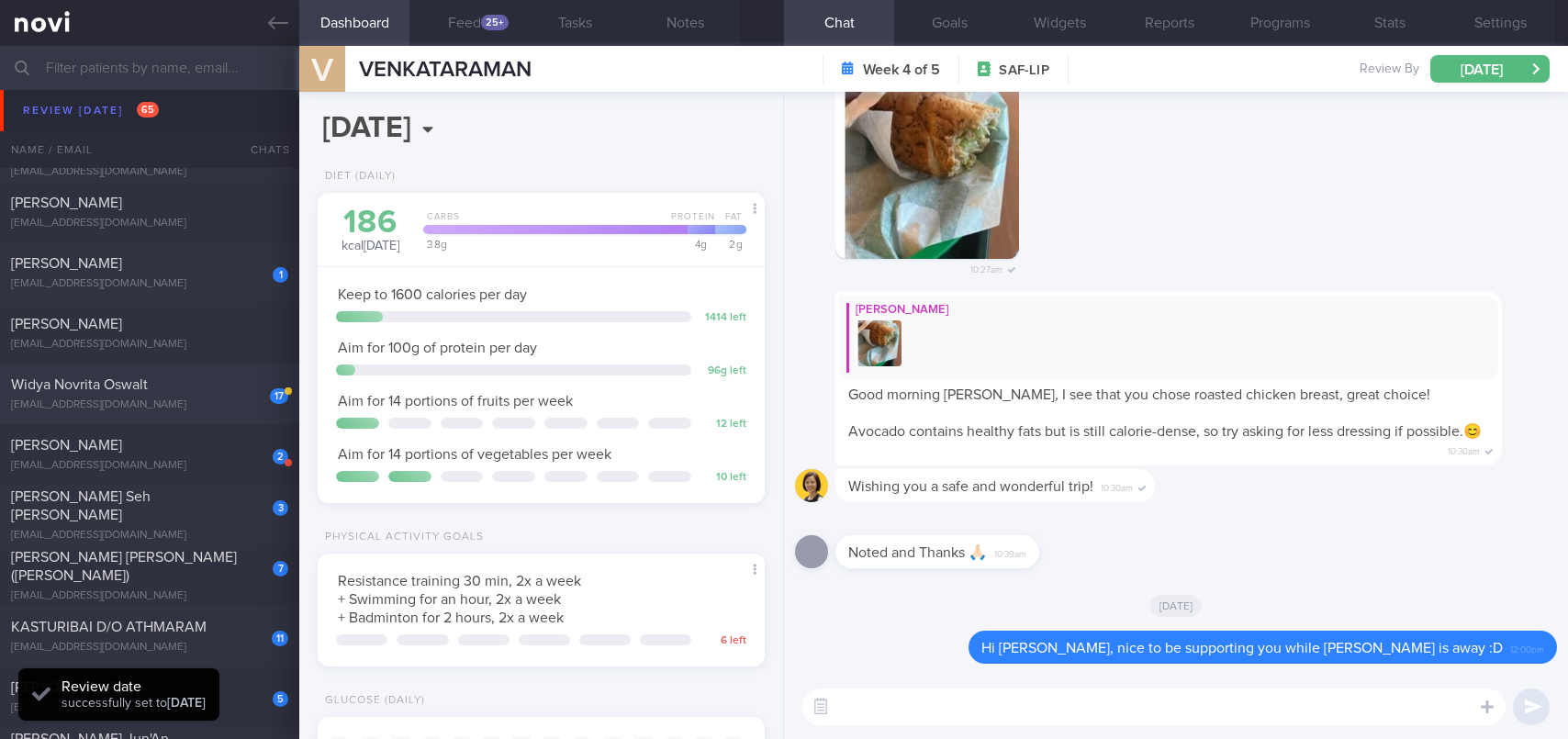
scroll to position [203, 408]
click at [129, 401] on div "[EMAIL_ADDRESS][DOMAIN_NAME]" at bounding box center [149, 405] width 277 height 14
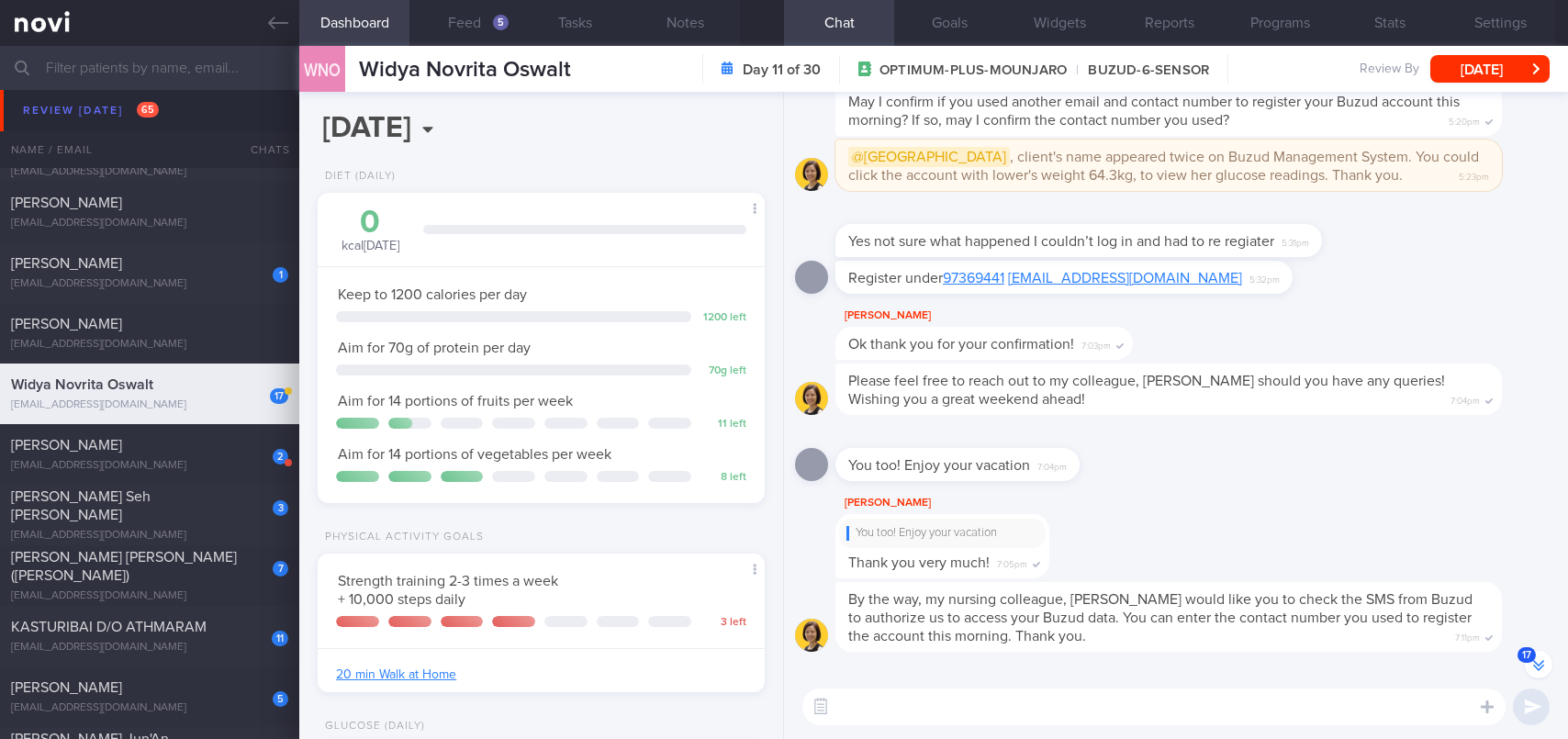
scroll to position [-19, 0]
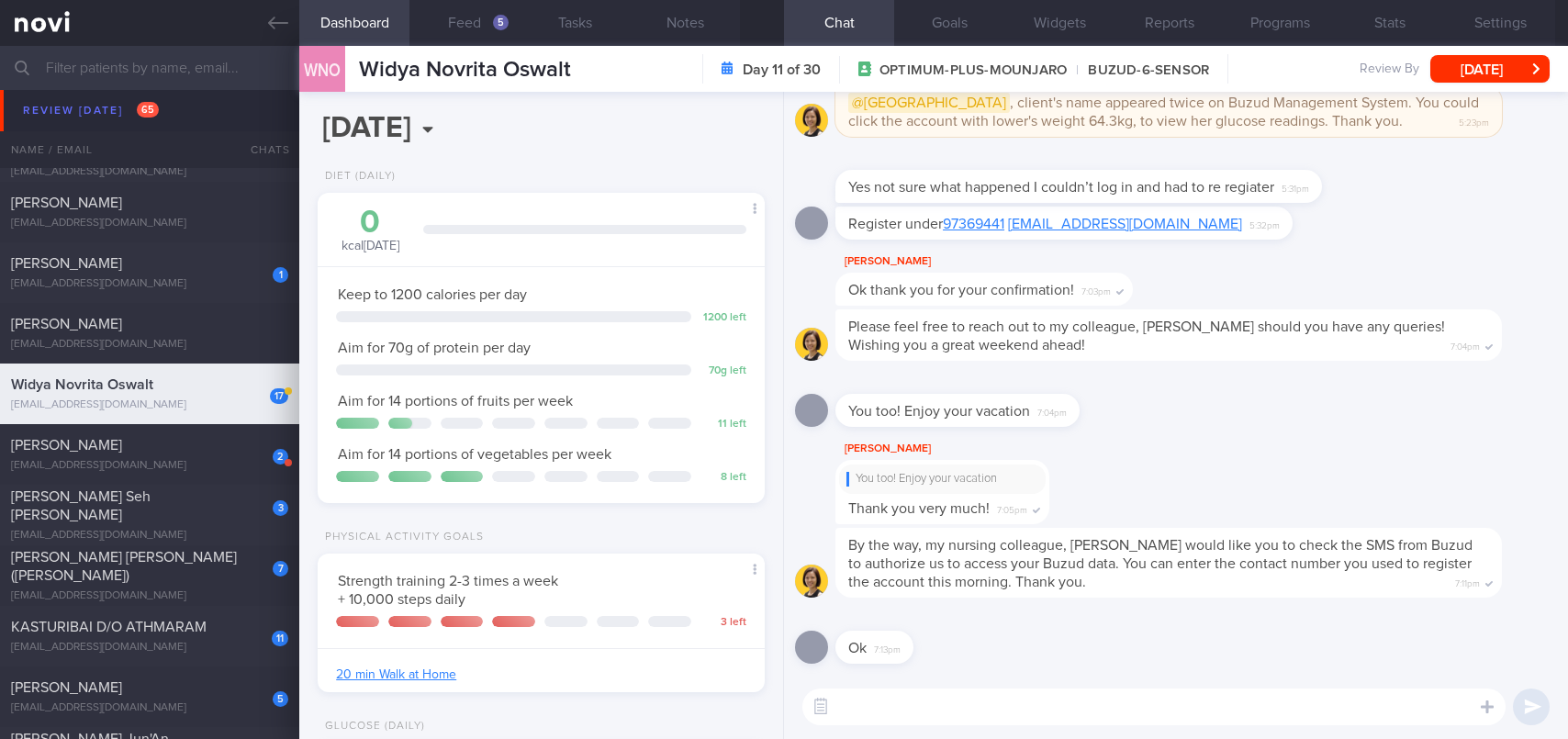
click at [930, 707] on textarea at bounding box center [1154, 707] width 703 height 37
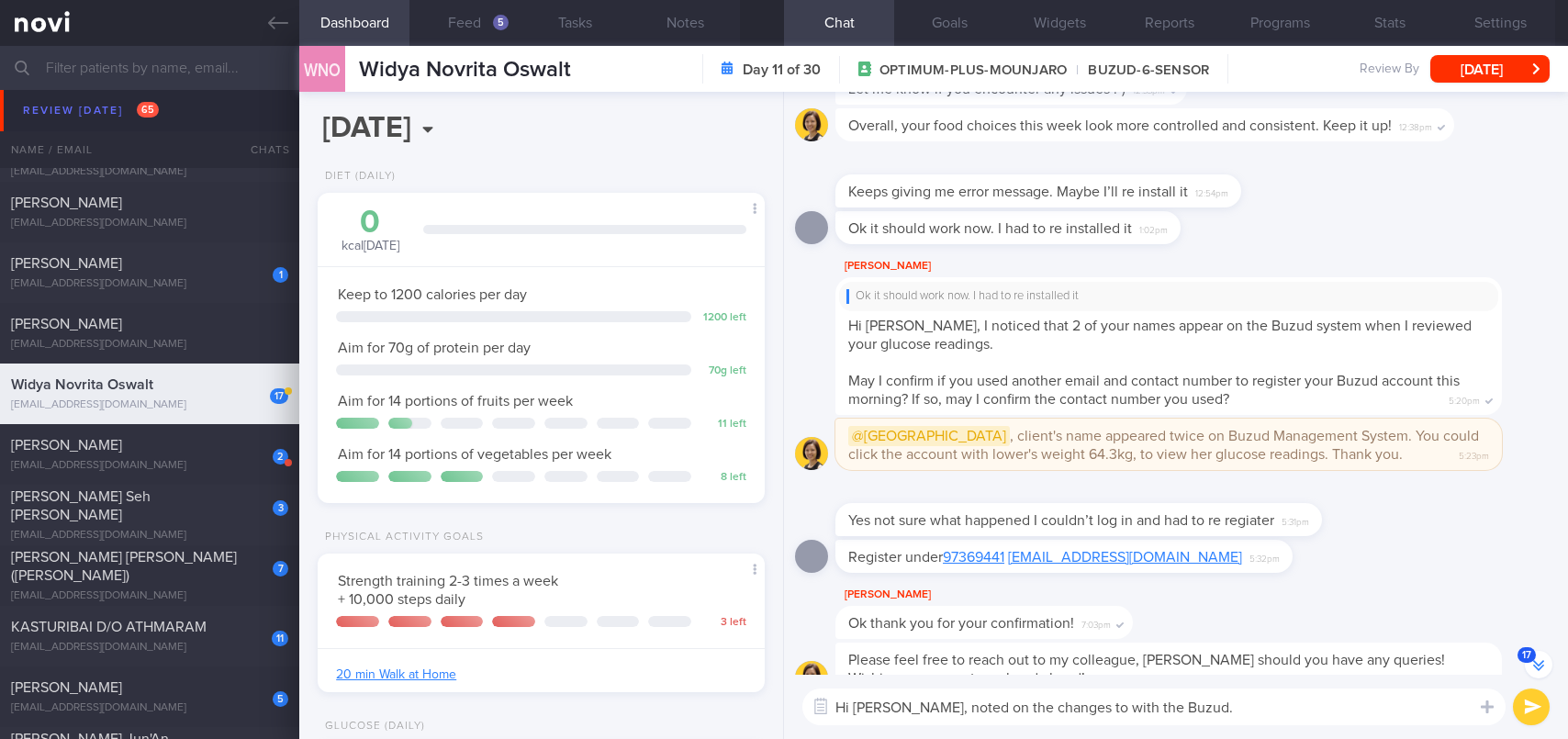
scroll to position [-92, 0]
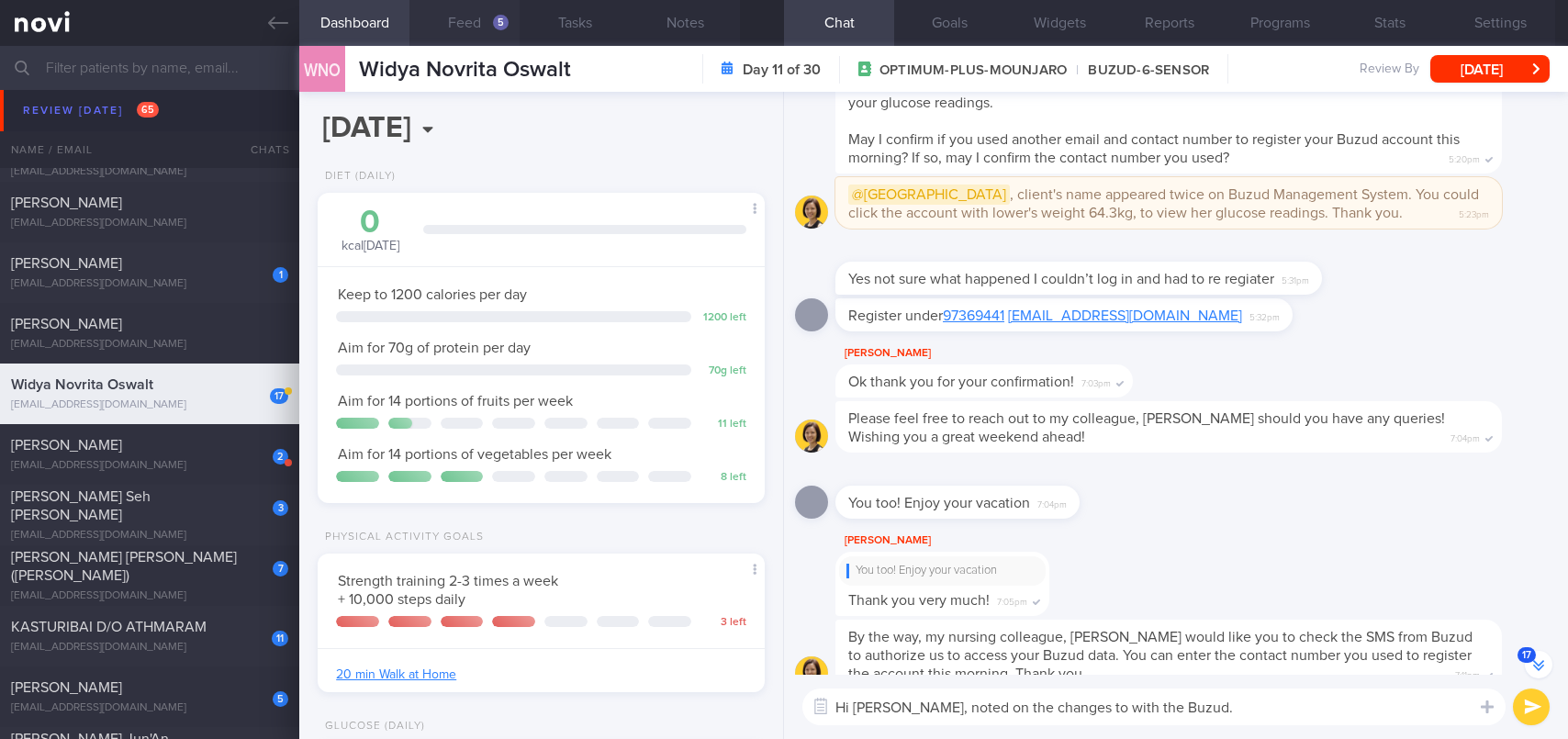
click at [452, 24] on button "Feed 5" at bounding box center [465, 23] width 110 height 46
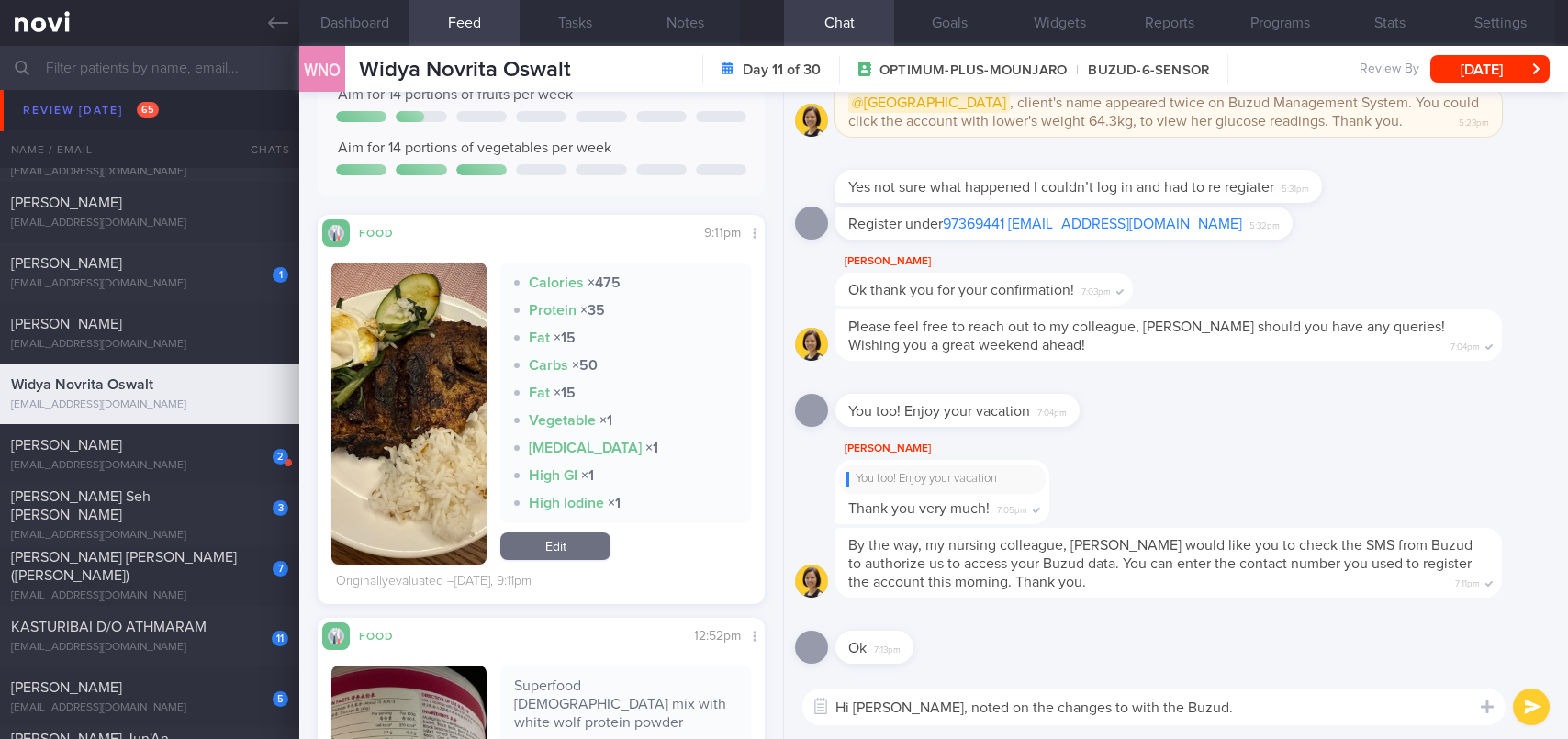
click at [1227, 713] on textarea "Hi [PERSON_NAME], noted on the changes to with the Buzud." at bounding box center [1154, 707] width 703 height 37
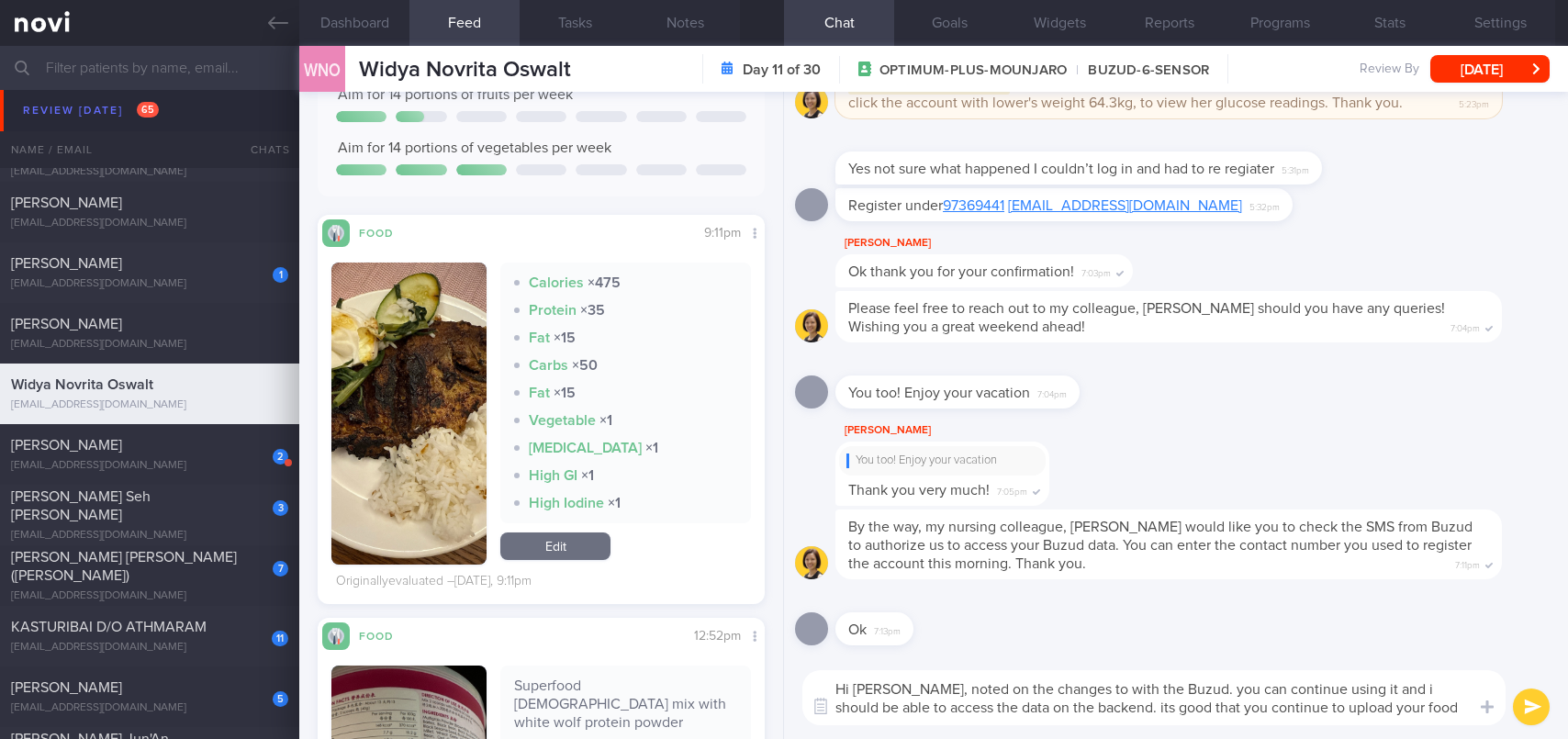
type textarea "Hi [PERSON_NAME], noted on the changes to with the Buzud. you can continue usin…"
click at [1525, 709] on button "submit" at bounding box center [1531, 707] width 37 height 37
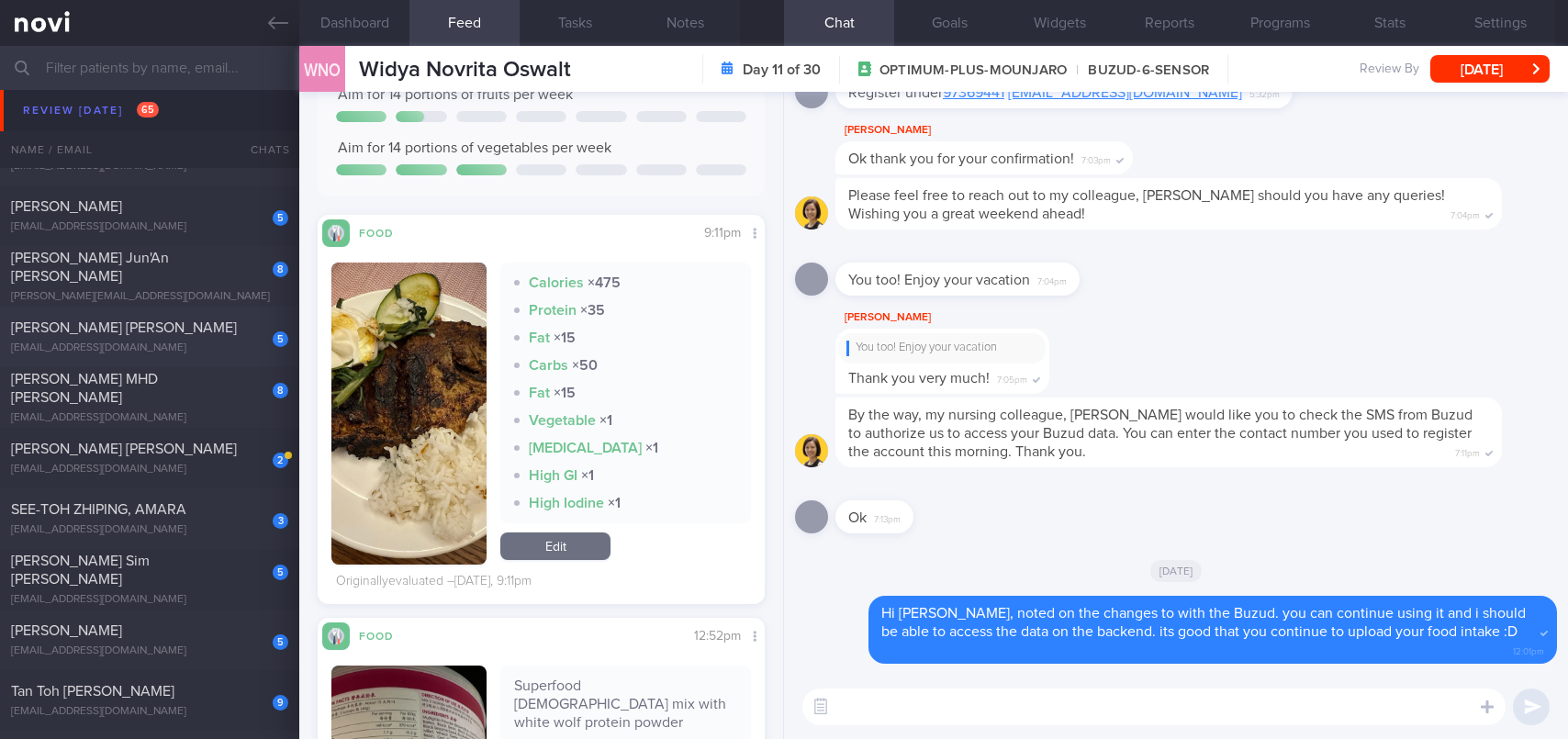
scroll to position [2478, 0]
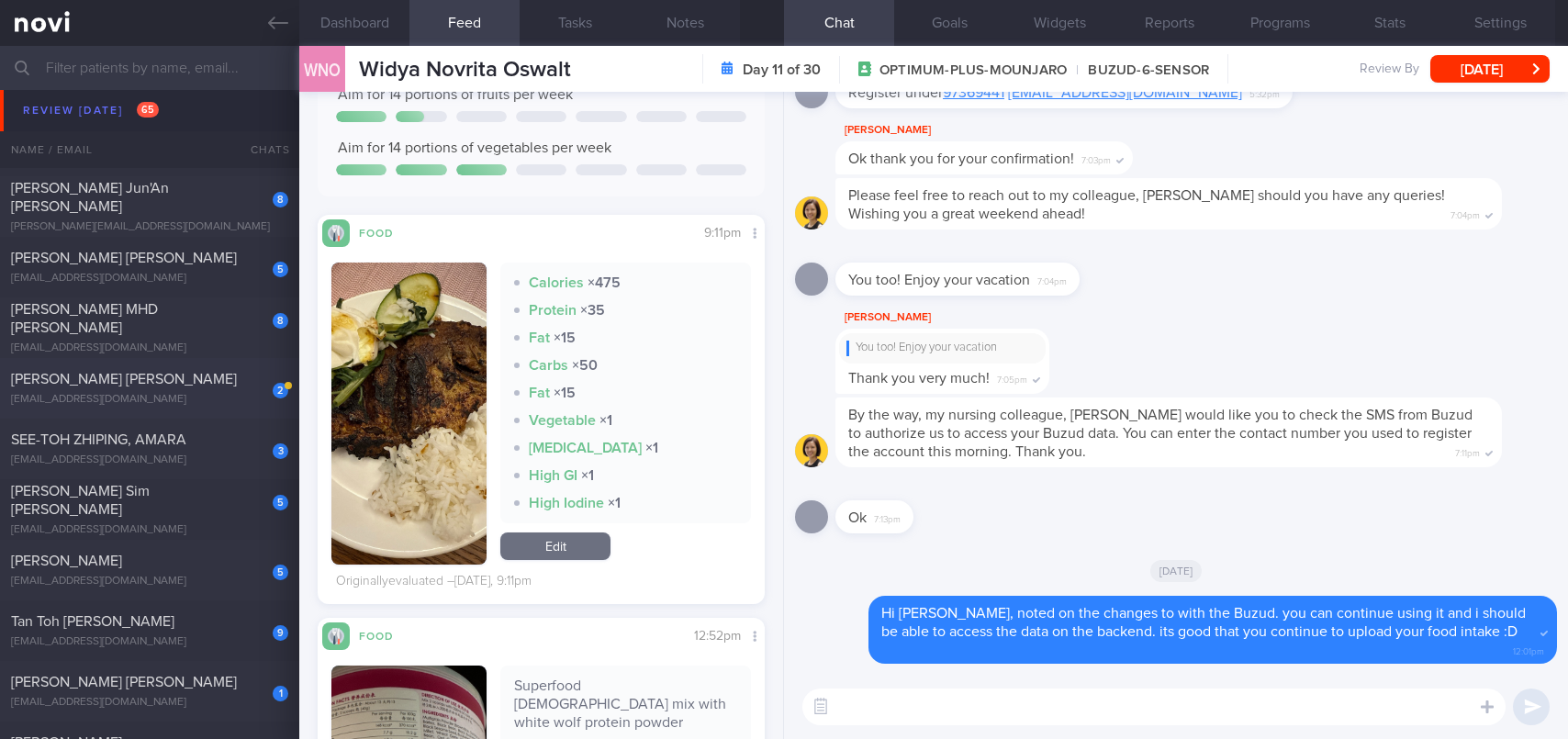
click at [146, 375] on span "[PERSON_NAME] [PERSON_NAME]" at bounding box center [123, 379] width 225 height 15
click at [1528, 74] on button "[DATE]" at bounding box center [1490, 69] width 120 height 28
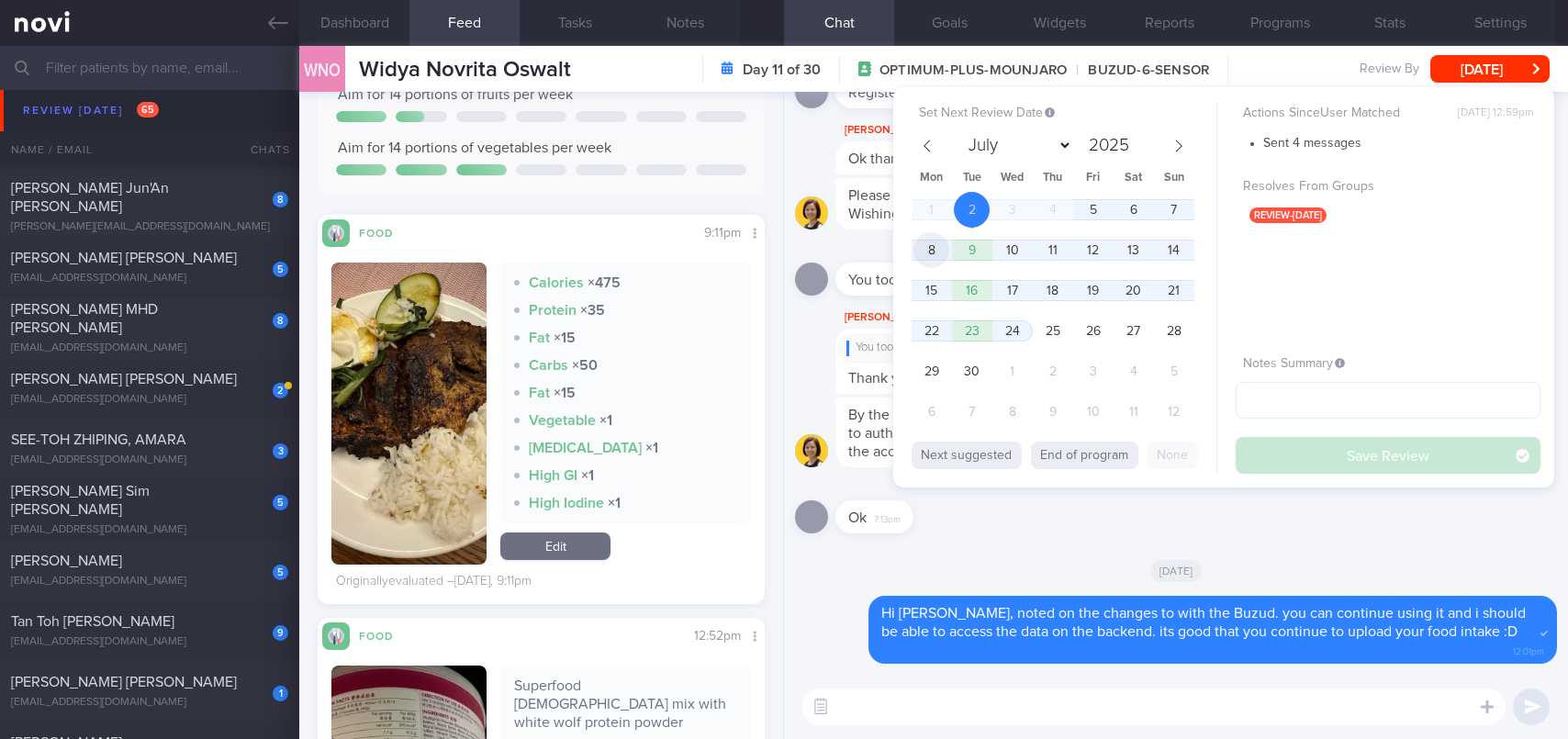
click at [920, 257] on span "8" at bounding box center [930, 249] width 36 height 36
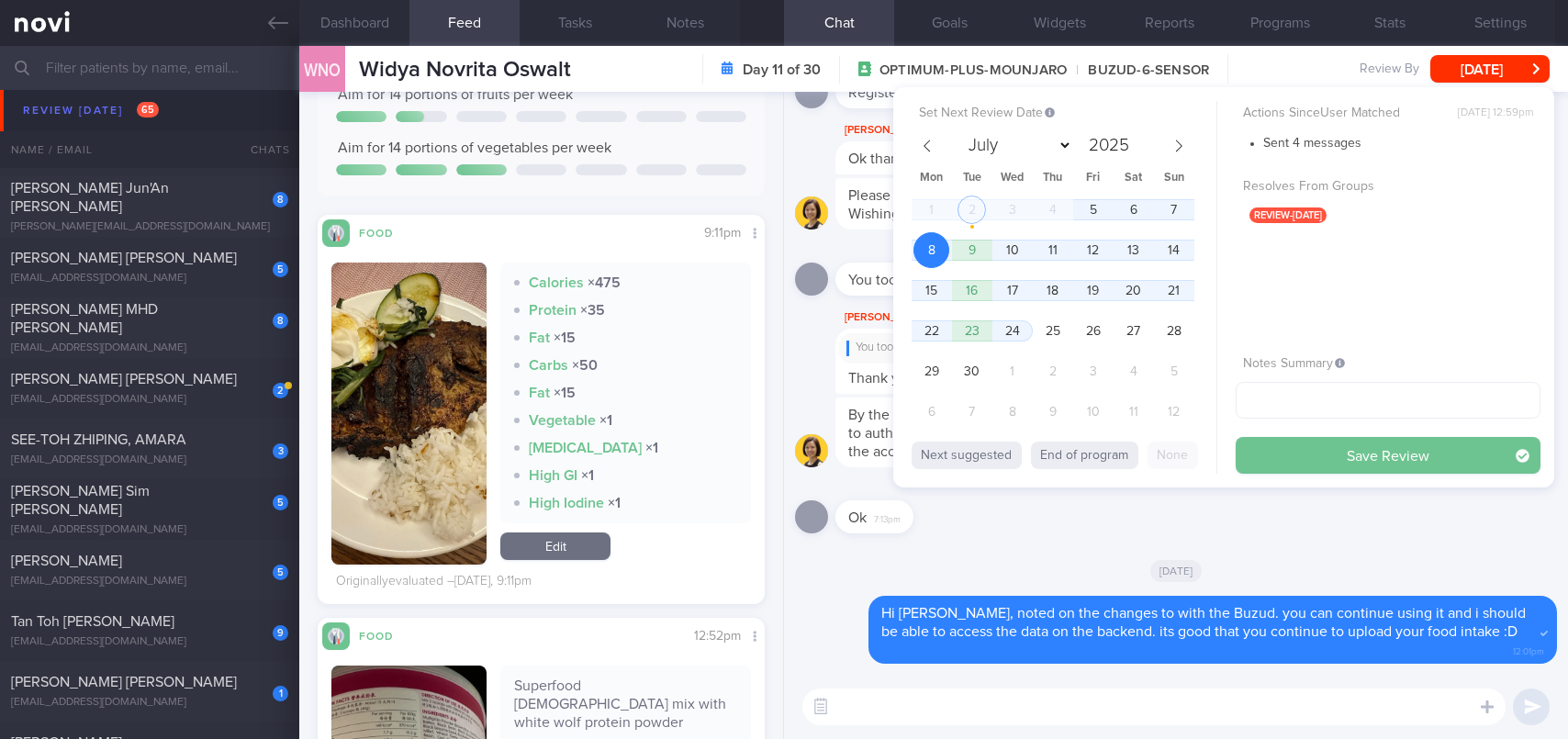
click at [1358, 468] on button "Save Review" at bounding box center [1388, 456] width 305 height 37
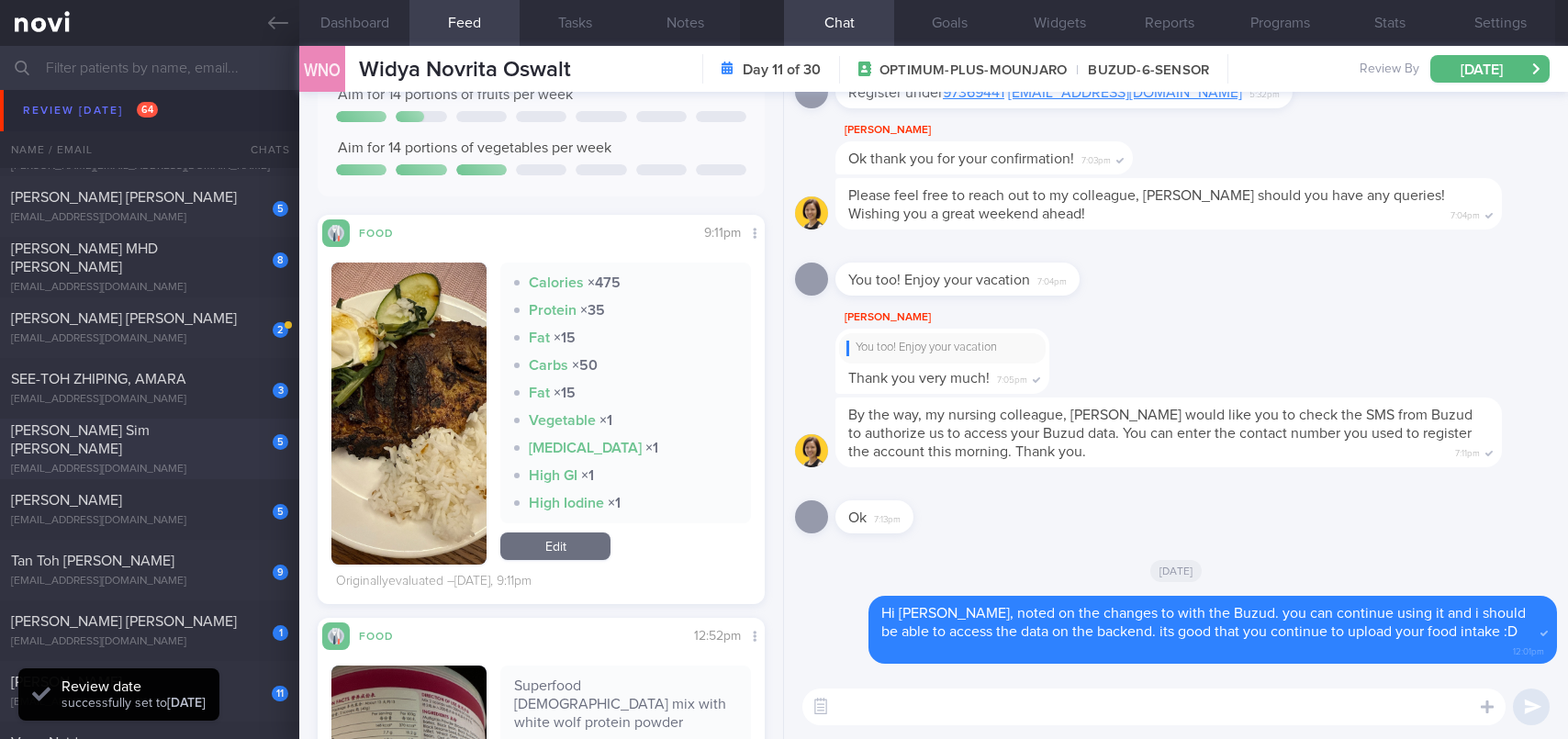
scroll to position [203, 408]
click at [125, 515] on div "[EMAIL_ADDRESS][DOMAIN_NAME]" at bounding box center [149, 521] width 277 height 14
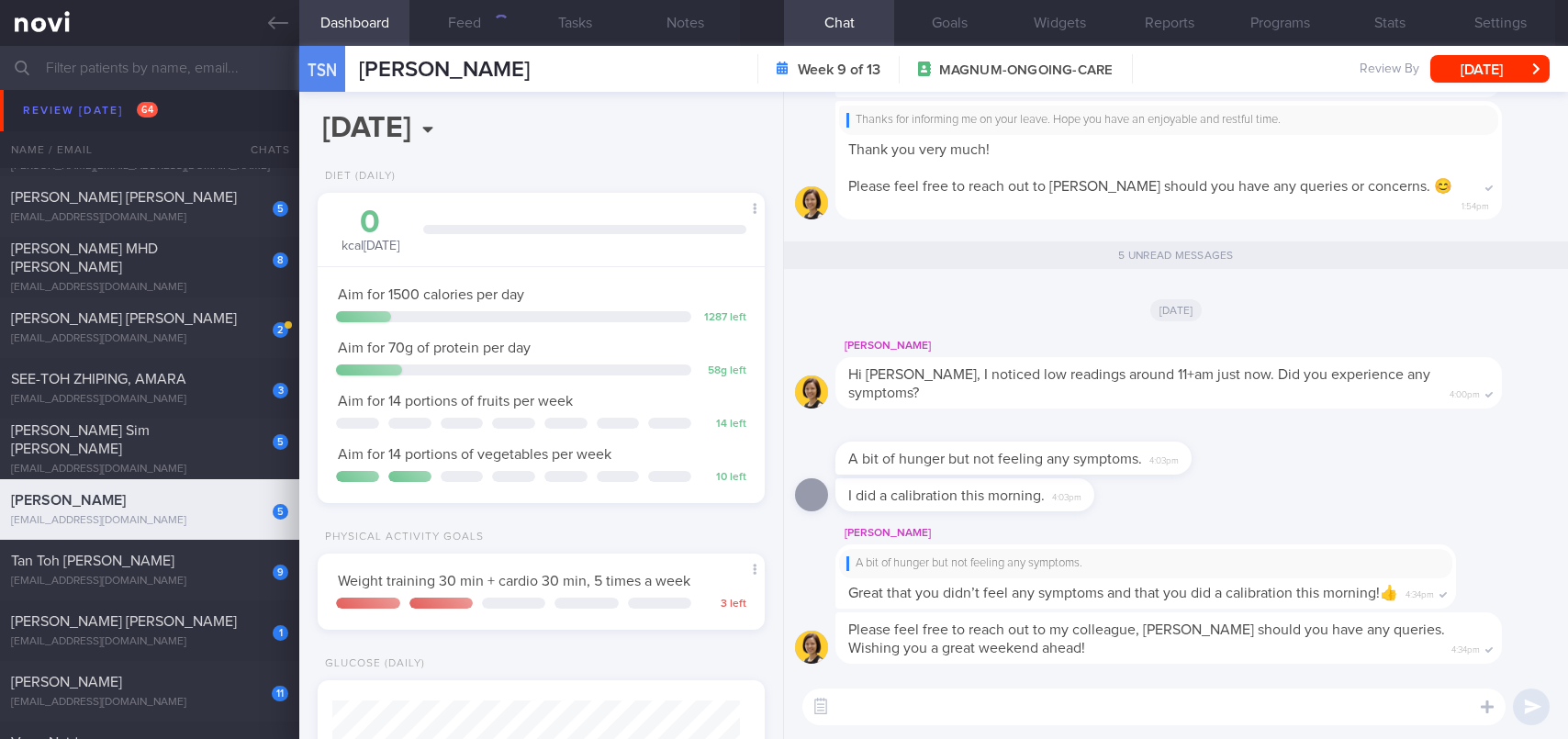
click at [1109, 705] on textarea at bounding box center [1154, 707] width 703 height 37
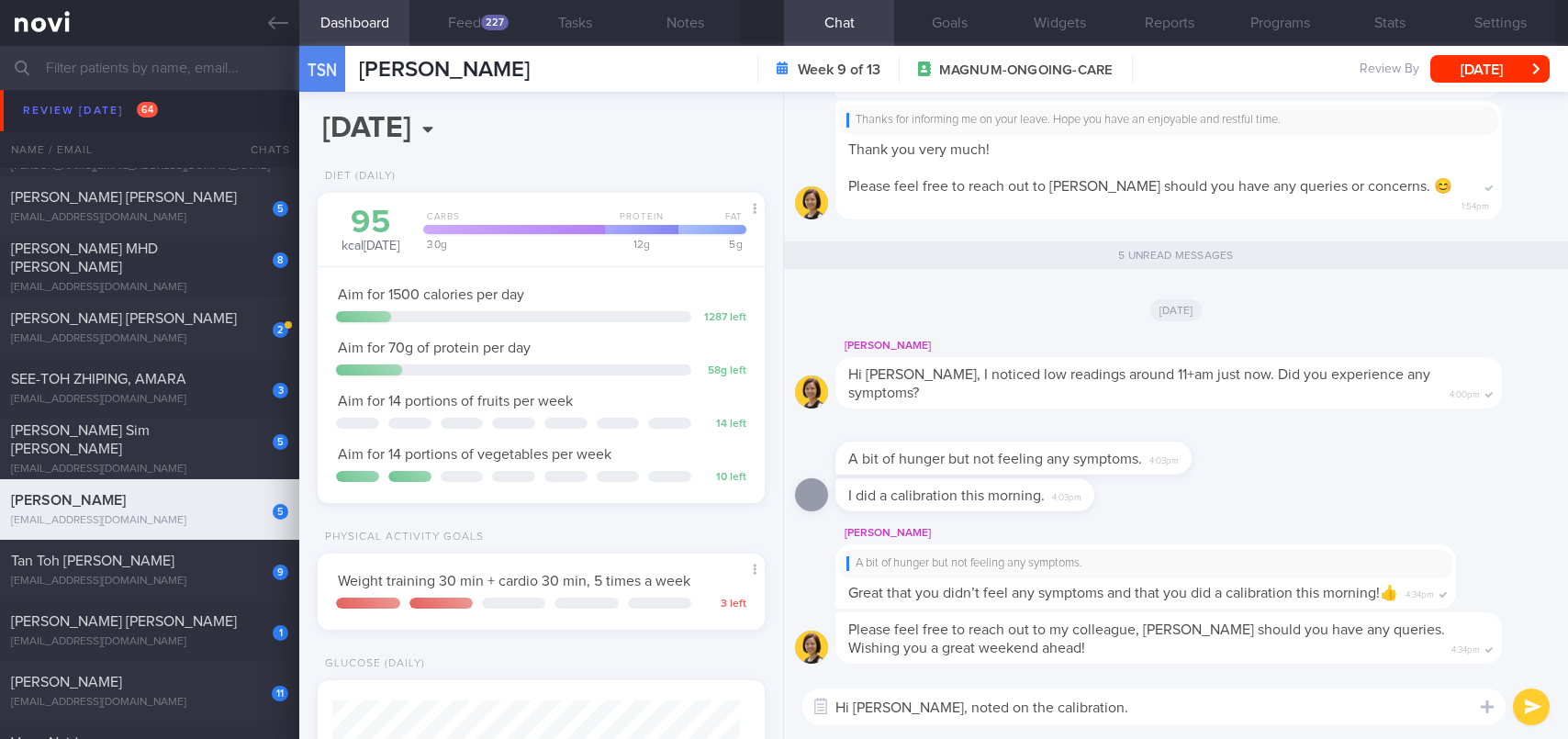
scroll to position [203, 408]
click at [494, 30] on button "Feed 227" at bounding box center [465, 23] width 110 height 46
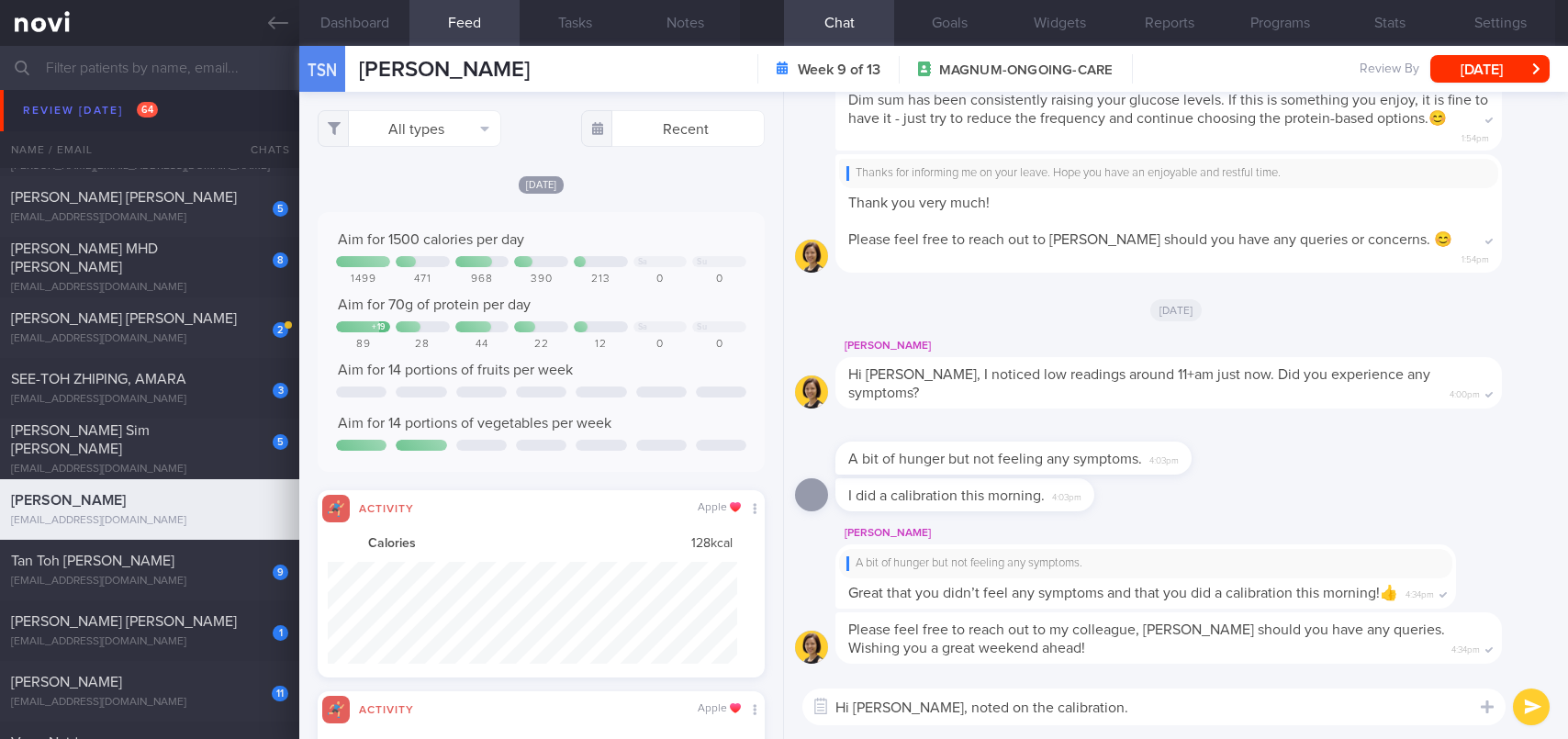
click at [1097, 710] on textarea "Hi [PERSON_NAME], noted on the calibration." at bounding box center [1154, 707] width 703 height 37
click at [1159, 711] on textarea "Hi [PERSON_NAME], noted on the calibration." at bounding box center [1154, 707] width 703 height 37
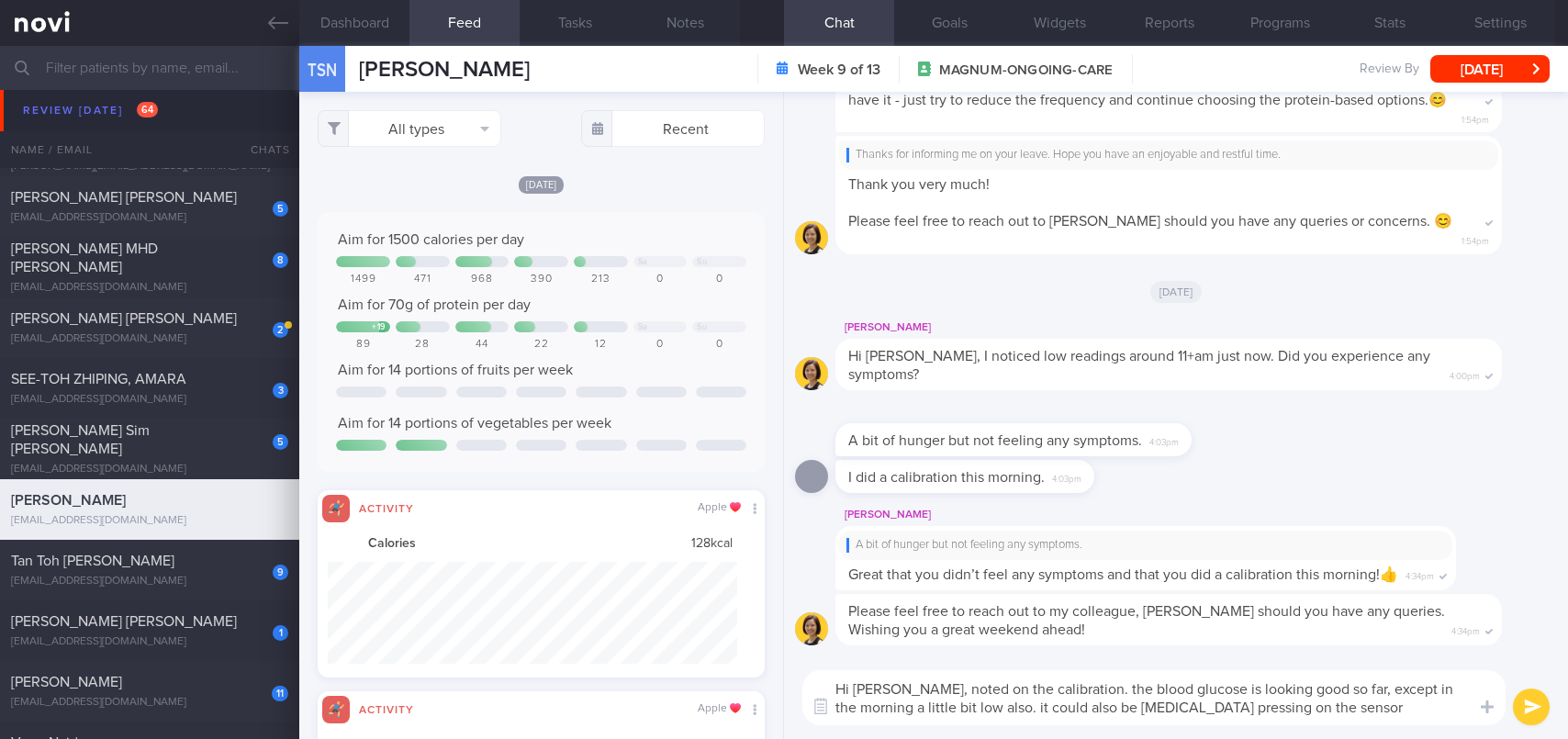
type textarea "Hi [PERSON_NAME], noted on the calibration. the blood glucose is looking good s…"
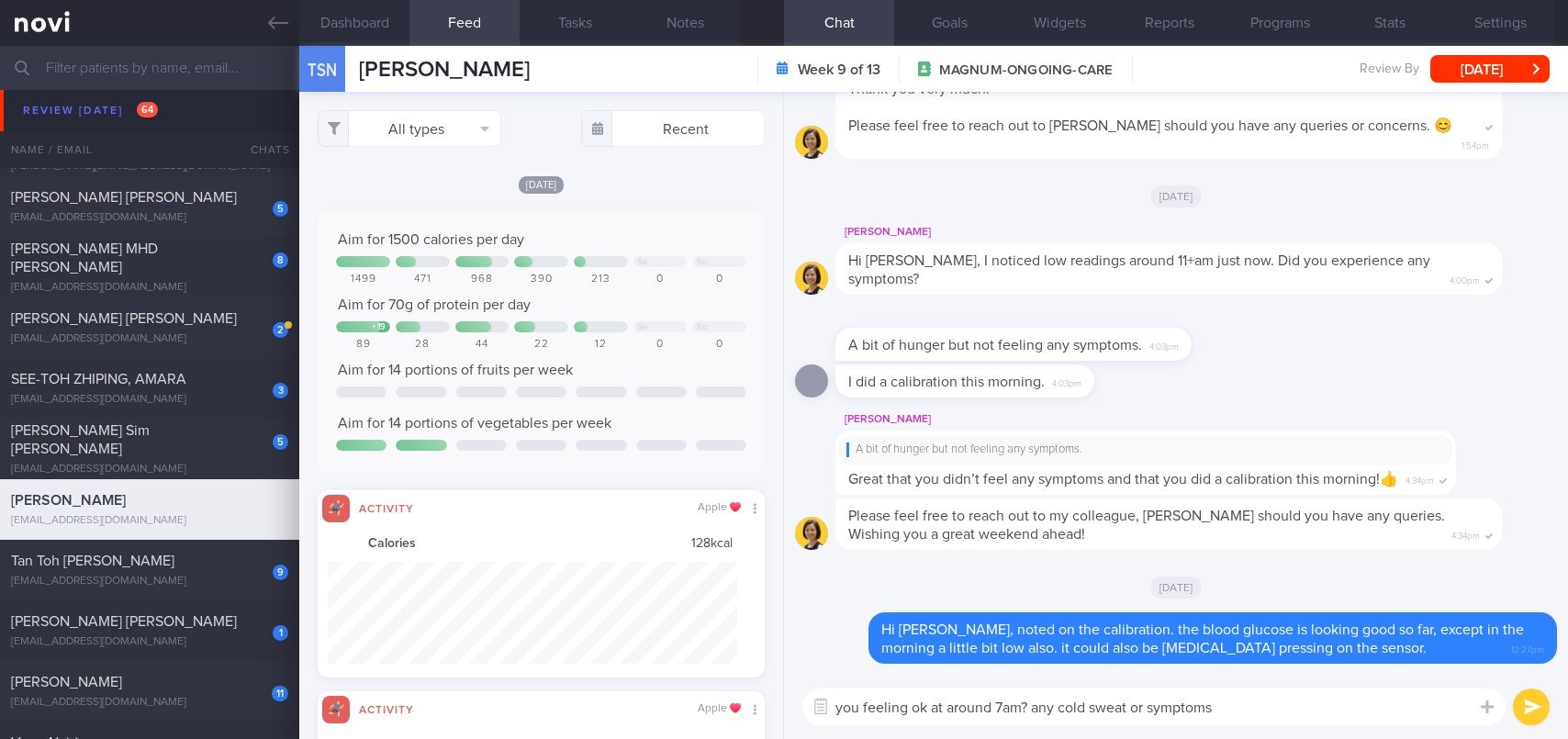
type textarea "you feeling ok at around 7am? any cold sweat or symptoms?"
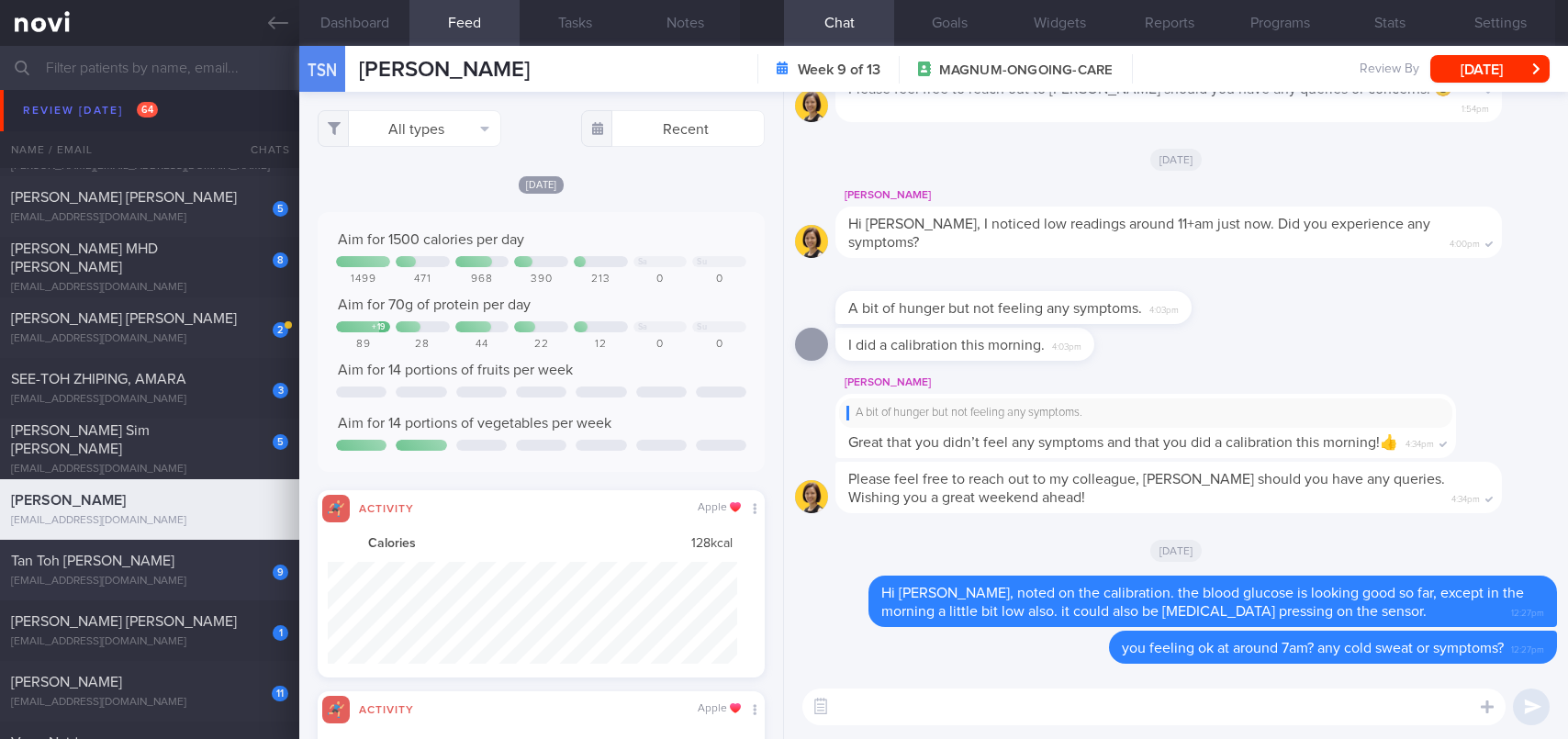
click at [167, 560] on div "Tan Toh [PERSON_NAME]" at bounding box center [147, 560] width 272 height 18
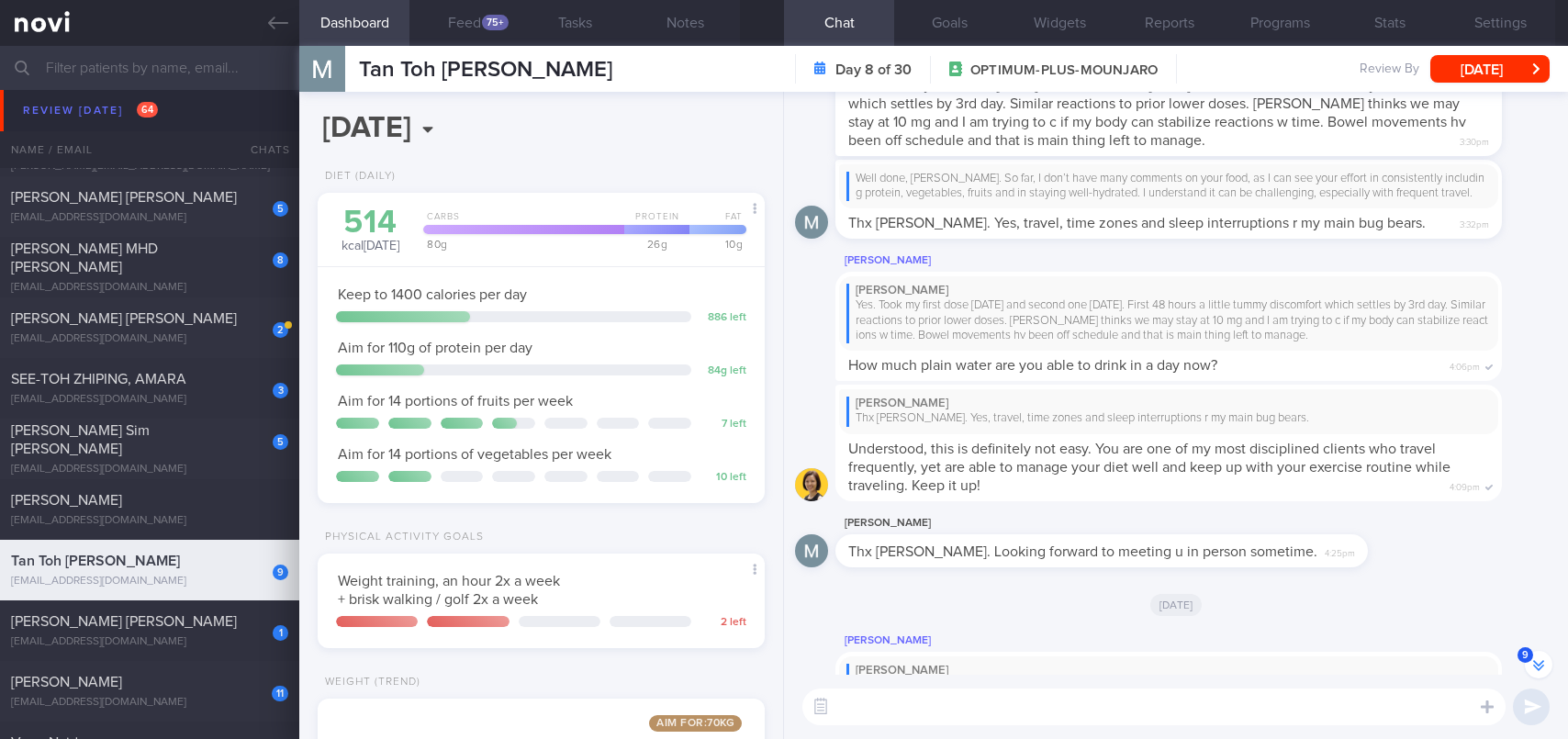
scroll to position [-186, 0]
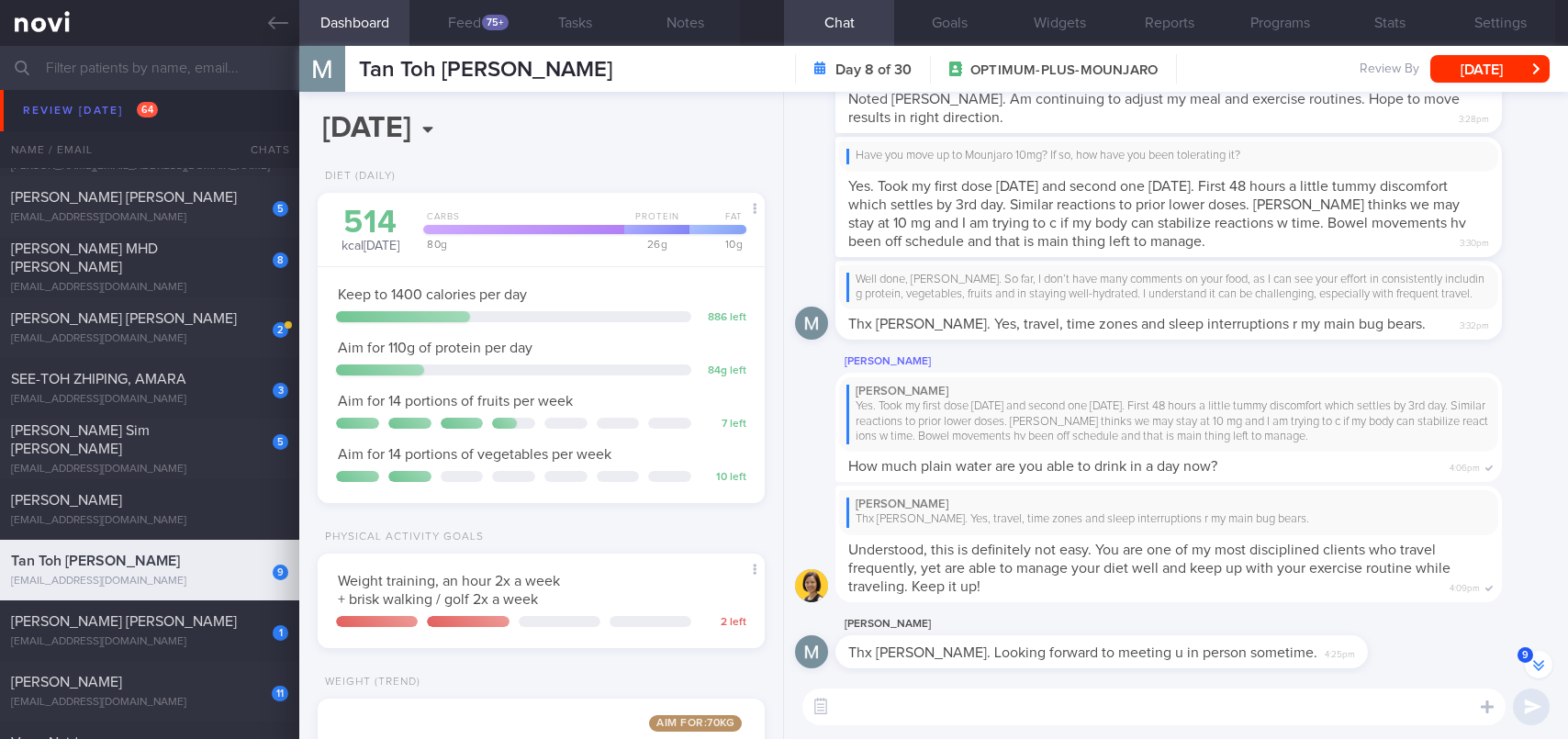
click at [963, 707] on textarea at bounding box center [1154, 707] width 703 height 37
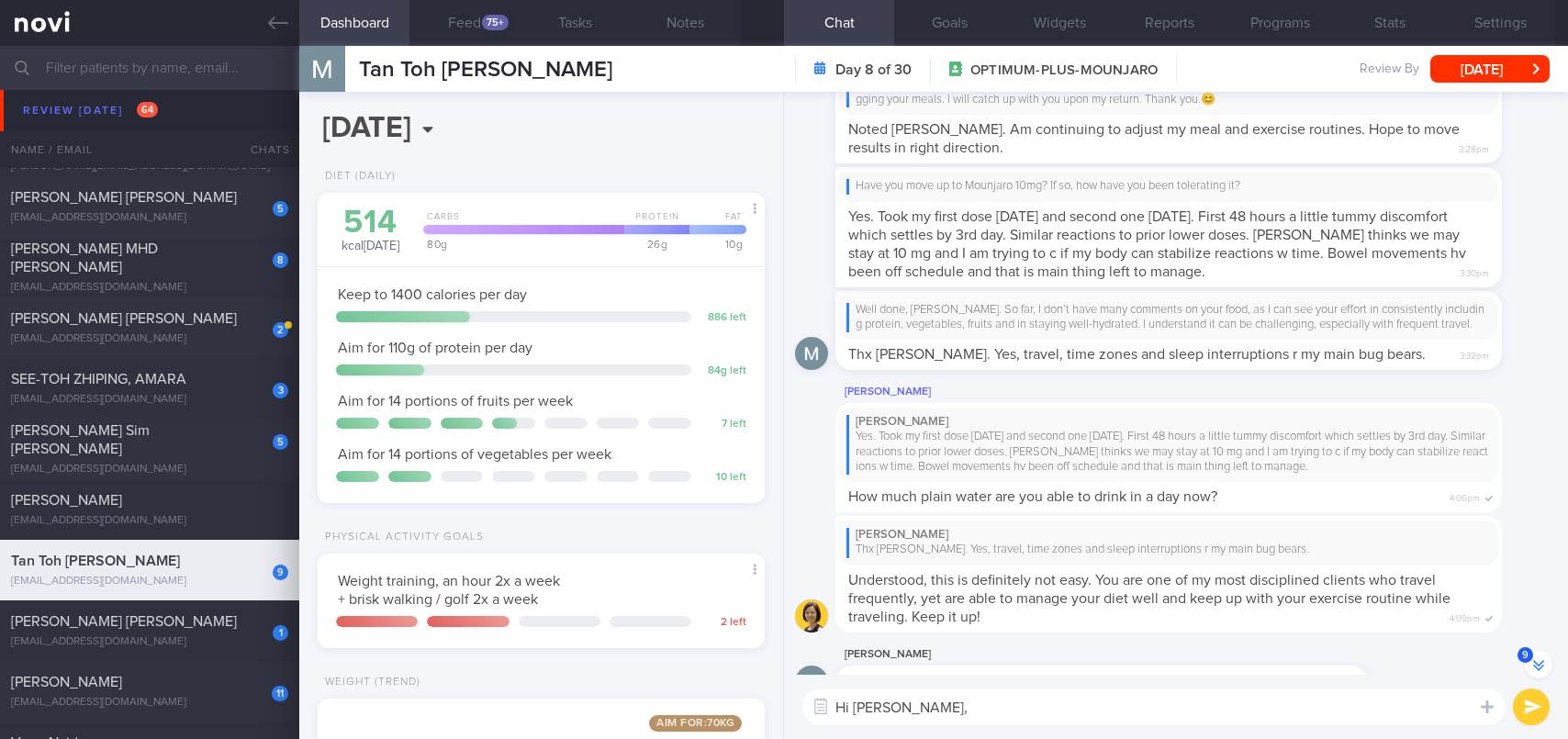
scroll to position [-4, 0]
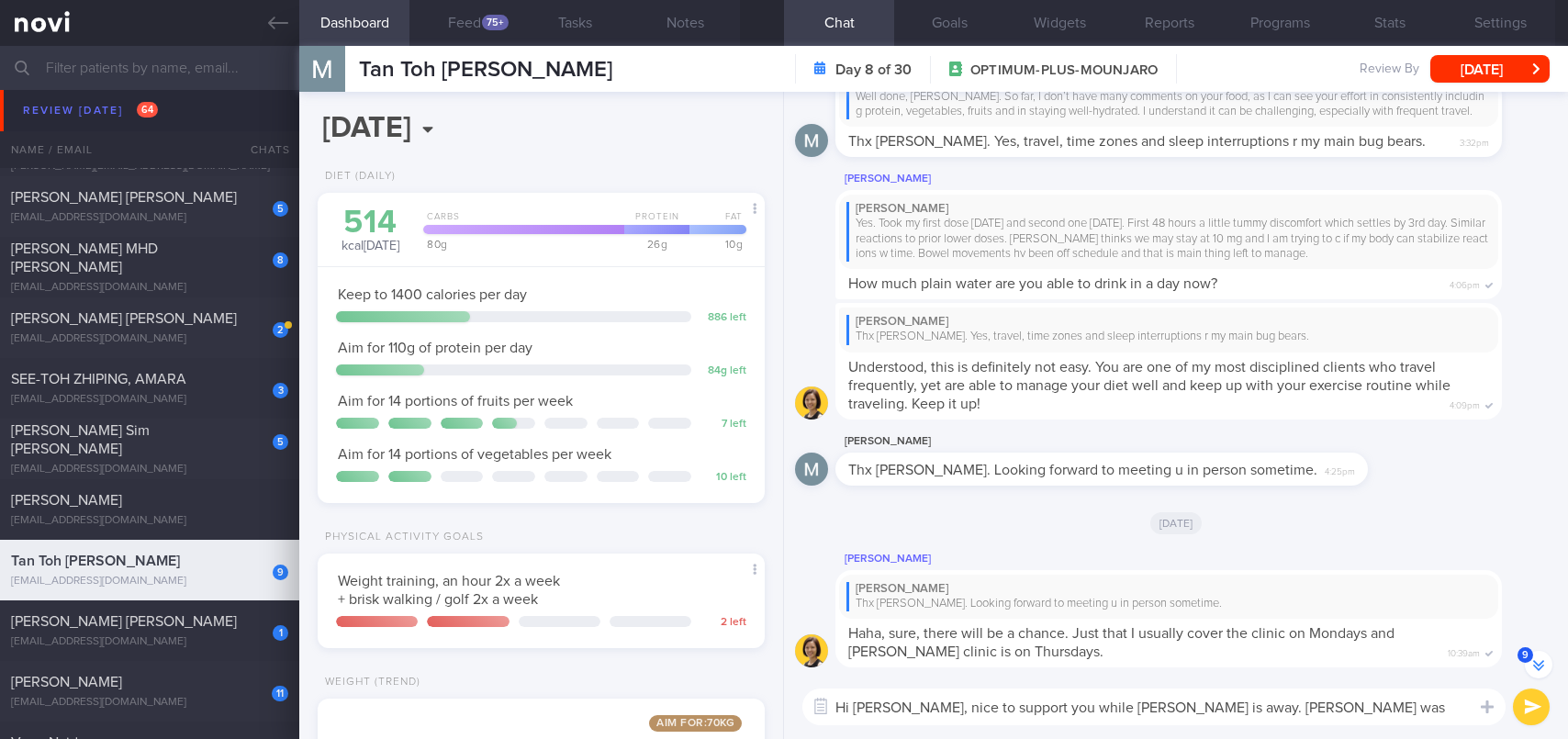
type textarea "Hi [PERSON_NAME], nice to support you while [PERSON_NAME] is away. [PERSON_NAME…"
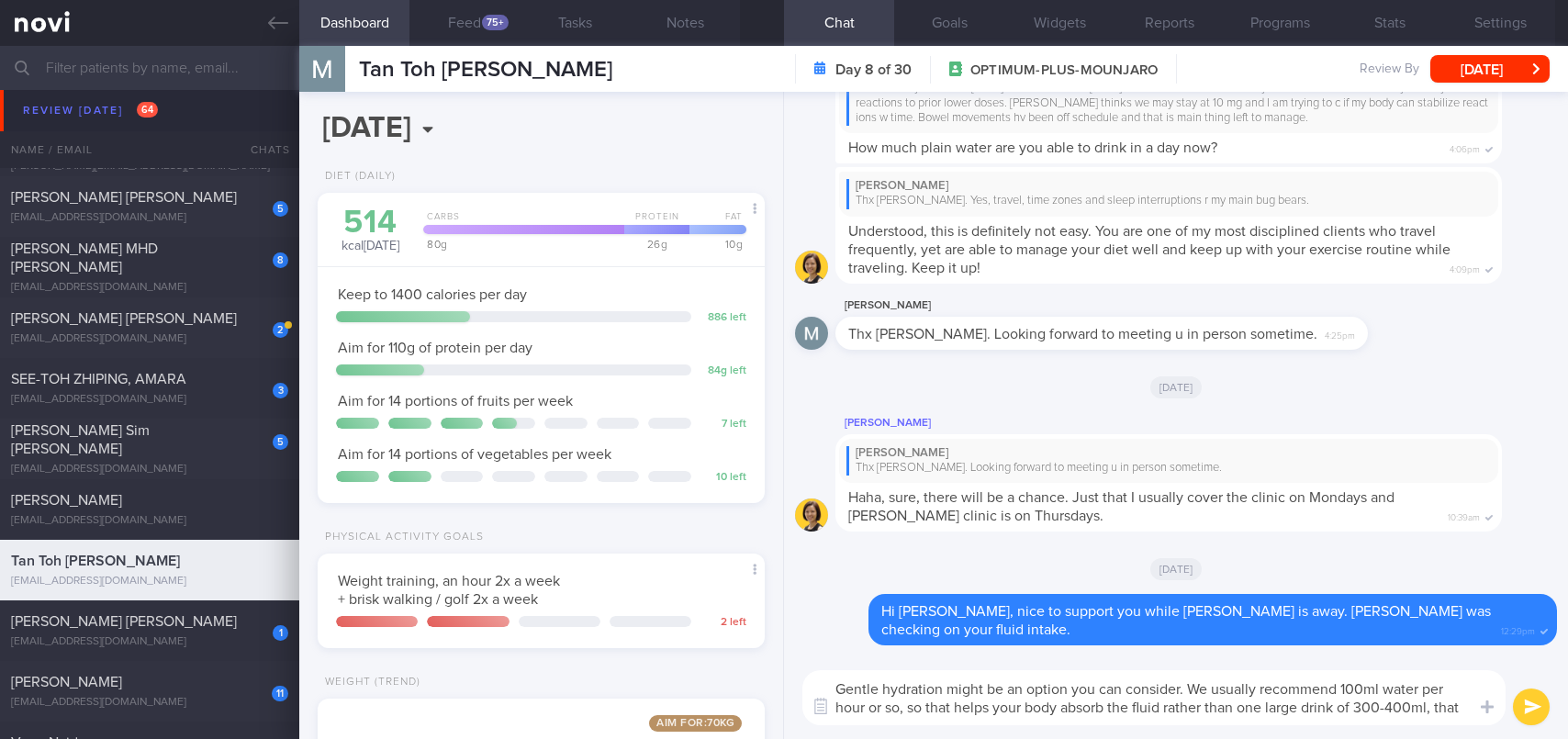
scroll to position [0, 0]
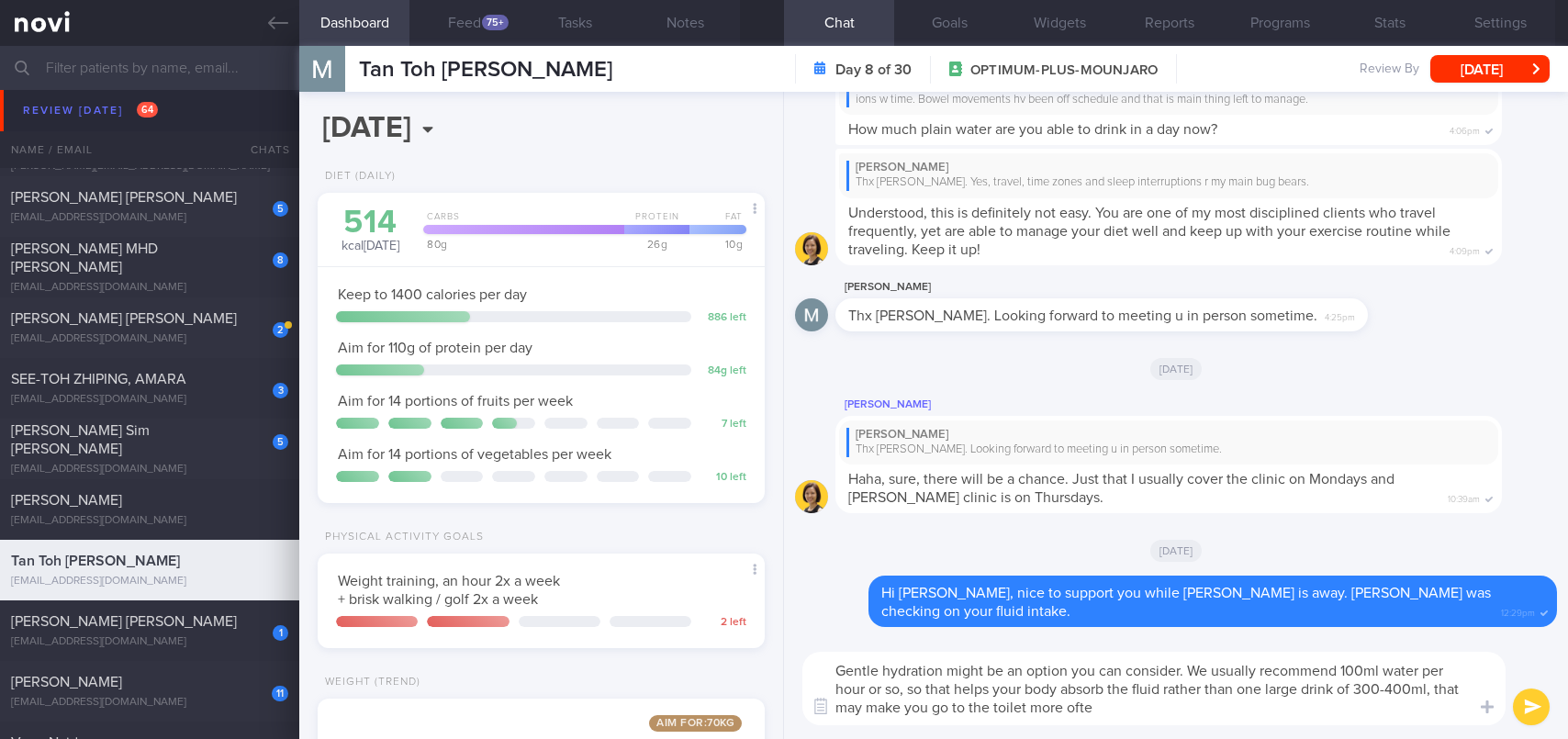
type textarea "Gentle hydration might be an option you can consider. We usually recommend 100m…"
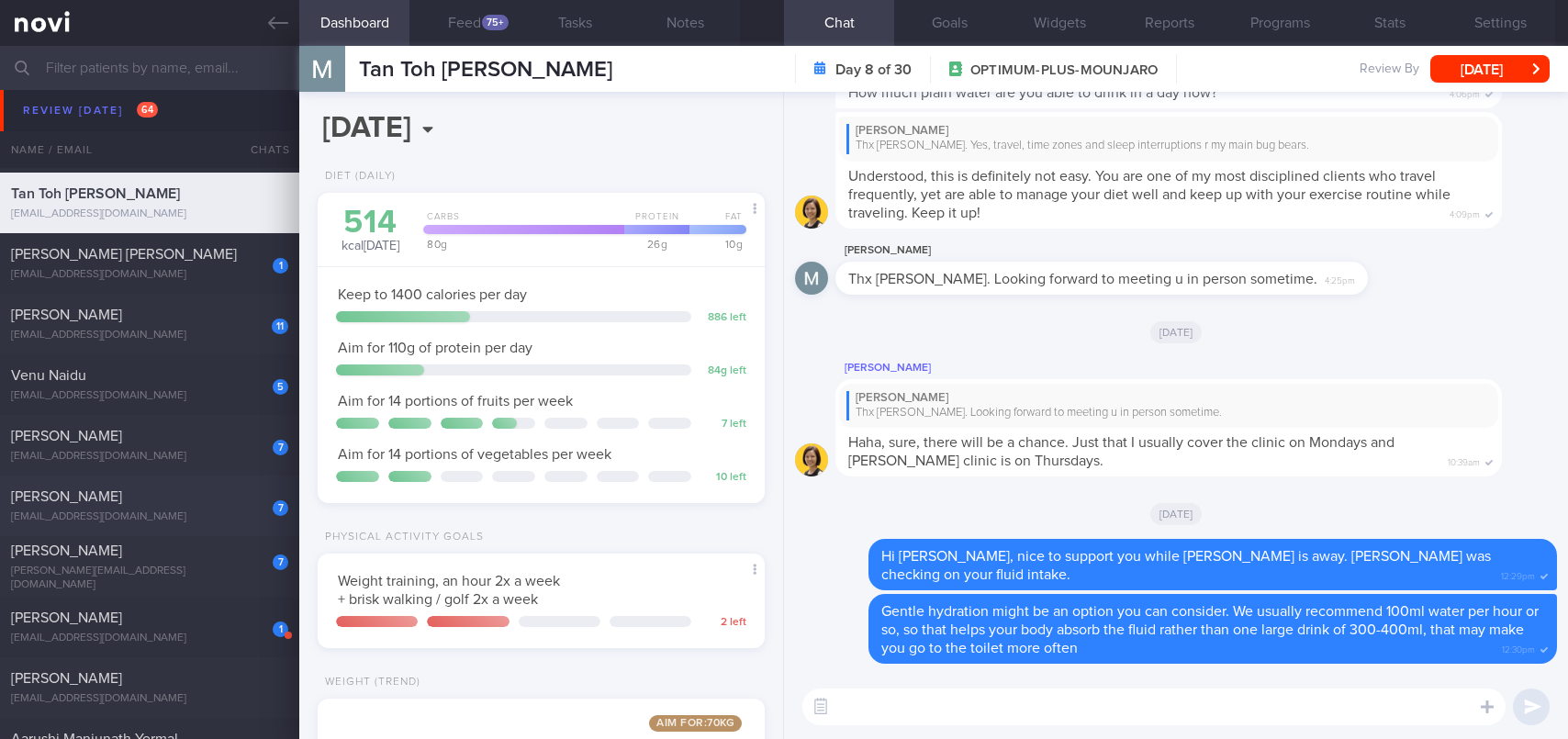
scroll to position [3121, 0]
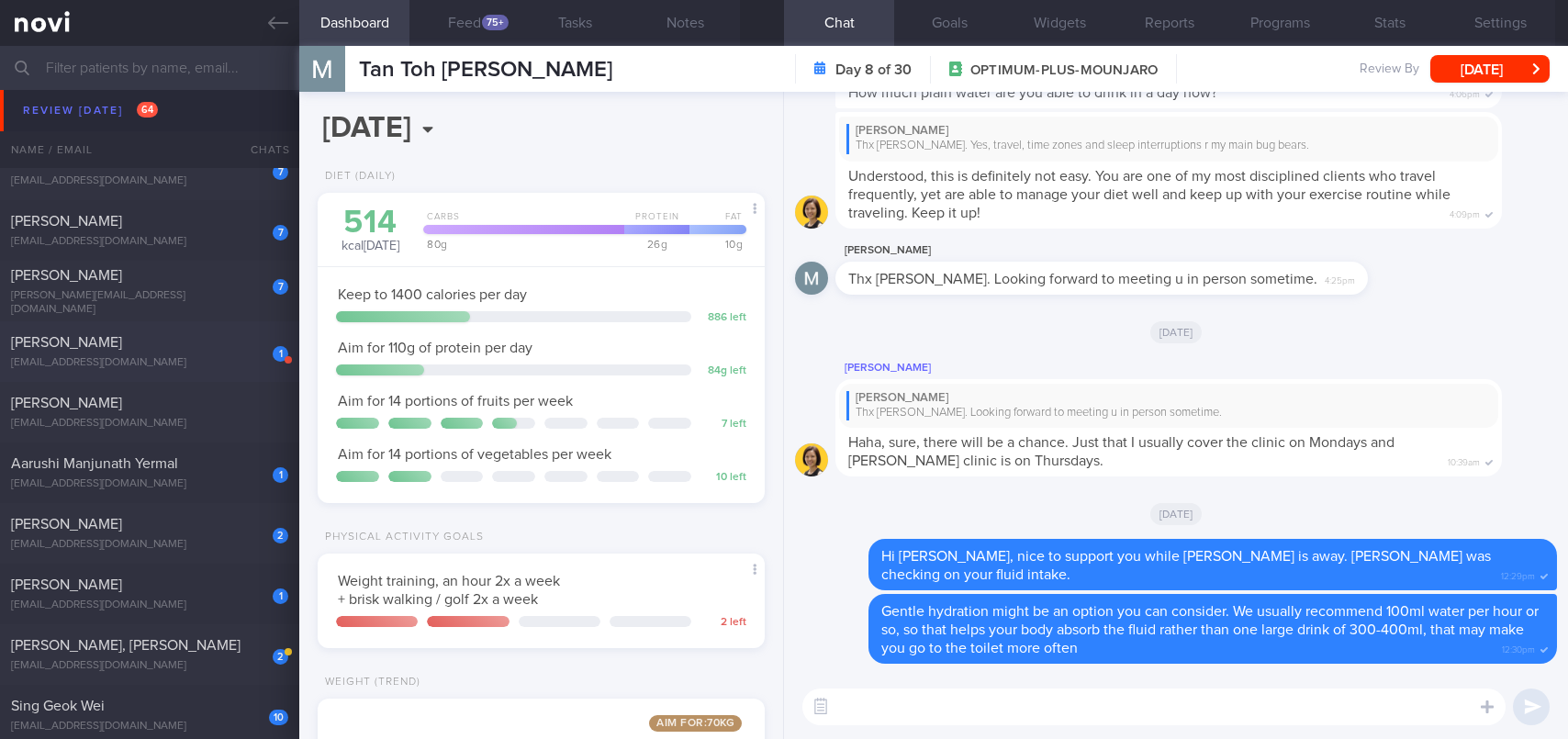
click at [179, 352] on div "1 [PERSON_NAME] [EMAIL_ADDRESS][DOMAIN_NAME]" at bounding box center [149, 352] width 299 height 37
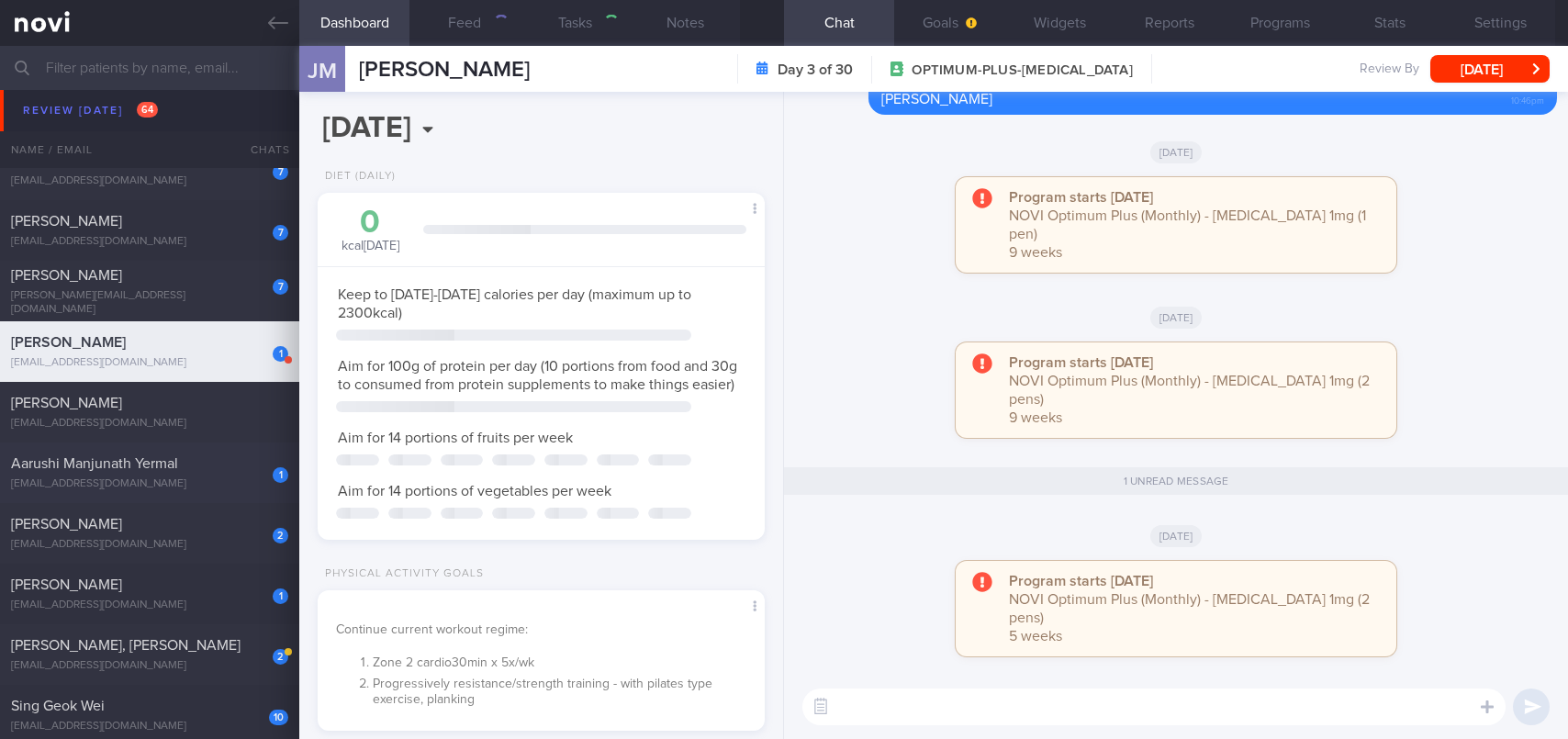
scroll to position [226, 400]
click at [1480, 74] on button "[DATE]" at bounding box center [1490, 69] width 120 height 28
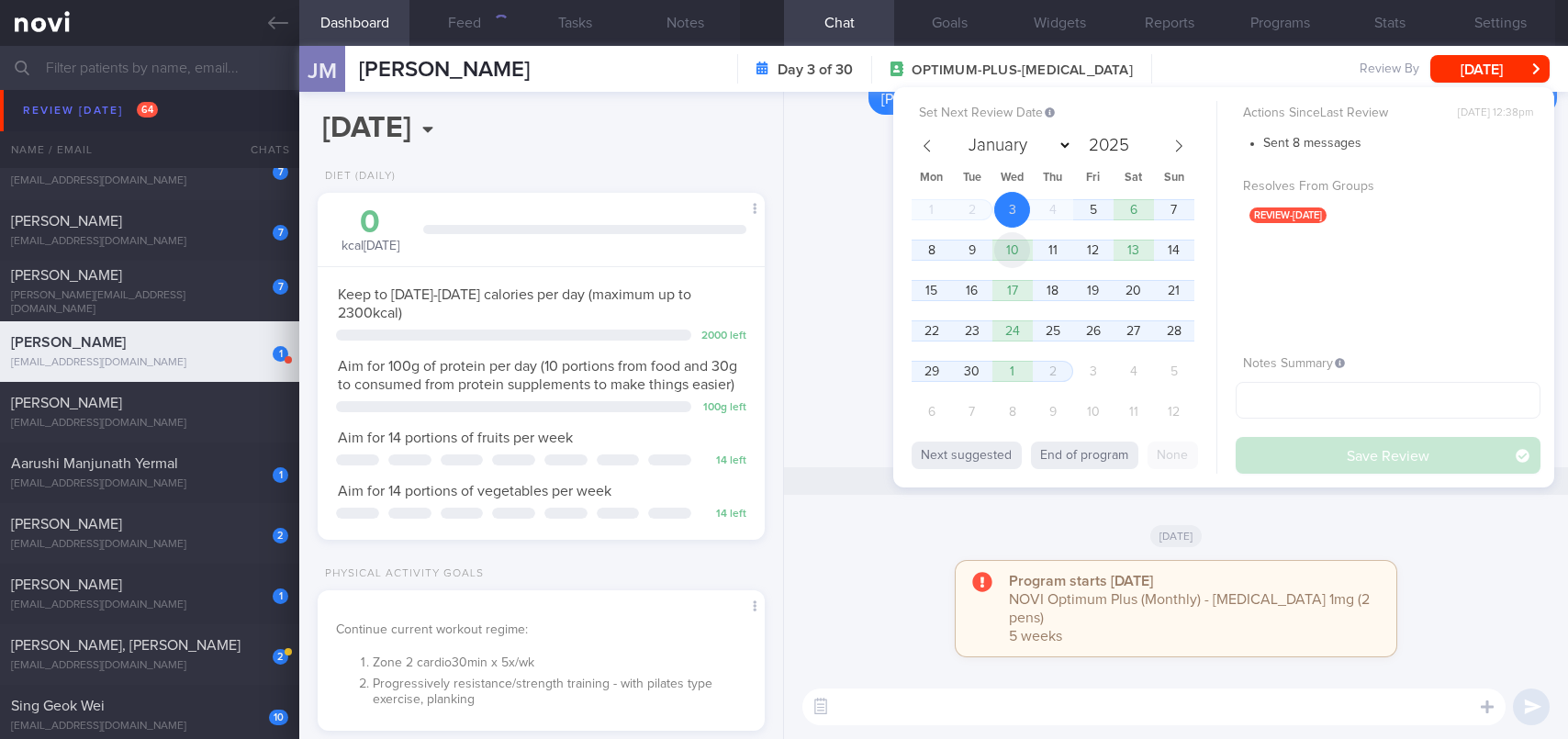
click at [1005, 250] on span "10" at bounding box center [1011, 249] width 36 height 36
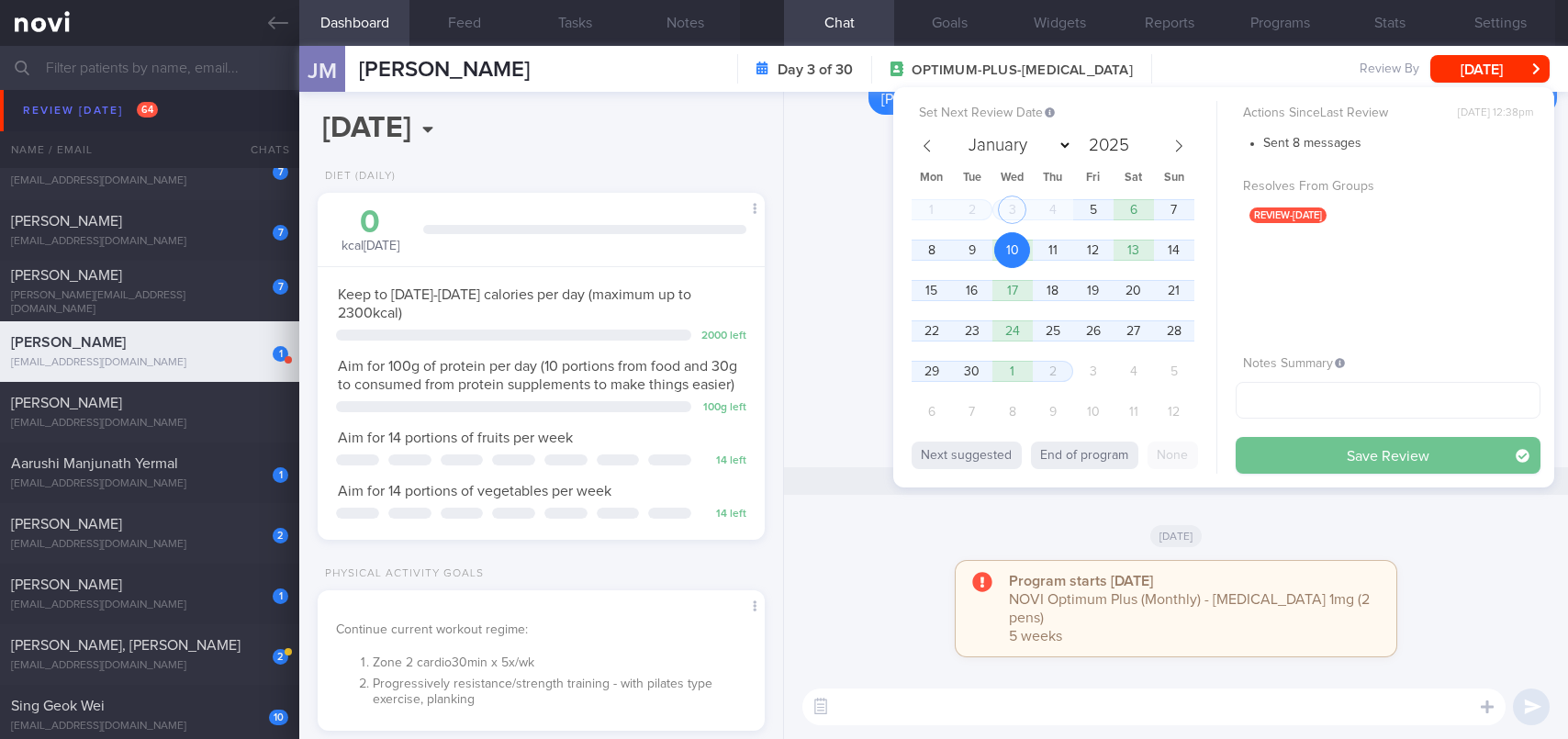
click at [1249, 452] on button "Save Review" at bounding box center [1388, 456] width 305 height 37
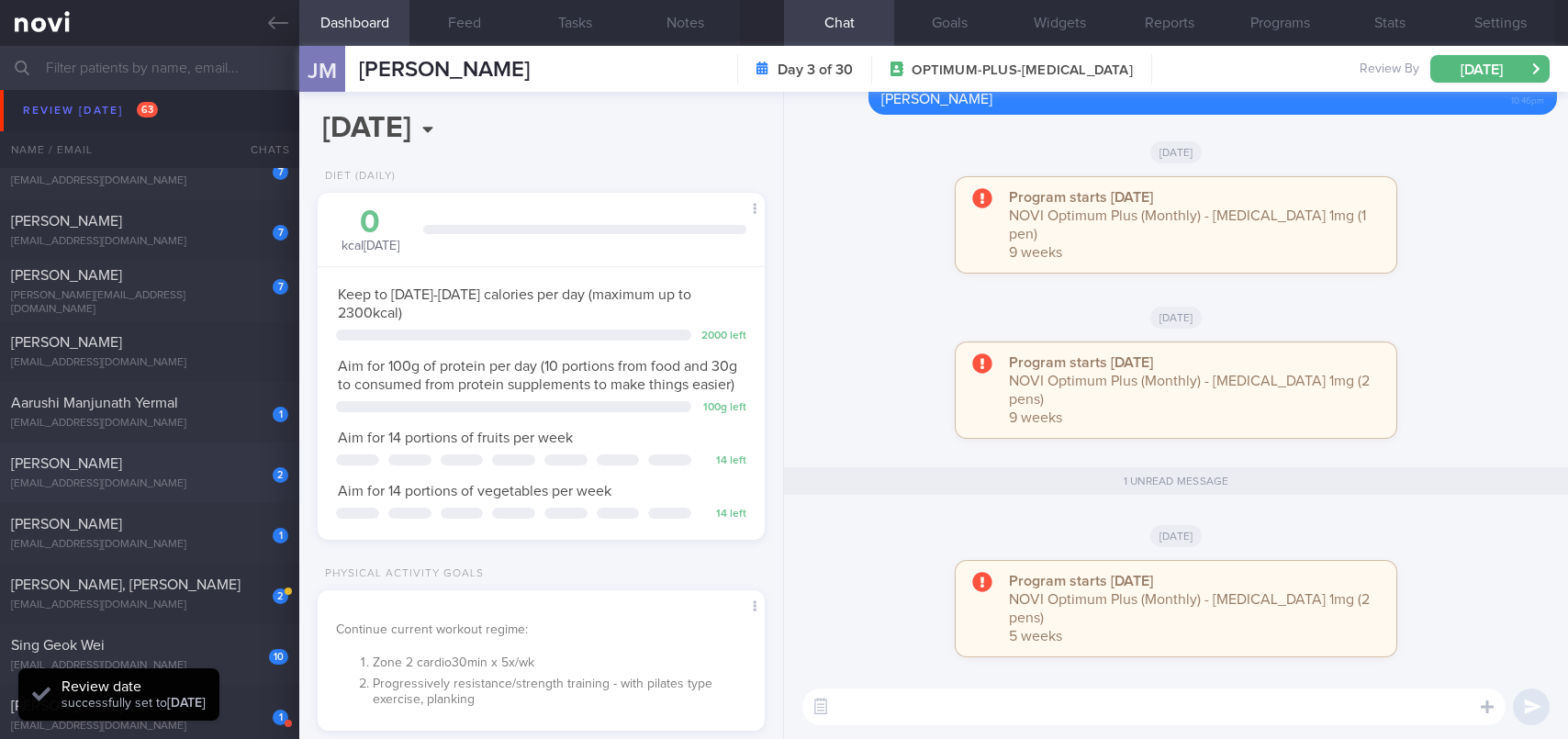
click at [173, 469] on div "[PERSON_NAME]" at bounding box center [147, 464] width 272 height 18
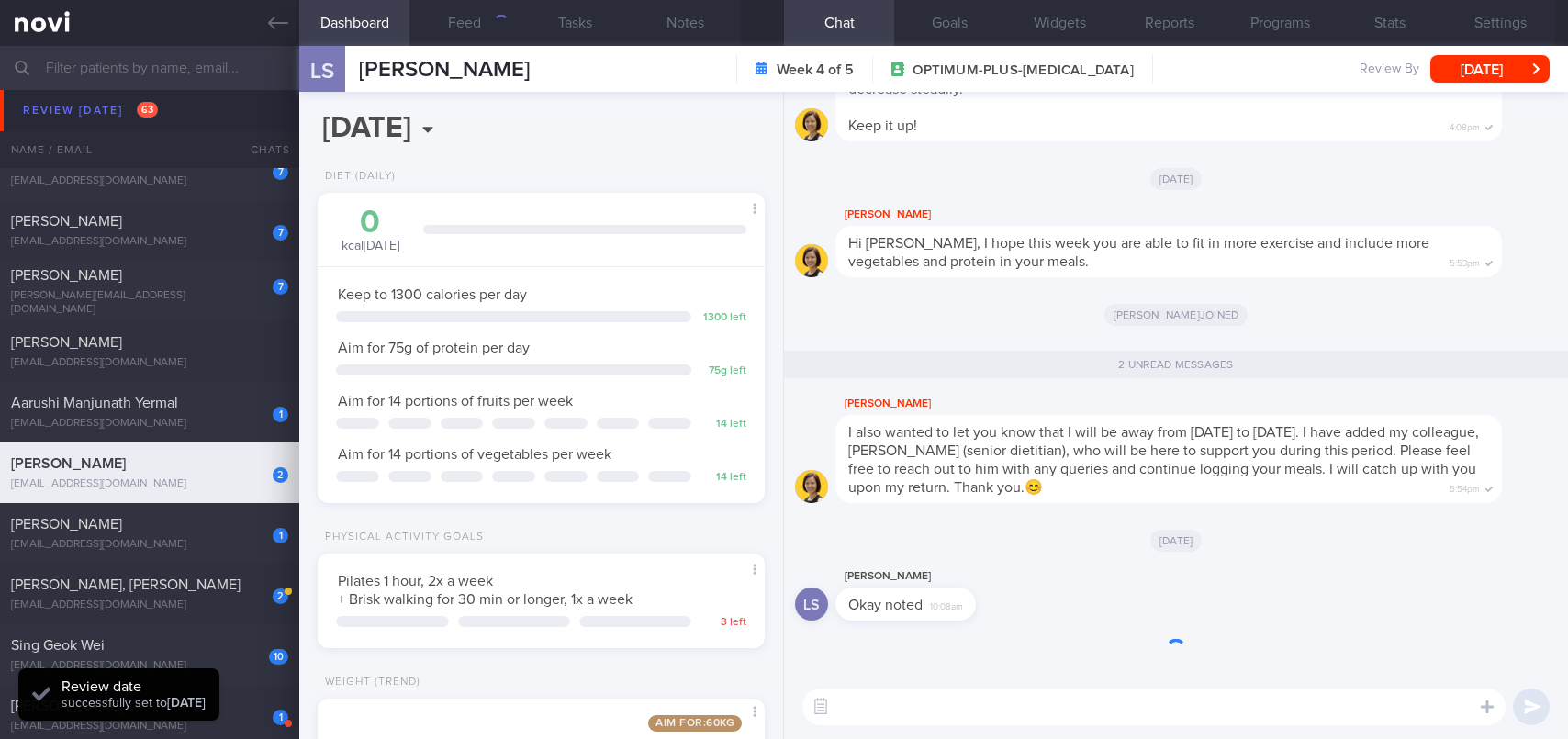
scroll to position [226, 400]
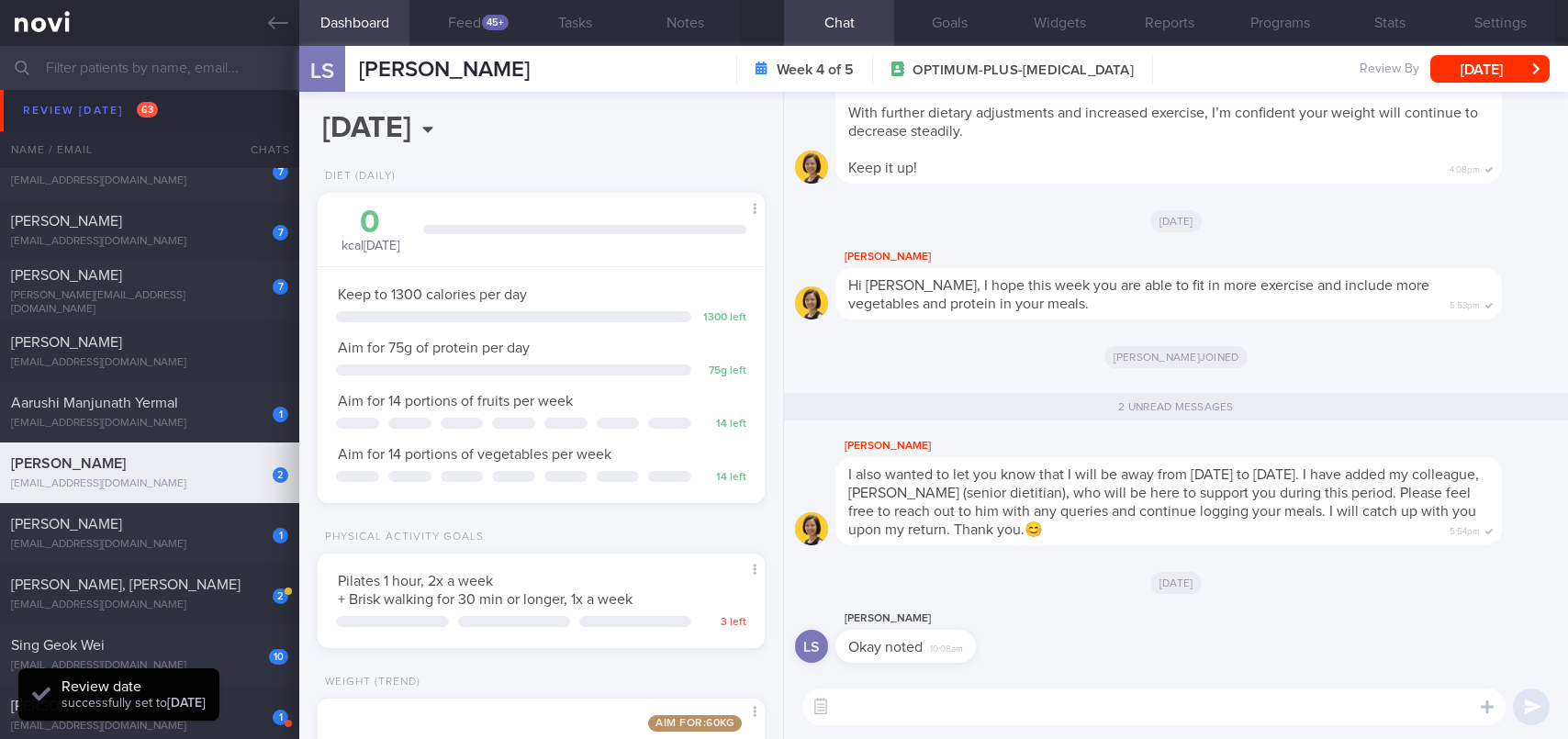
click at [1034, 705] on textarea at bounding box center [1154, 707] width 703 height 37
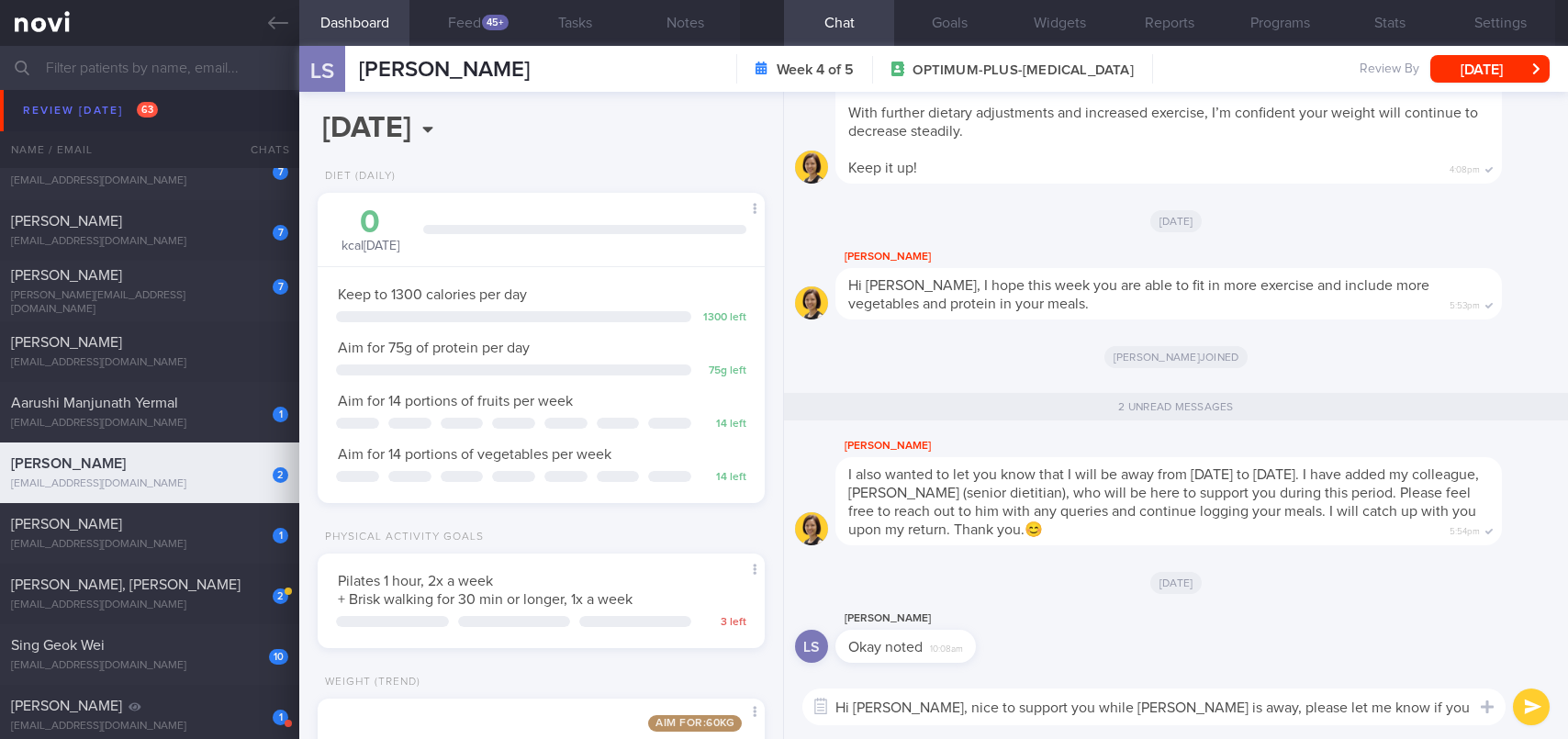
scroll to position [0, 0]
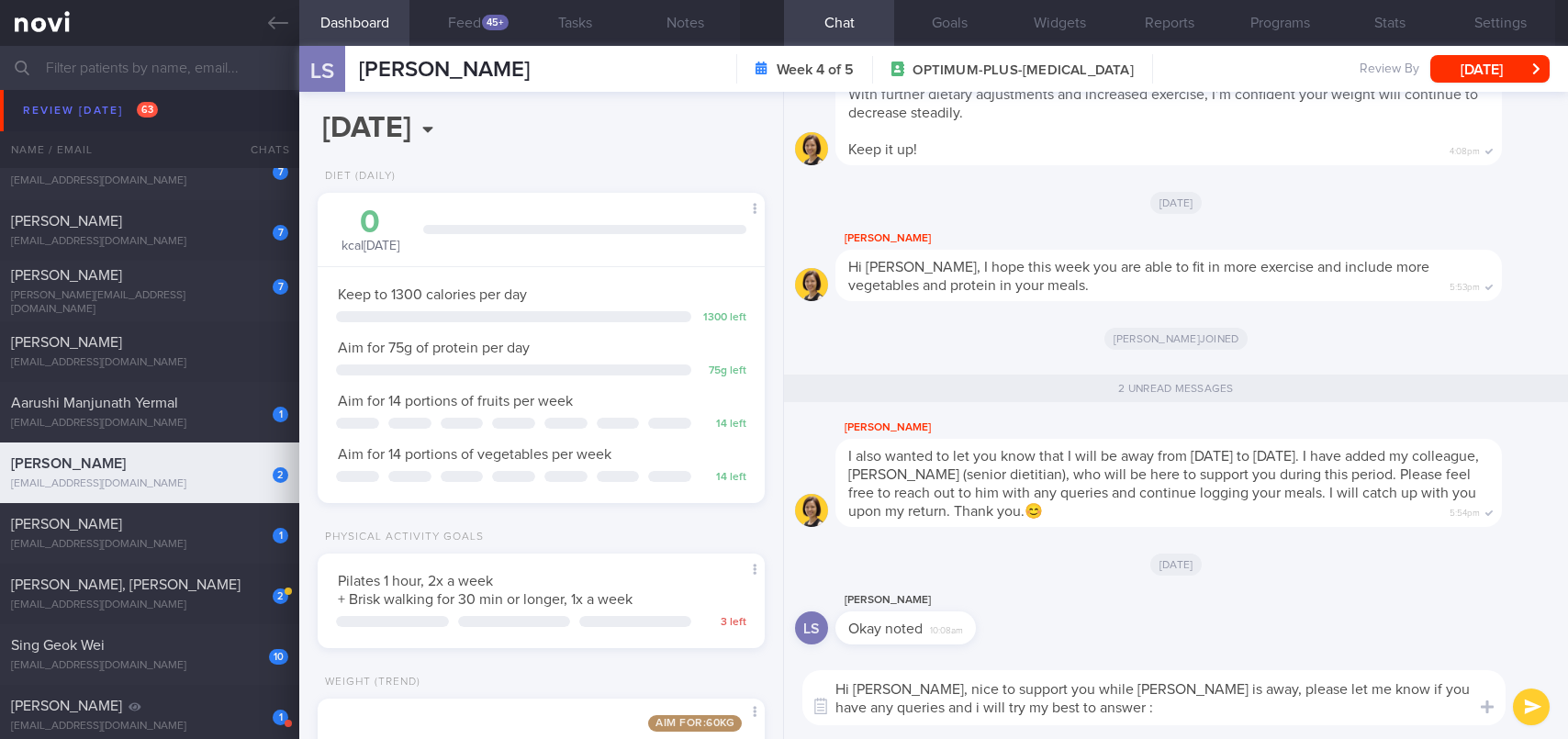
type textarea "Hi [PERSON_NAME], nice to support you while [PERSON_NAME] is away, please let m…"
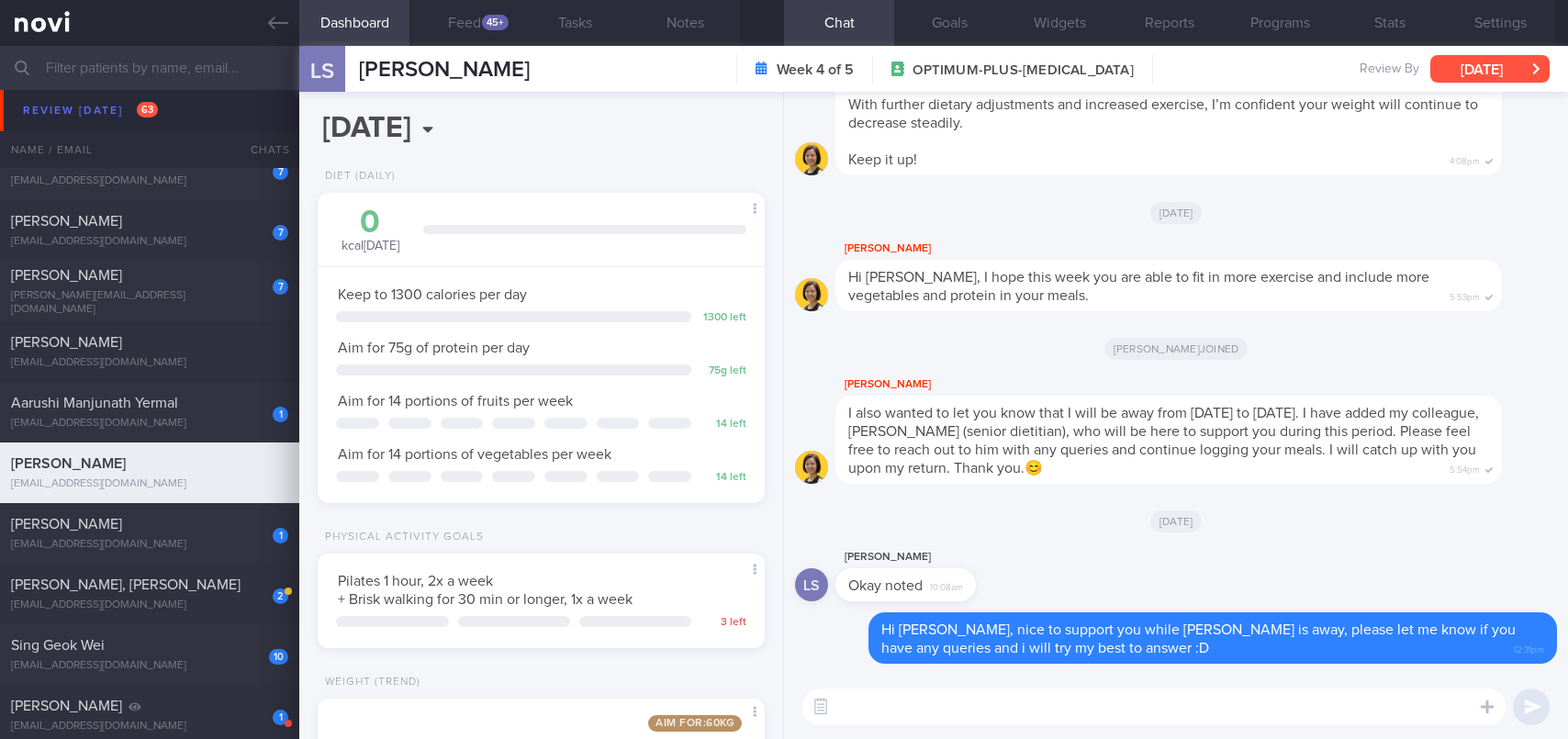
click at [1470, 74] on button "[DATE]" at bounding box center [1490, 69] width 120 height 28
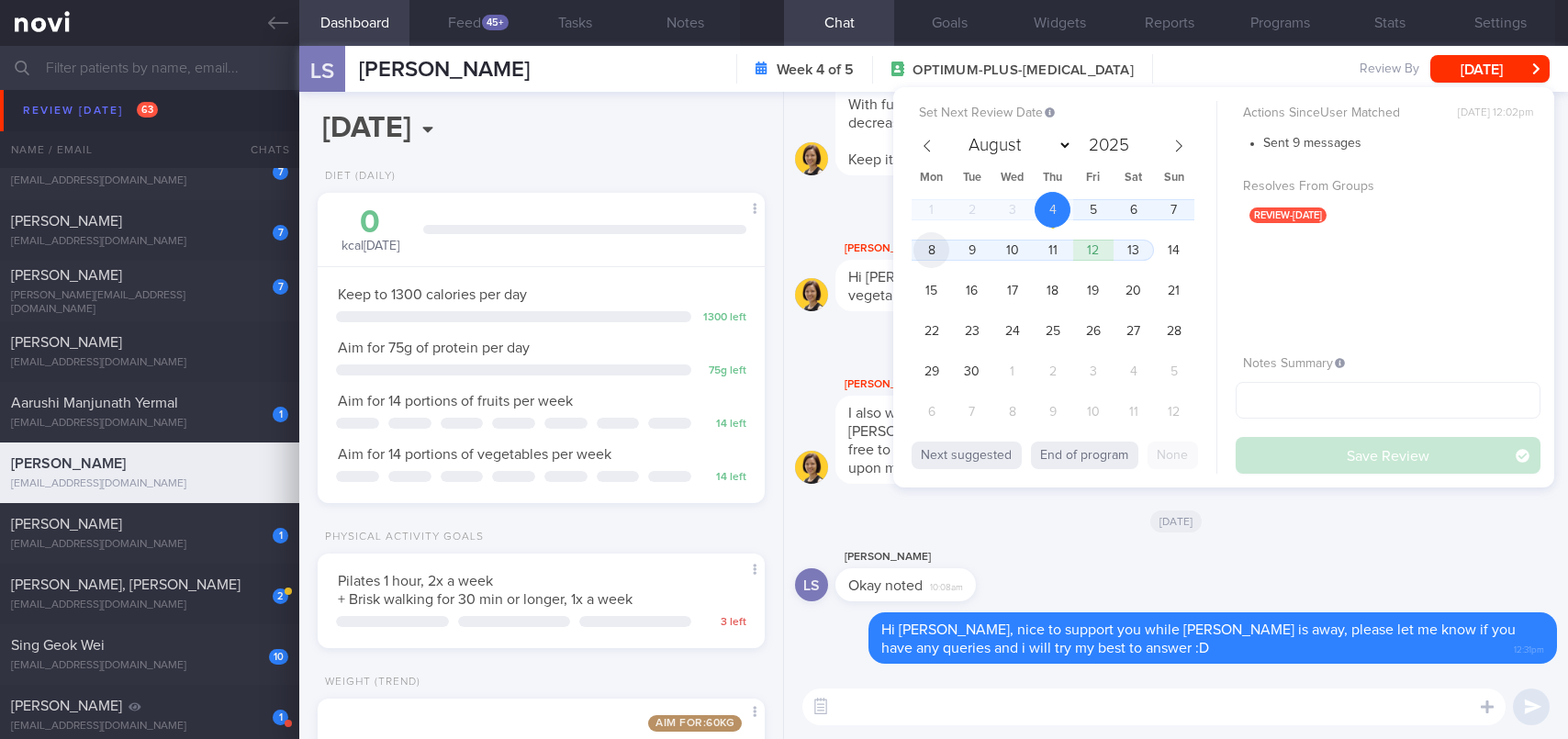
click at [942, 242] on span "8" at bounding box center [930, 249] width 36 height 36
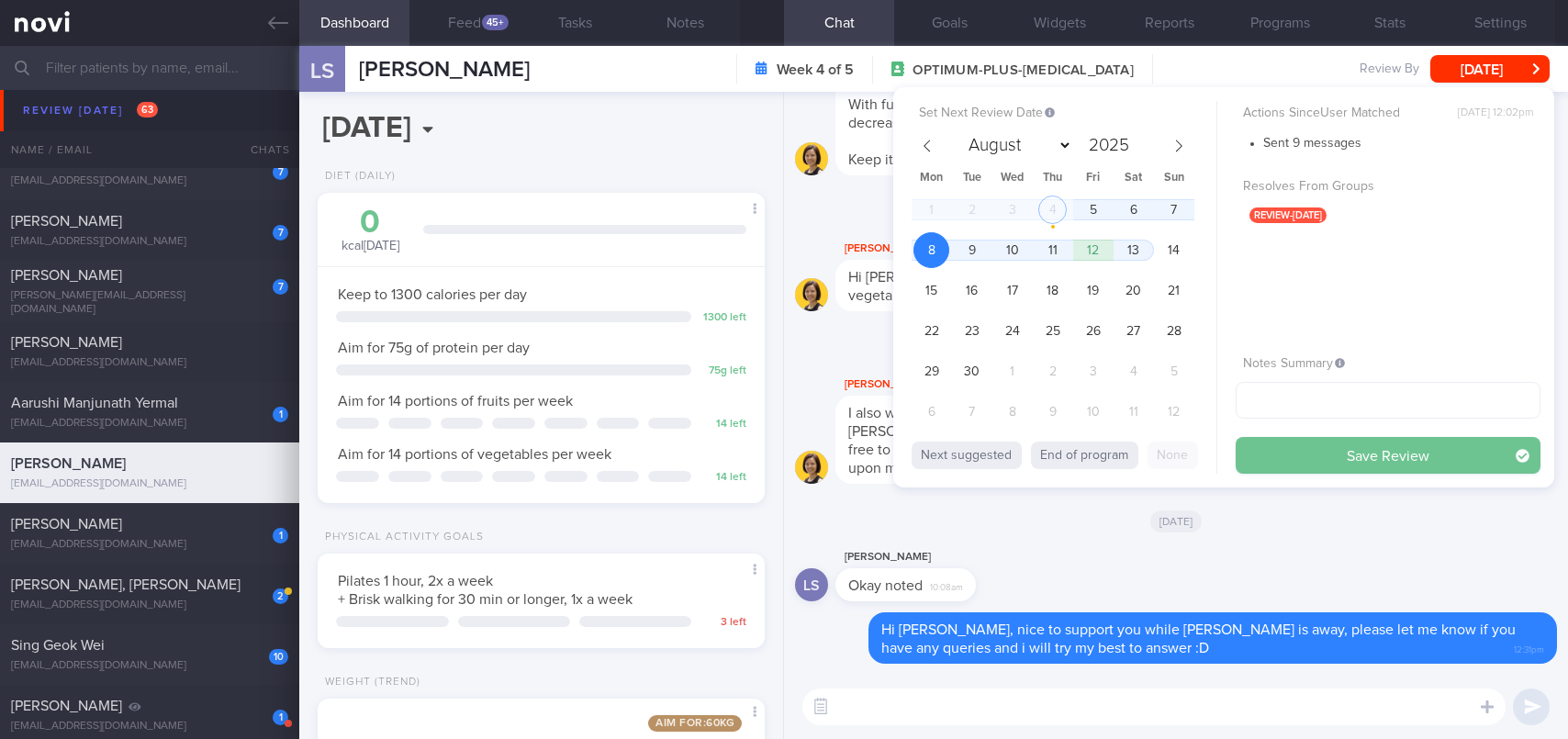
click at [1297, 437] on button "Save Review" at bounding box center [1388, 456] width 305 height 37
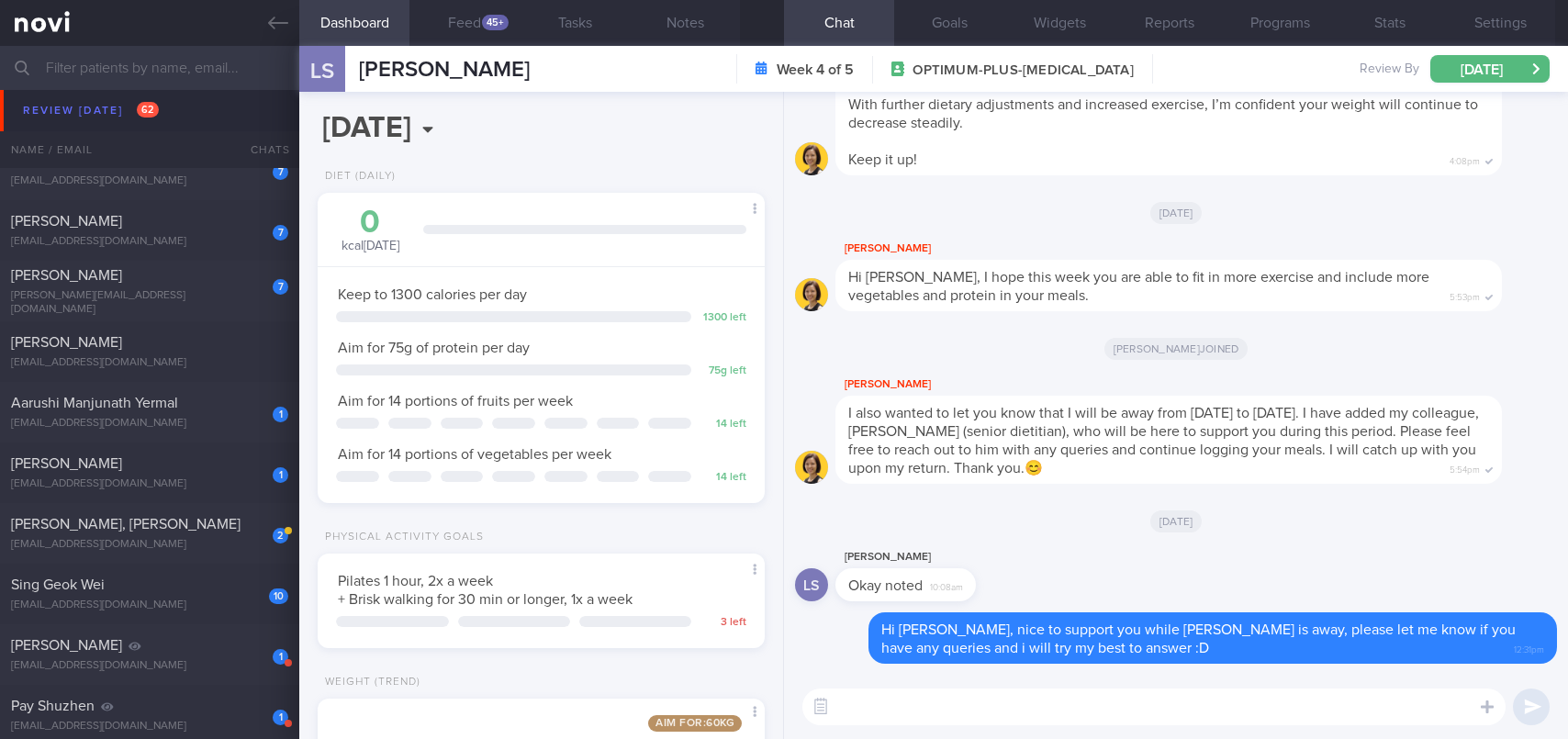
click at [223, 61] on input "text" at bounding box center [784, 68] width 1568 height 44
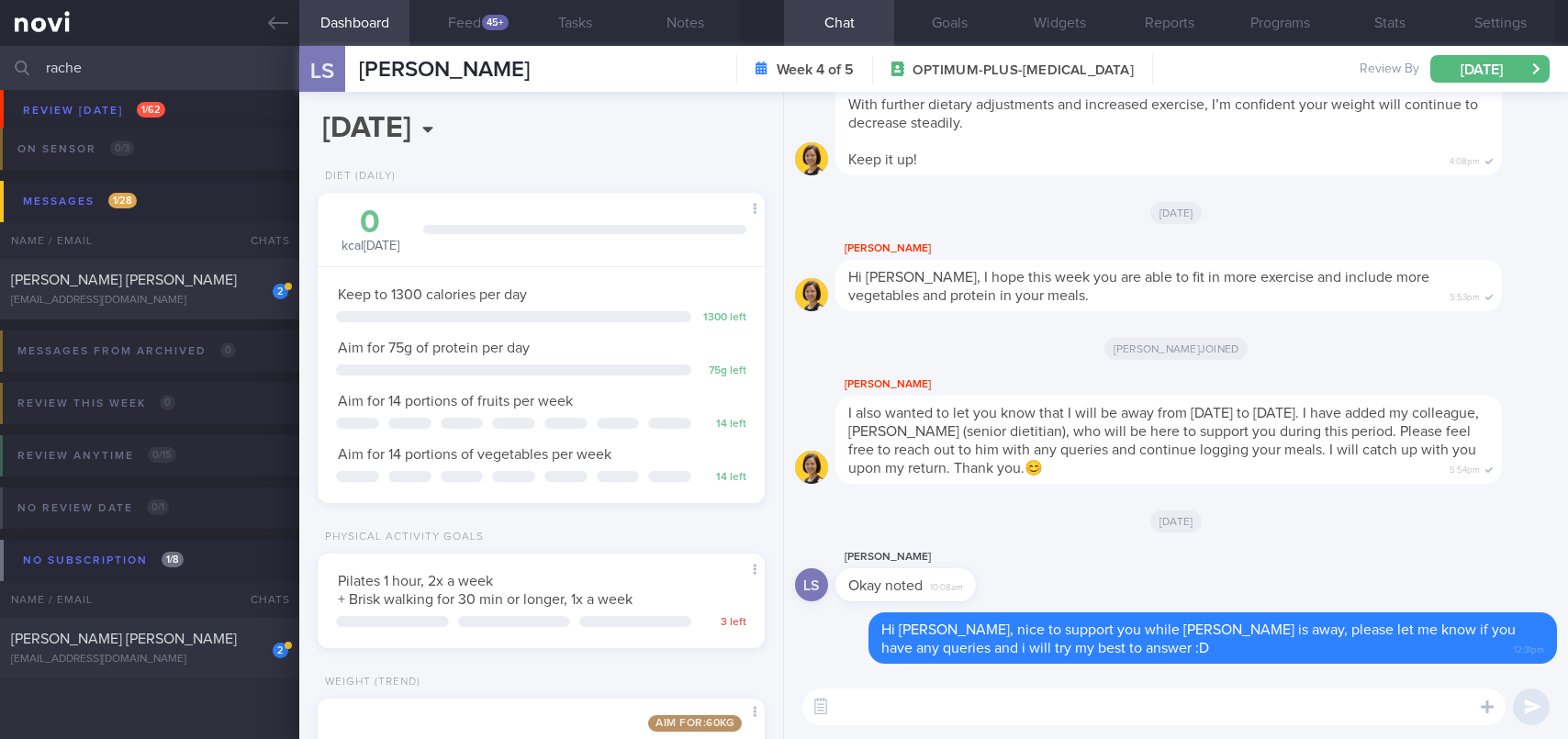
scroll to position [175, 0]
type input "[PERSON_NAME]"
click at [167, 295] on div "[EMAIL_ADDRESS][DOMAIN_NAME]" at bounding box center [149, 300] width 277 height 14
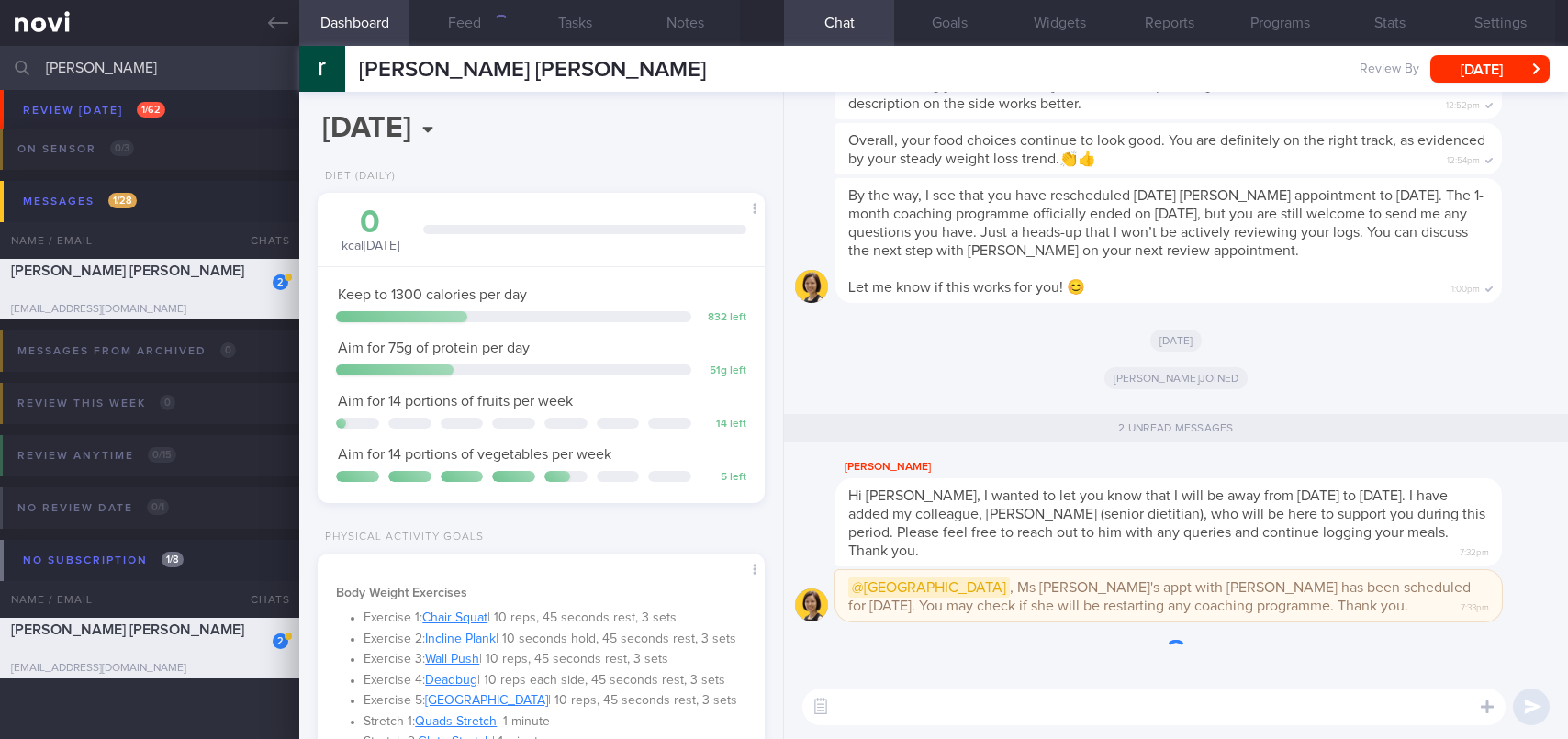
scroll to position [226, 400]
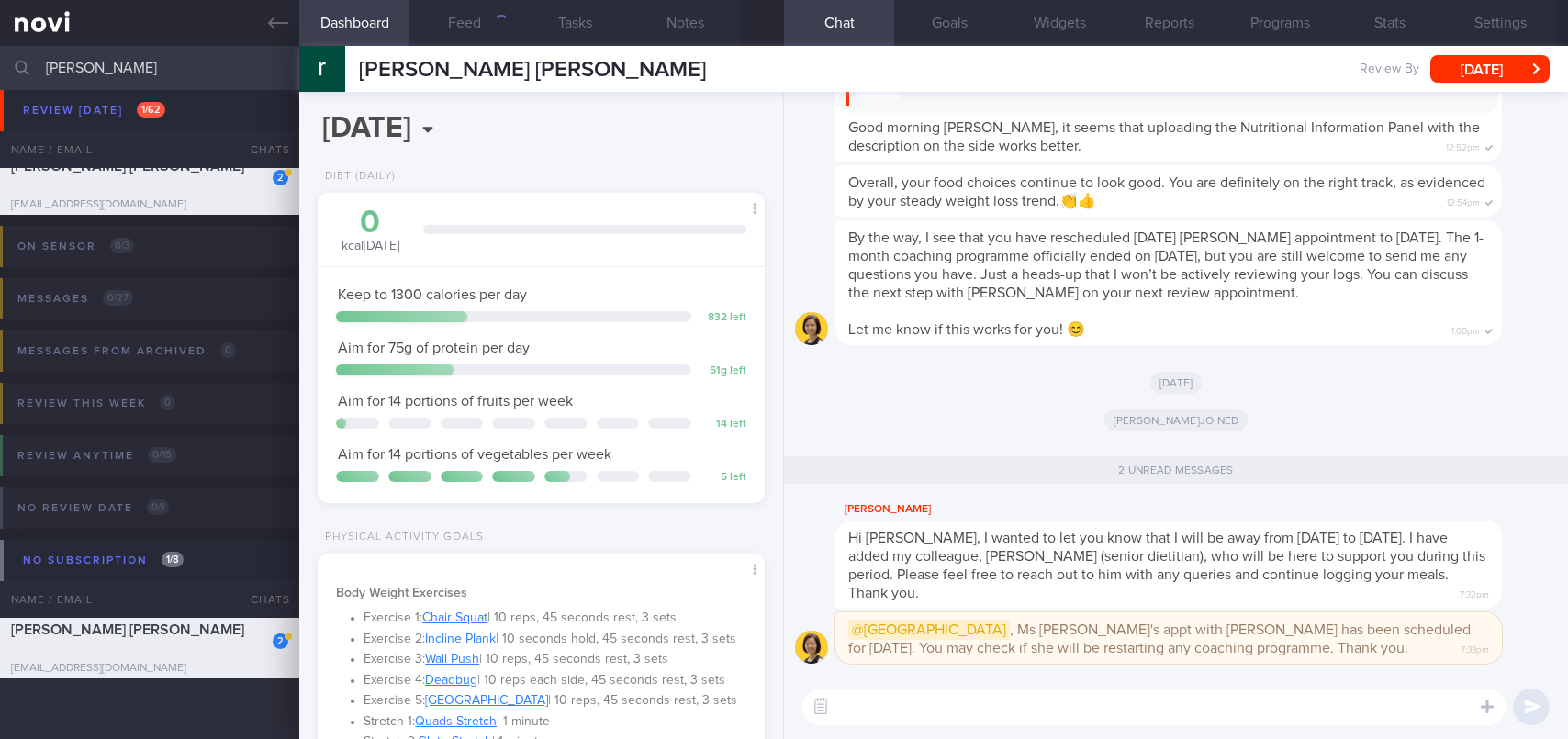
click at [914, 712] on textarea at bounding box center [1154, 707] width 703 height 37
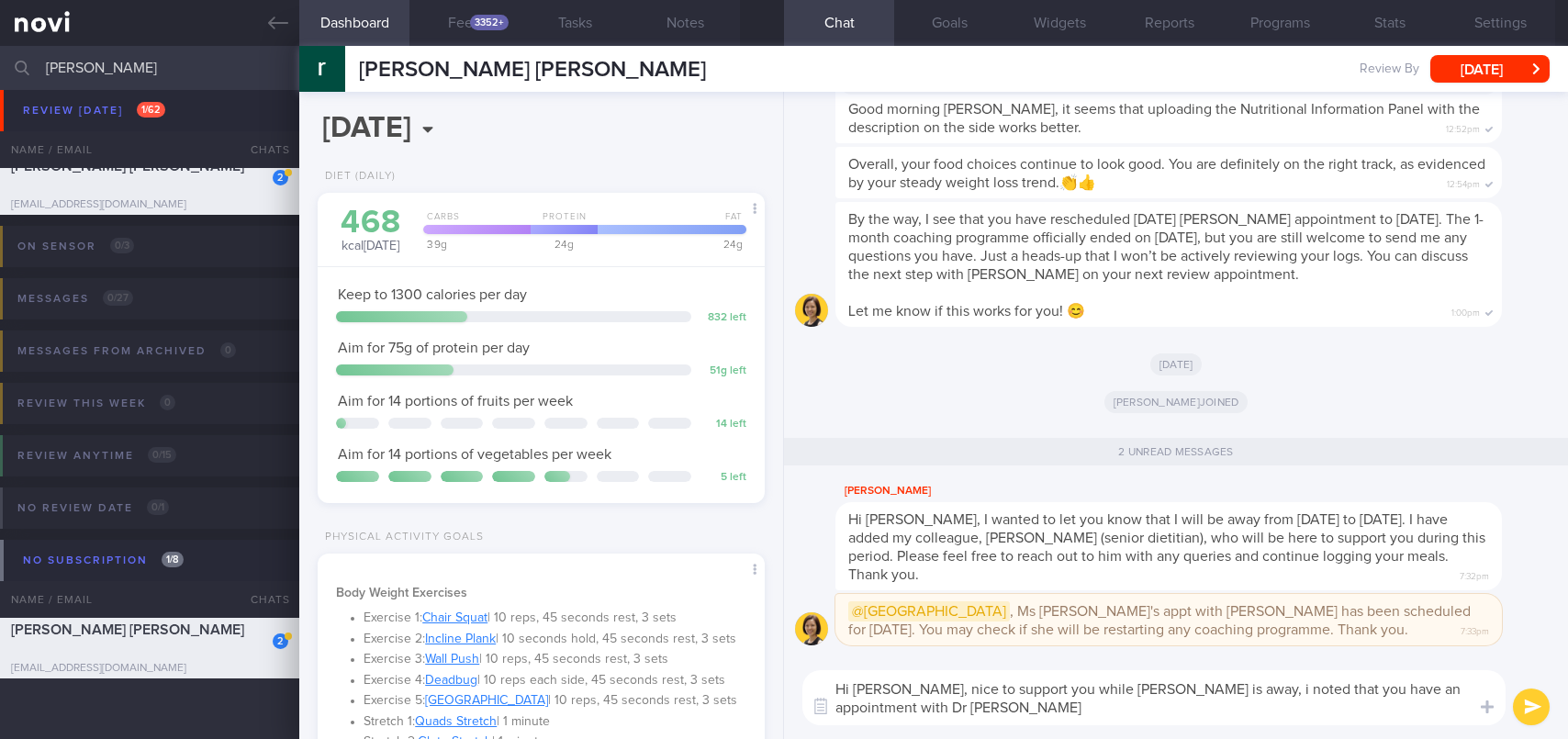
scroll to position [0, 0]
type textarea "Hi [PERSON_NAME], nice to support you while [PERSON_NAME] is away, i noted that…"
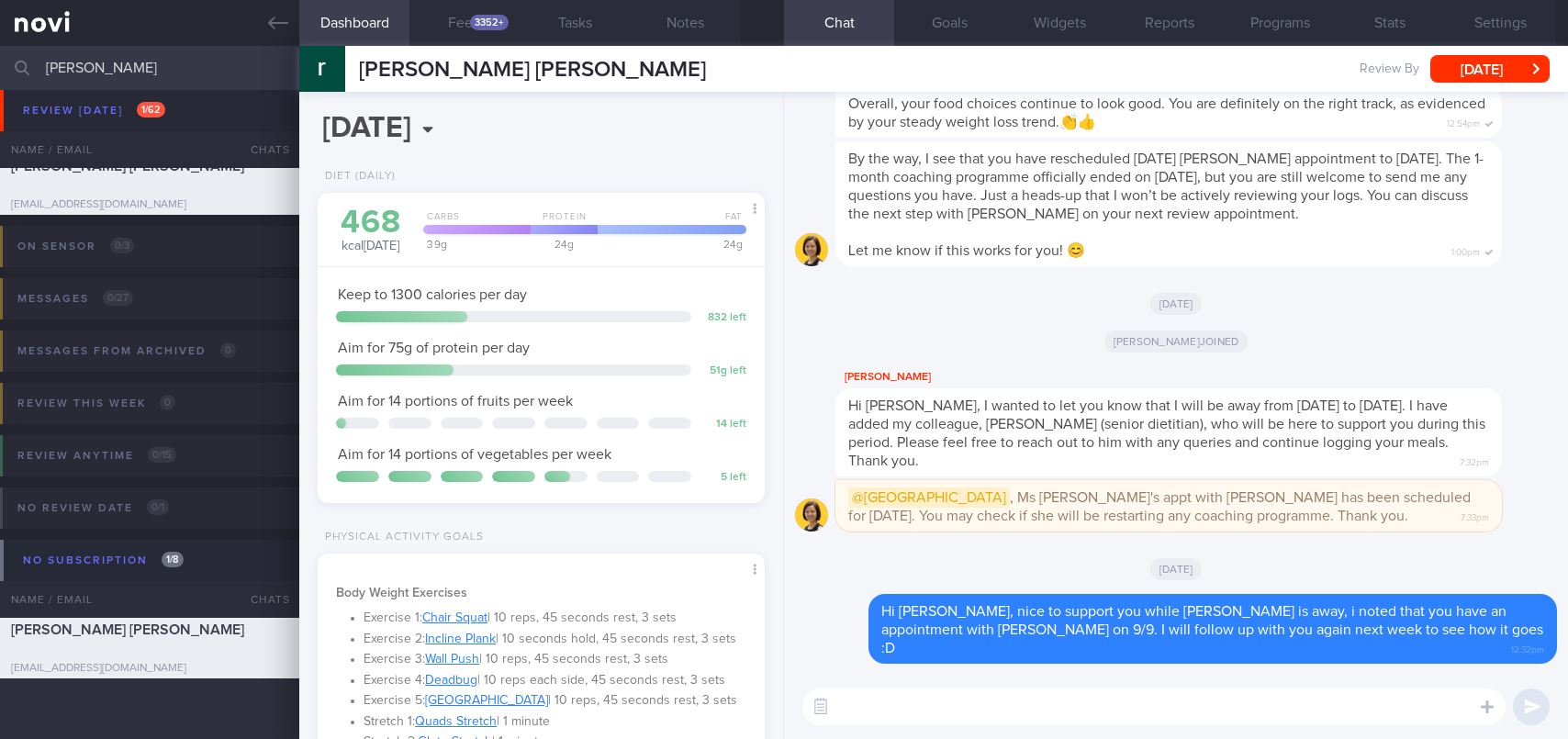
click at [1507, 50] on div "[PERSON_NAME] [PERSON_NAME] [PERSON_NAME] [PERSON_NAME] [EMAIL_ADDRESS][DOMAIN_…" at bounding box center [933, 69] width 1269 height 46
click at [1499, 75] on button "[DATE]" at bounding box center [1490, 69] width 120 height 28
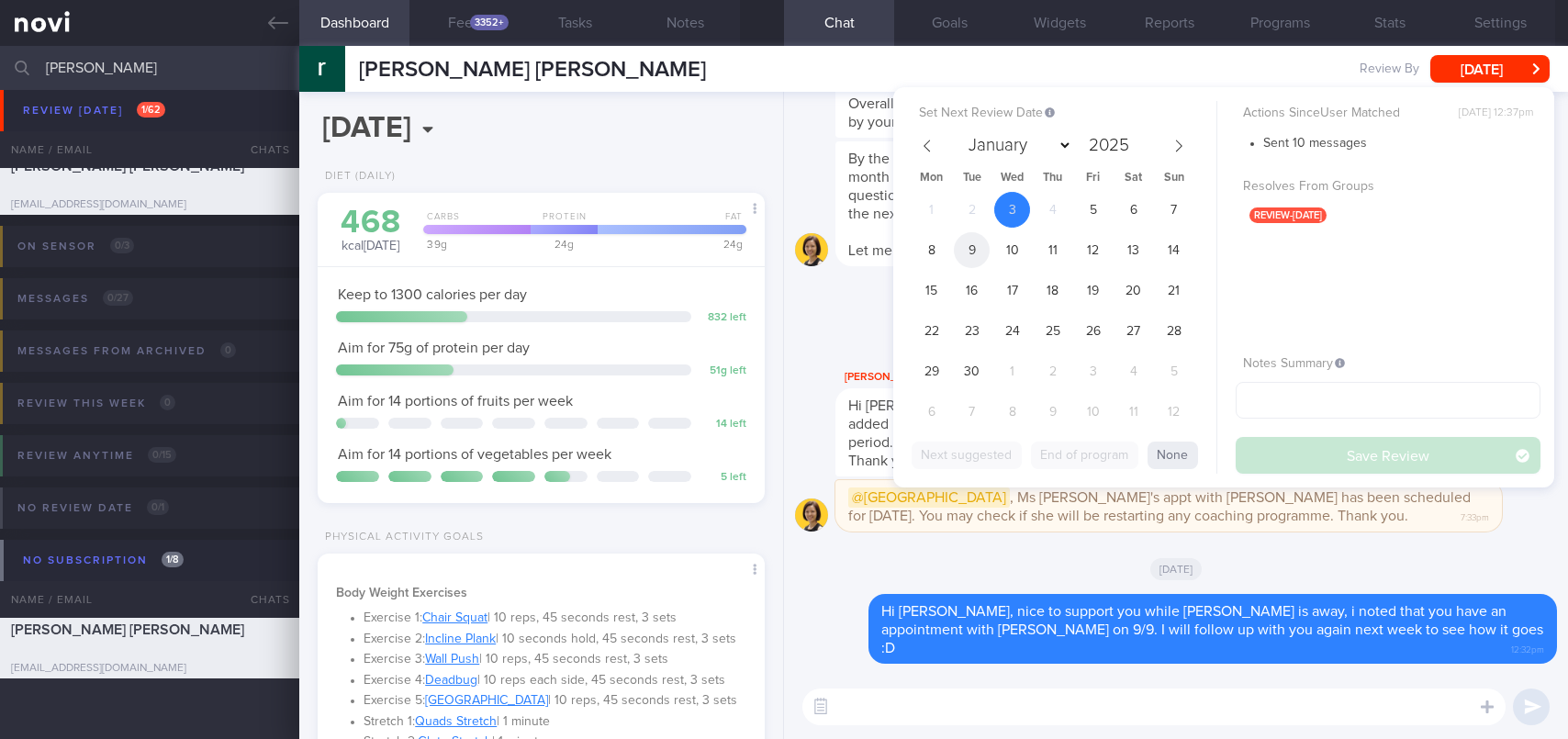
click at [977, 249] on span "9" at bounding box center [971, 249] width 36 height 36
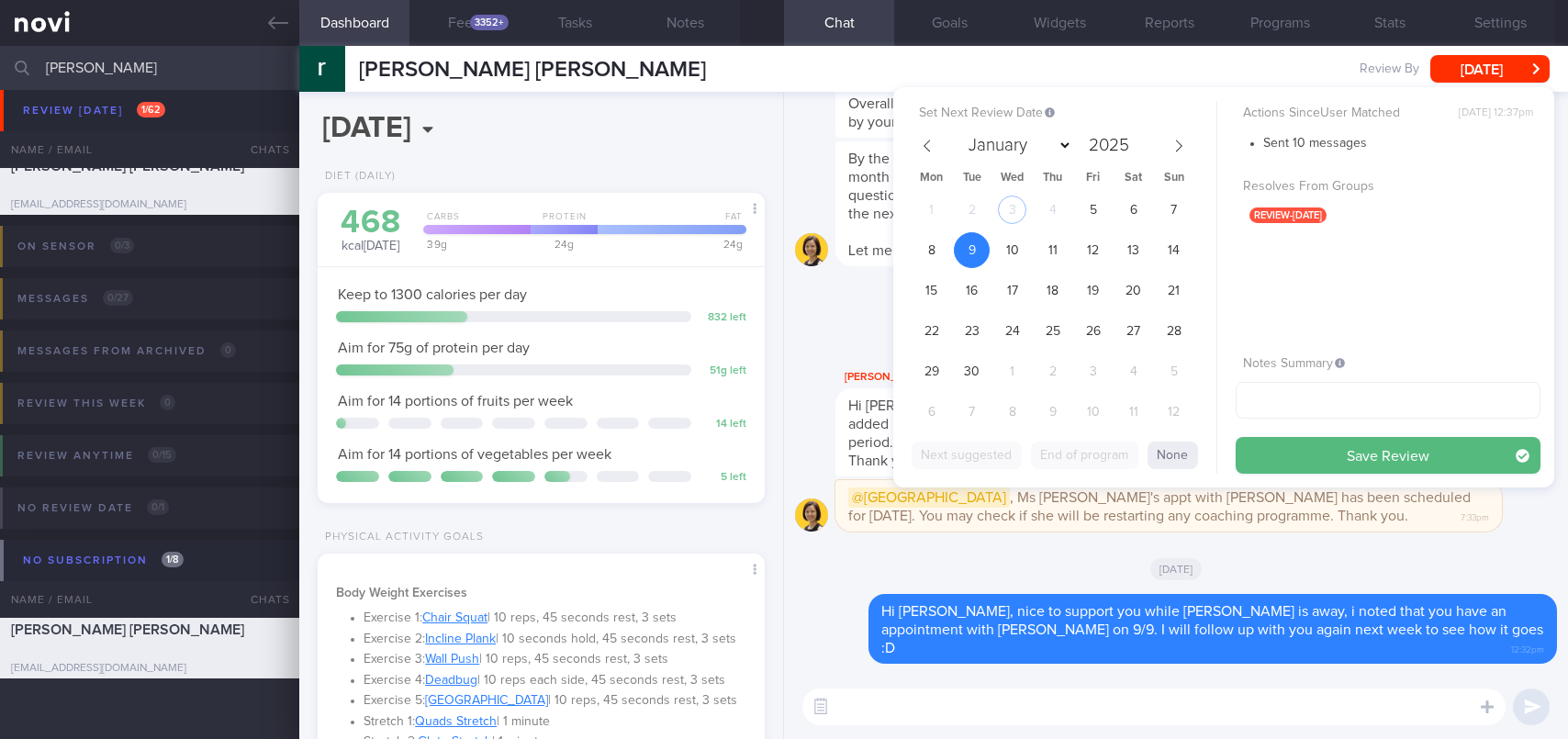
click at [1332, 456] on button "Save Review" at bounding box center [1388, 456] width 305 height 37
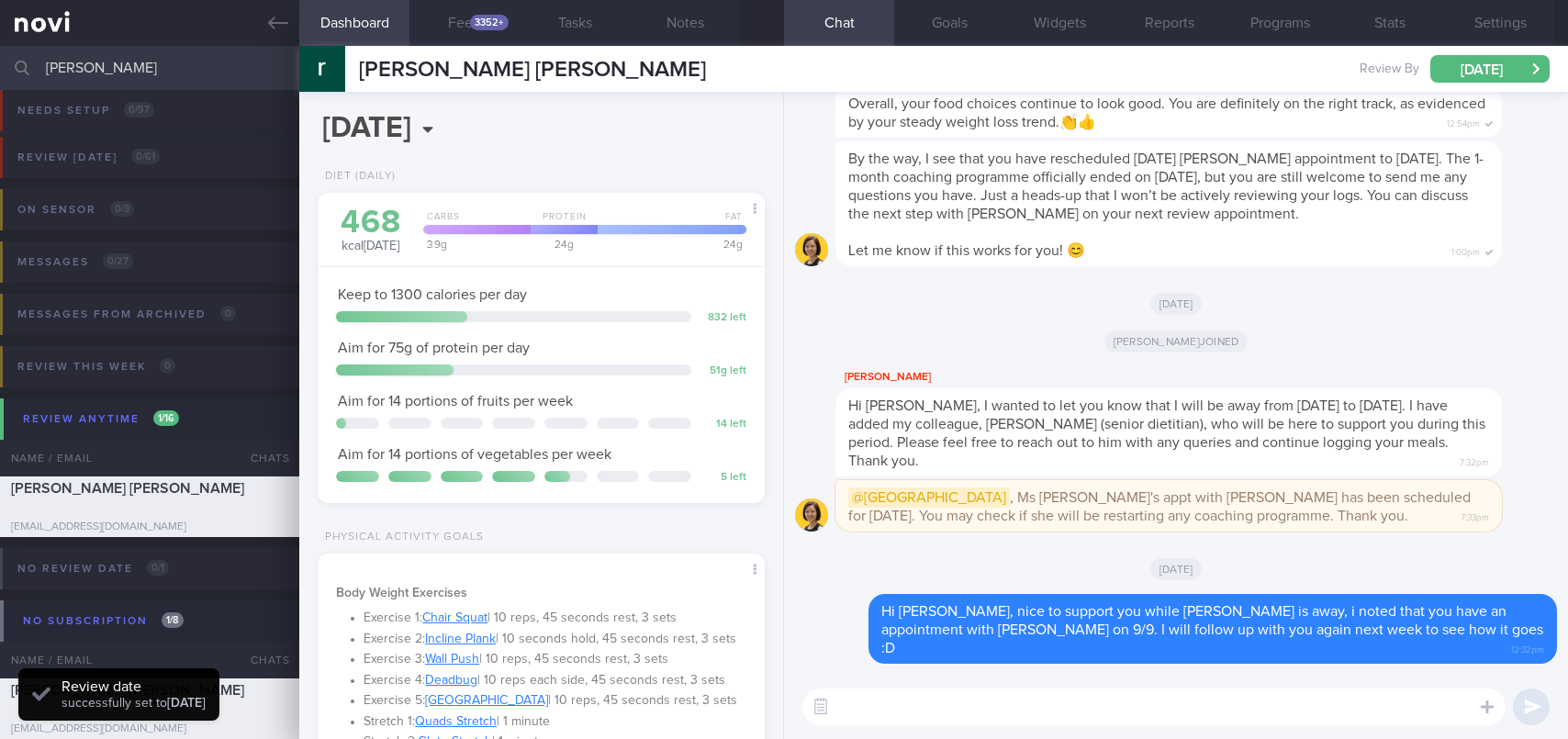
scroll to position [203, 408]
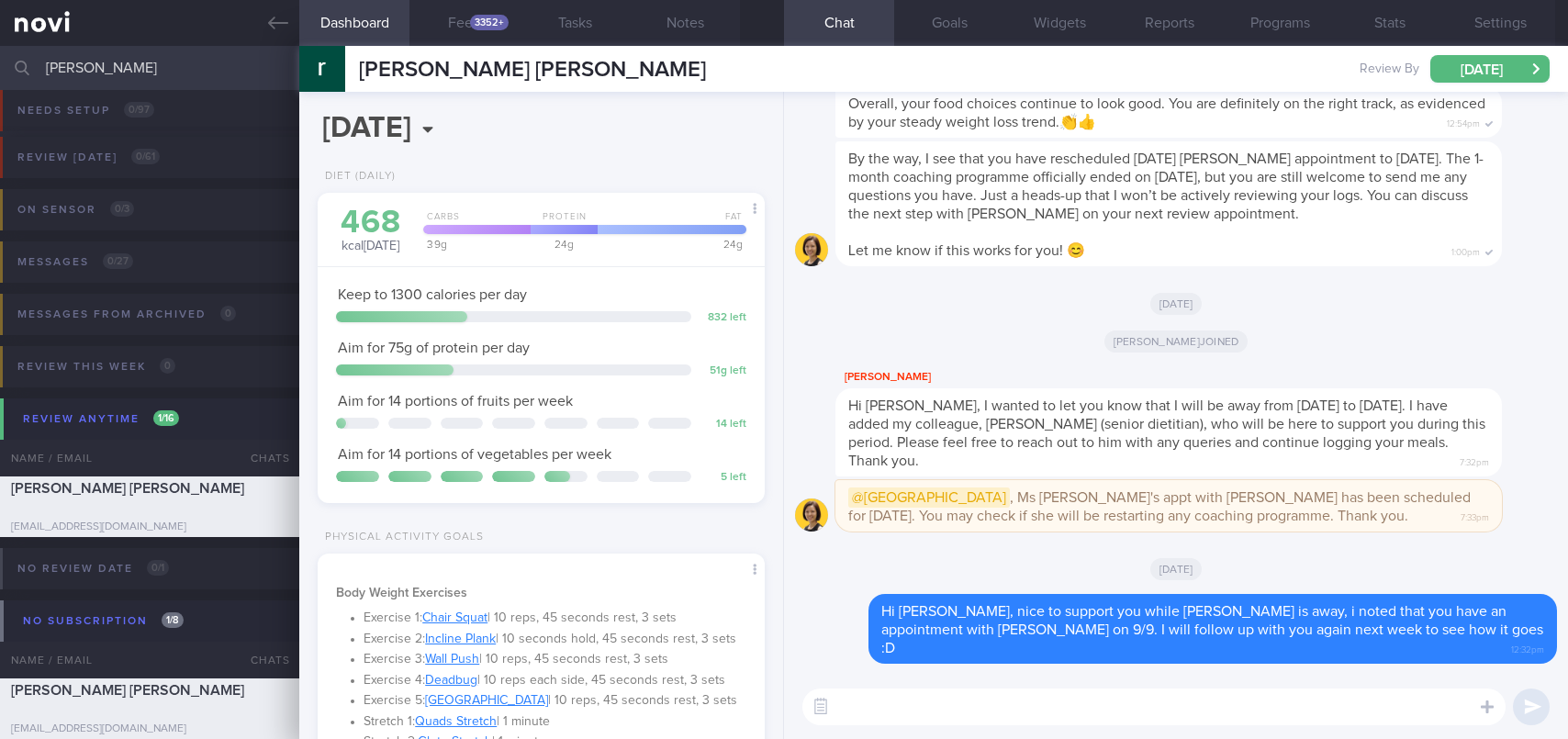
click at [152, 64] on input "[PERSON_NAME]" at bounding box center [784, 68] width 1568 height 44
click at [152, 65] on input "[PERSON_NAME]" at bounding box center [784, 68] width 1568 height 44
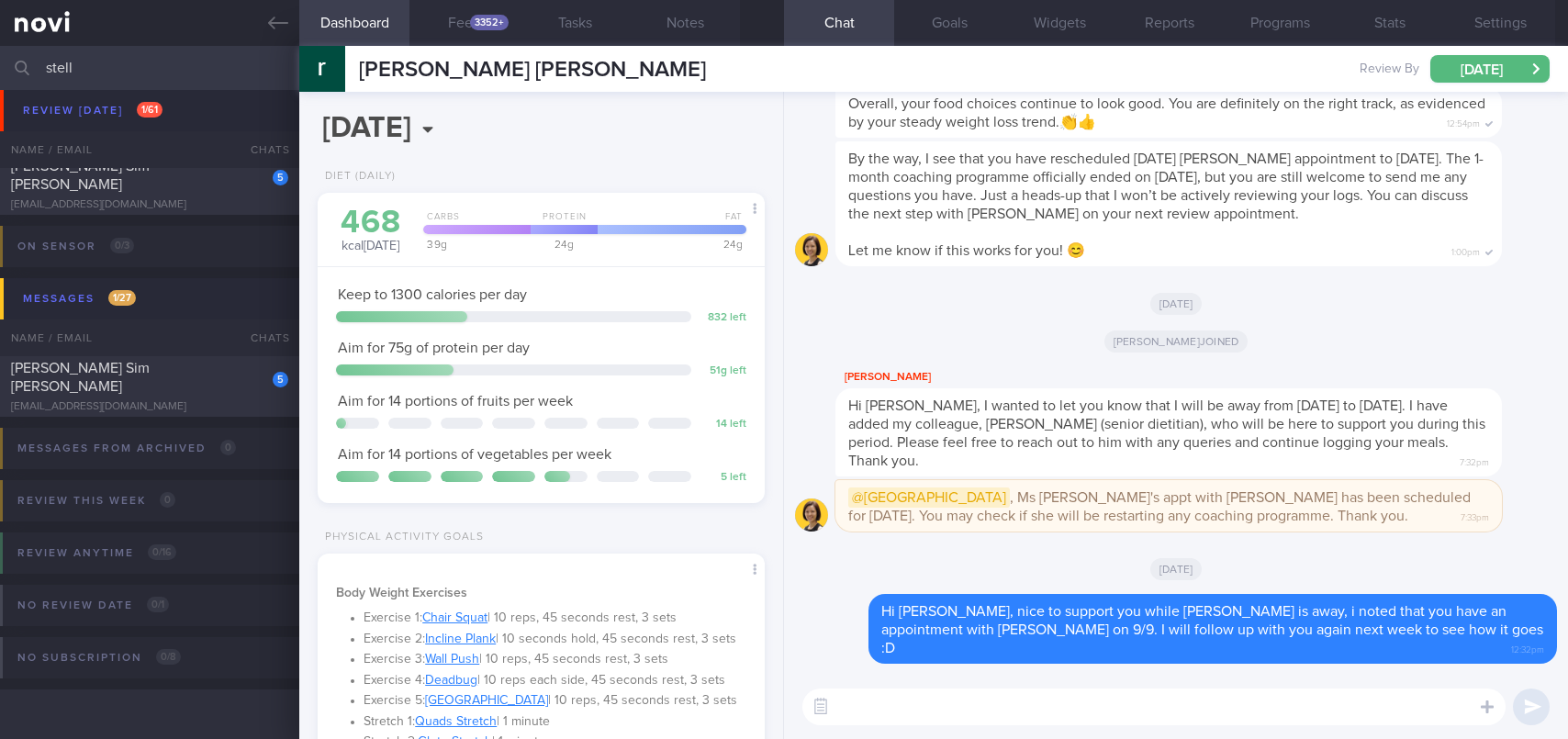
scroll to position [77, 0]
type input "stella"
click at [167, 182] on div "[PERSON_NAME] Sim [PERSON_NAME]" at bounding box center [147, 176] width 272 height 37
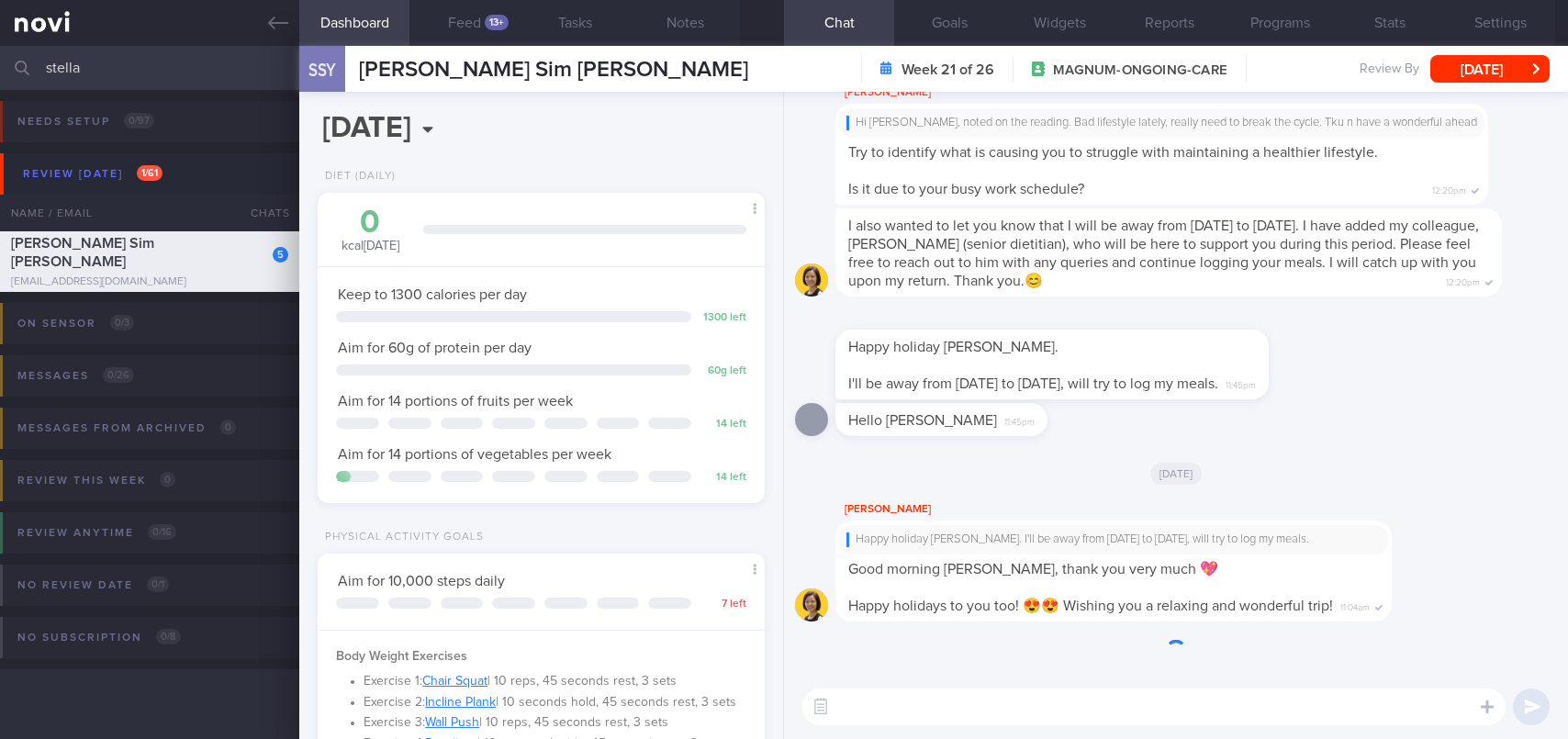
scroll to position [226, 400]
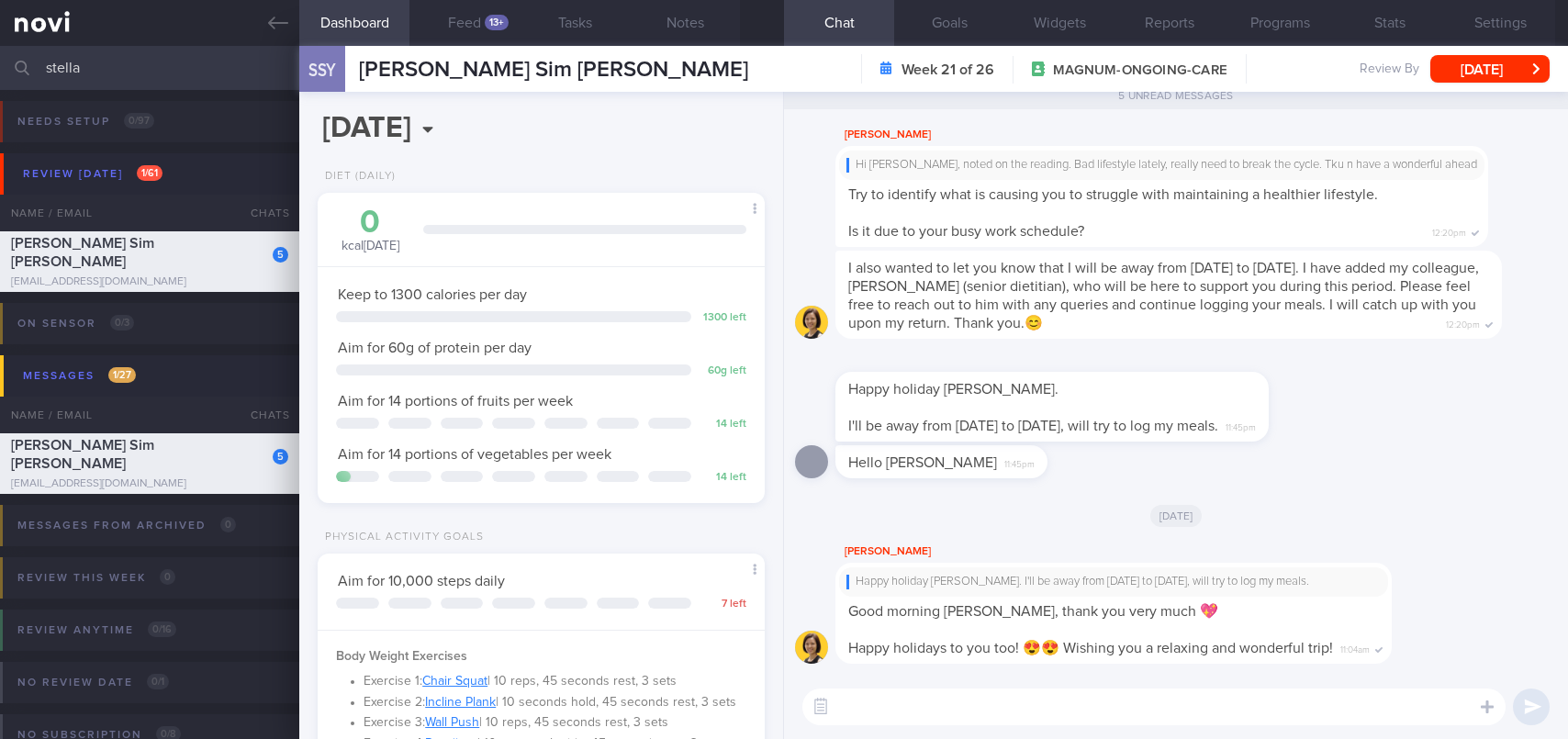
click at [950, 708] on textarea at bounding box center [1154, 707] width 703 height 37
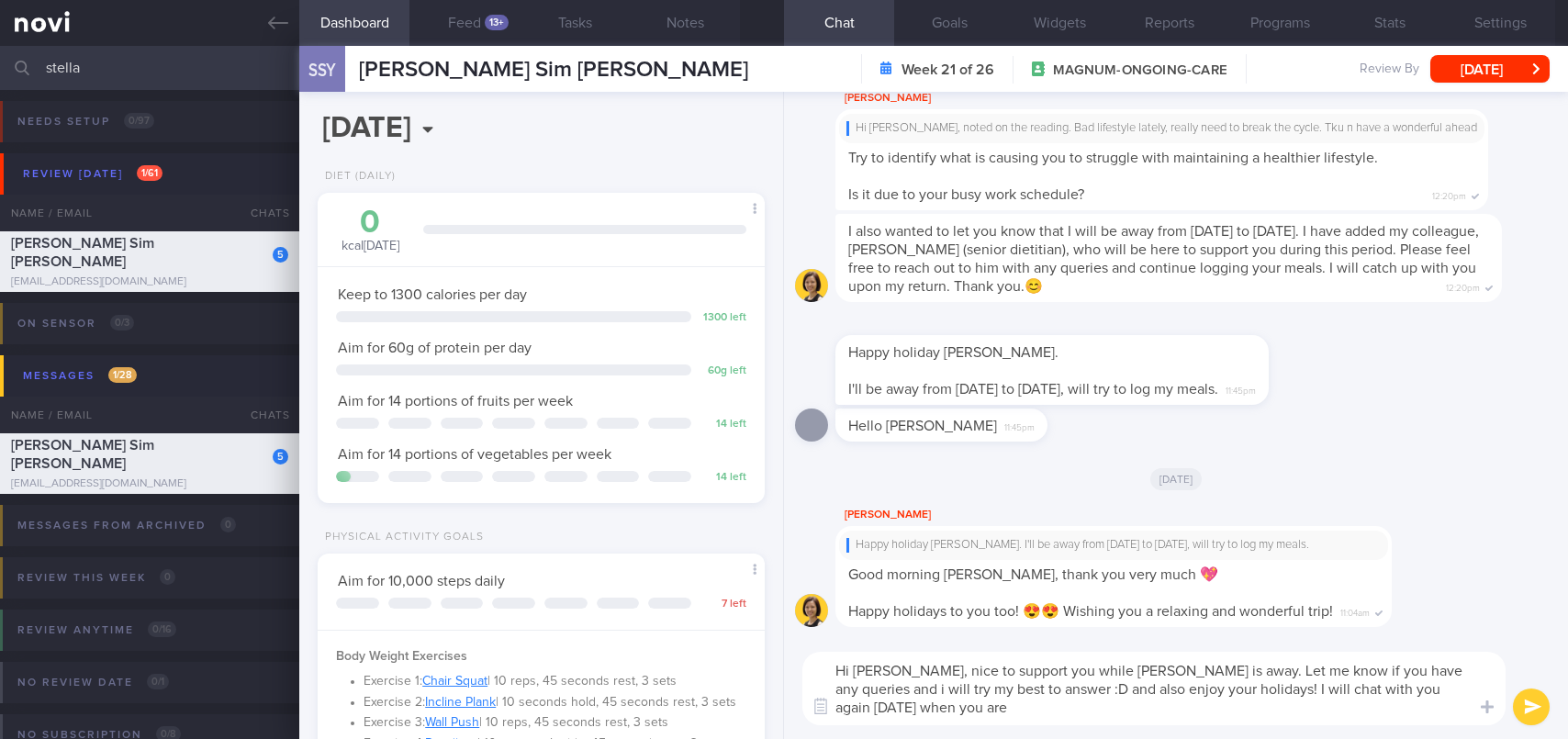
scroll to position [0, 0]
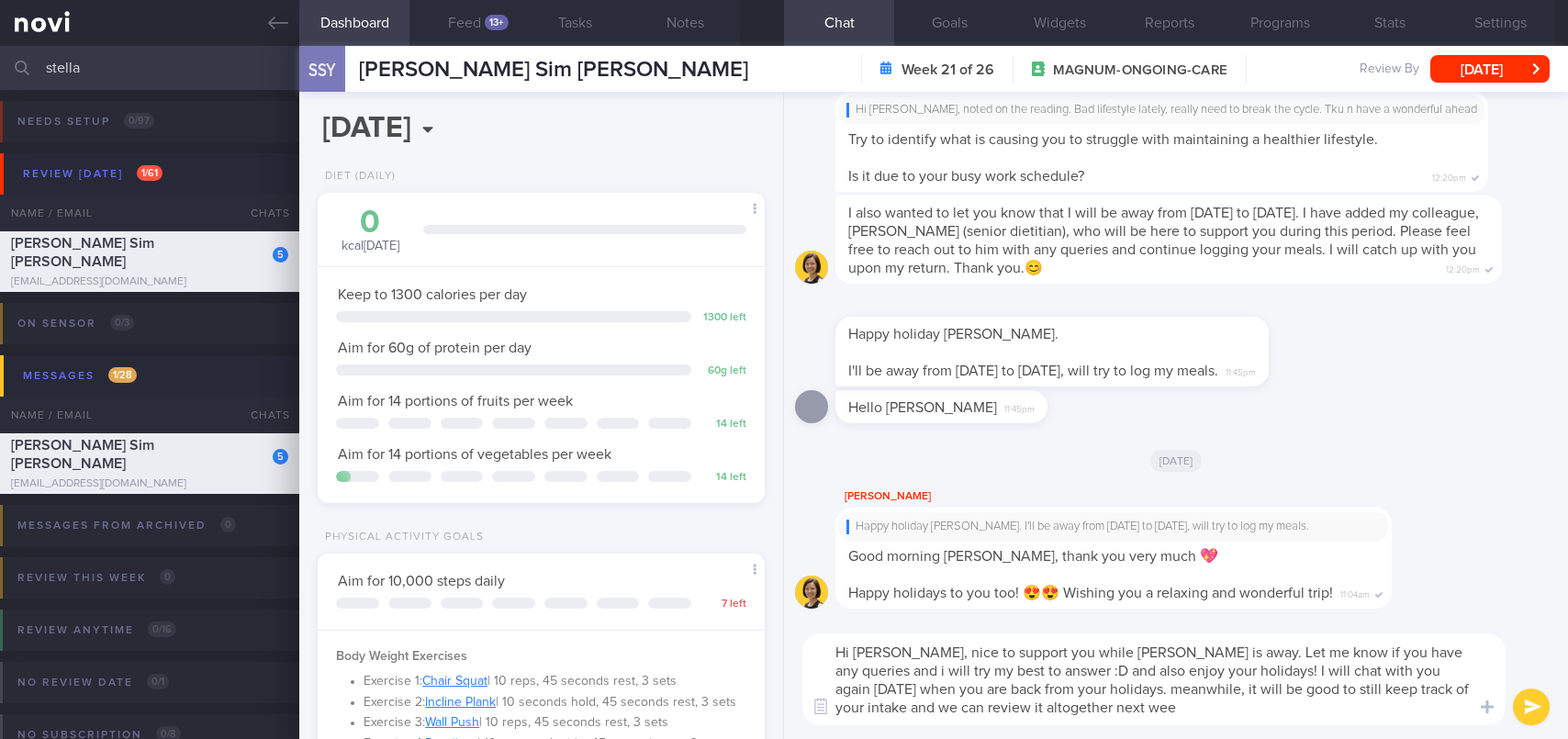
click at [1078, 707] on textarea "Hi [PERSON_NAME], nice to support you while [PERSON_NAME] is away. Let me know …" at bounding box center [1154, 679] width 703 height 92
type textarea "Hi [PERSON_NAME], nice to support you while [PERSON_NAME] is away. Let me know …"
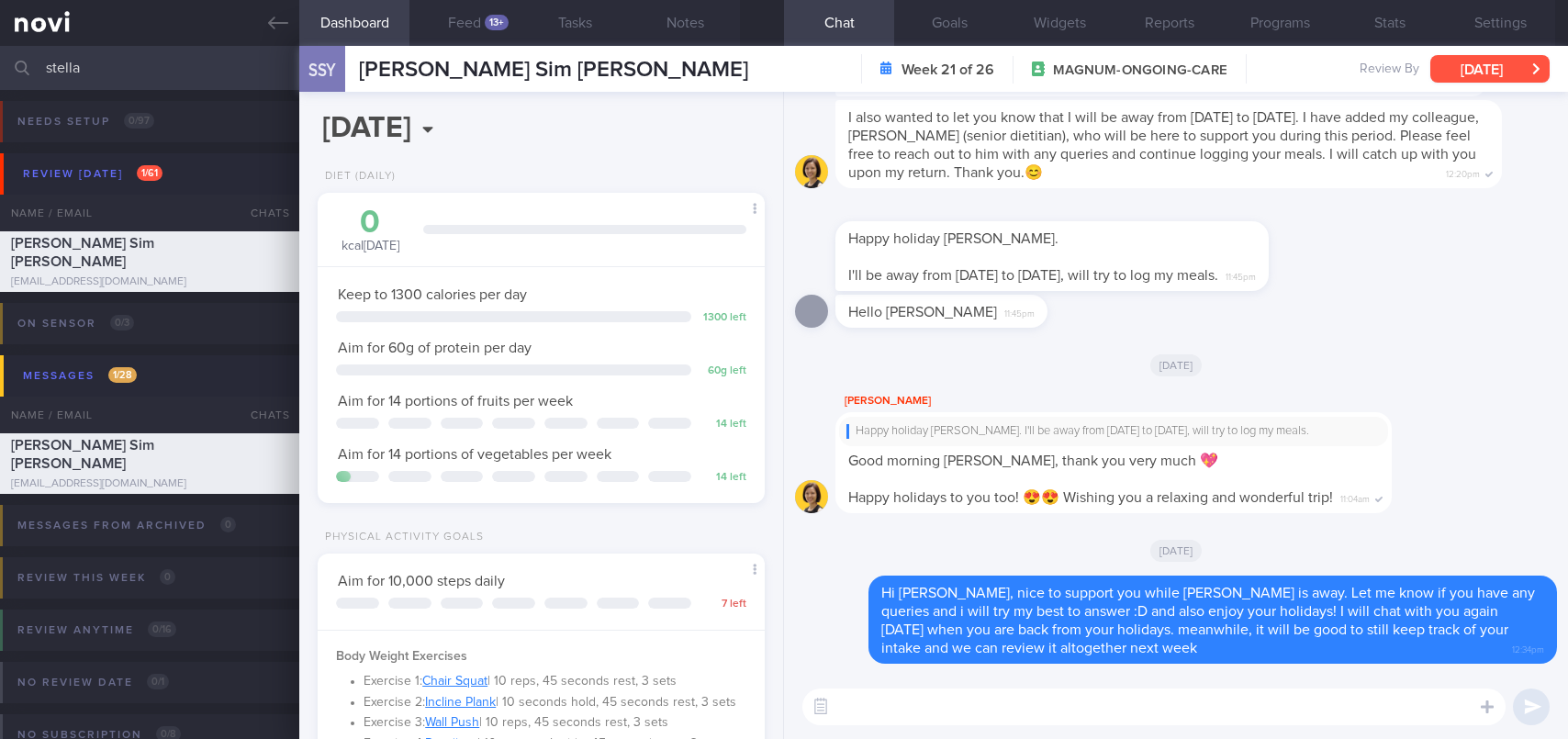
click at [1528, 61] on button "[DATE]" at bounding box center [1490, 69] width 120 height 28
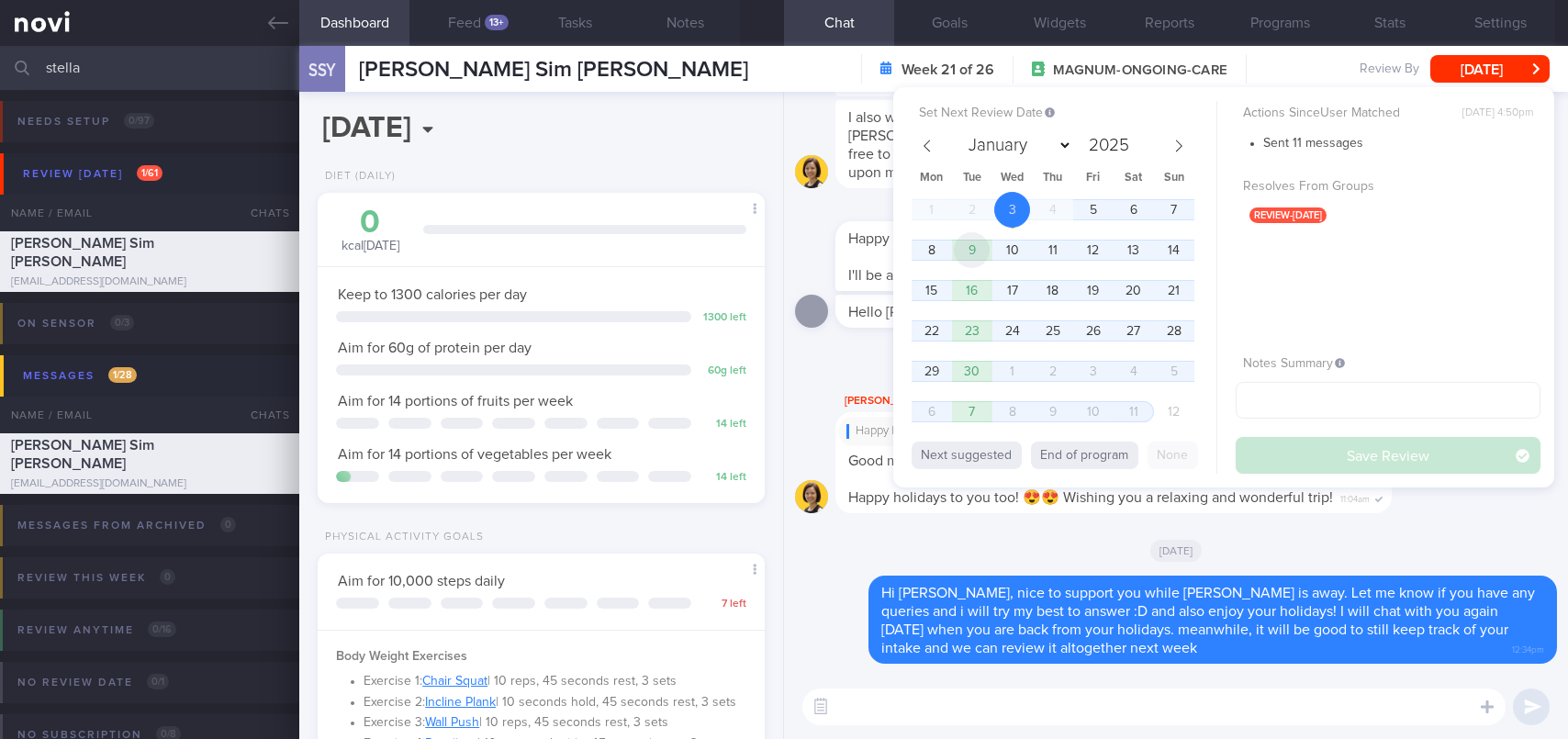
click at [975, 248] on span "9" at bounding box center [971, 249] width 36 height 36
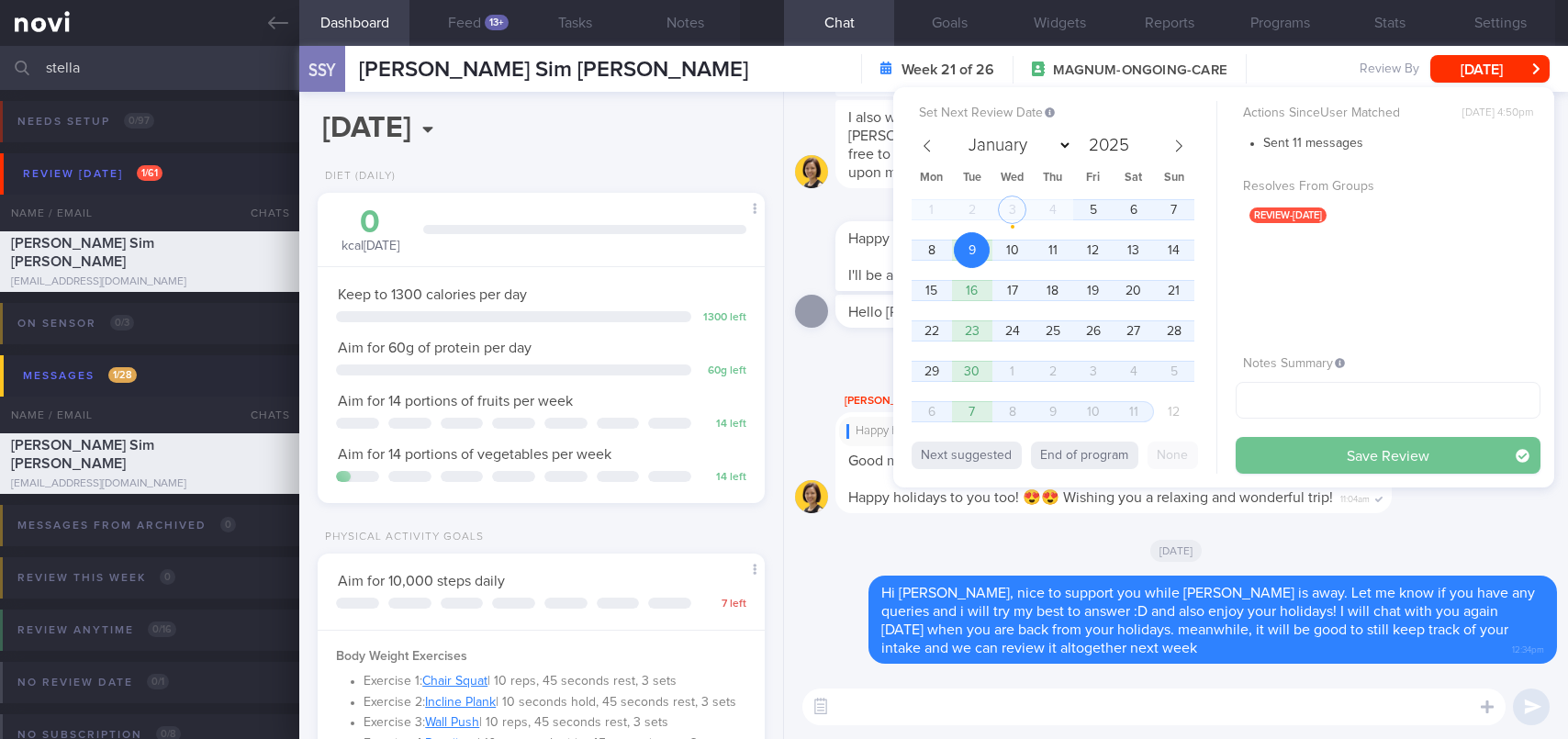
click at [1302, 468] on button "Save Review" at bounding box center [1388, 456] width 305 height 37
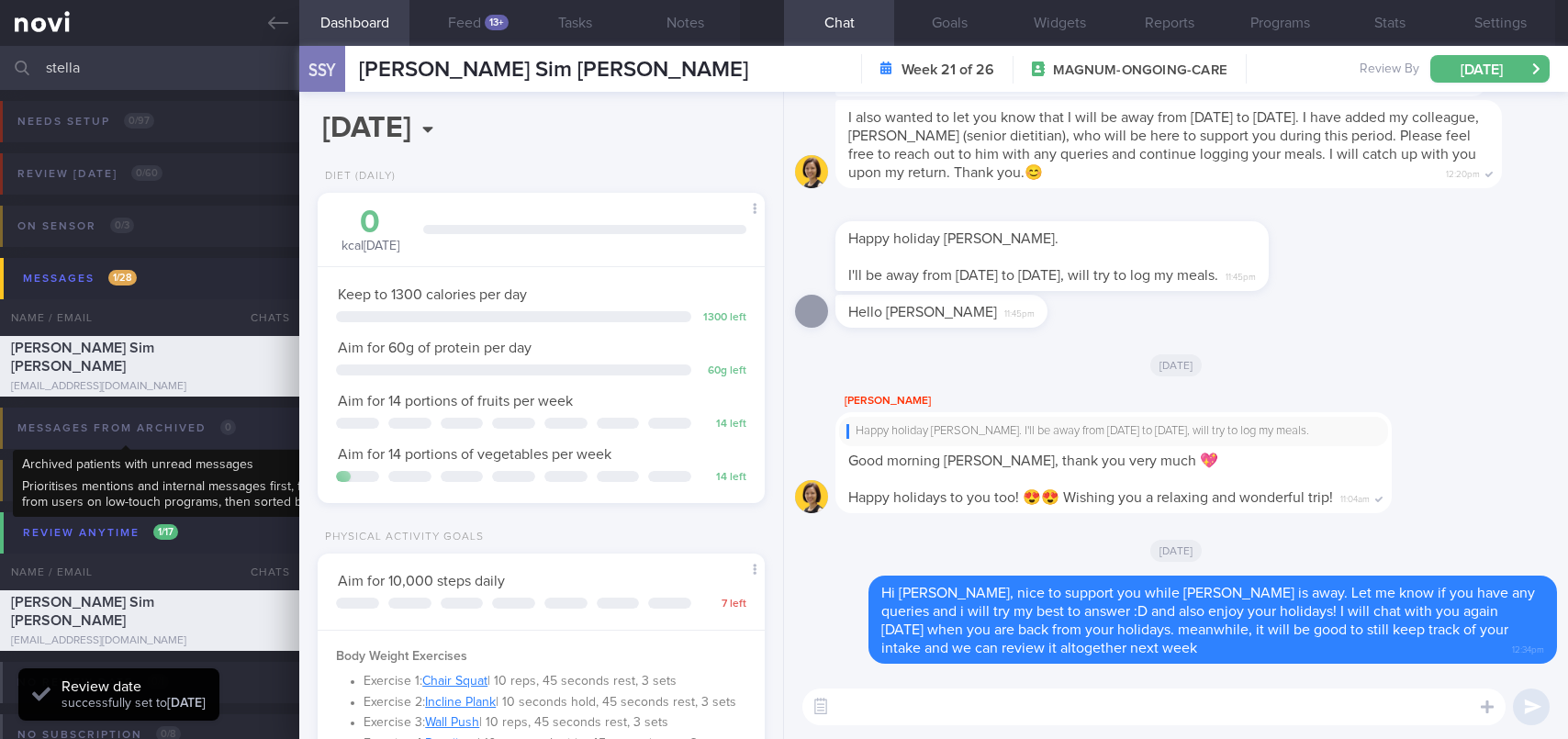
scroll to position [203, 408]
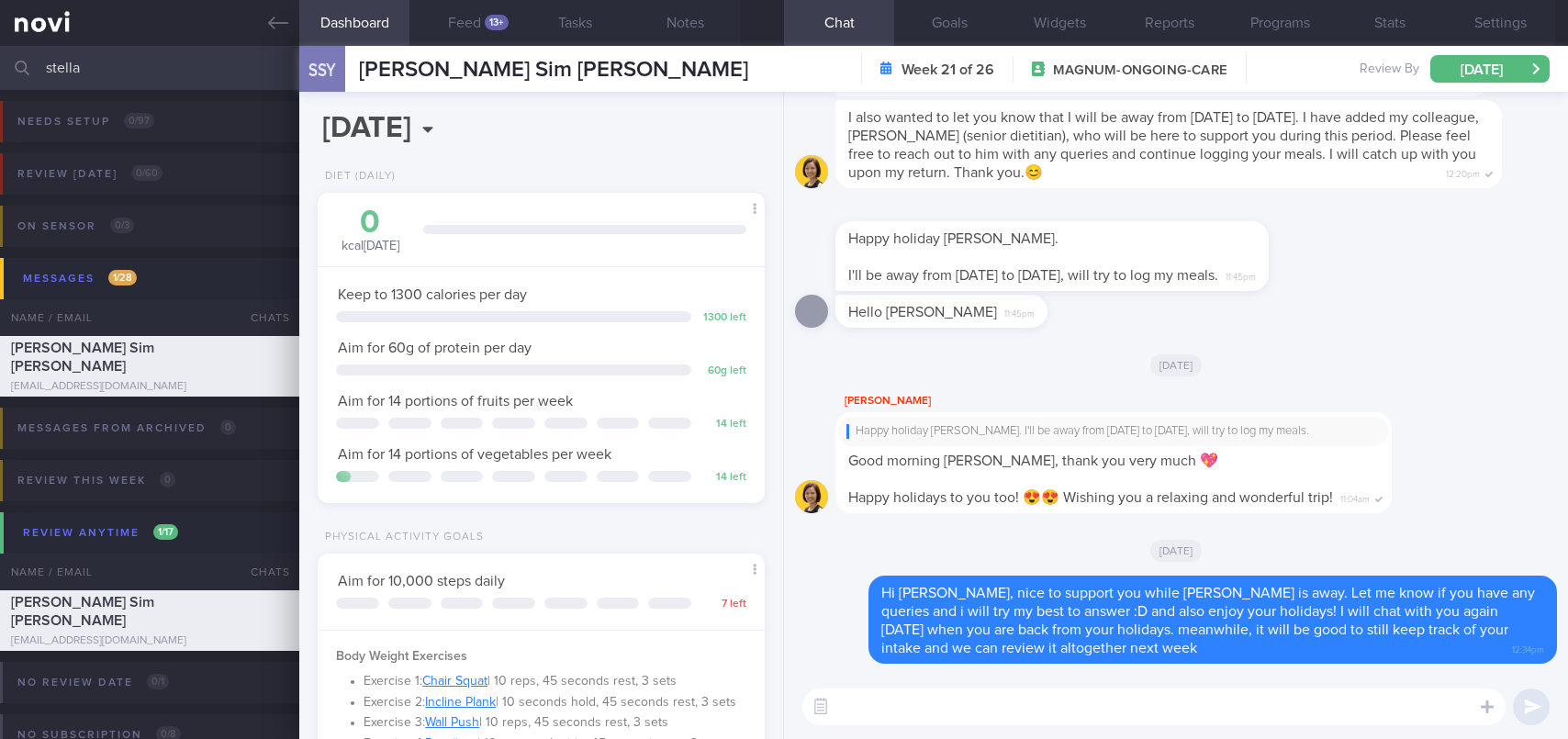
click at [124, 52] on input "stella" at bounding box center [784, 68] width 1568 height 44
click at [127, 59] on input "stella" at bounding box center [784, 68] width 1568 height 44
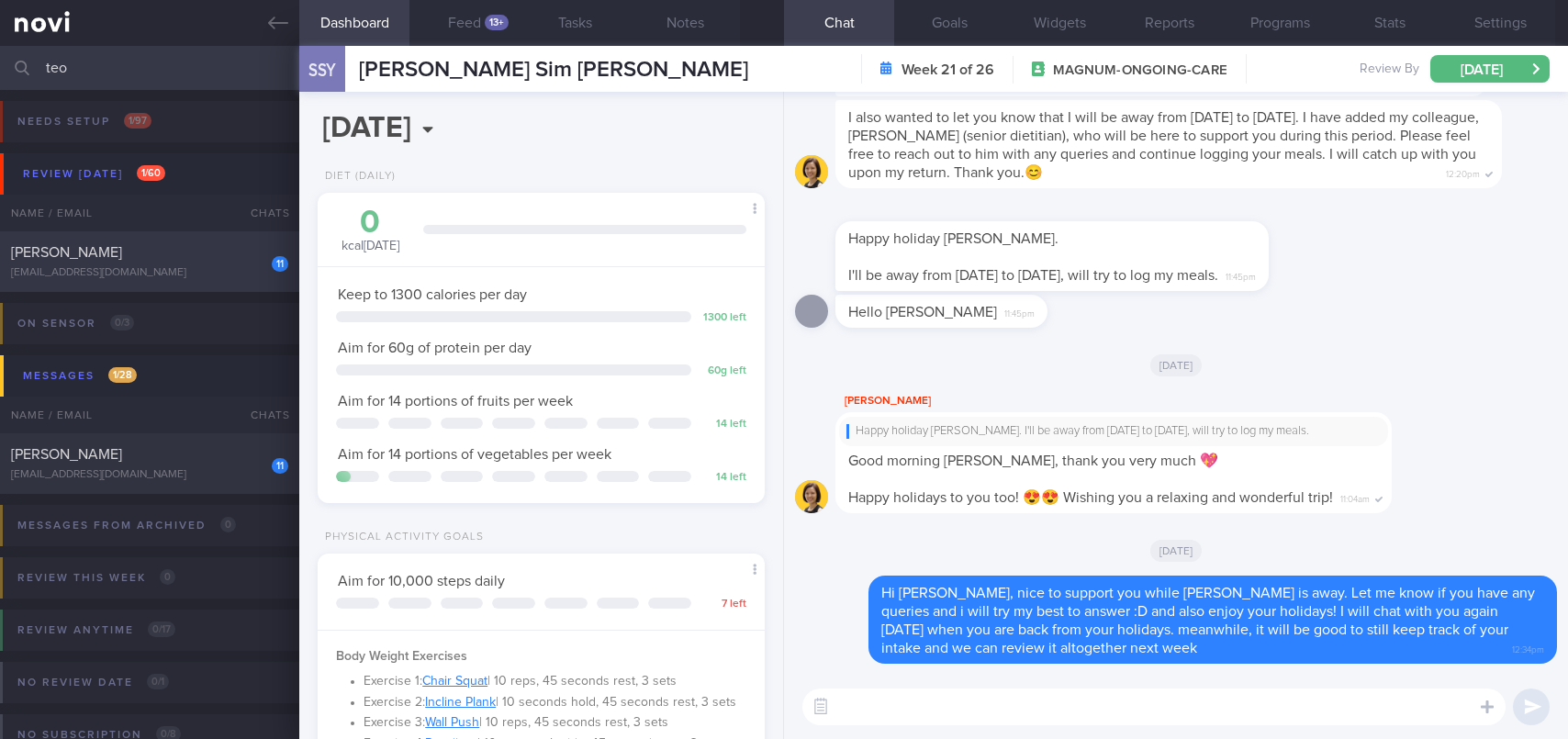
type input "teo"
drag, startPoint x: 129, startPoint y: 251, endPoint x: 1353, endPoint y: 391, distance: 1232.0
click at [129, 251] on div "[PERSON_NAME]" at bounding box center [147, 252] width 272 height 18
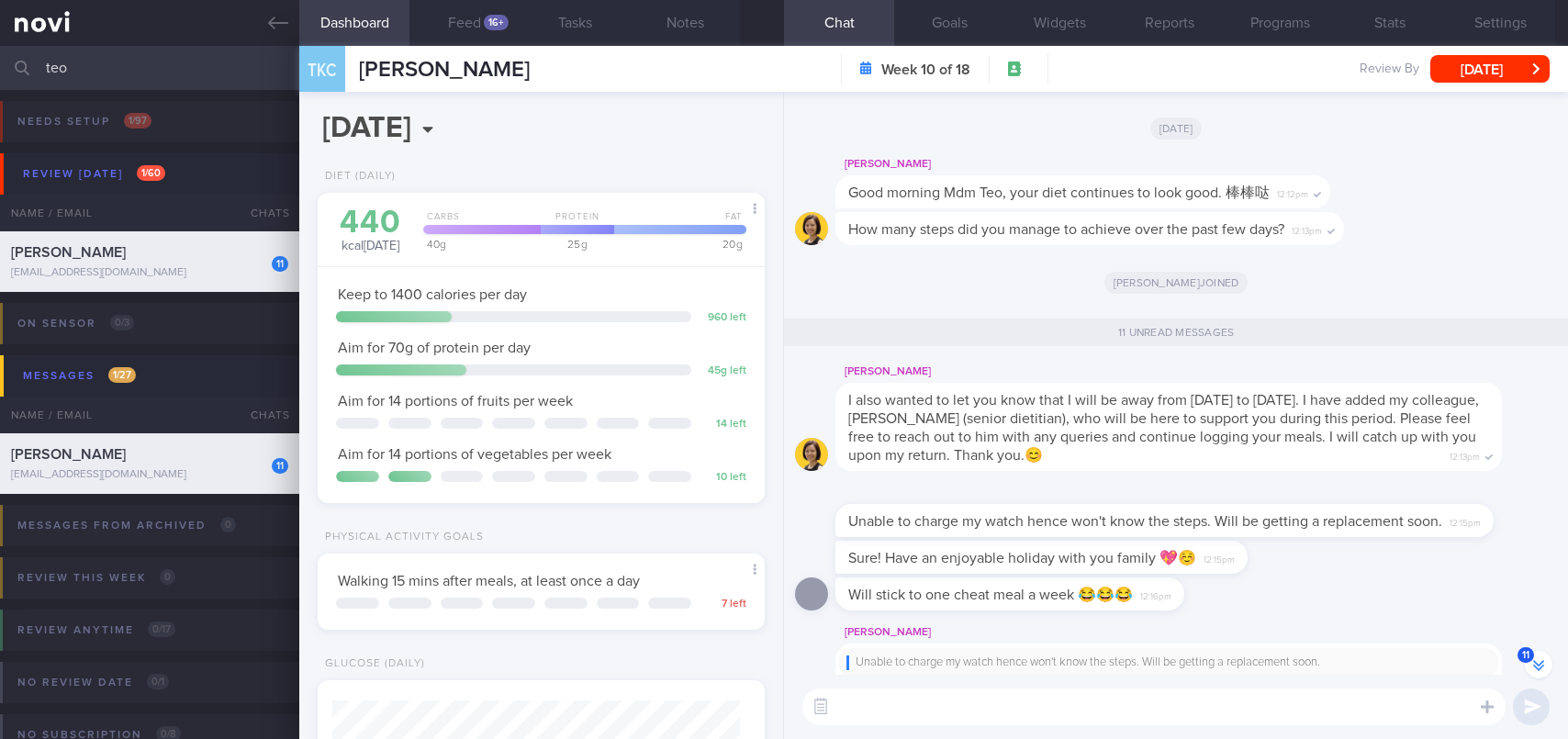
scroll to position [-552, 0]
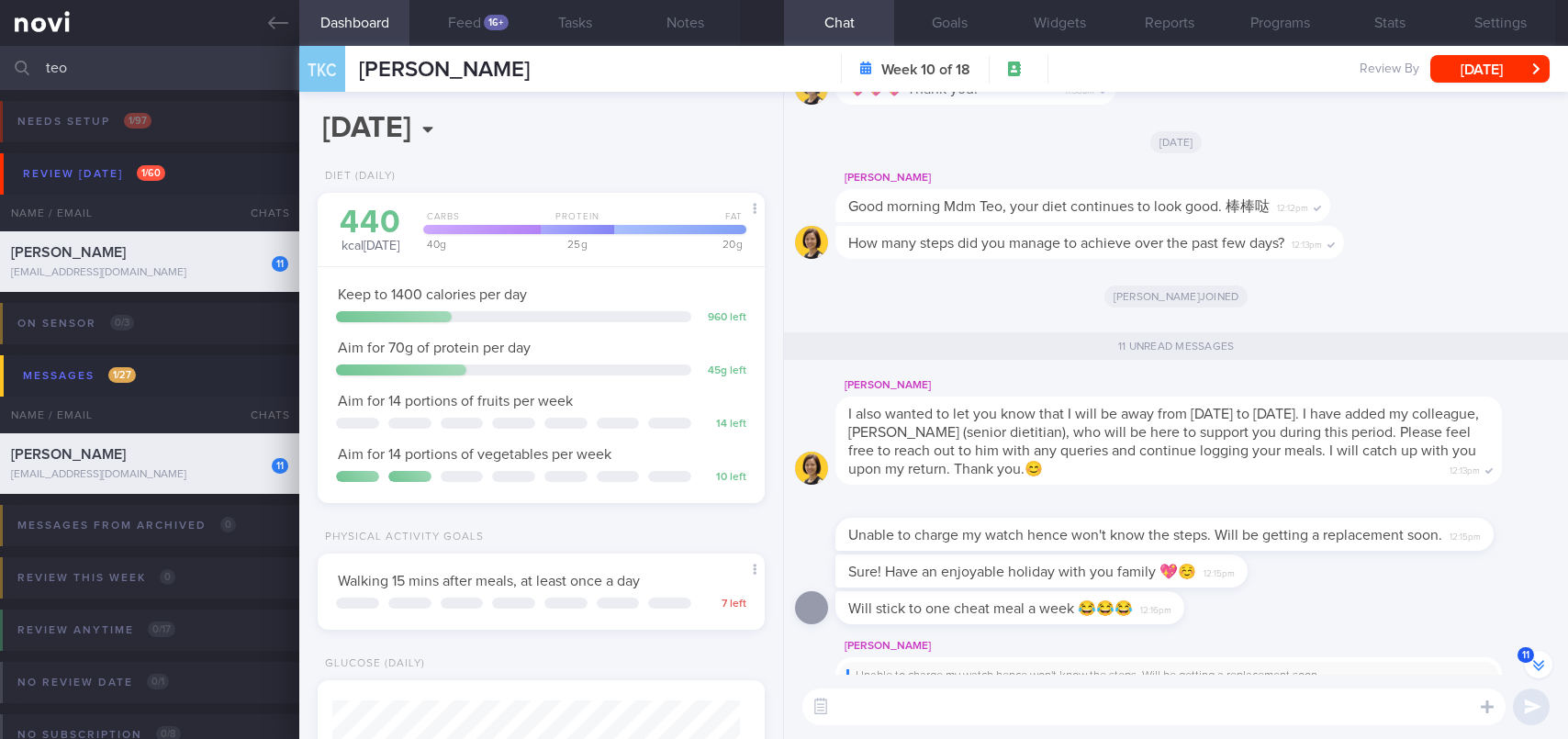
click at [957, 710] on textarea at bounding box center [1154, 707] width 703 height 37
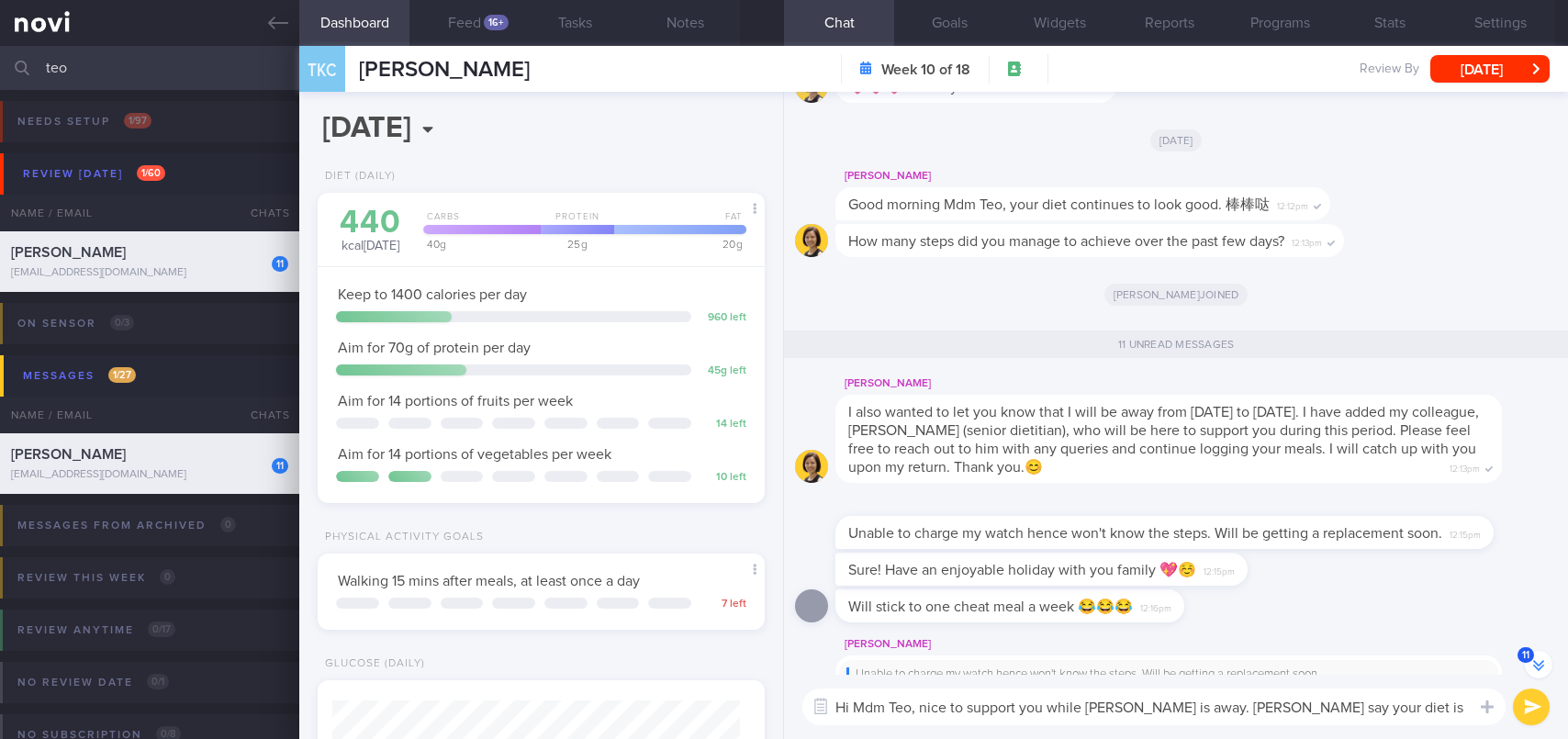
scroll to position [-569, 0]
type textarea "Hi Mdm Teo, nice to support you while [PERSON_NAME] is away. [PERSON_NAME] say …"
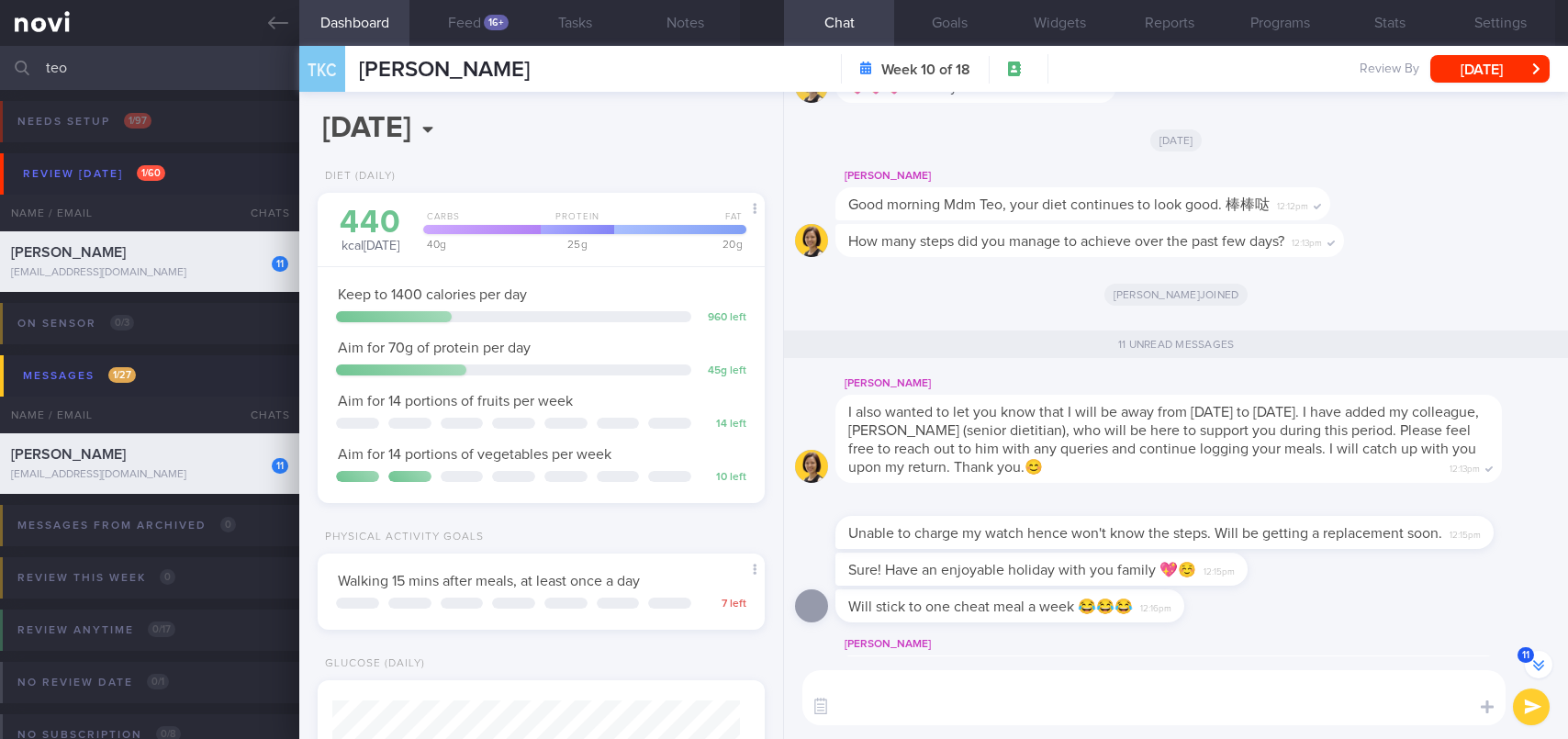
scroll to position [0, 0]
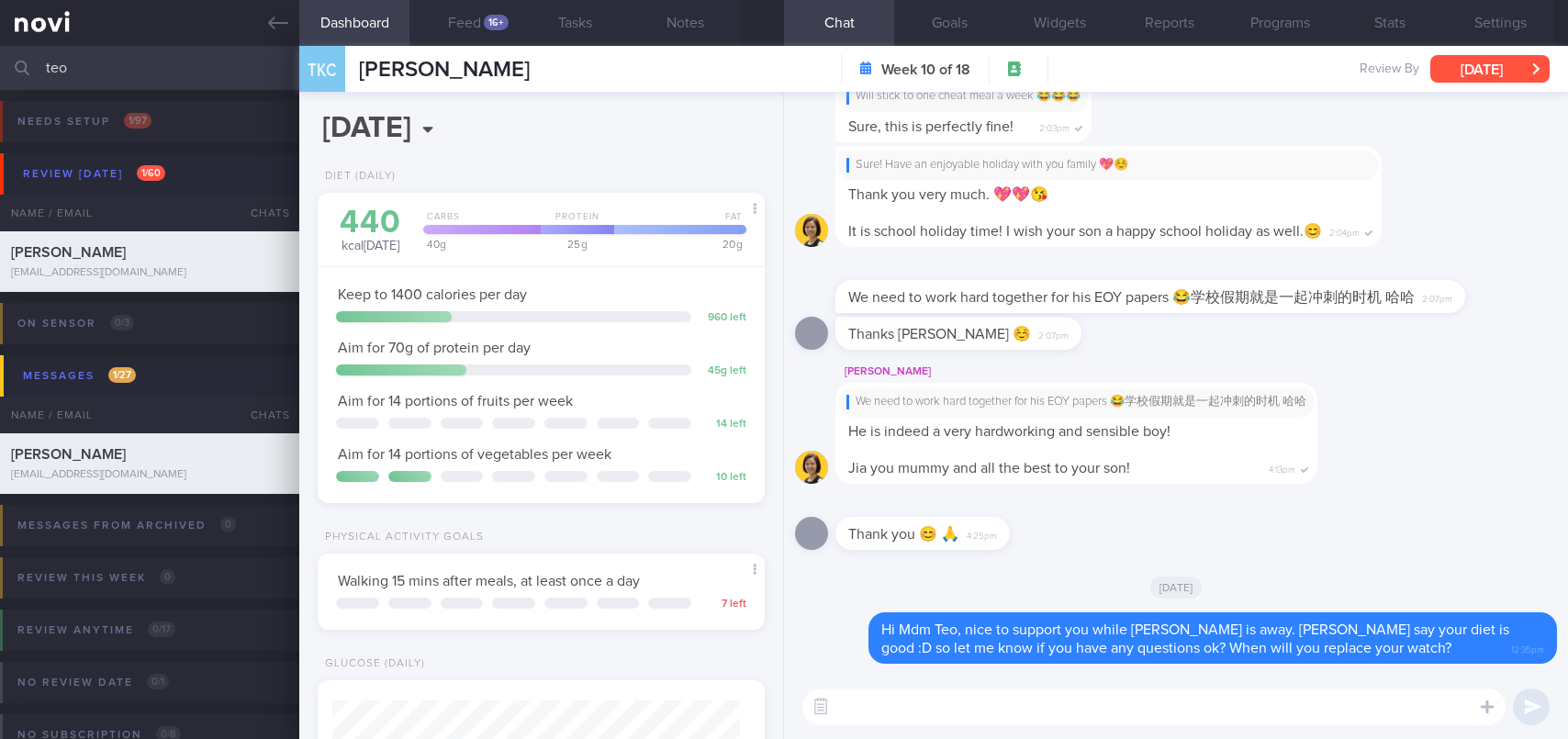
click at [1479, 75] on button "[DATE]" at bounding box center [1490, 69] width 120 height 28
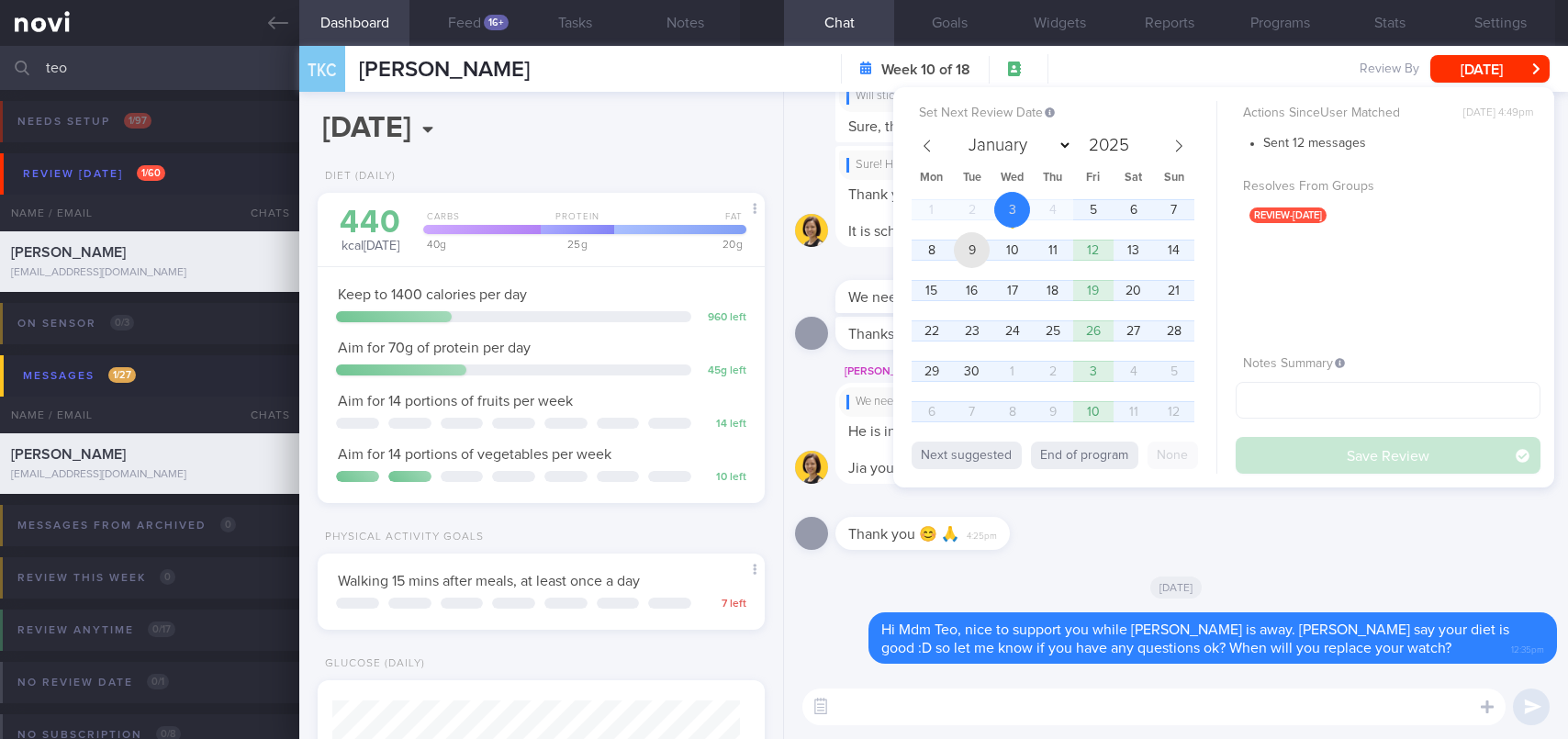
click at [967, 245] on span "9" at bounding box center [971, 249] width 36 height 36
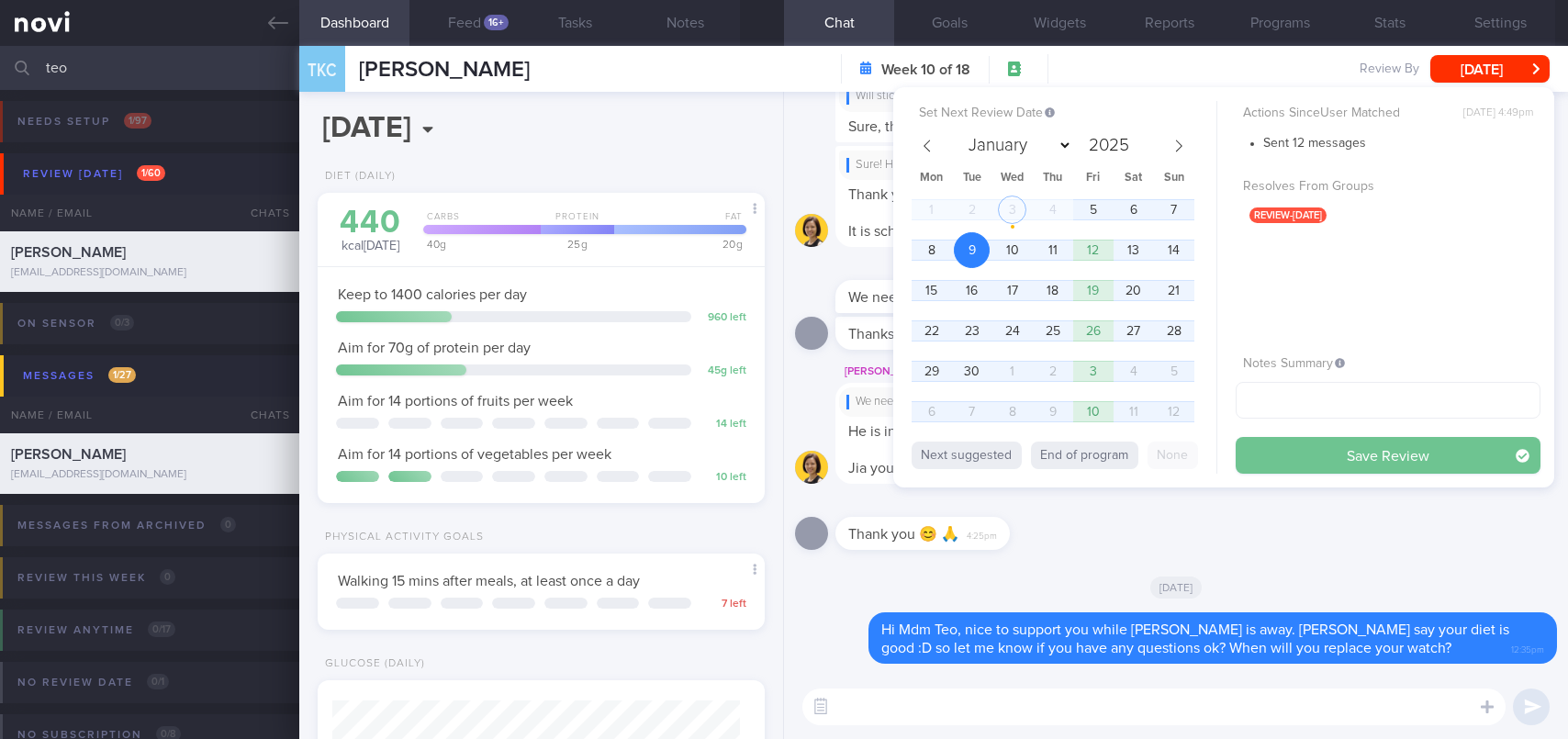
click at [1329, 460] on button "Save Review" at bounding box center [1388, 456] width 305 height 37
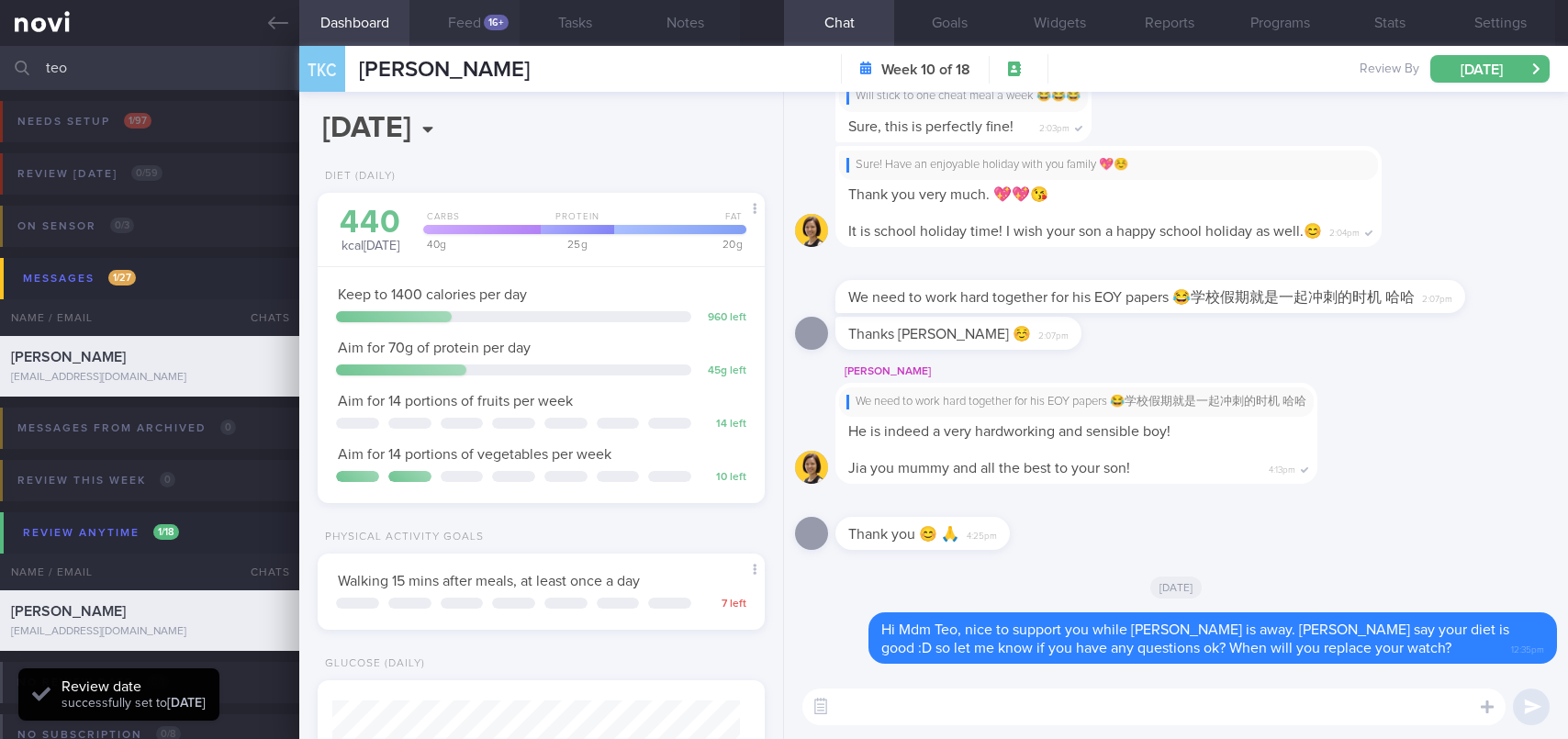
scroll to position [203, 408]
